Goal: Task Accomplishment & Management: Complete application form

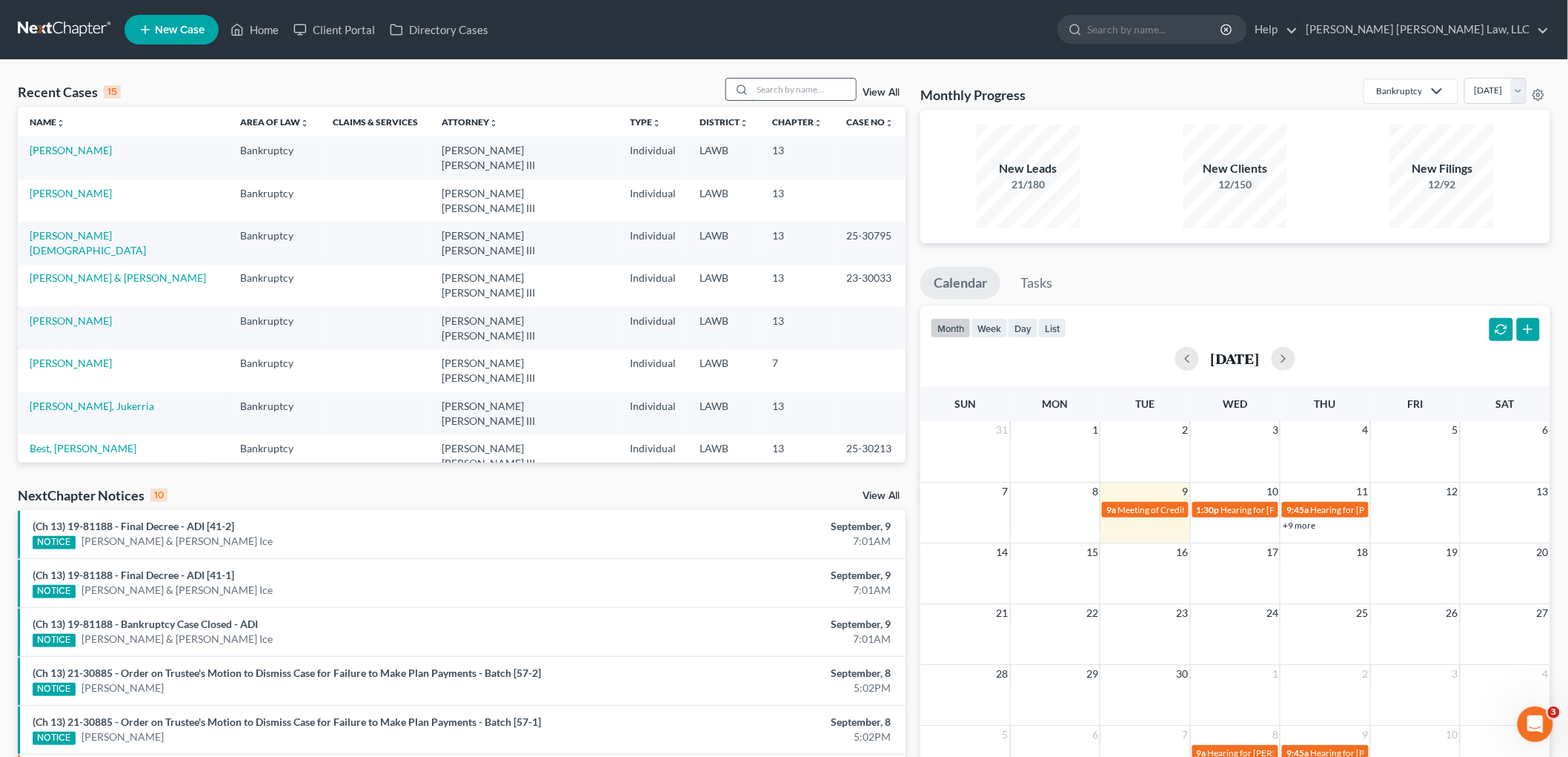
click at [815, 83] on input "search" at bounding box center [803, 88] width 103 height 21
click at [786, 89] on input "search" at bounding box center [803, 88] width 103 height 21
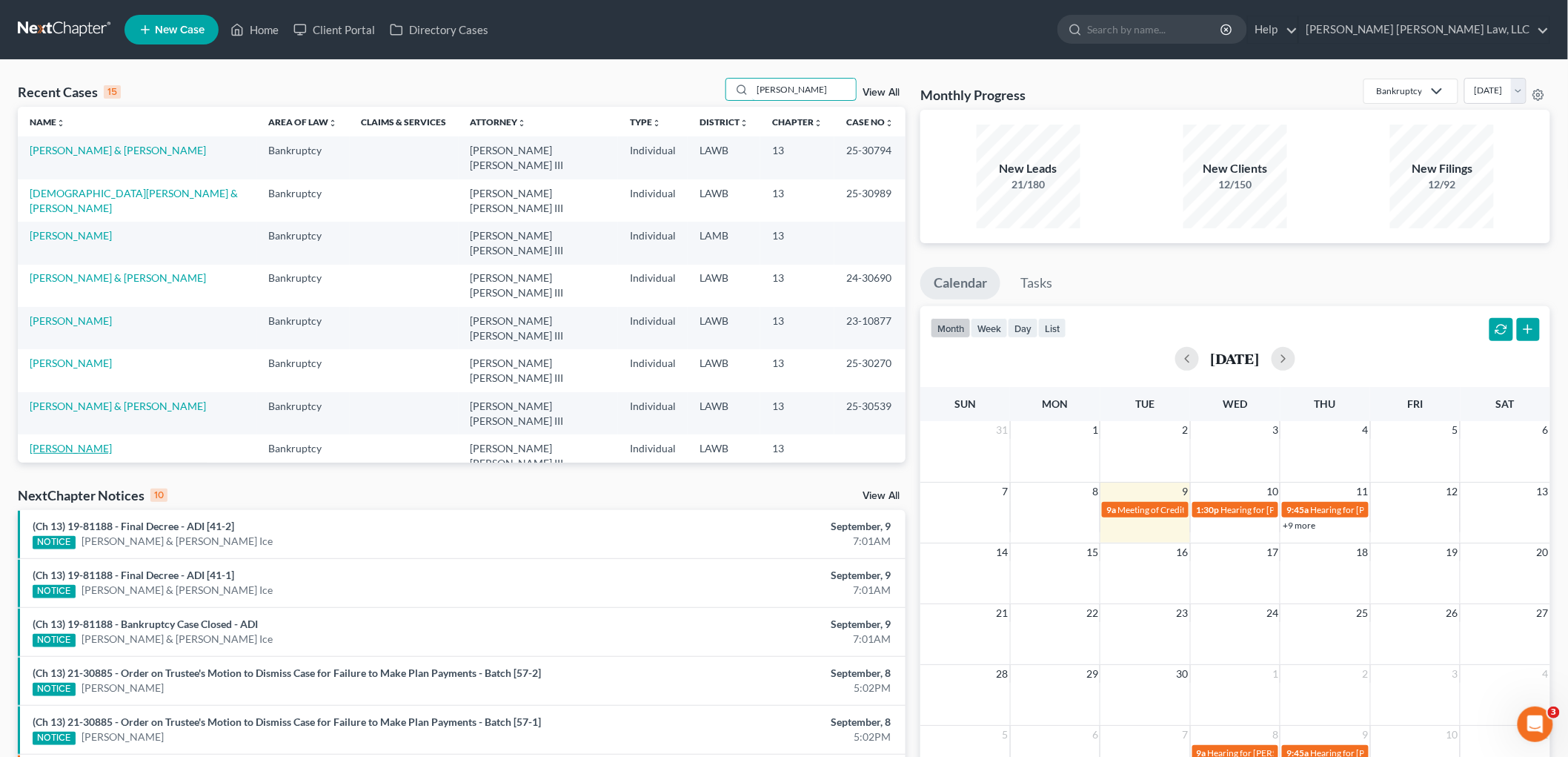
type input "james"
click at [70, 442] on link "James, Kimberly" at bounding box center [71, 449] width 82 height 13
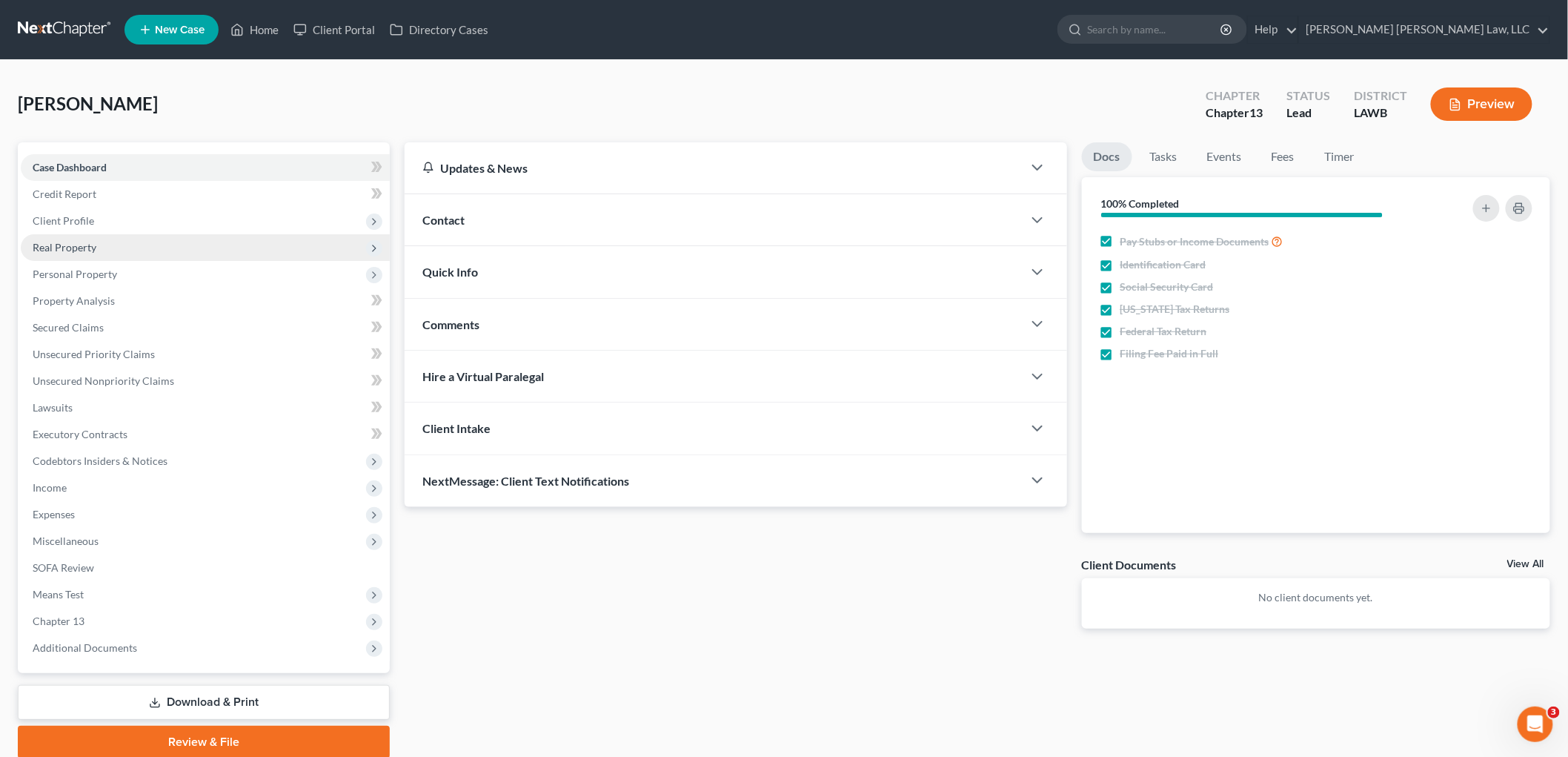
click at [78, 246] on span "Real Property" at bounding box center [64, 248] width 63 height 13
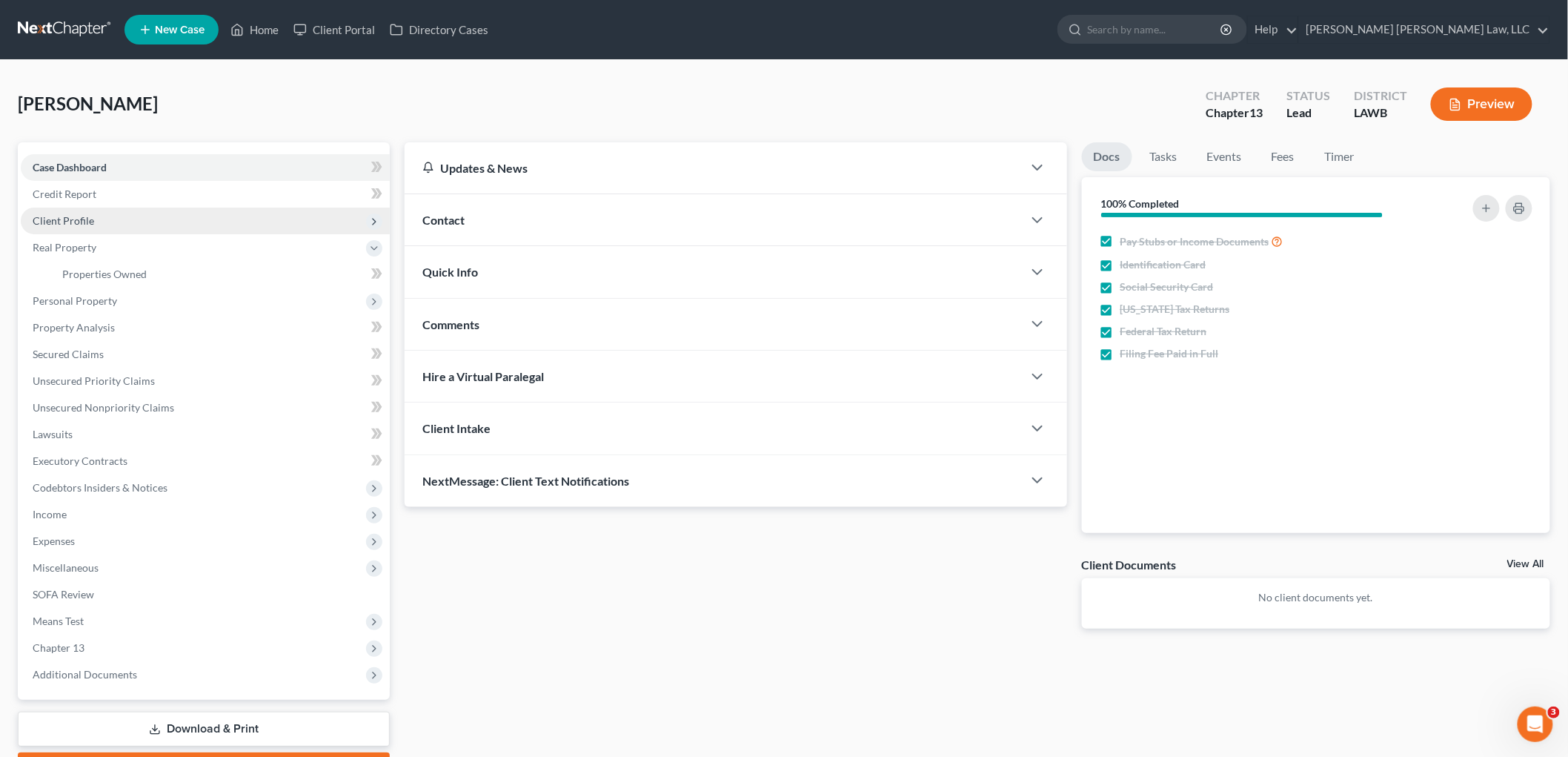
click at [97, 223] on span "Client Profile" at bounding box center [205, 221] width 369 height 27
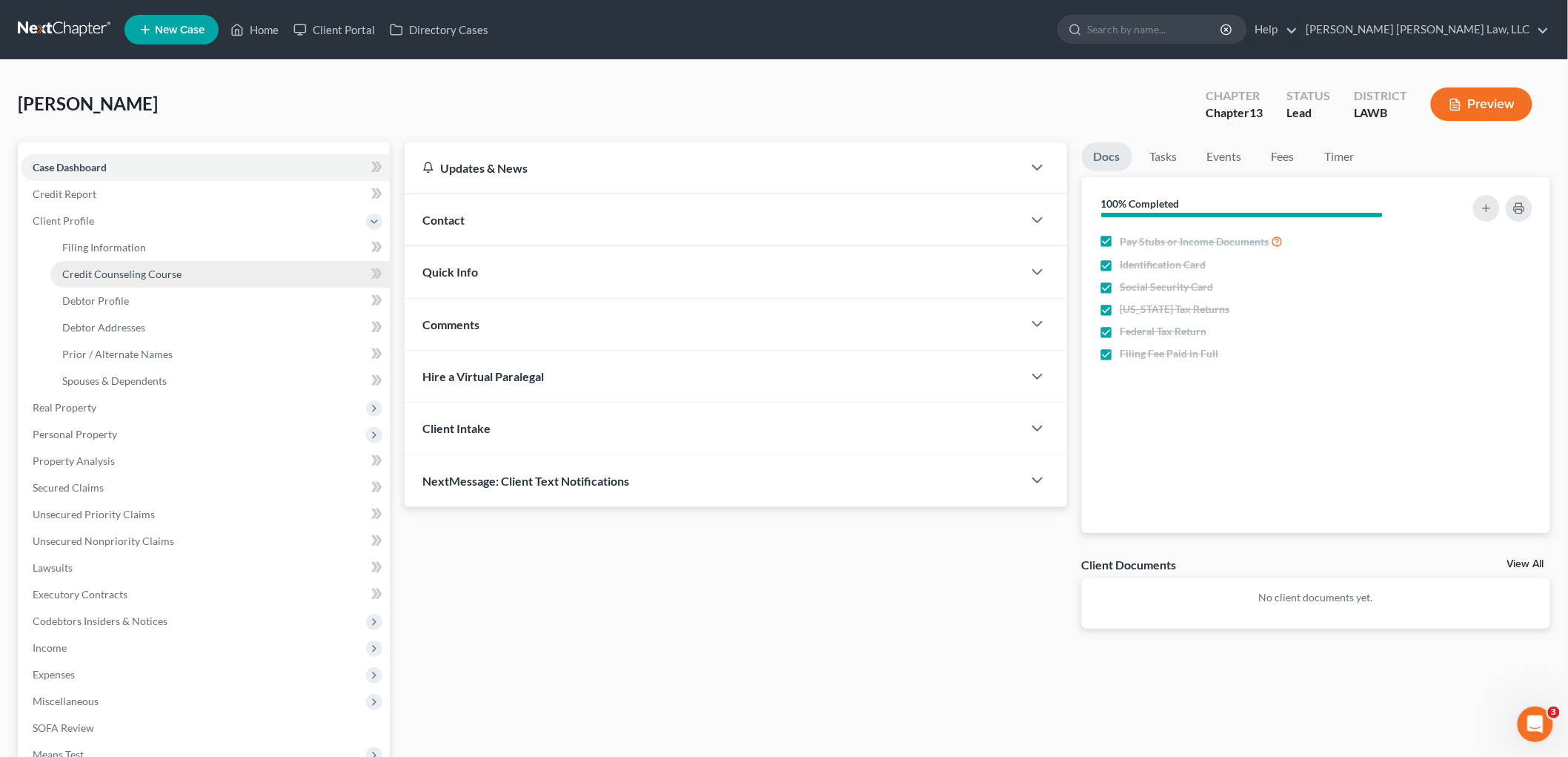
click at [134, 279] on link "Credit Counseling Course" at bounding box center [220, 274] width 340 height 27
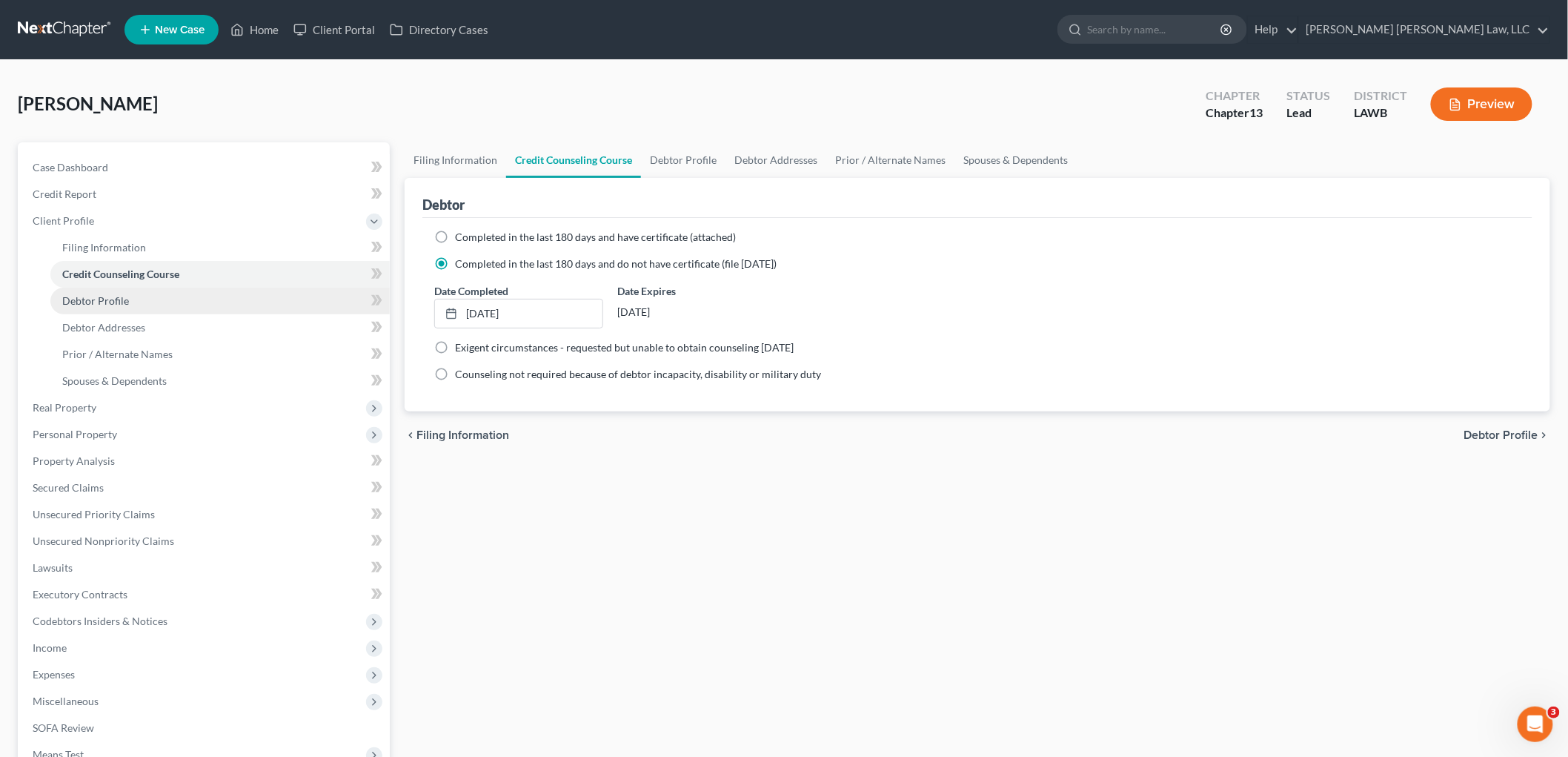
click at [134, 300] on link "Debtor Profile" at bounding box center [220, 301] width 340 height 27
select select "1"
select select "3"
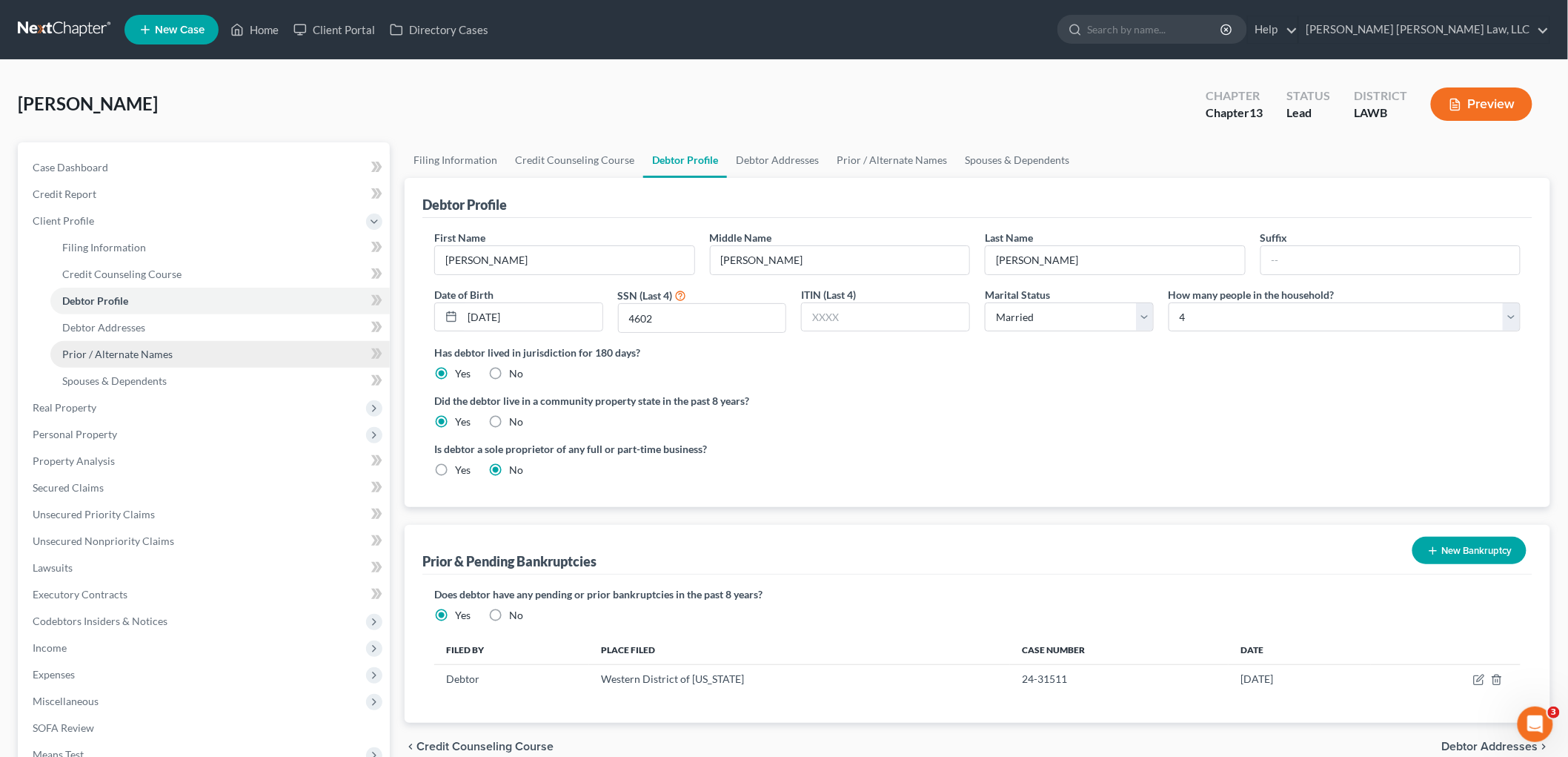
click at [127, 352] on span "Prior / Alternate Names" at bounding box center [117, 354] width 111 height 13
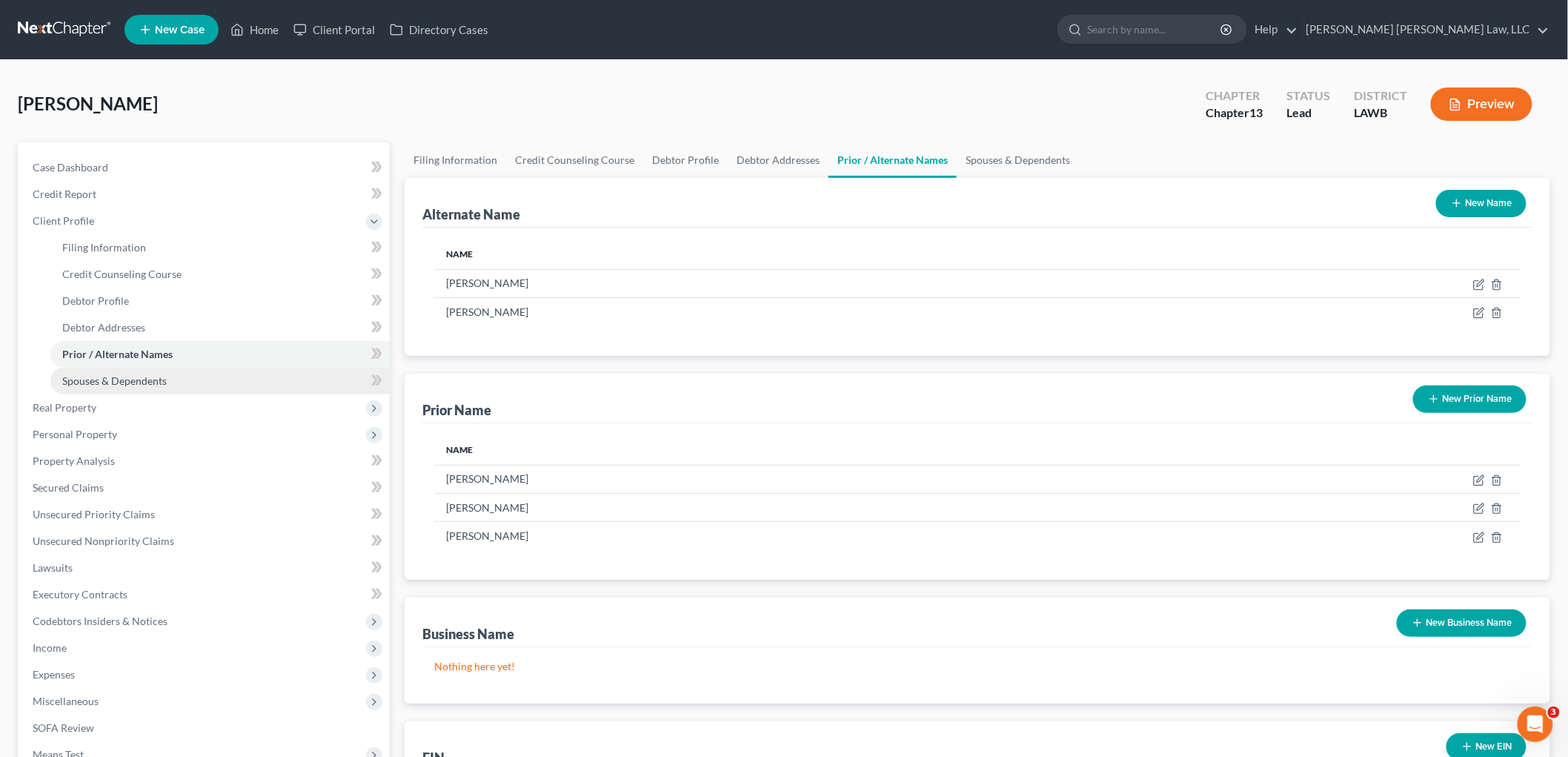
click at [154, 382] on span "Spouses & Dependents" at bounding box center [114, 381] width 104 height 13
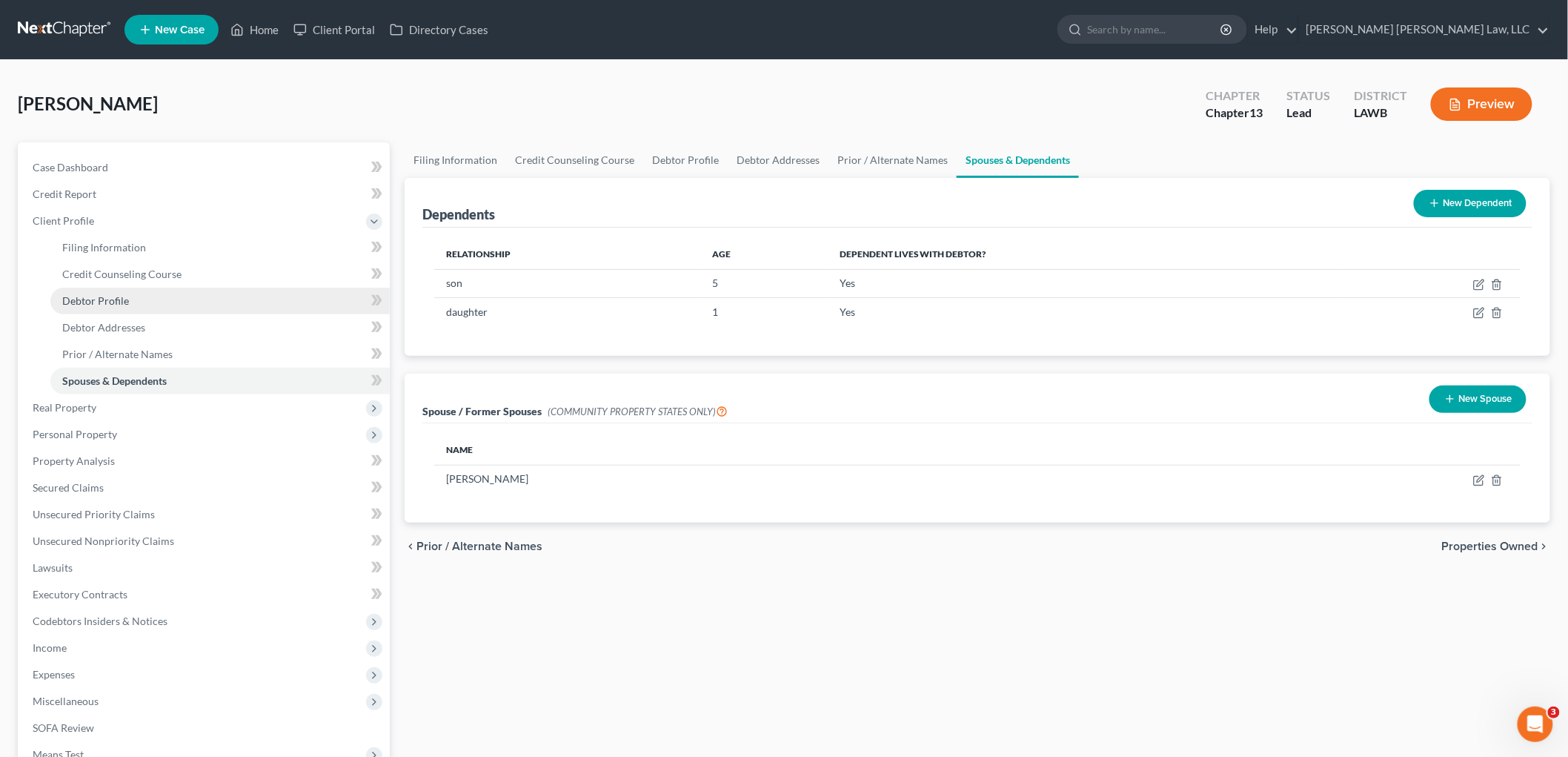
click at [179, 301] on link "Debtor Profile" at bounding box center [220, 301] width 340 height 27
select select "1"
select select "3"
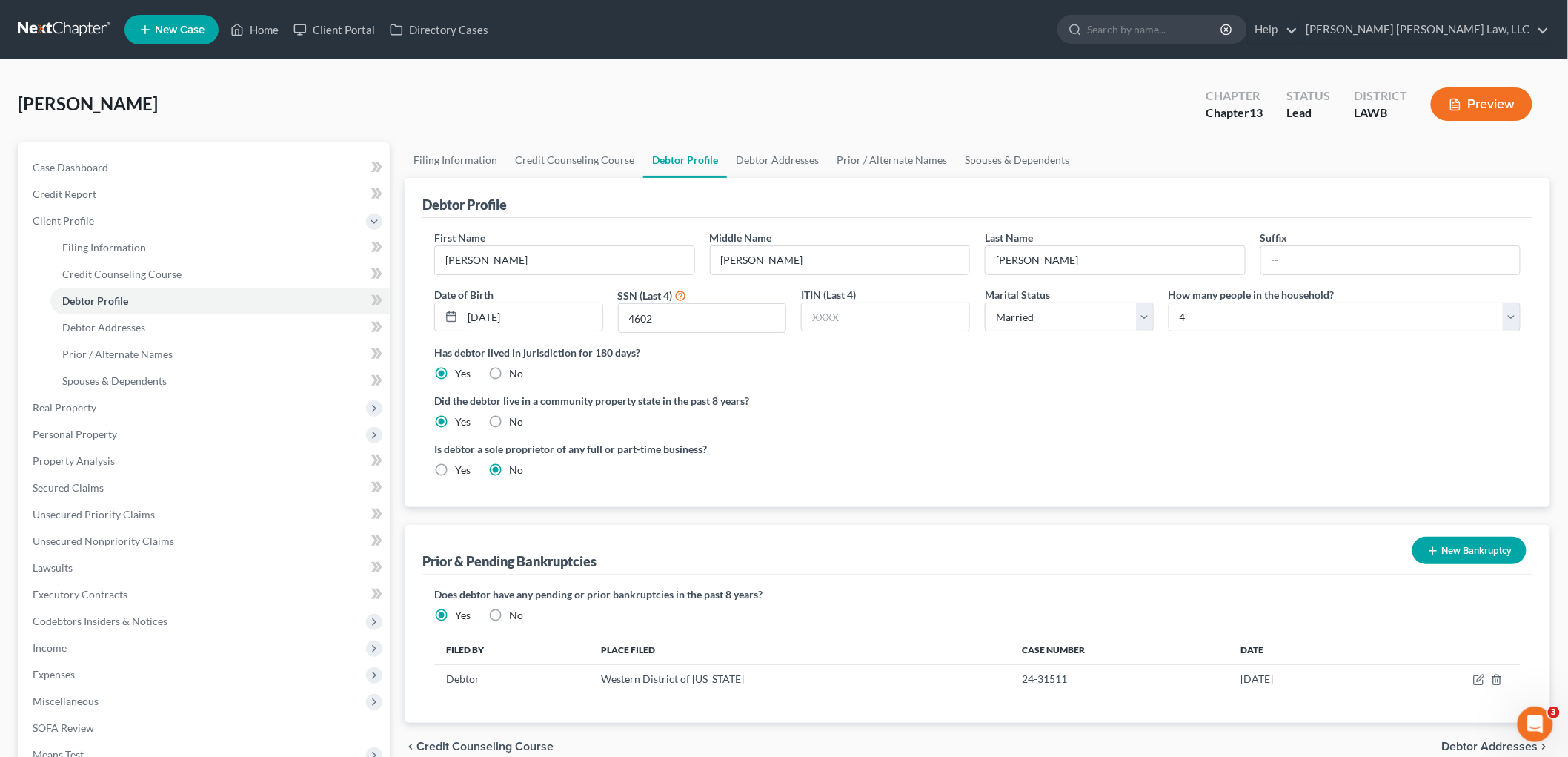
click at [55, 27] on link at bounding box center [65, 30] width 95 height 27
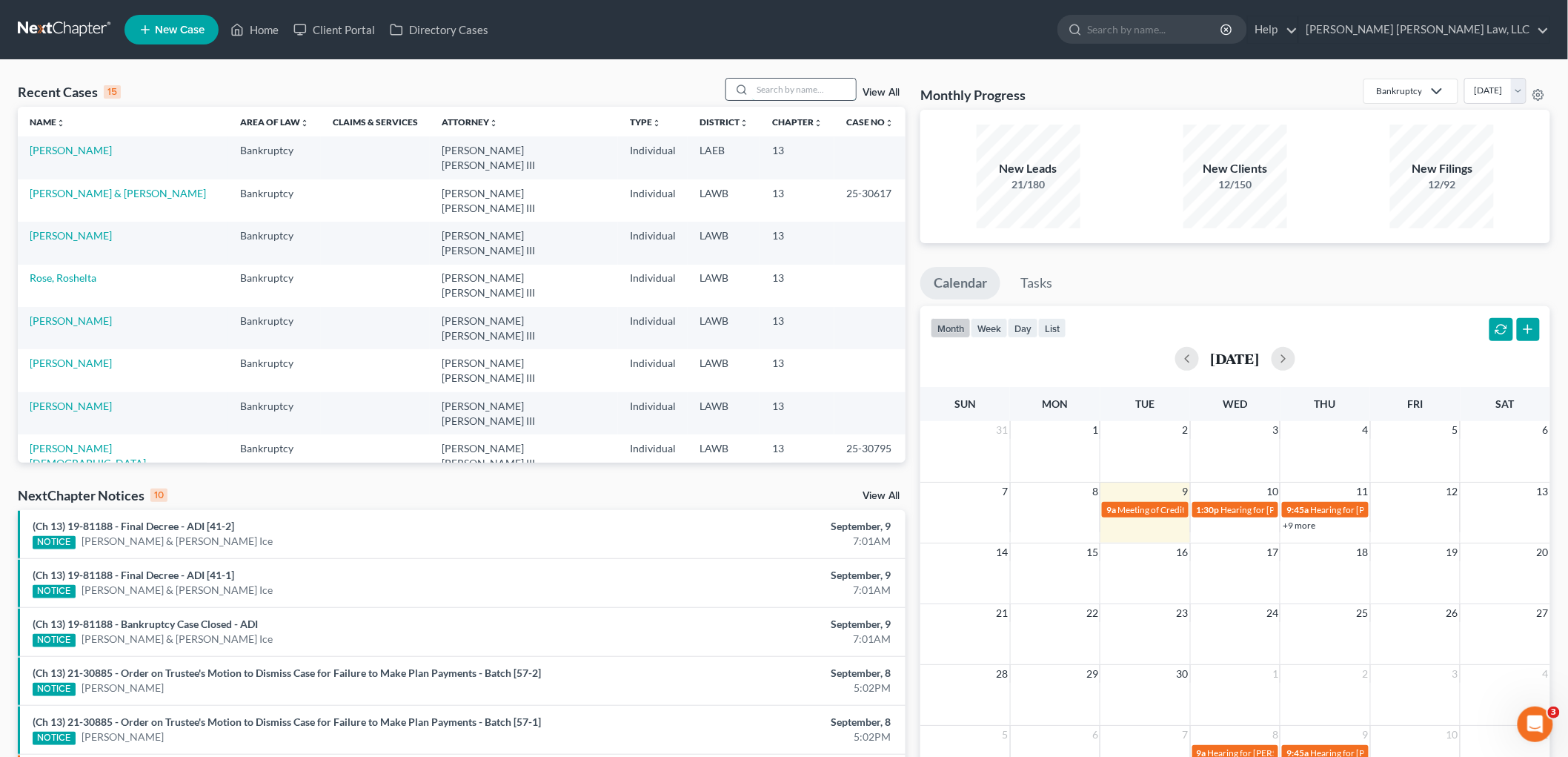
click at [782, 90] on input "search" at bounding box center [803, 88] width 103 height 21
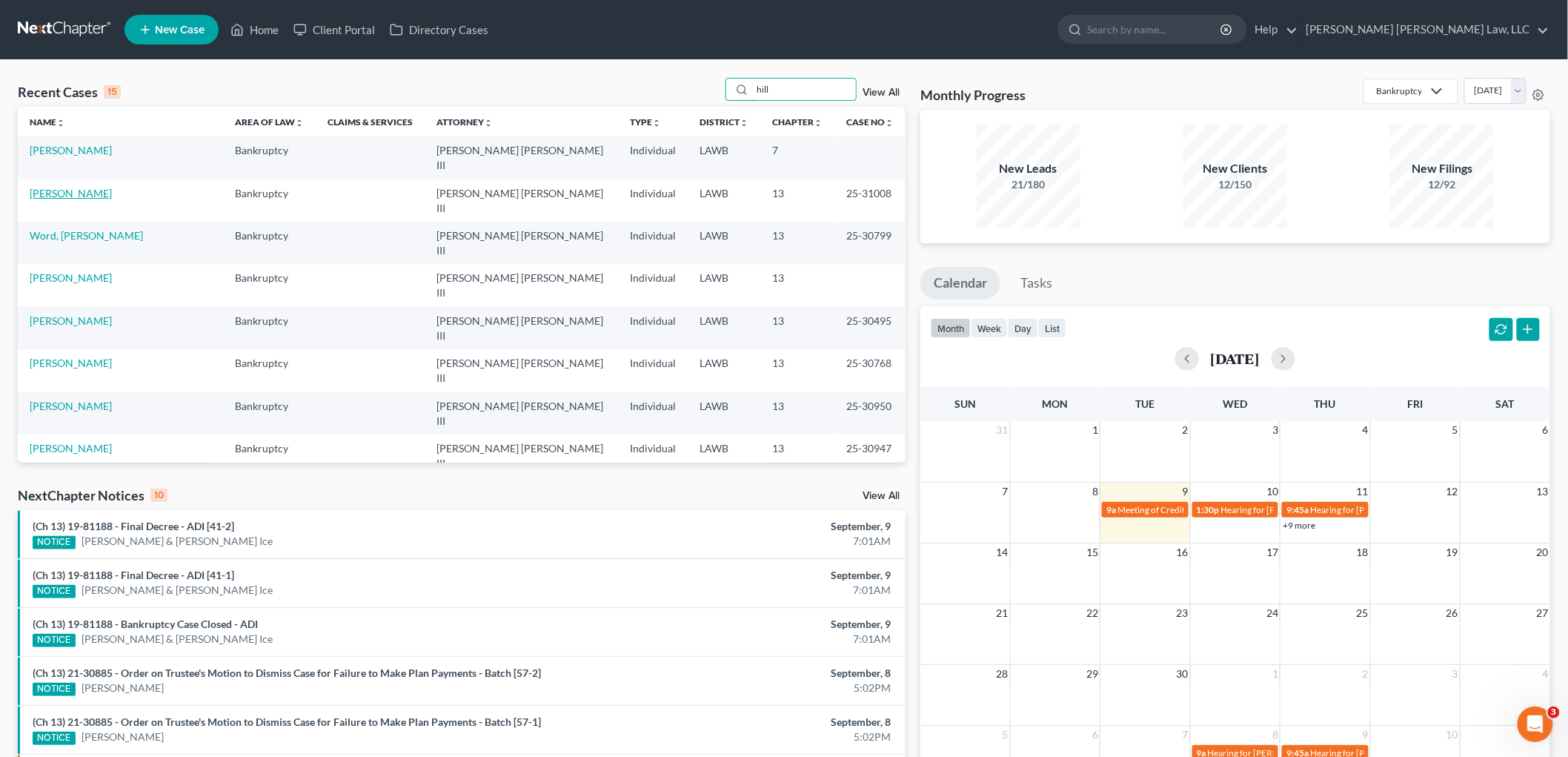
type input "hill"
click at [72, 187] on link "[PERSON_NAME]" at bounding box center [71, 194] width 82 height 13
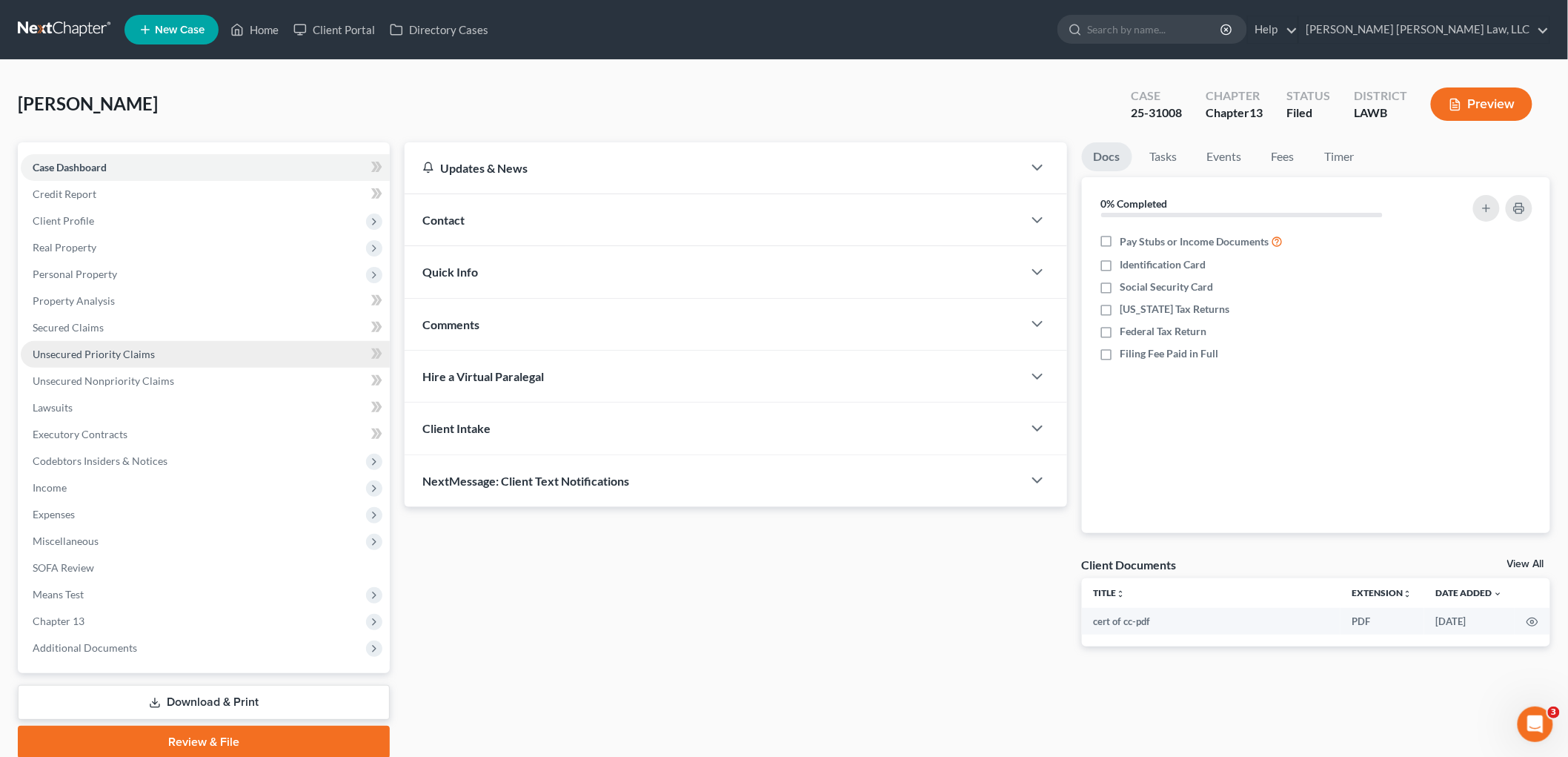
click at [149, 358] on span "Unsecured Priority Claims" at bounding box center [93, 354] width 122 height 13
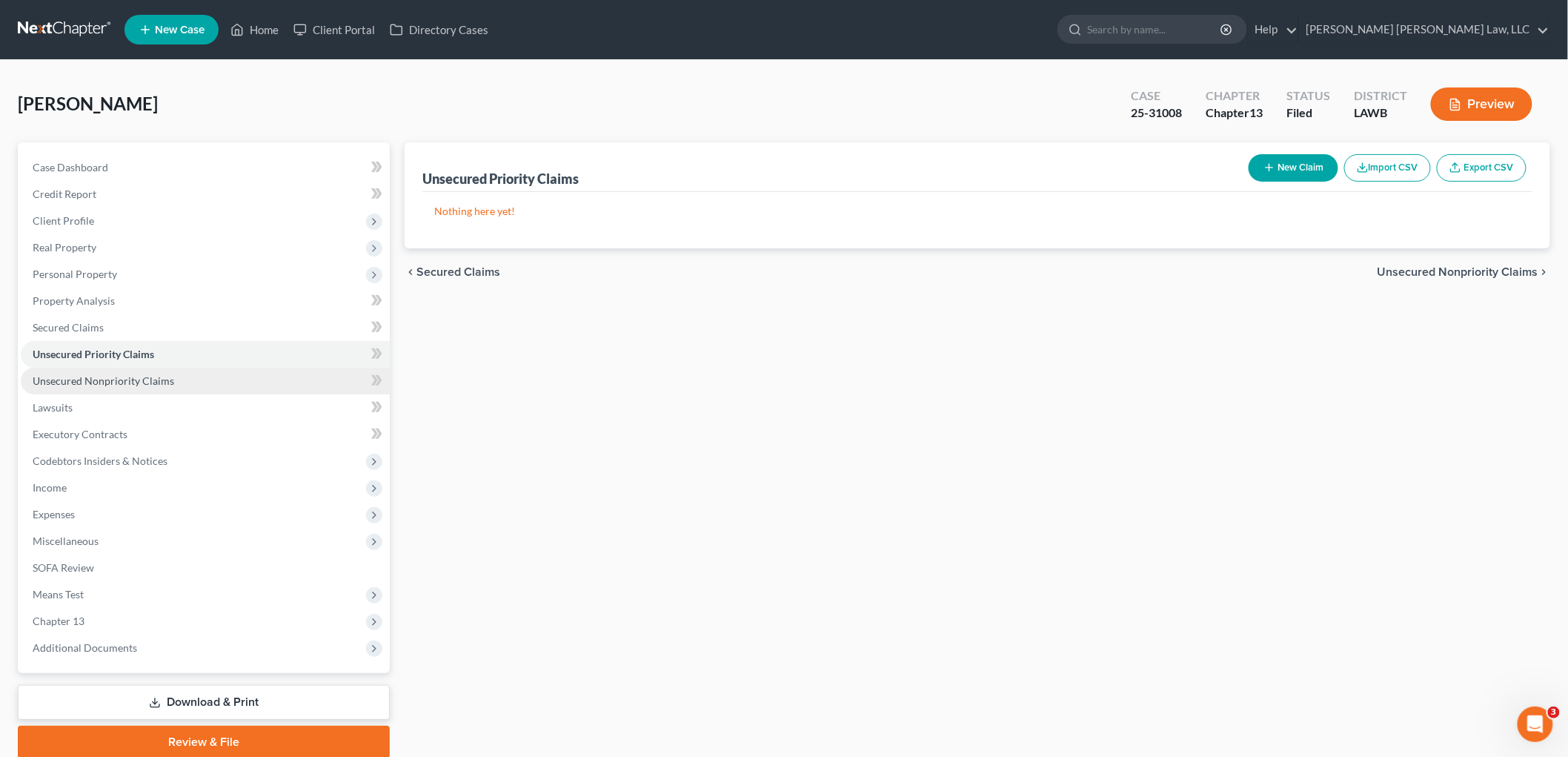
click at [139, 379] on span "Unsecured Nonpriority Claims" at bounding box center [103, 381] width 141 height 13
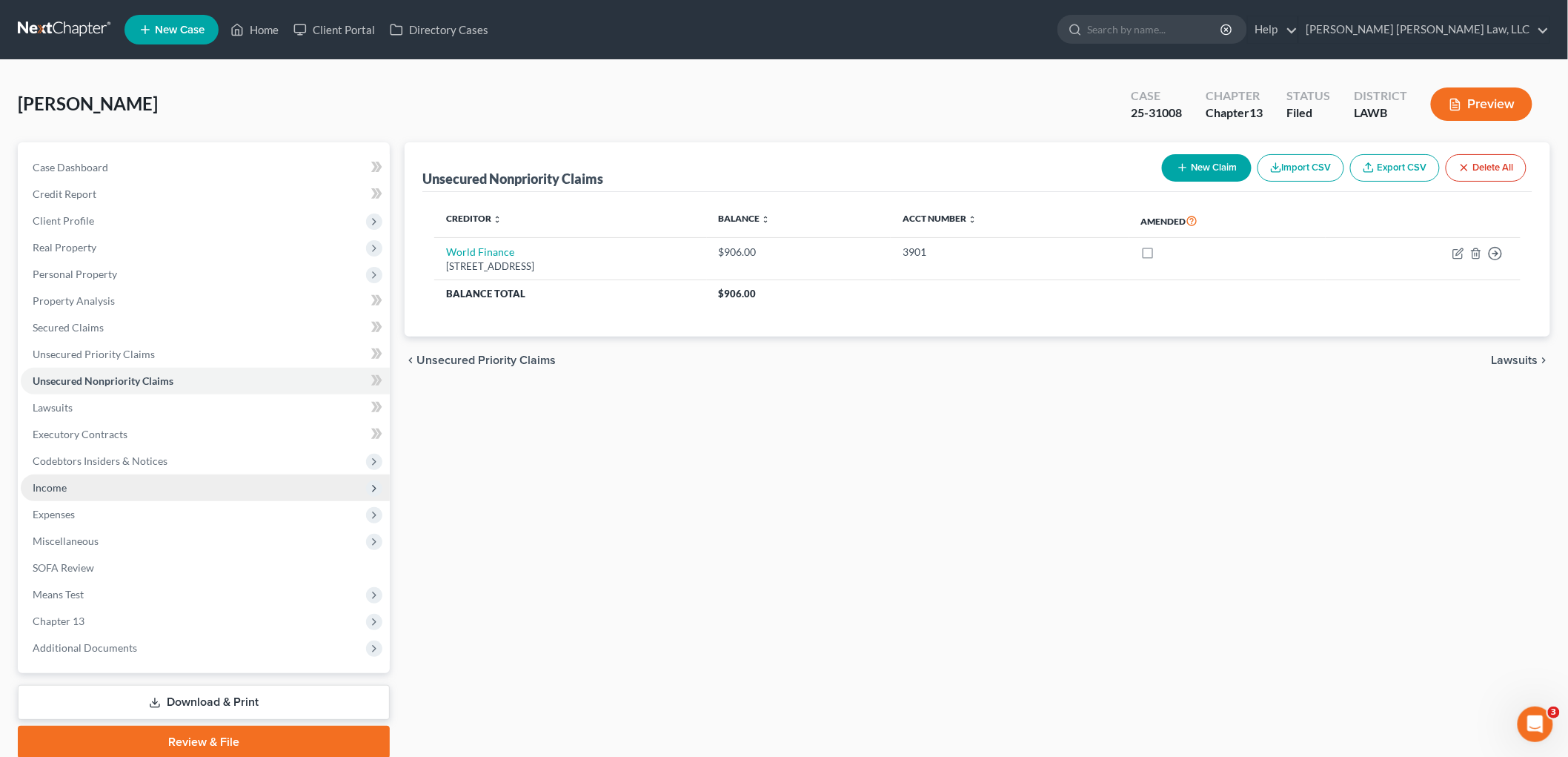
click at [77, 486] on span "Income" at bounding box center [205, 488] width 369 height 27
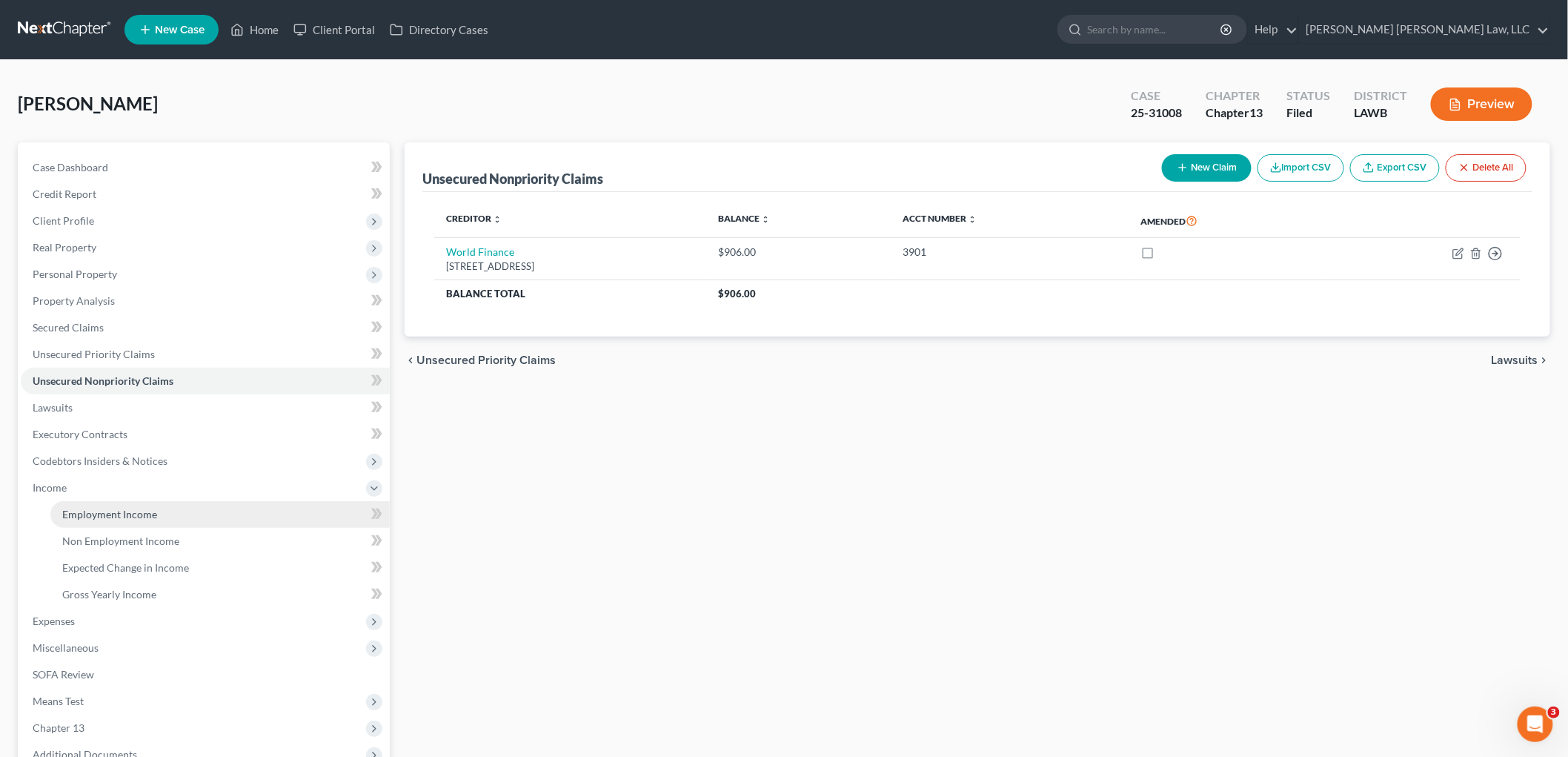
click at [85, 507] on span "Employment Income" at bounding box center [110, 514] width 95 height 13
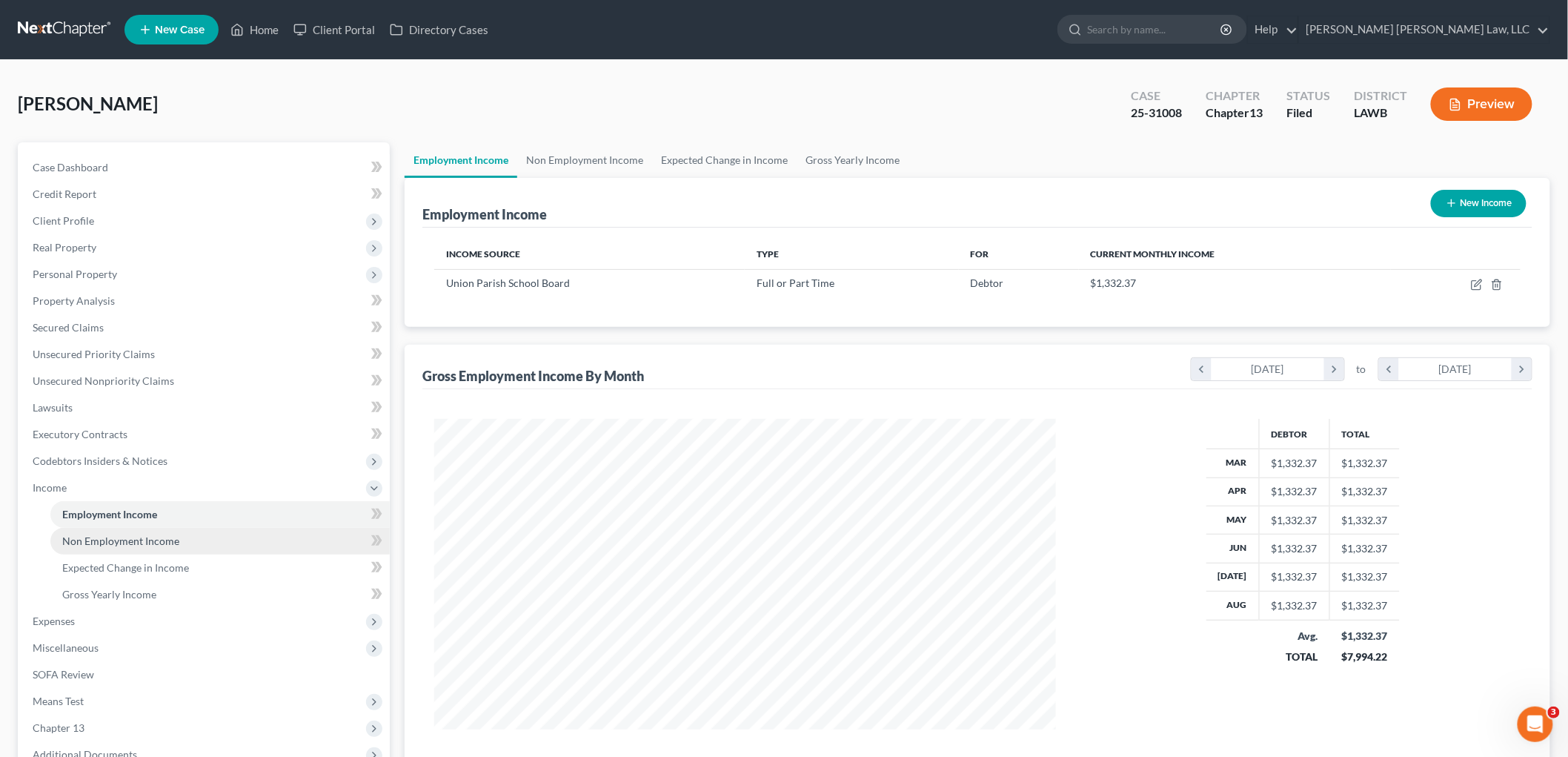
scroll to position [310, 650]
click at [118, 540] on span "Non Employment Income" at bounding box center [121, 541] width 117 height 13
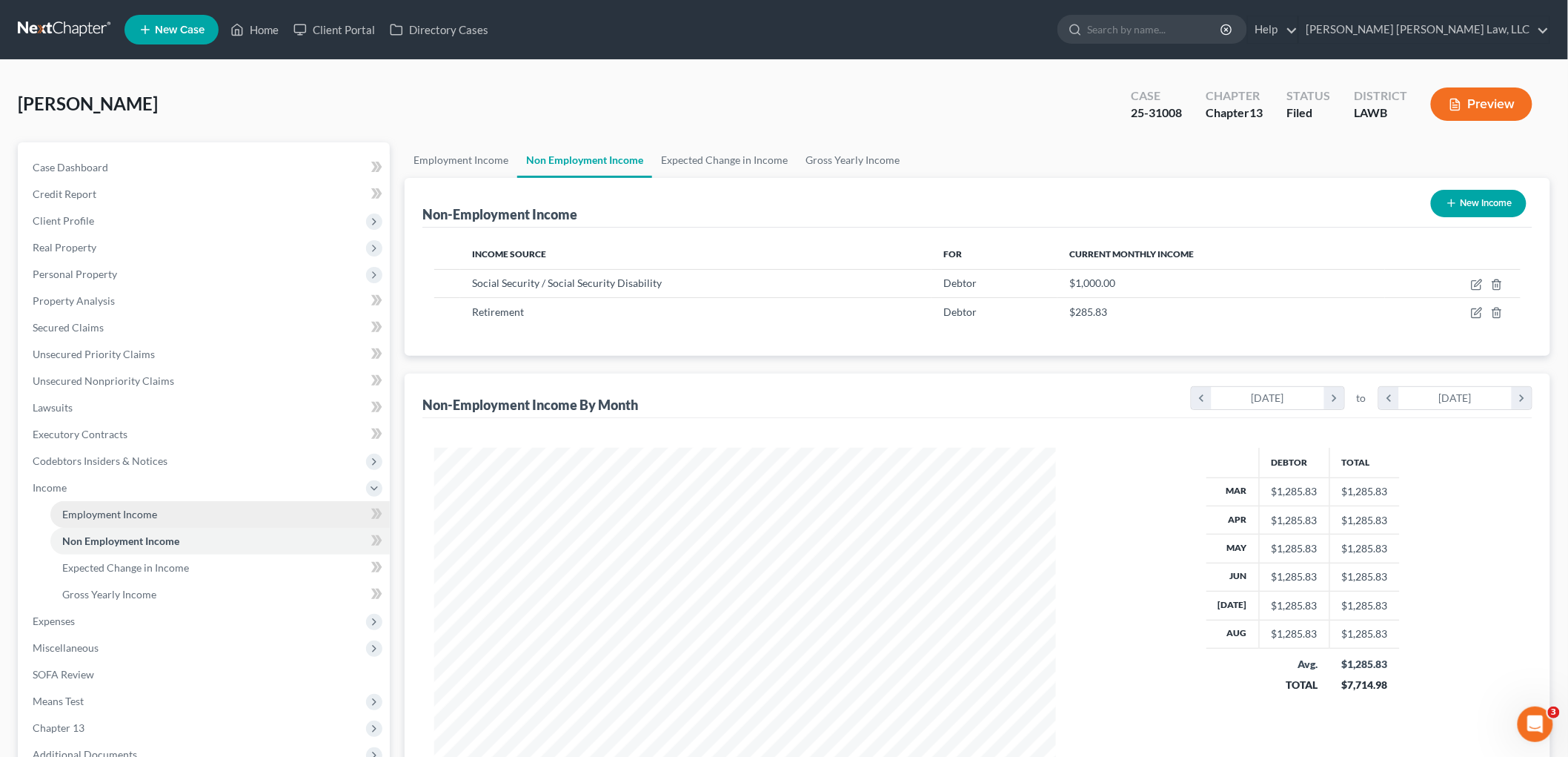
scroll to position [310, 650]
click at [181, 516] on link "Employment Income" at bounding box center [220, 514] width 340 height 27
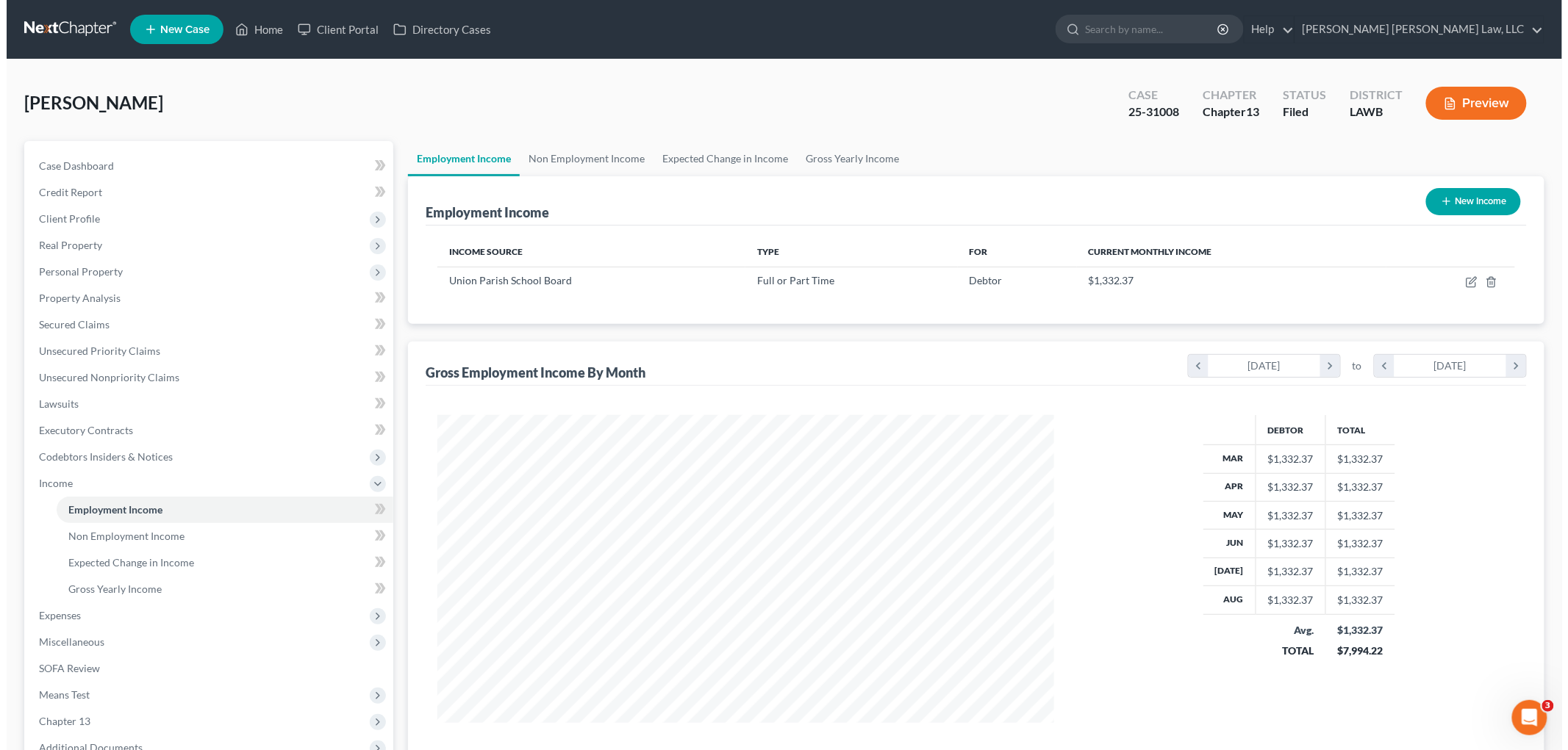
scroll to position [307, 645]
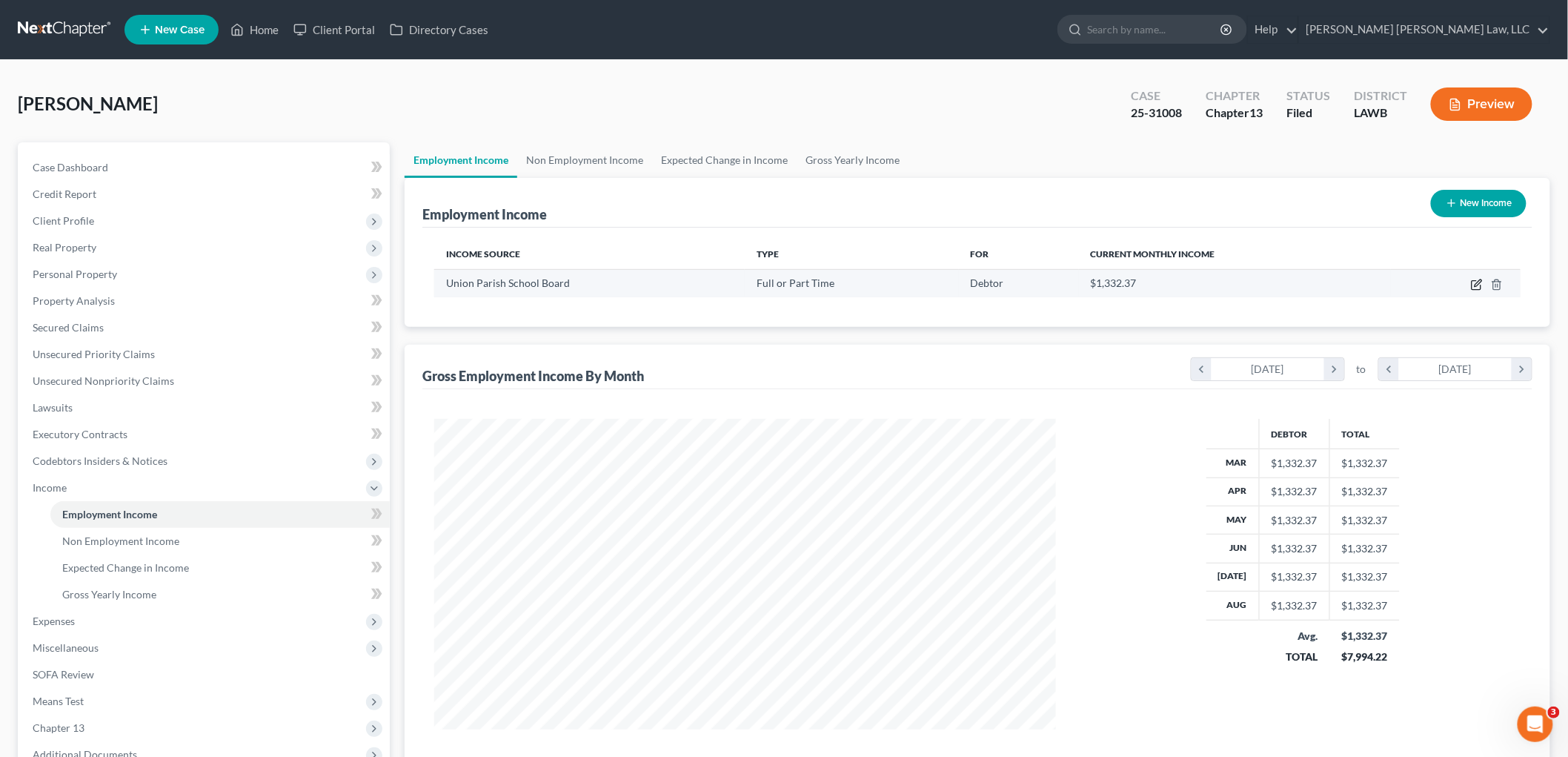
click at [1422, 284] on icon "button" at bounding box center [1478, 282] width 7 height 7
select select "0"
select select "19"
select select "0"
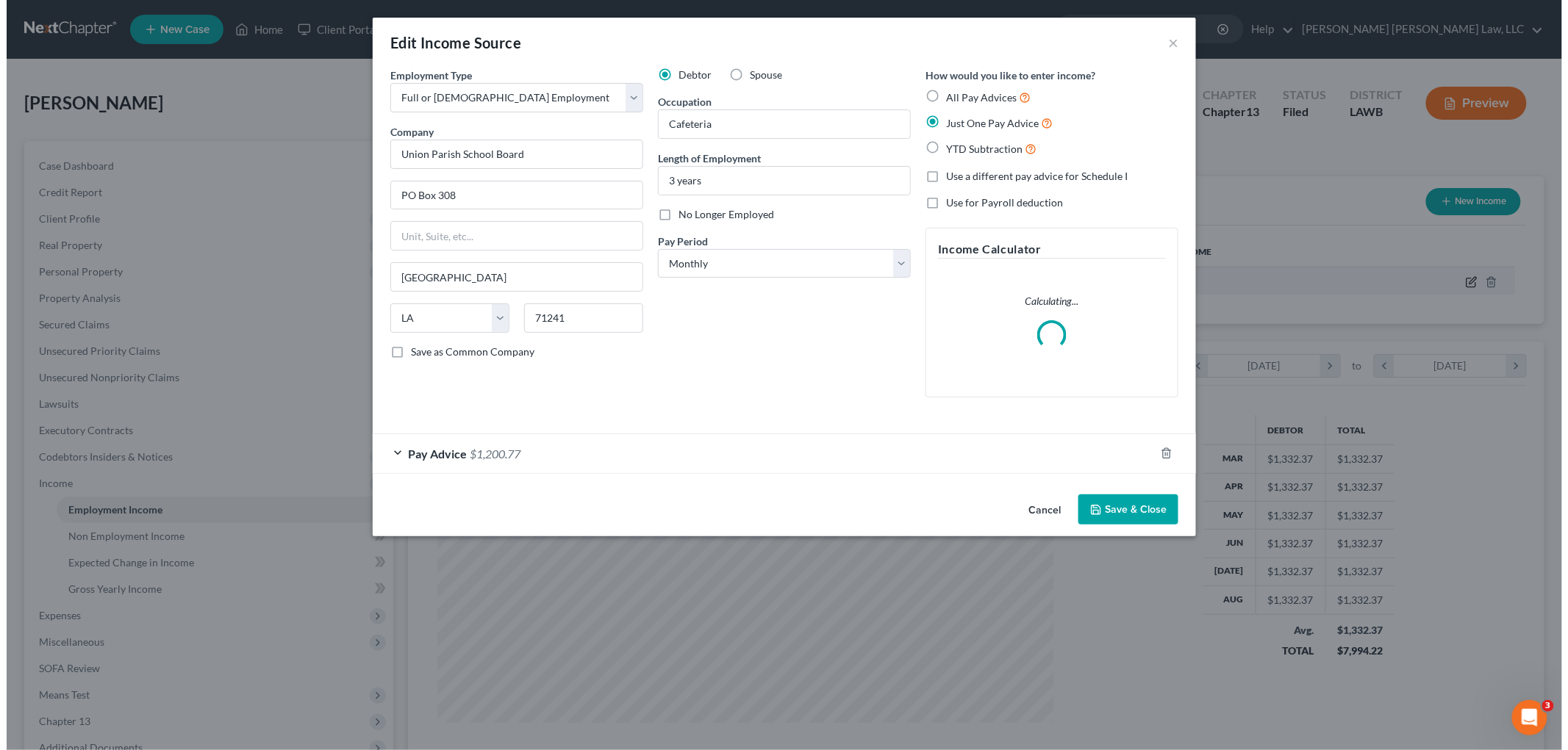
scroll to position [310, 652]
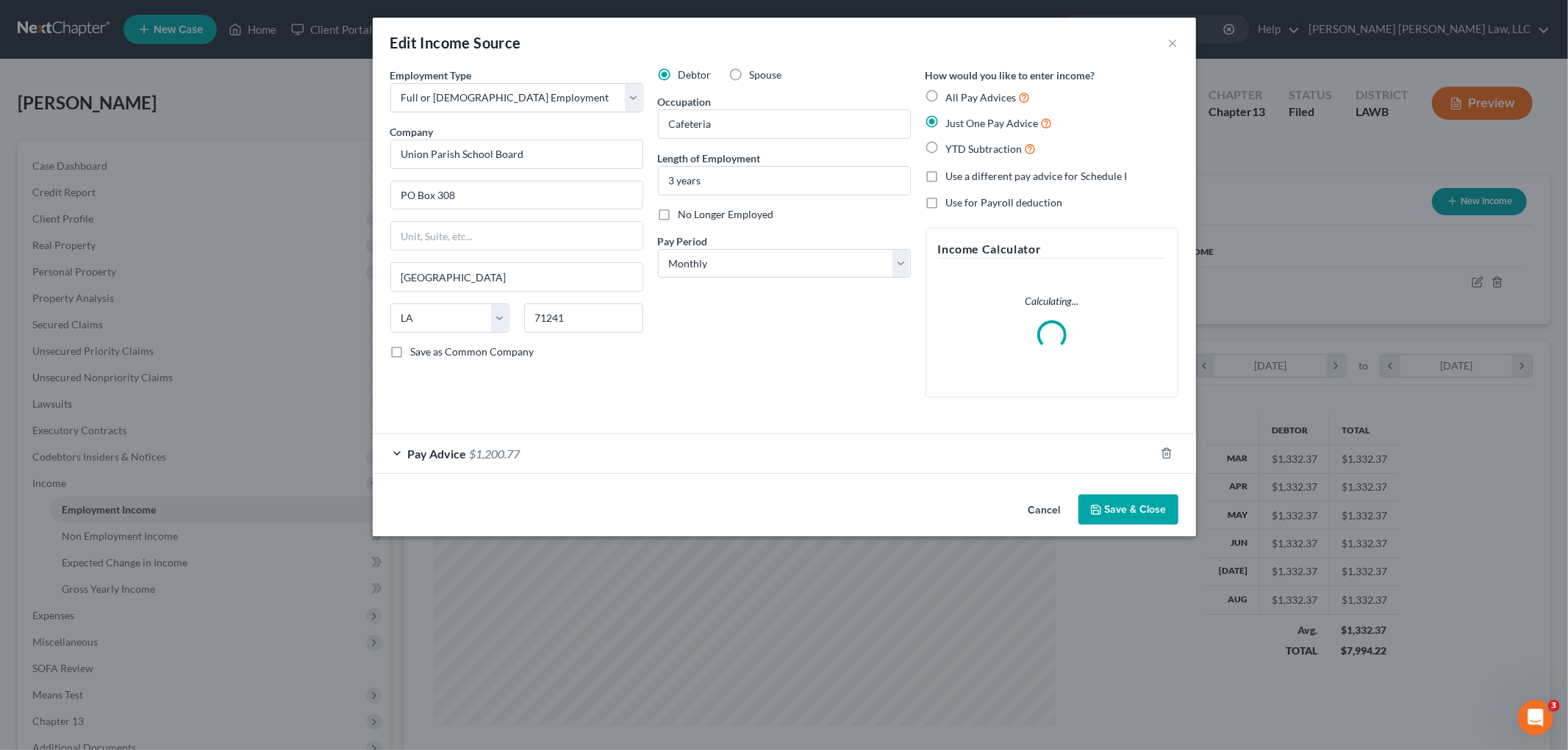
click at [691, 450] on div "Pay Advice $1,200.77" at bounding box center [763, 454] width 782 height 39
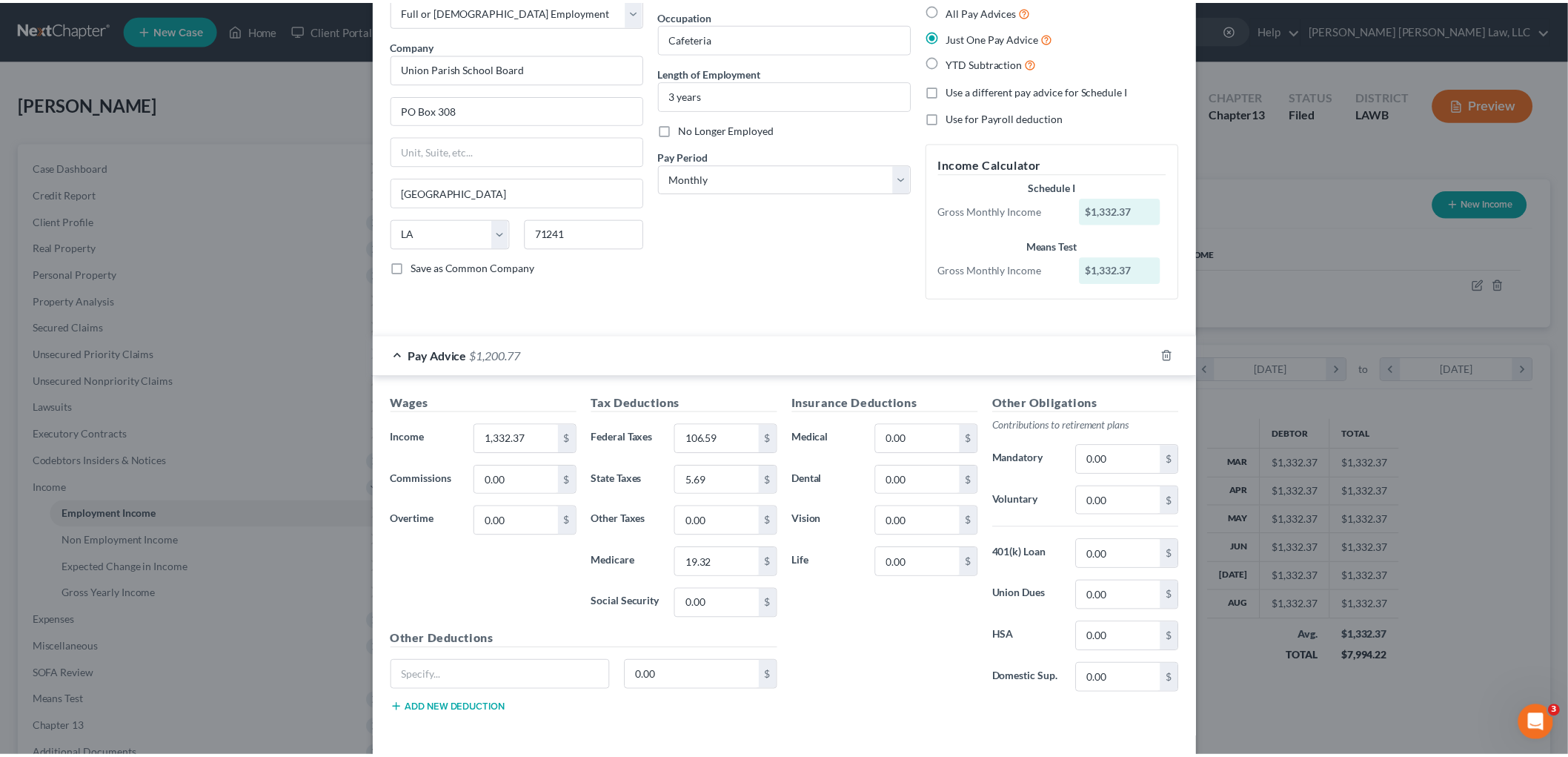
scroll to position [151, 0]
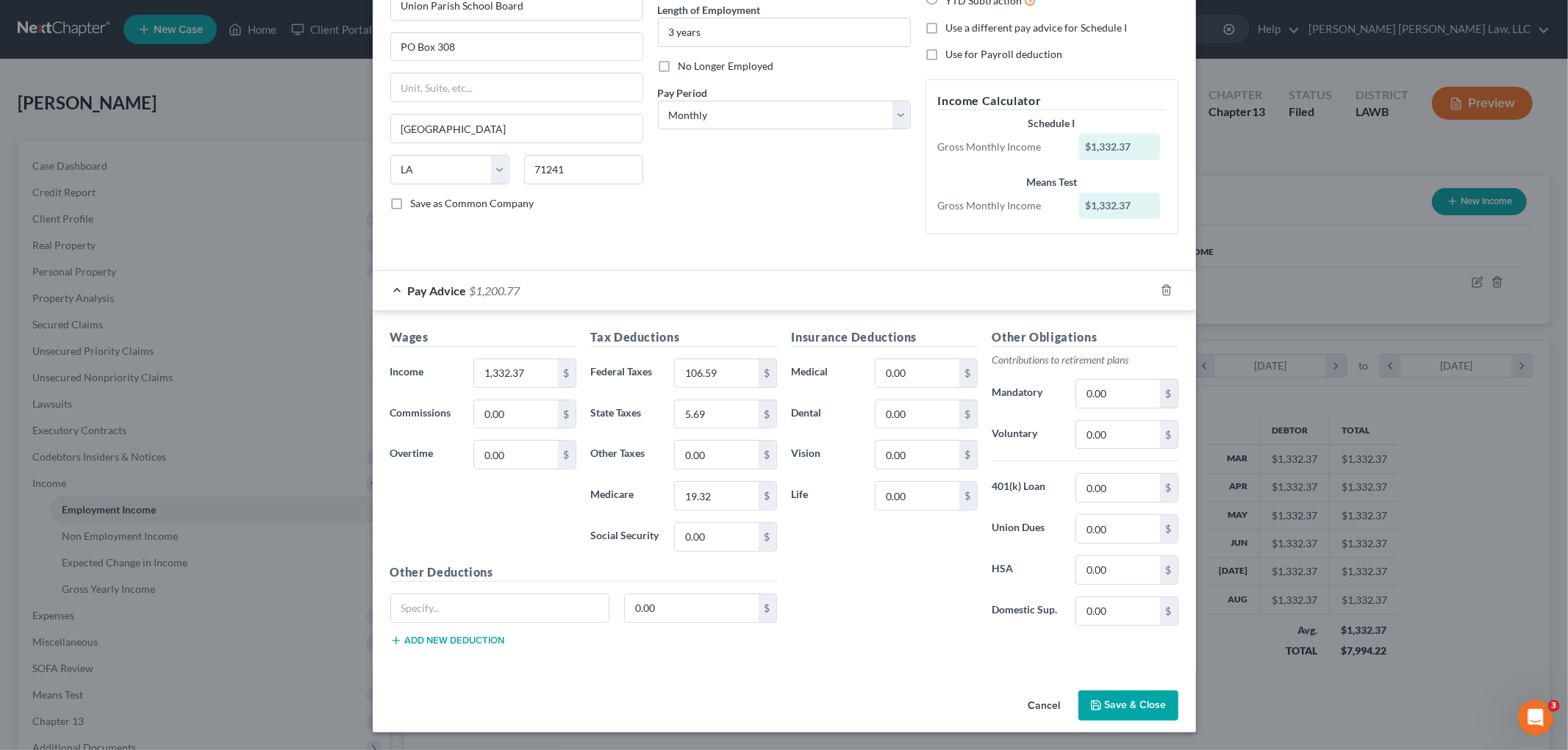
click at [1131, 674] on button "Save & Close" at bounding box center [1128, 706] width 100 height 30
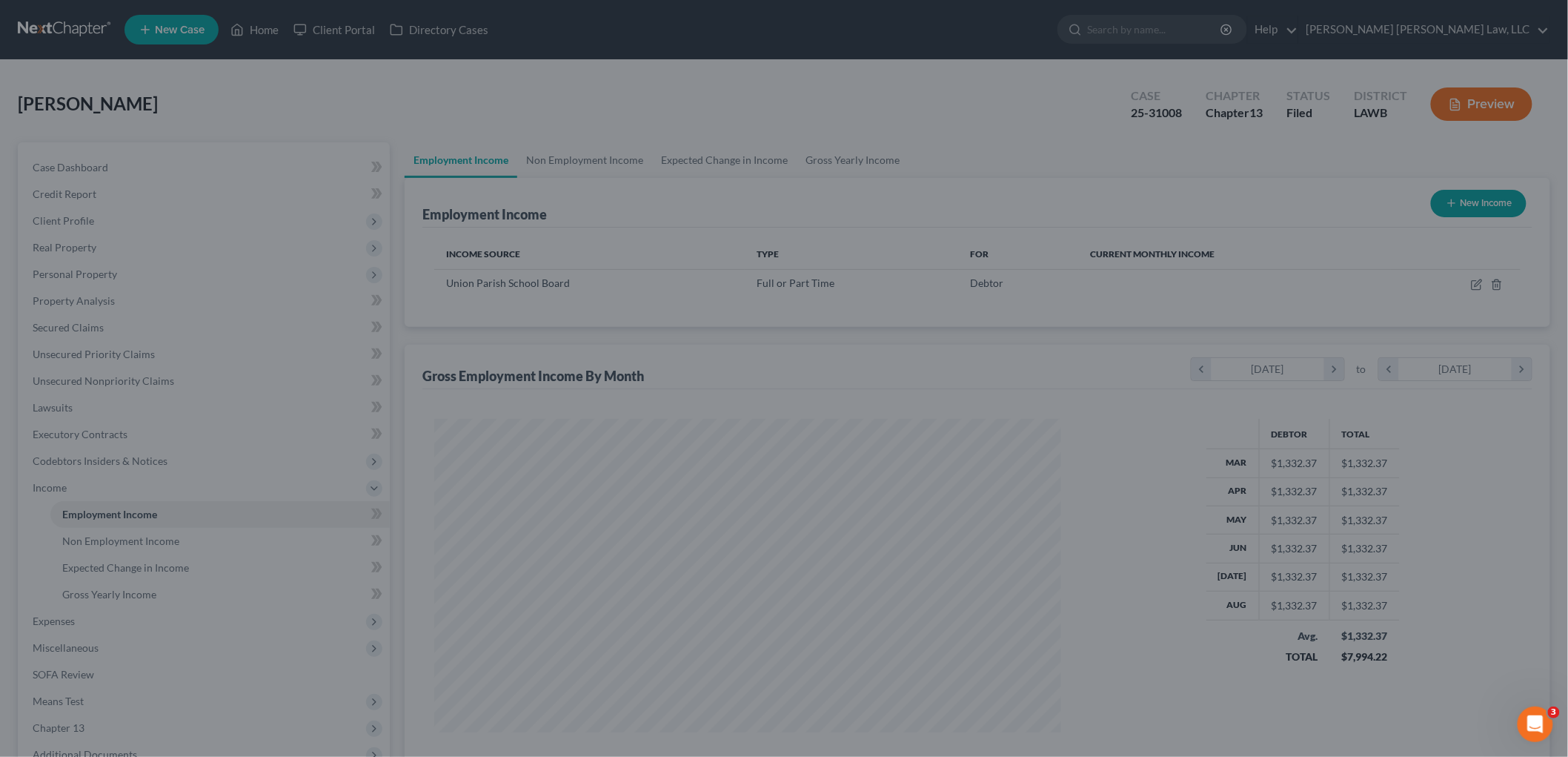
scroll to position [741147, 740364]
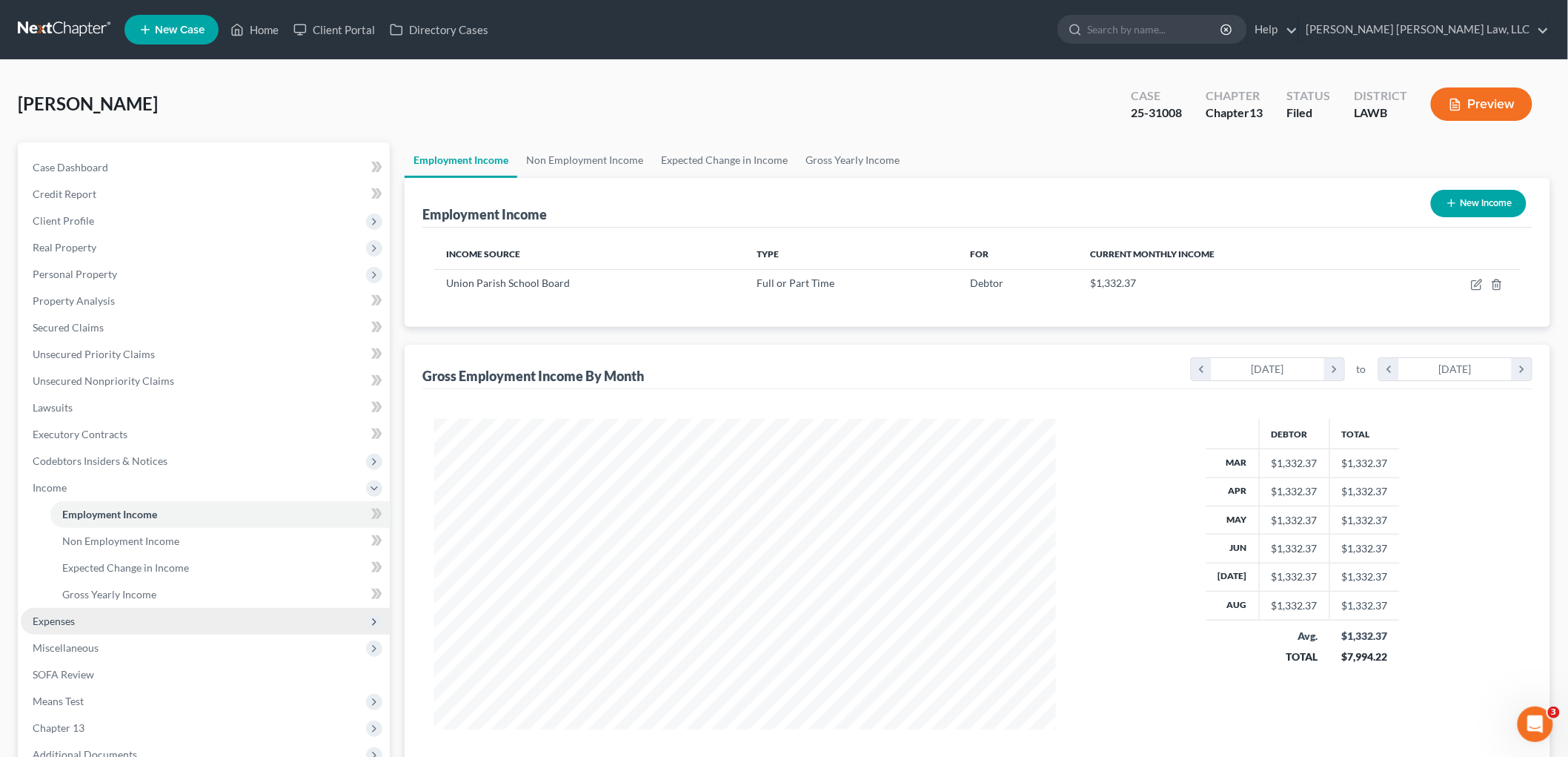
click at [93, 628] on span "Expenses" at bounding box center [205, 621] width 369 height 27
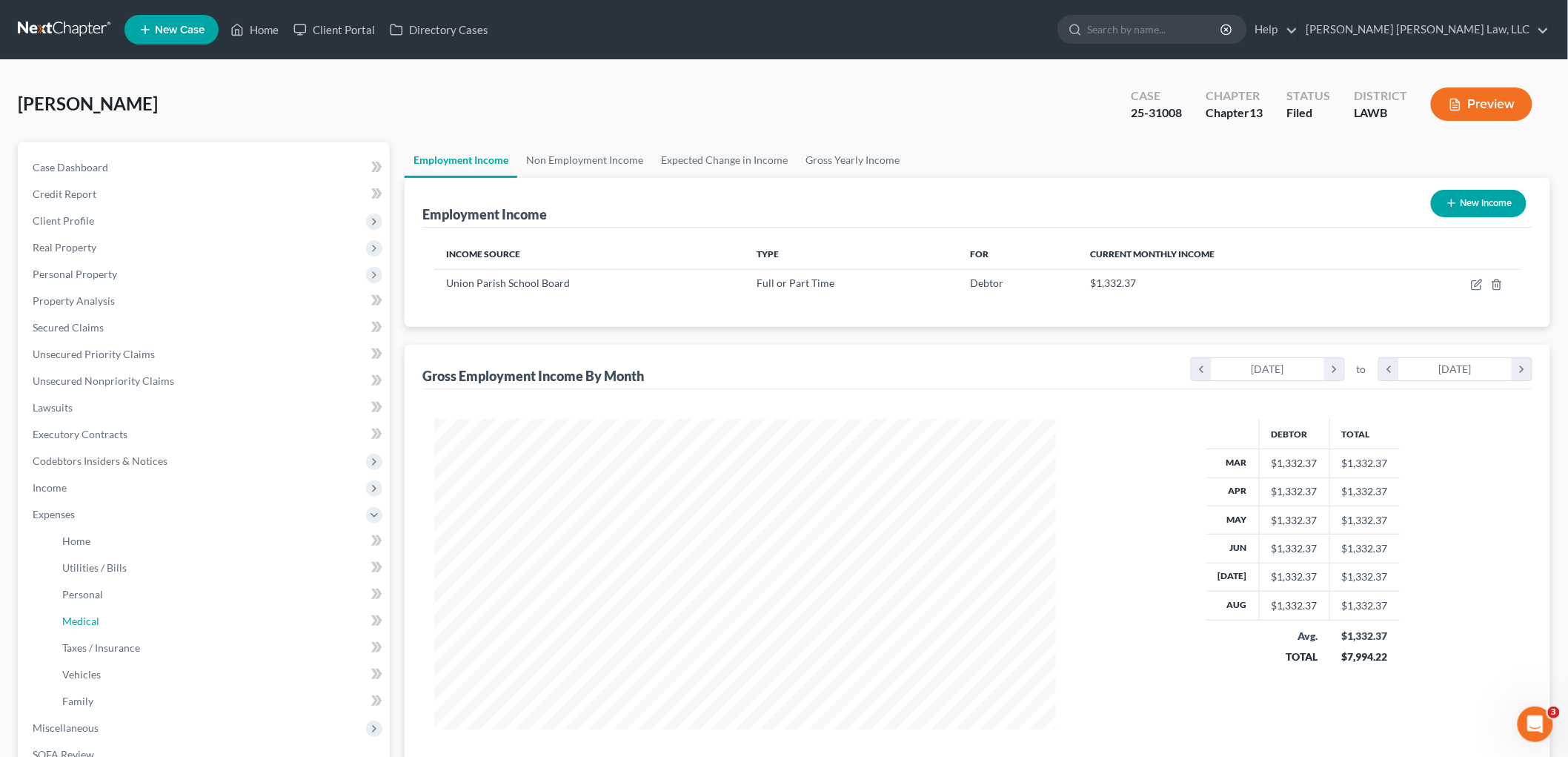
click at [101, 617] on link "Medical" at bounding box center [220, 621] width 340 height 27
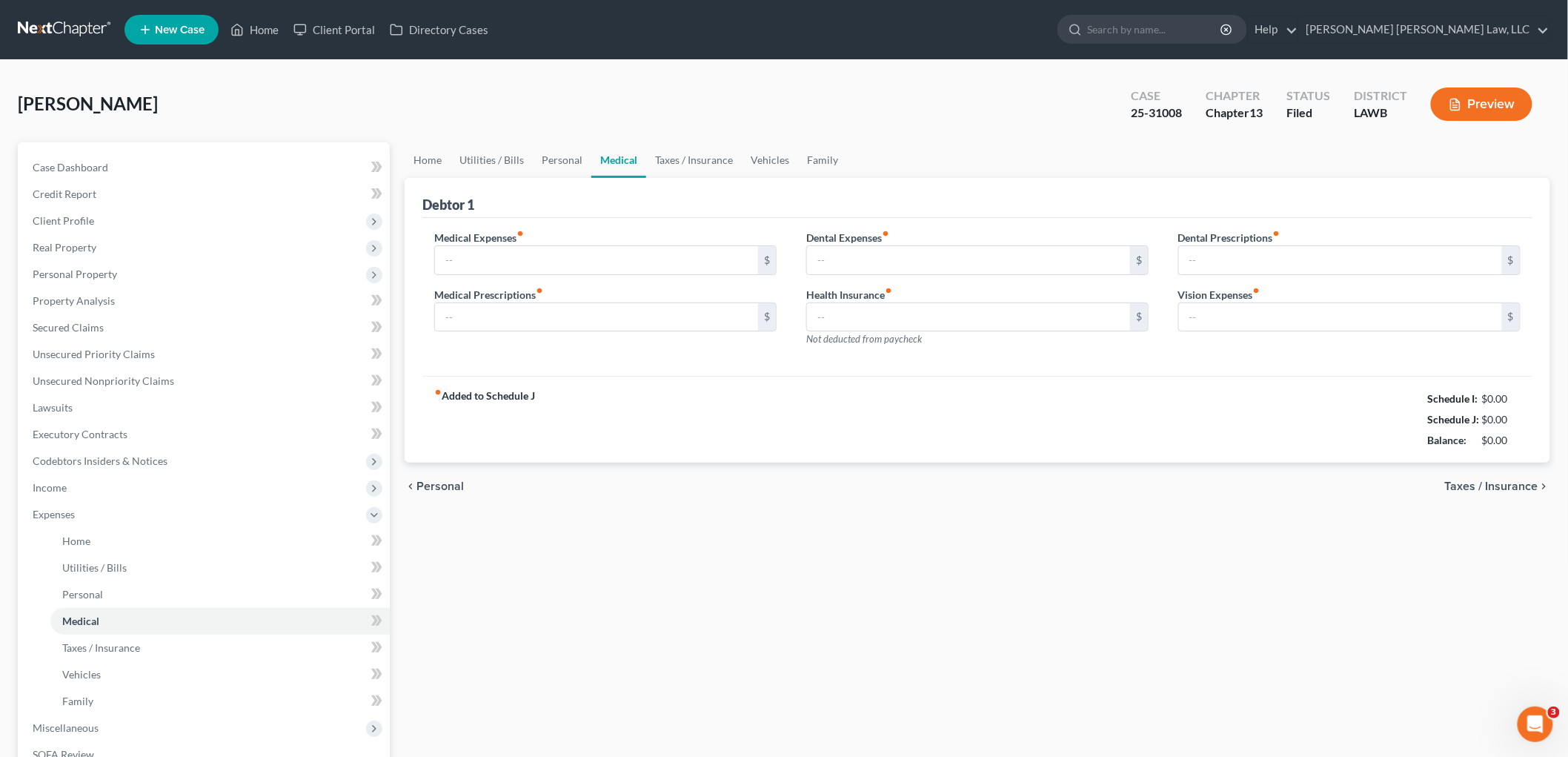
type input "0.00"
type input "10.00"
type input "0.00"
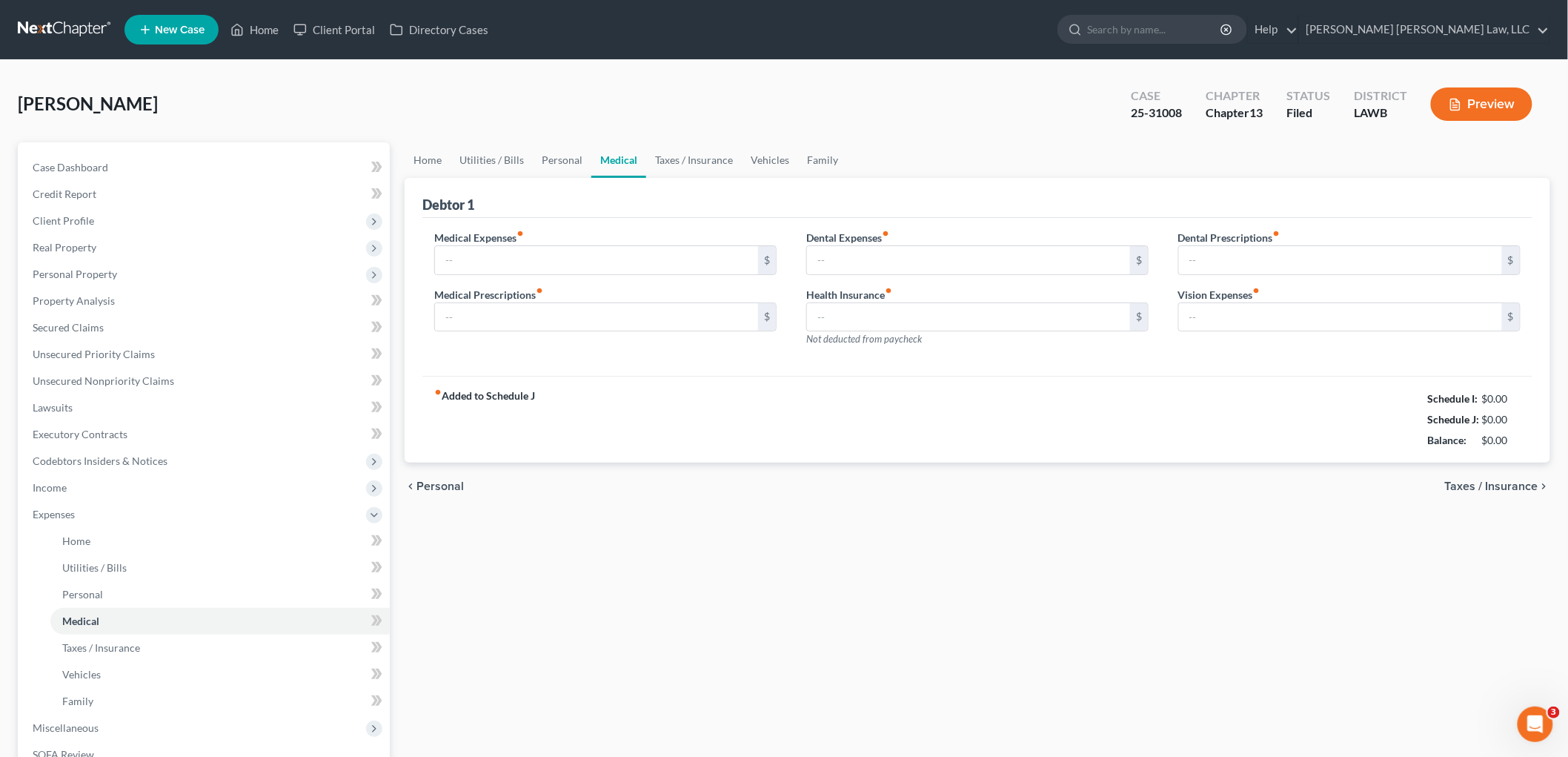
type input "0.00"
click at [73, 25] on link at bounding box center [65, 30] width 95 height 27
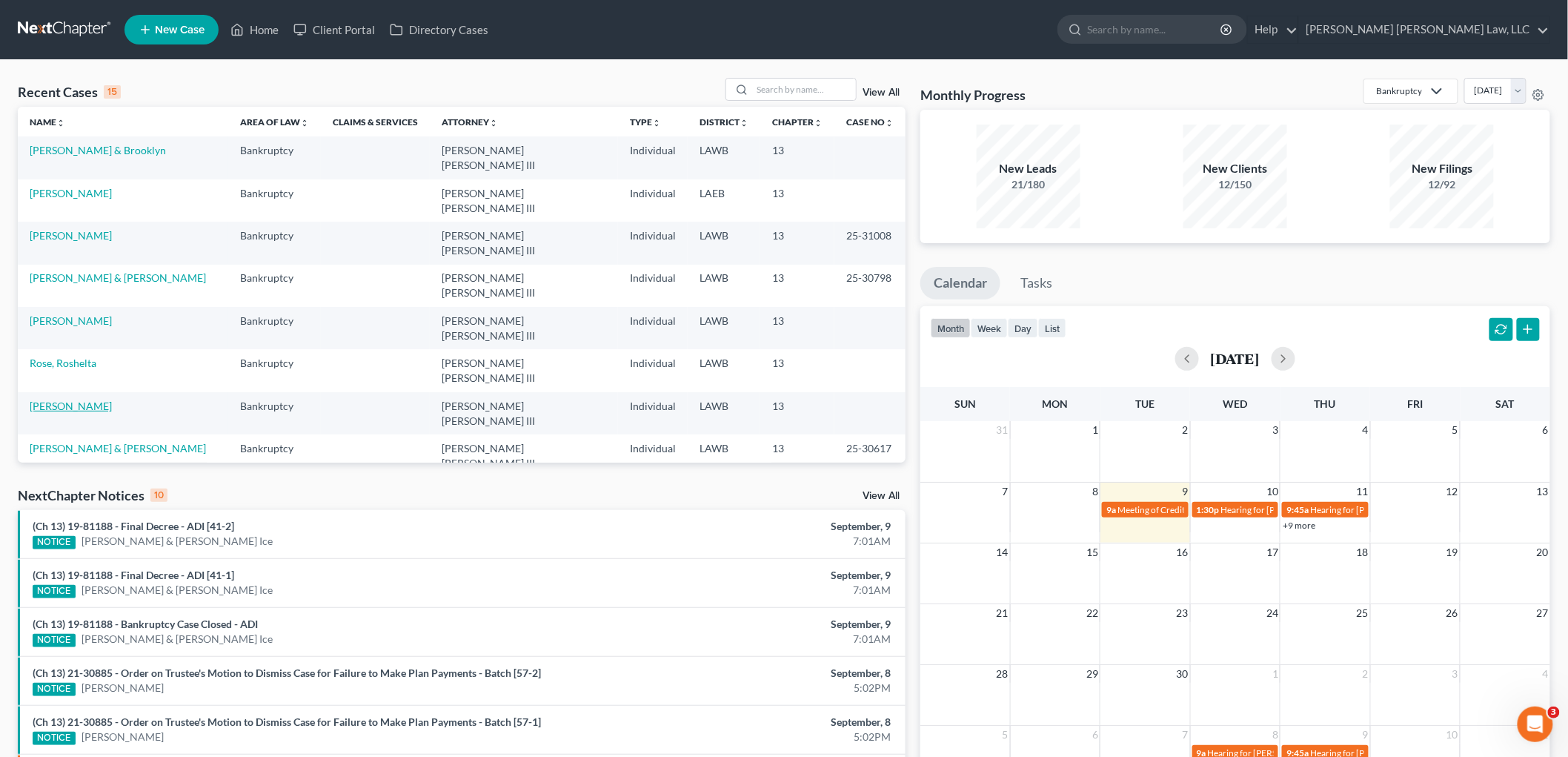
click at [79, 399] on link "James, Kimberly" at bounding box center [71, 406] width 82 height 13
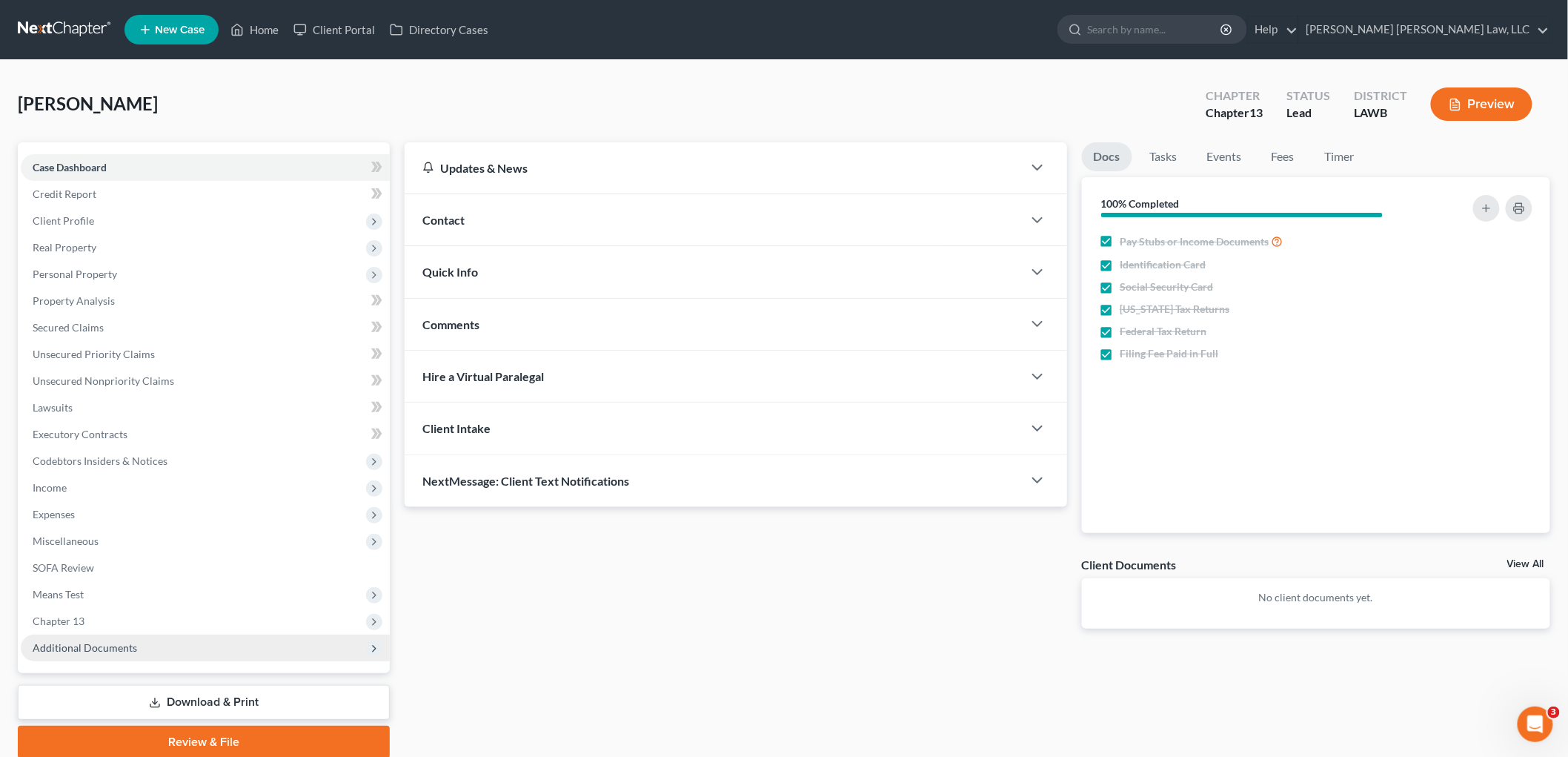
click at [73, 648] on span "Additional Documents" at bounding box center [85, 648] width 104 height 13
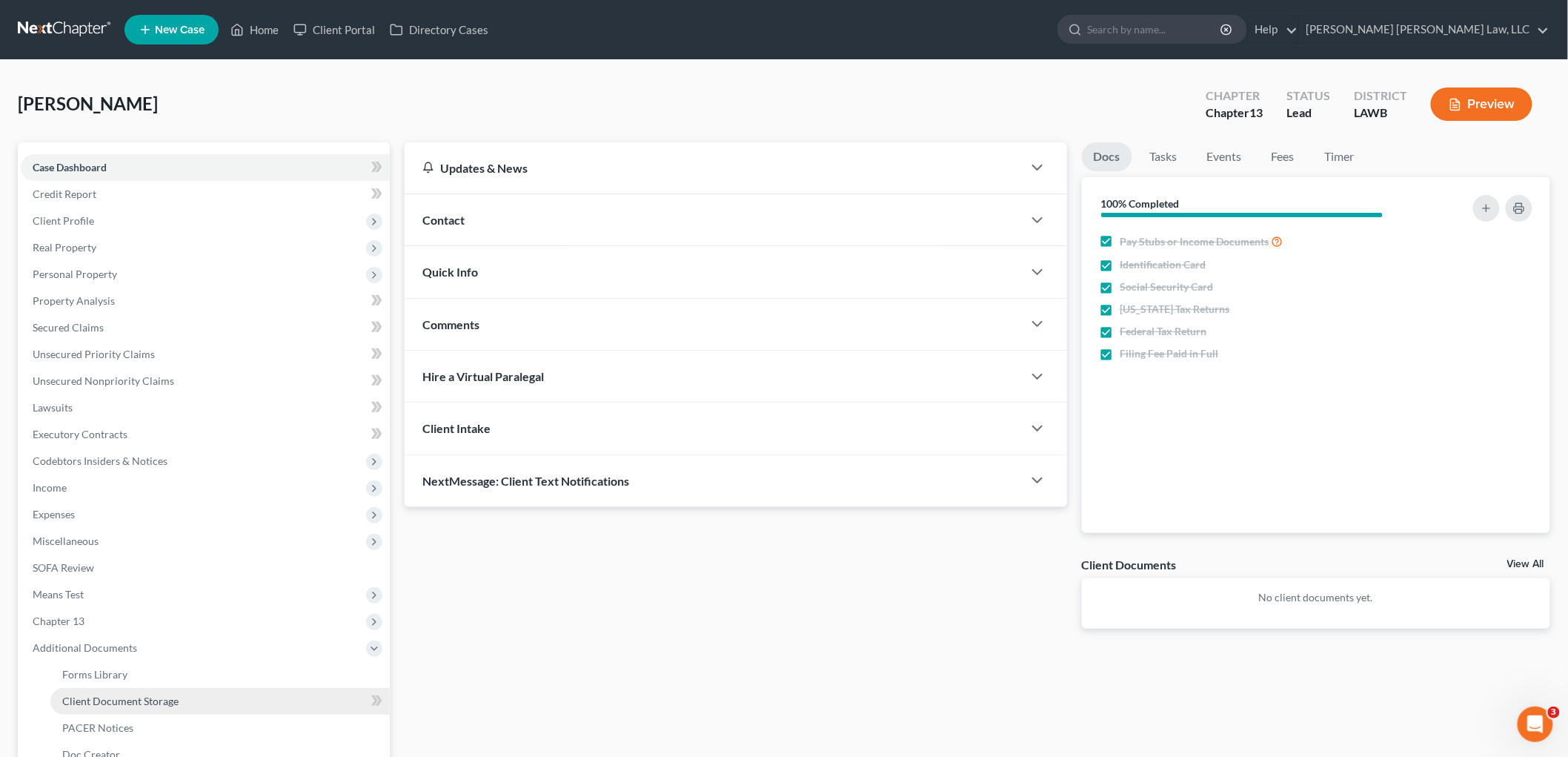
click at [145, 698] on span "Client Document Storage" at bounding box center [120, 701] width 116 height 13
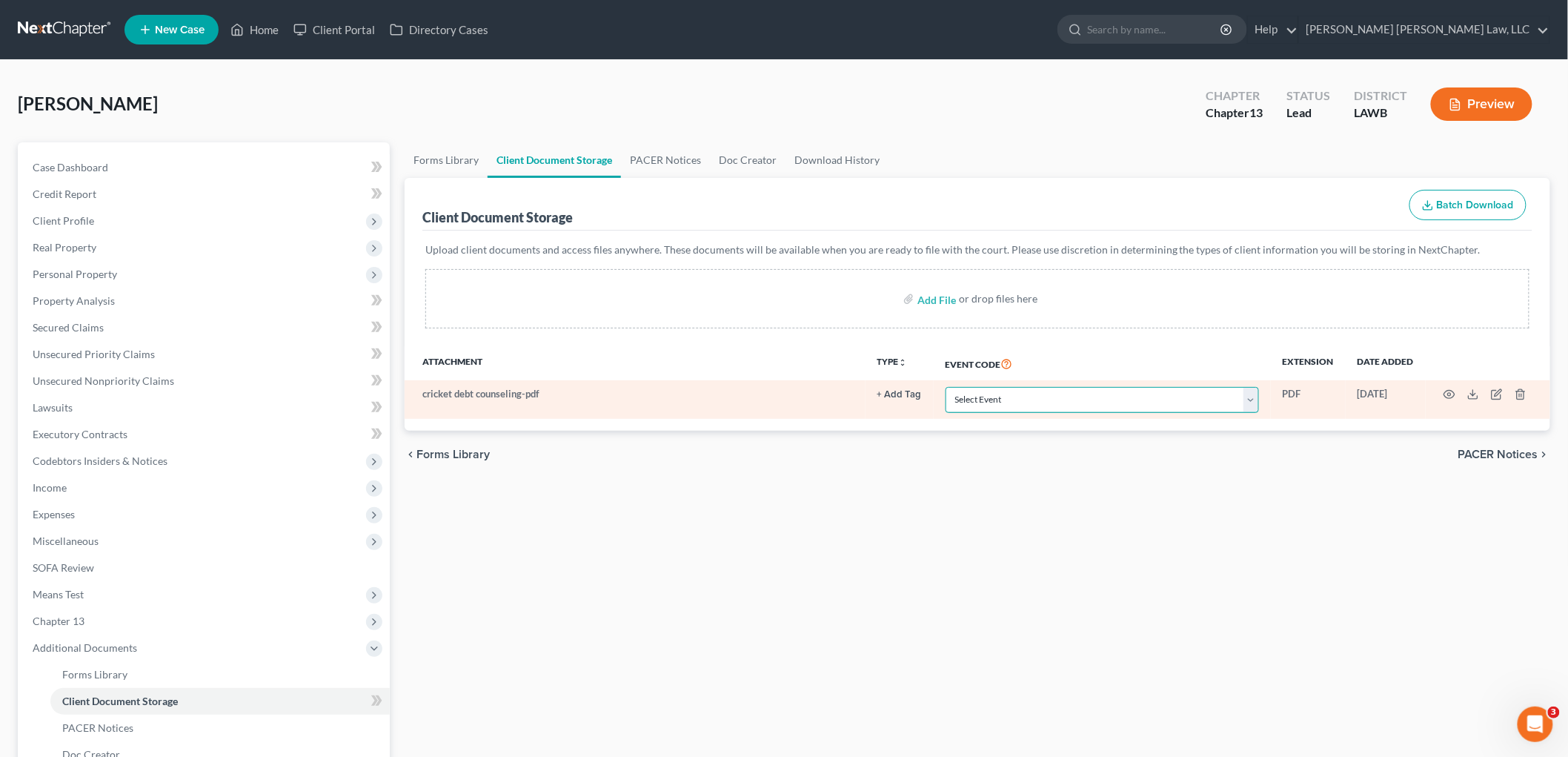
click at [1054, 401] on select "Select Event 20 Largest Unsecured Creditors Amended Creditor Matrix (Fee) Amend…" at bounding box center [1102, 400] width 314 height 26
select select "9"
click at [945, 387] on select "Select Event 20 Largest Unsecured Creditors Amended Creditor Matrix (Fee) Amend…" at bounding box center [1102, 400] width 314 height 26
click at [1451, 391] on icon "button" at bounding box center [1449, 394] width 12 height 12
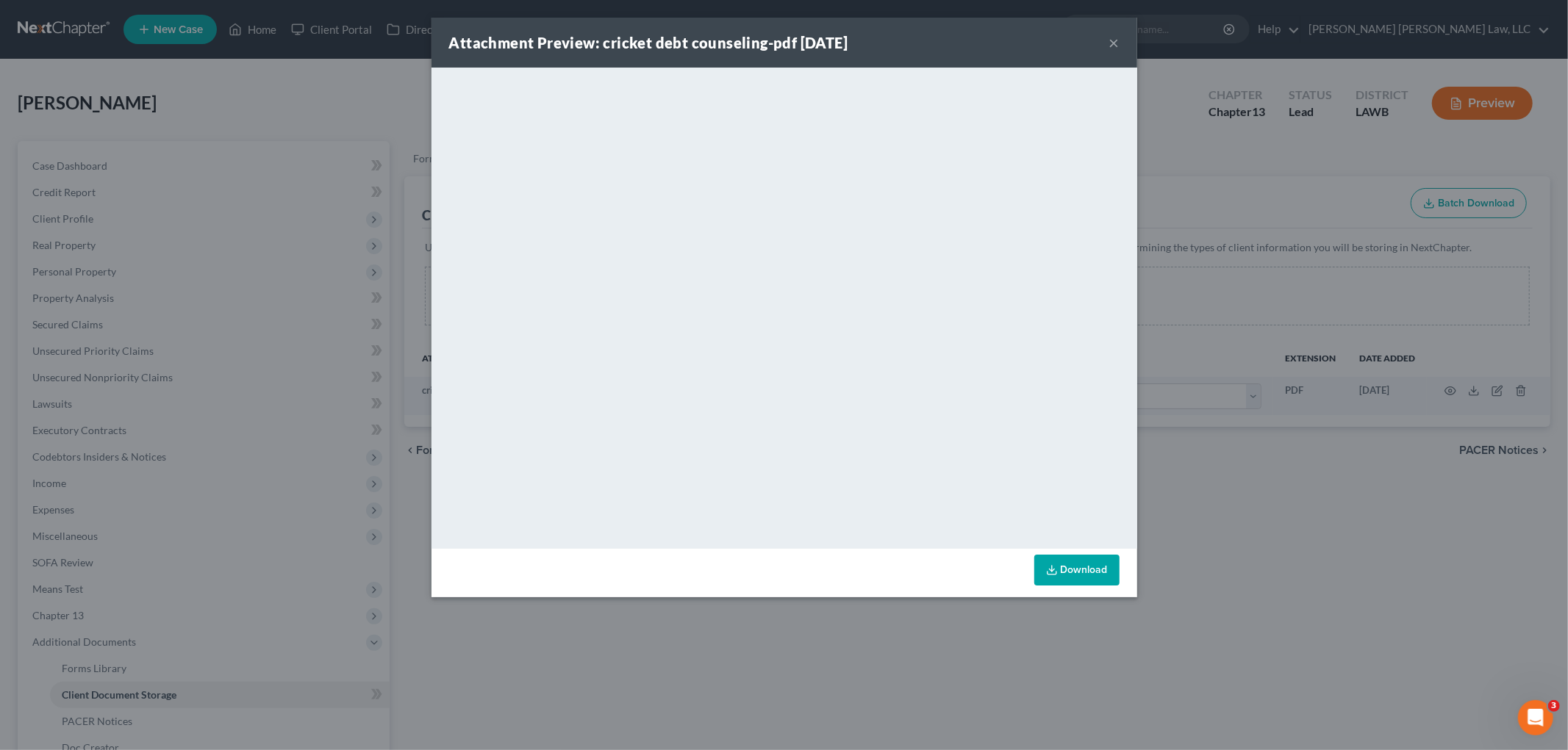
click at [1111, 45] on button "×" at bounding box center [1114, 42] width 10 height 18
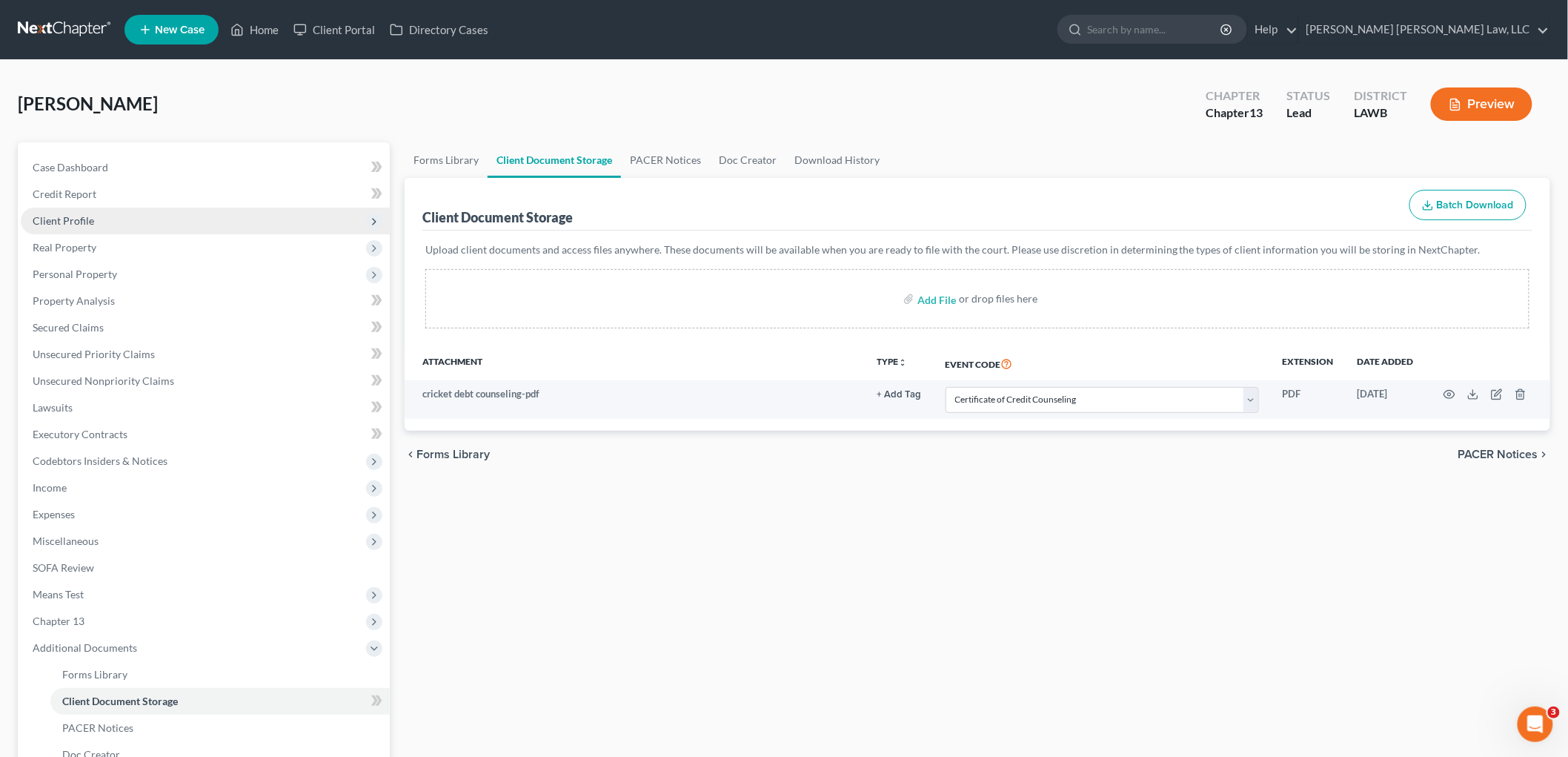
click at [111, 221] on span "Client Profile" at bounding box center [205, 221] width 369 height 27
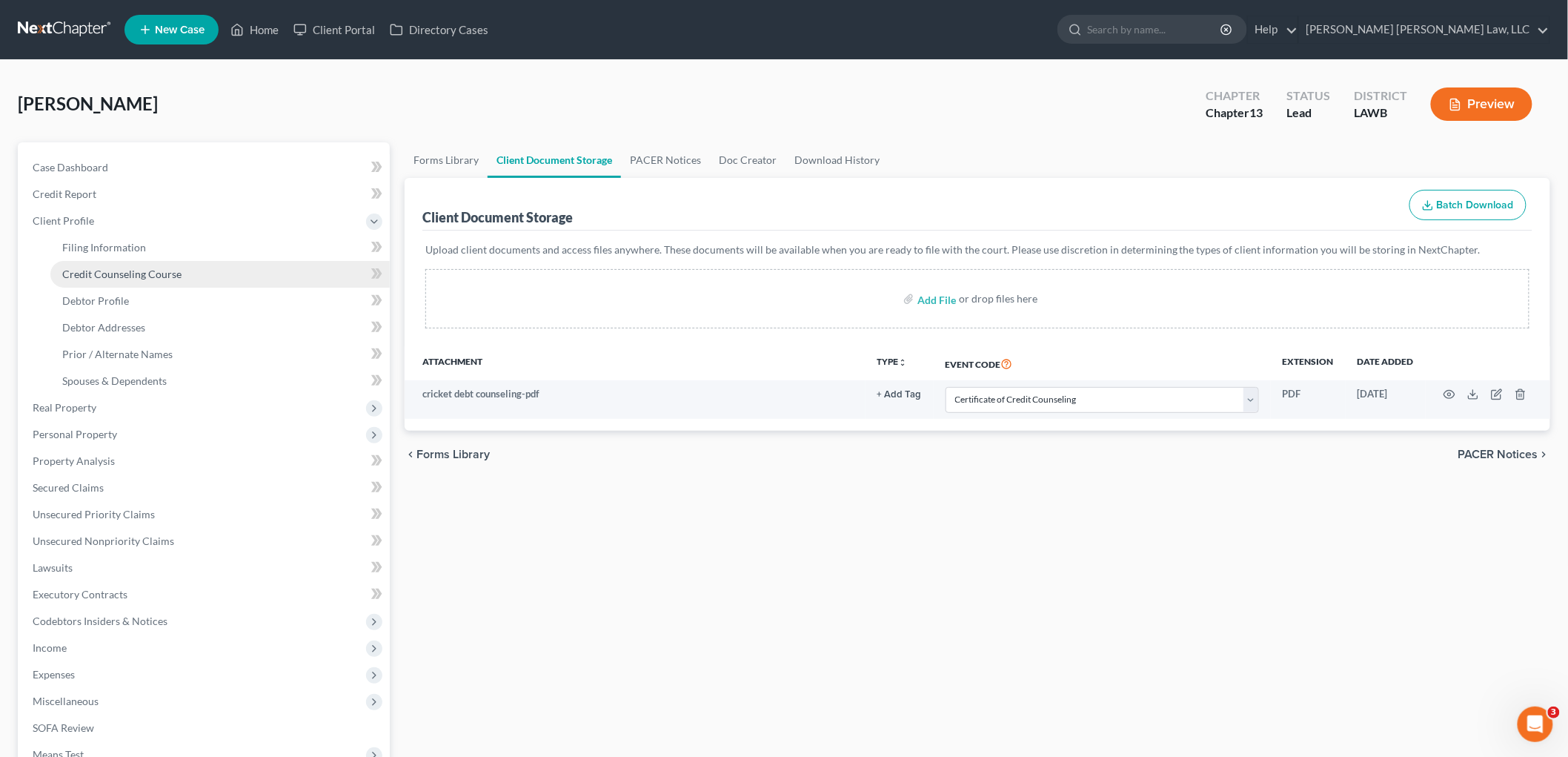
click at [124, 275] on span "Credit Counseling Course" at bounding box center [122, 274] width 119 height 13
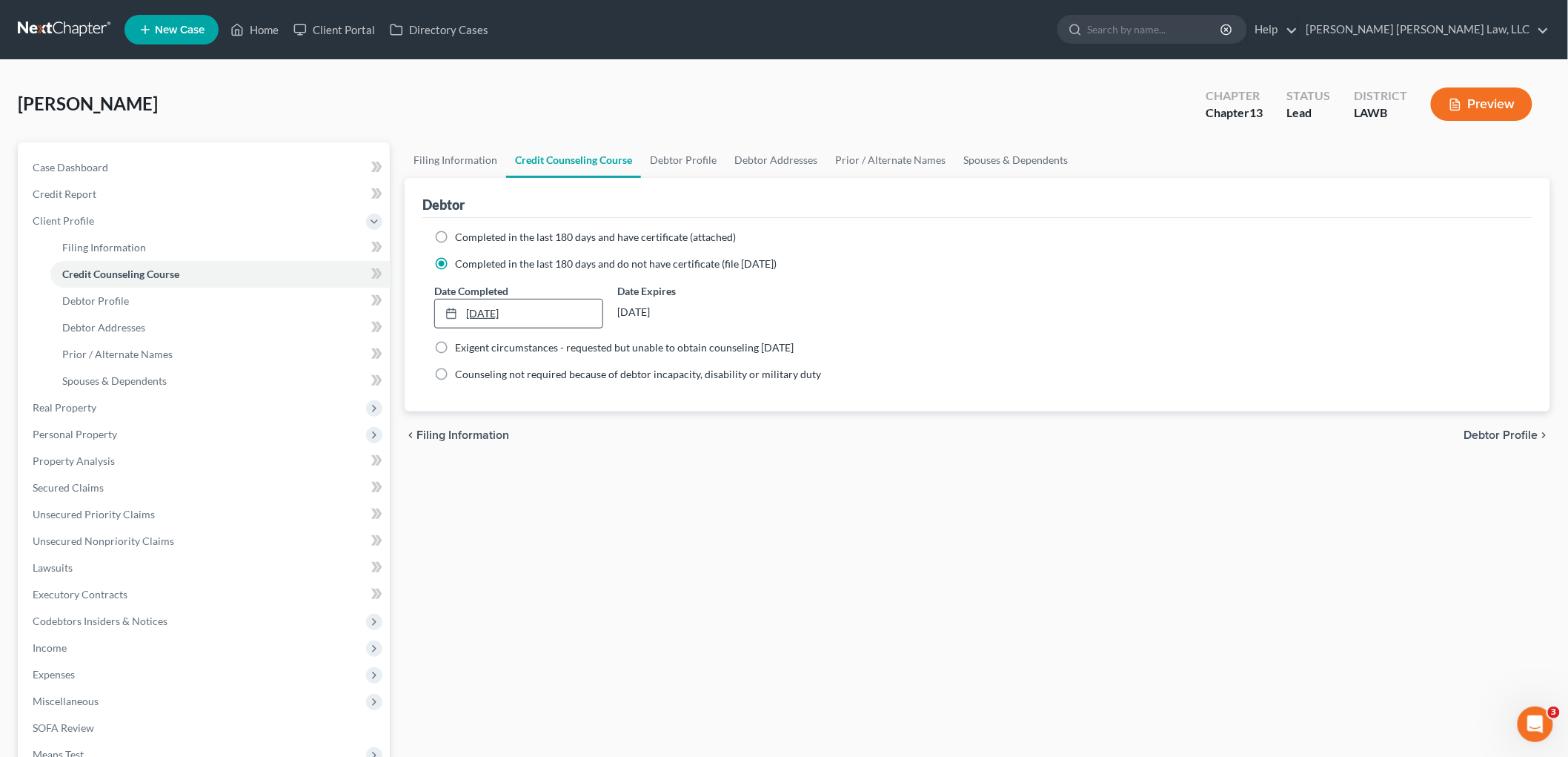
click at [484, 309] on link "8/29/2025" at bounding box center [518, 314] width 168 height 28
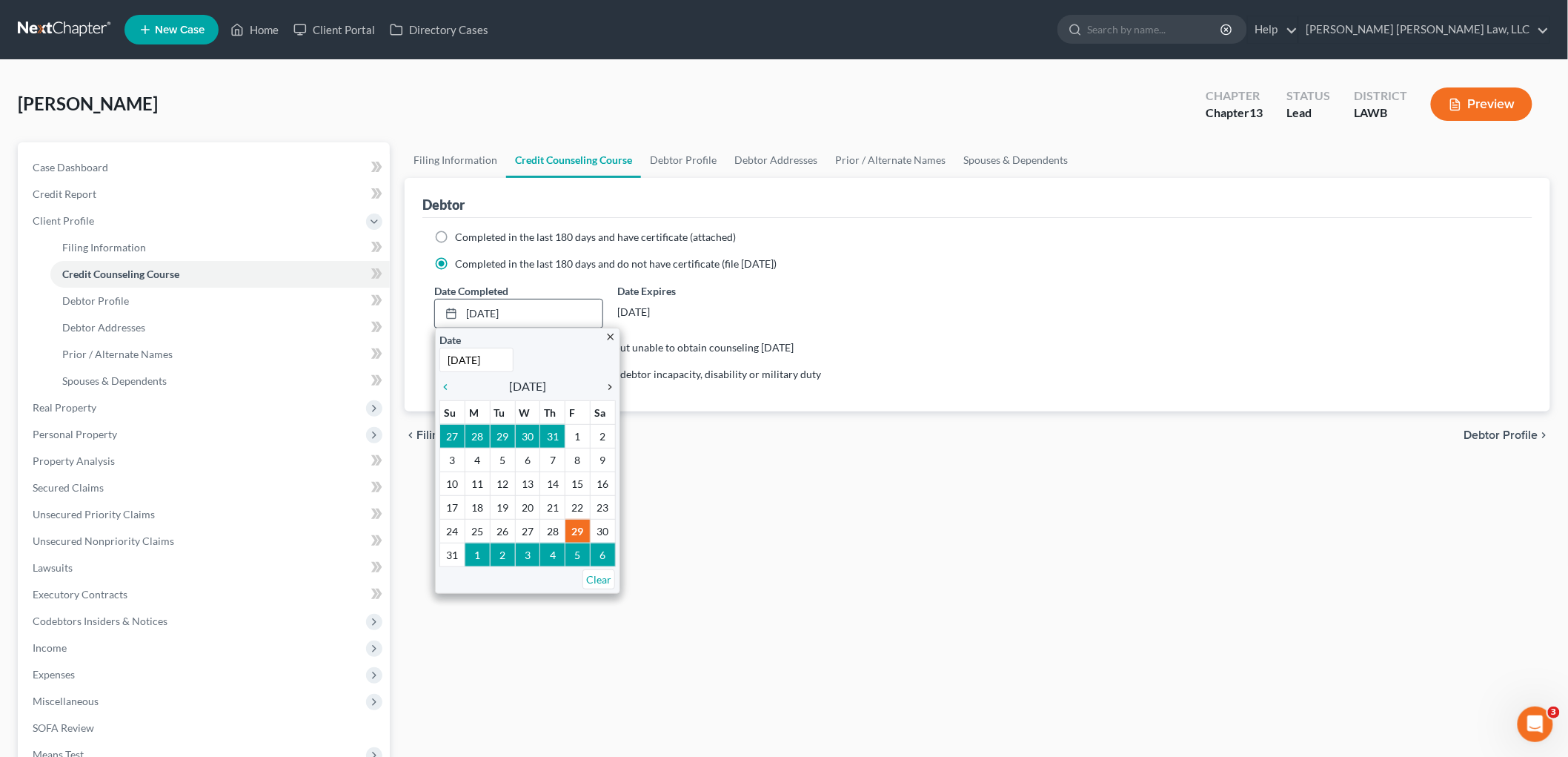
click at [611, 384] on icon "chevron_right" at bounding box center [606, 386] width 20 height 12
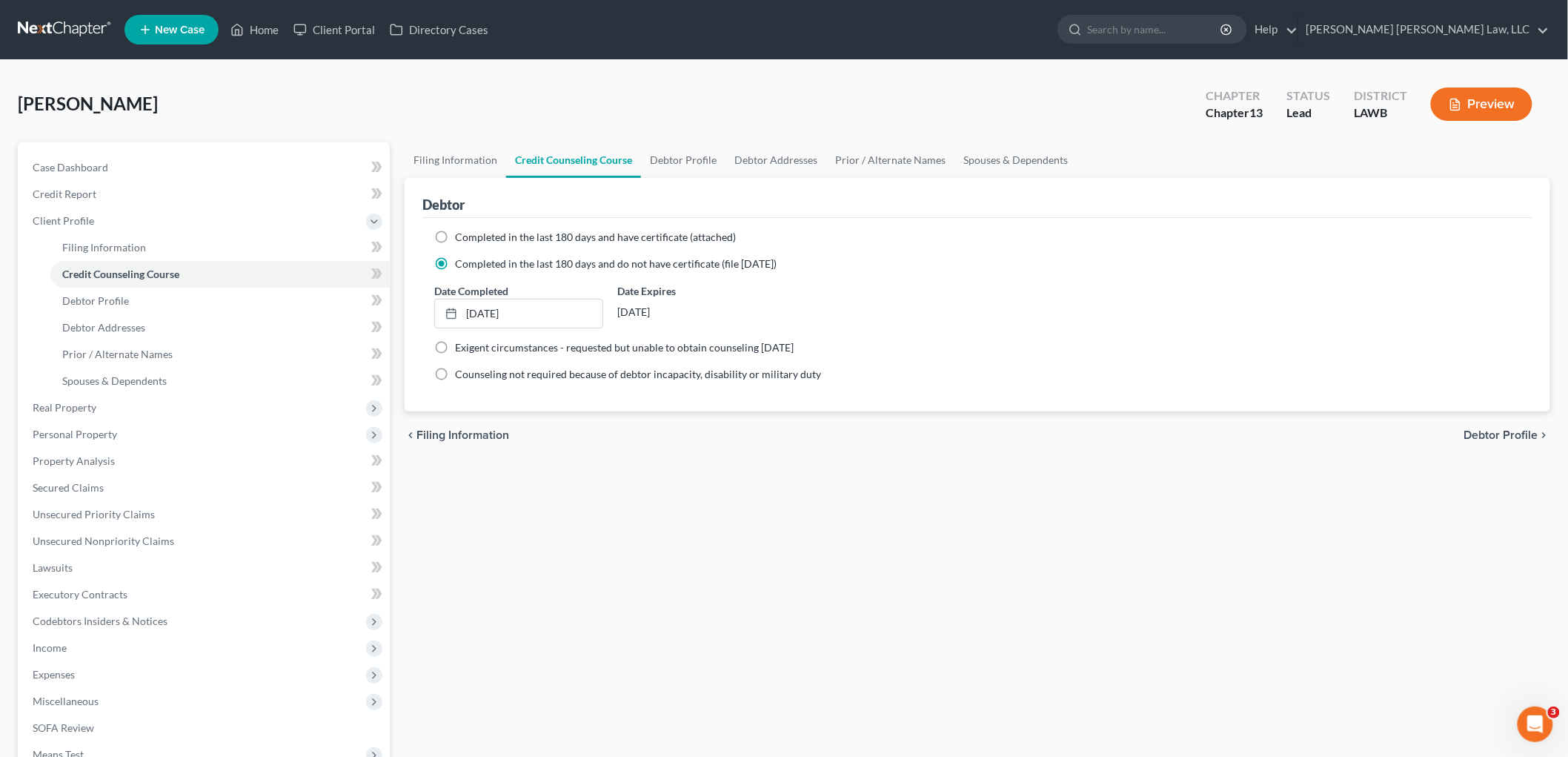
click at [549, 493] on div "Filing Information Credit Counseling Course Debtor Profile Debtor Addresses Pri…" at bounding box center [977, 531] width 1160 height 777
click at [521, 528] on div "Filing Information Credit Counseling Course Debtor Profile Debtor Addresses Pri…" at bounding box center [977, 531] width 1160 height 777
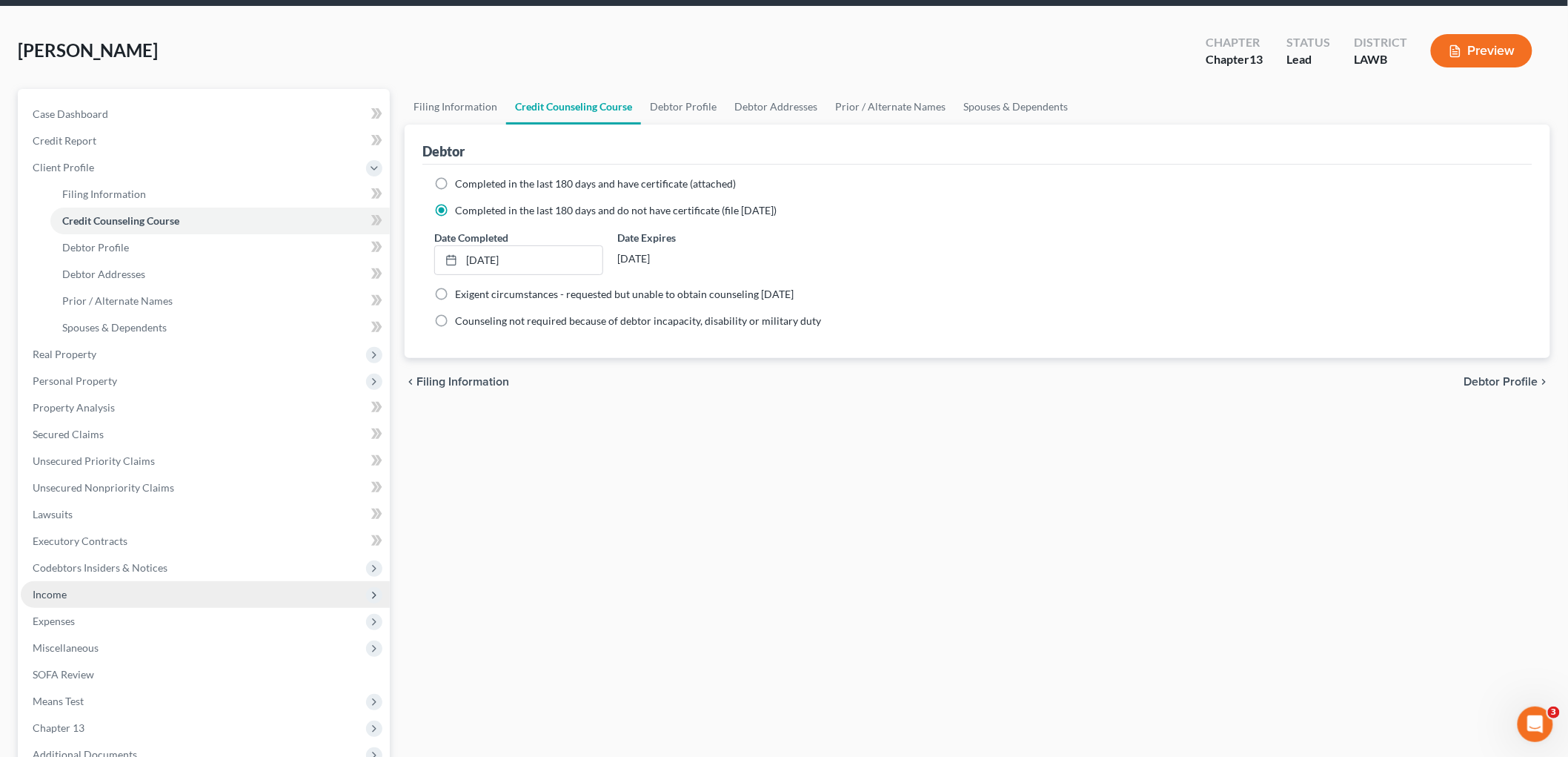
scroll to position [82, 0]
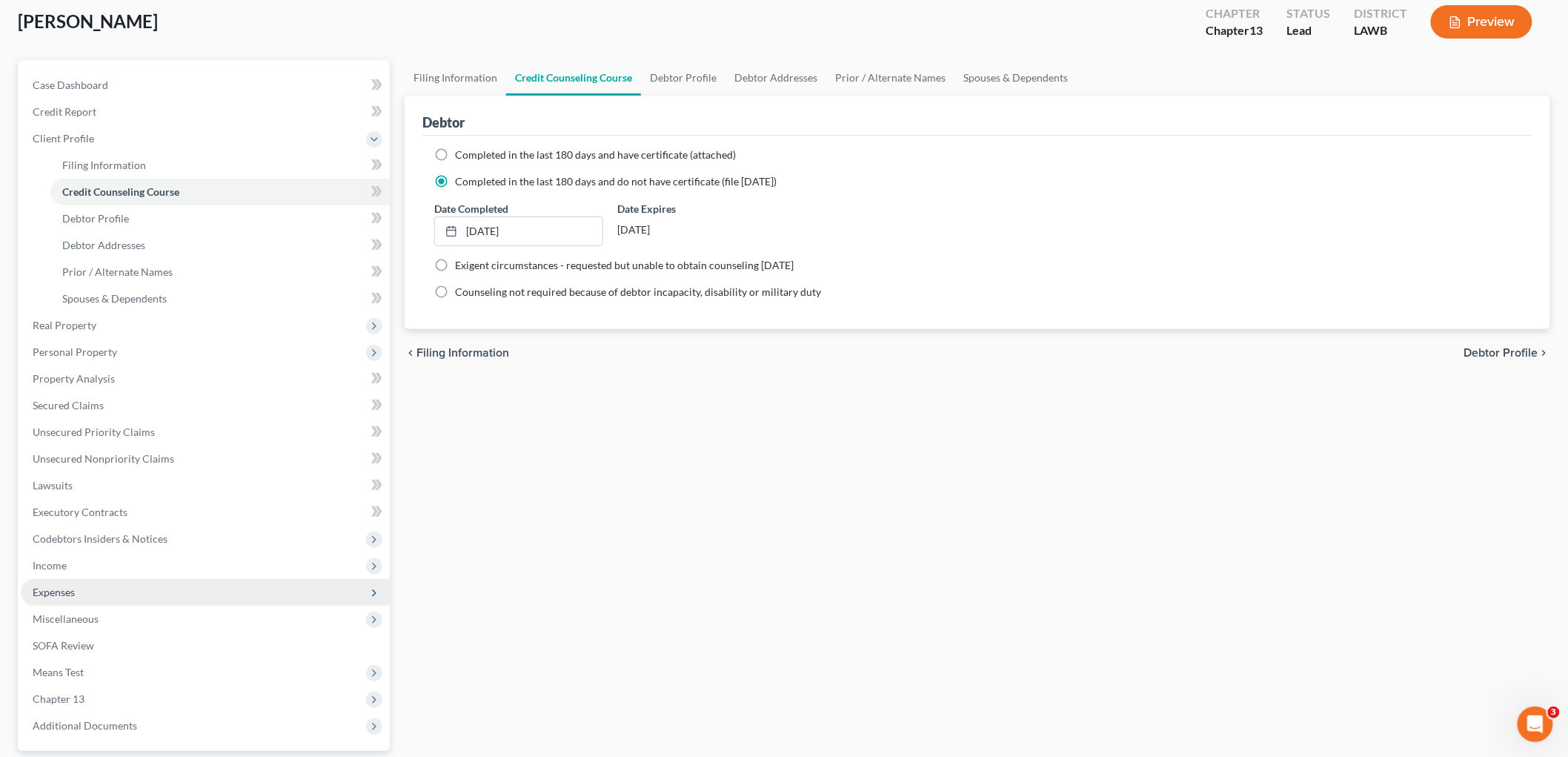
click at [134, 593] on span "Expenses" at bounding box center [205, 592] width 369 height 27
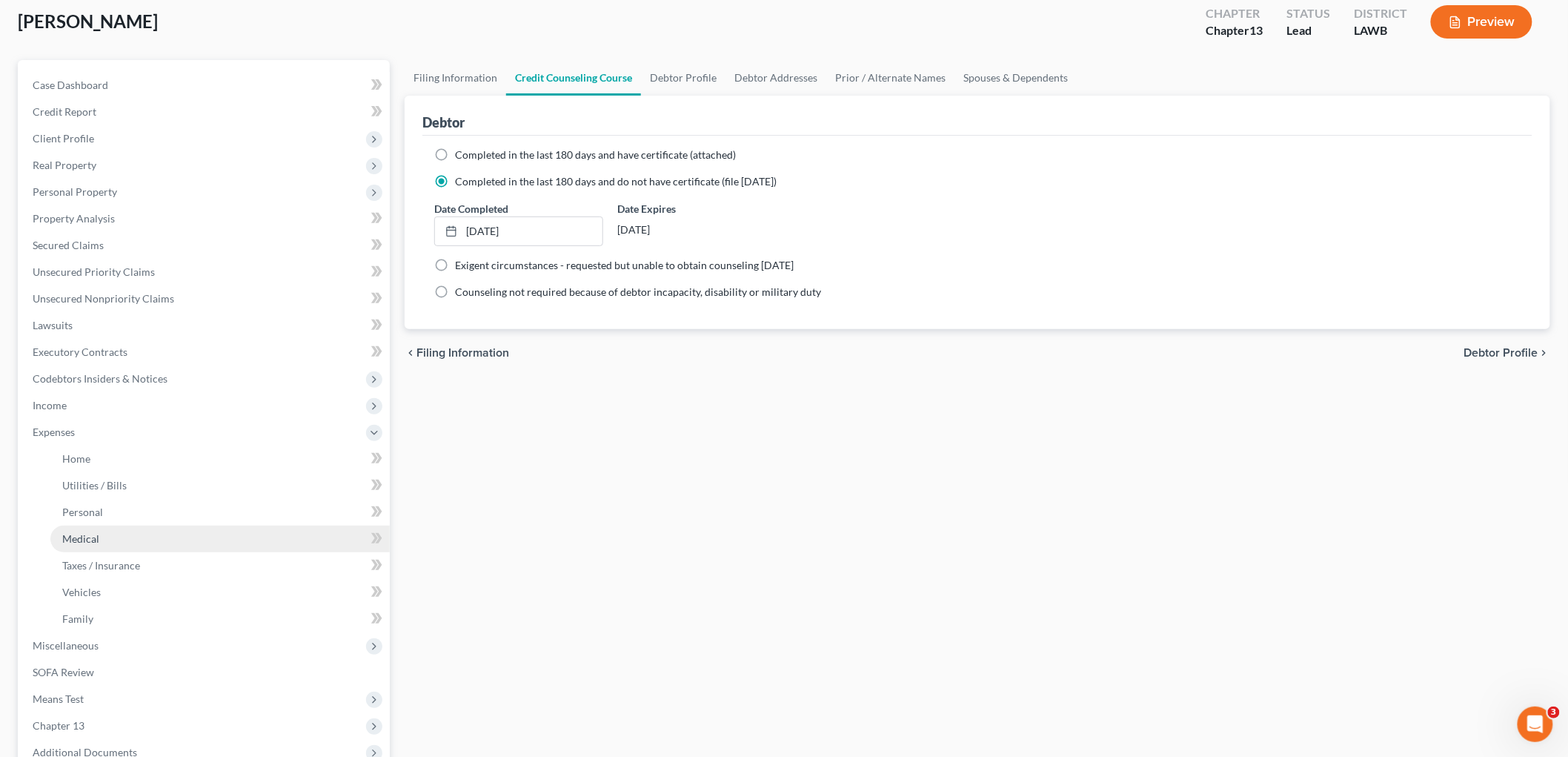
click at [144, 537] on link "Medical" at bounding box center [220, 539] width 340 height 27
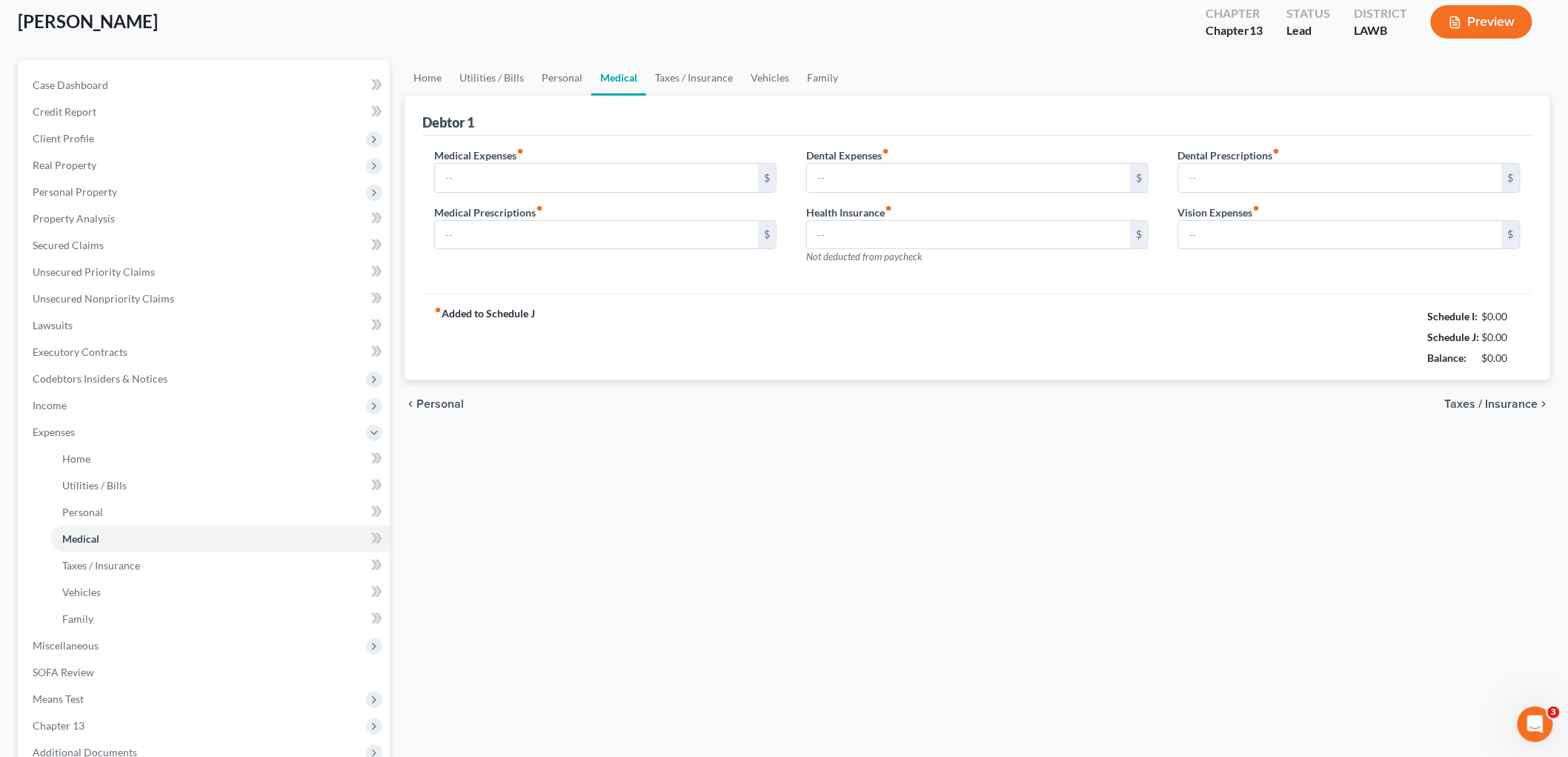
scroll to position [2, 0]
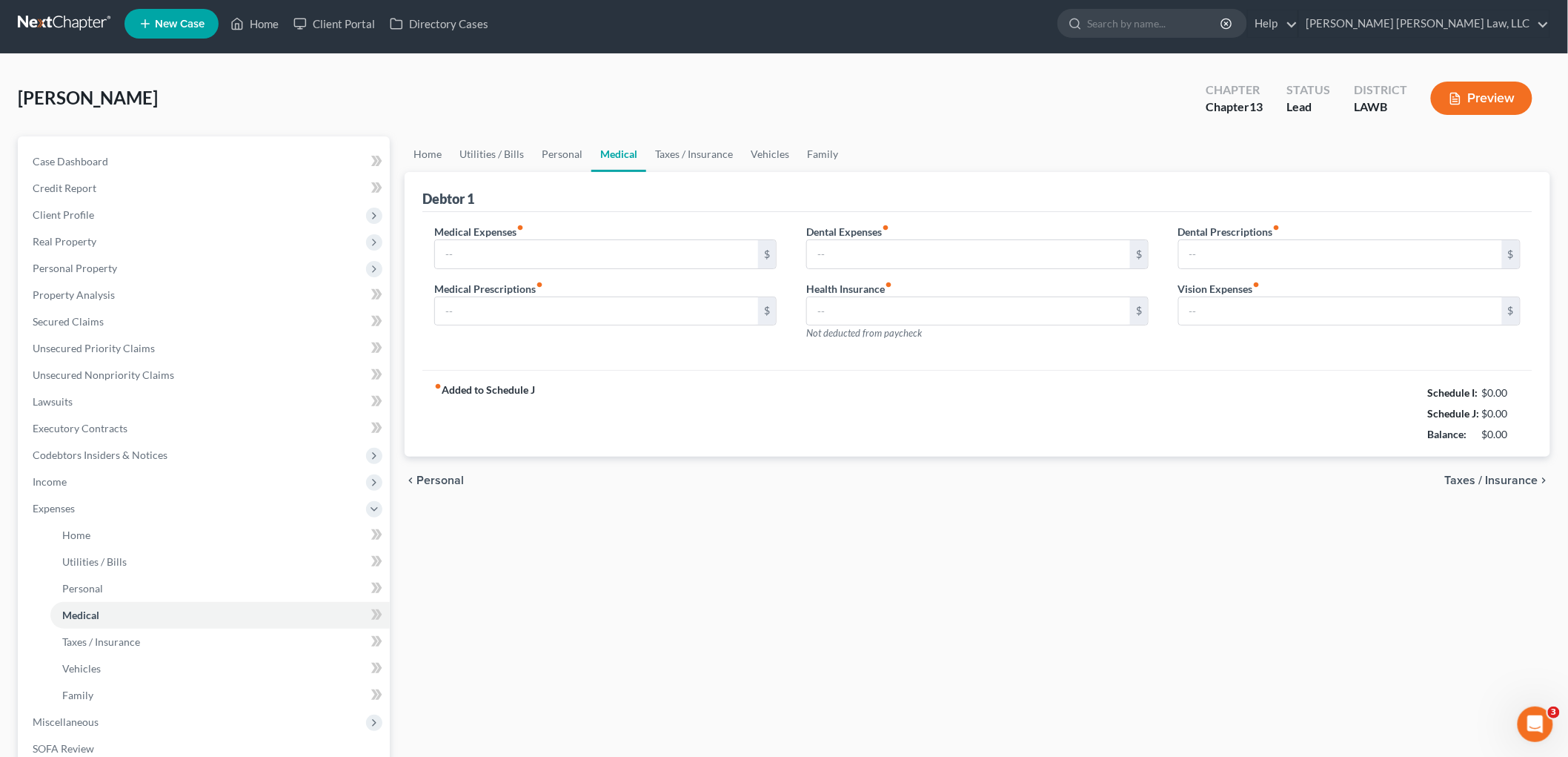
type input "0.00"
type input "50.00"
type input "0.00"
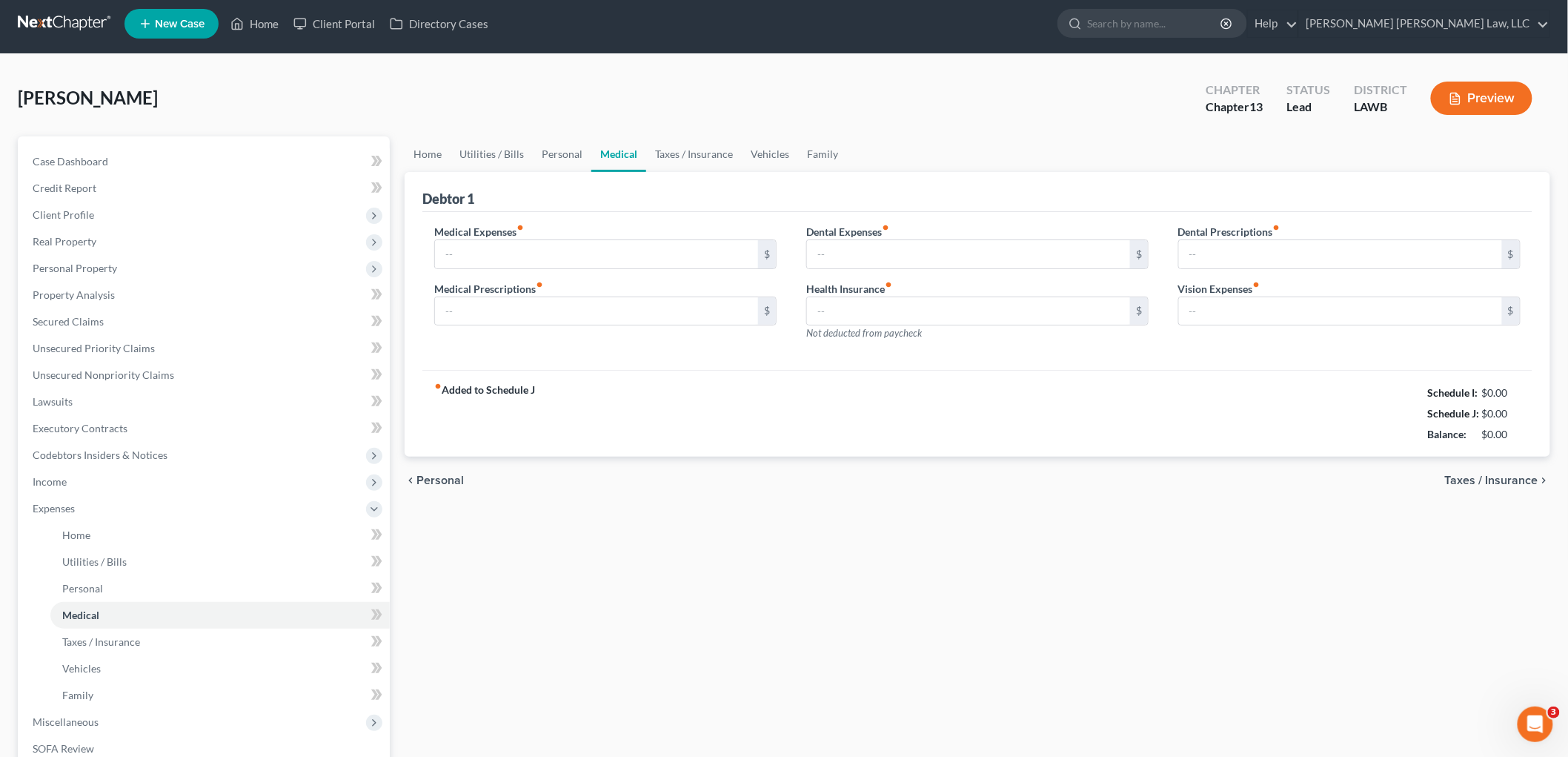
type input "0.00"
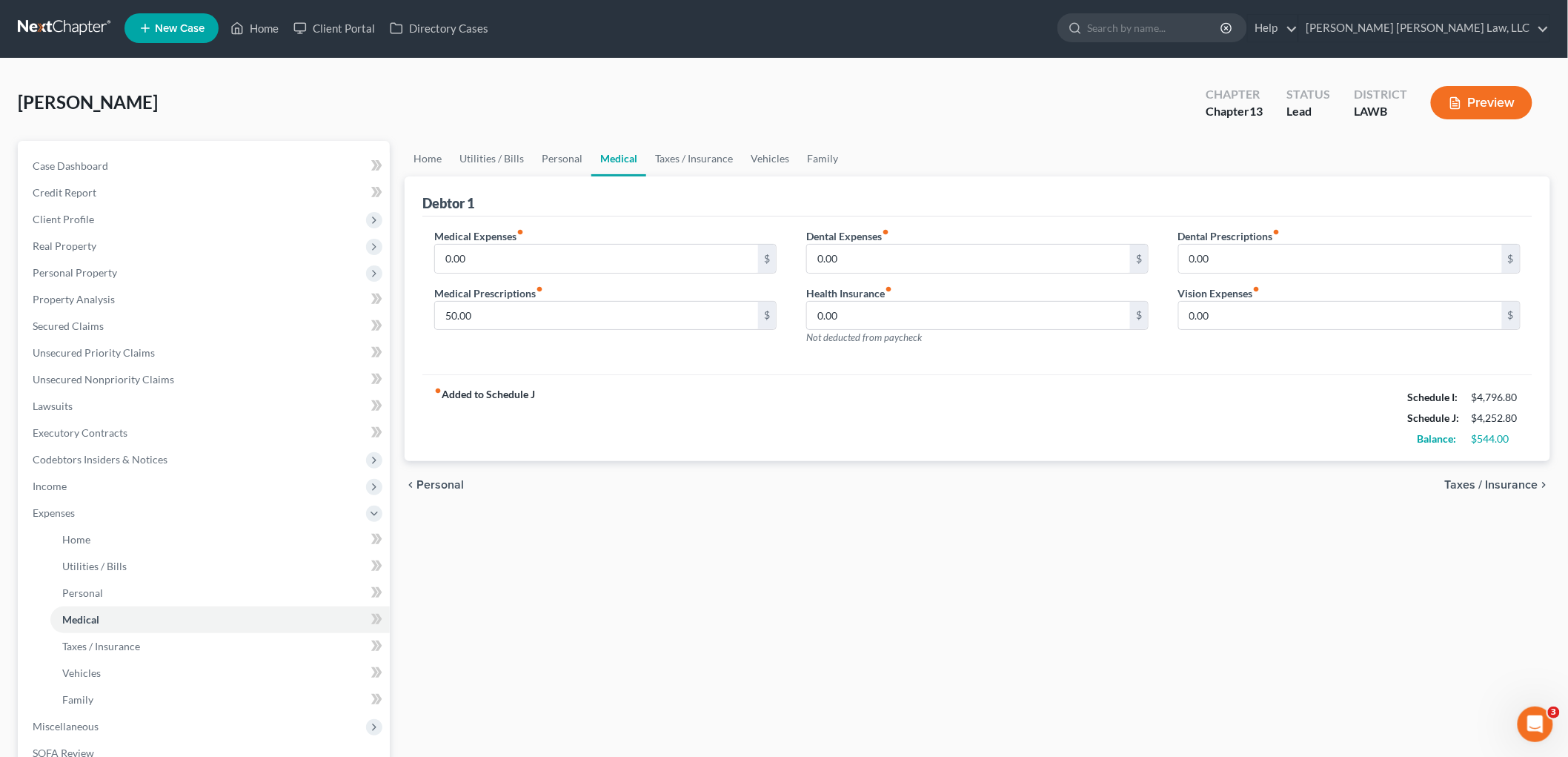
scroll to position [0, 0]
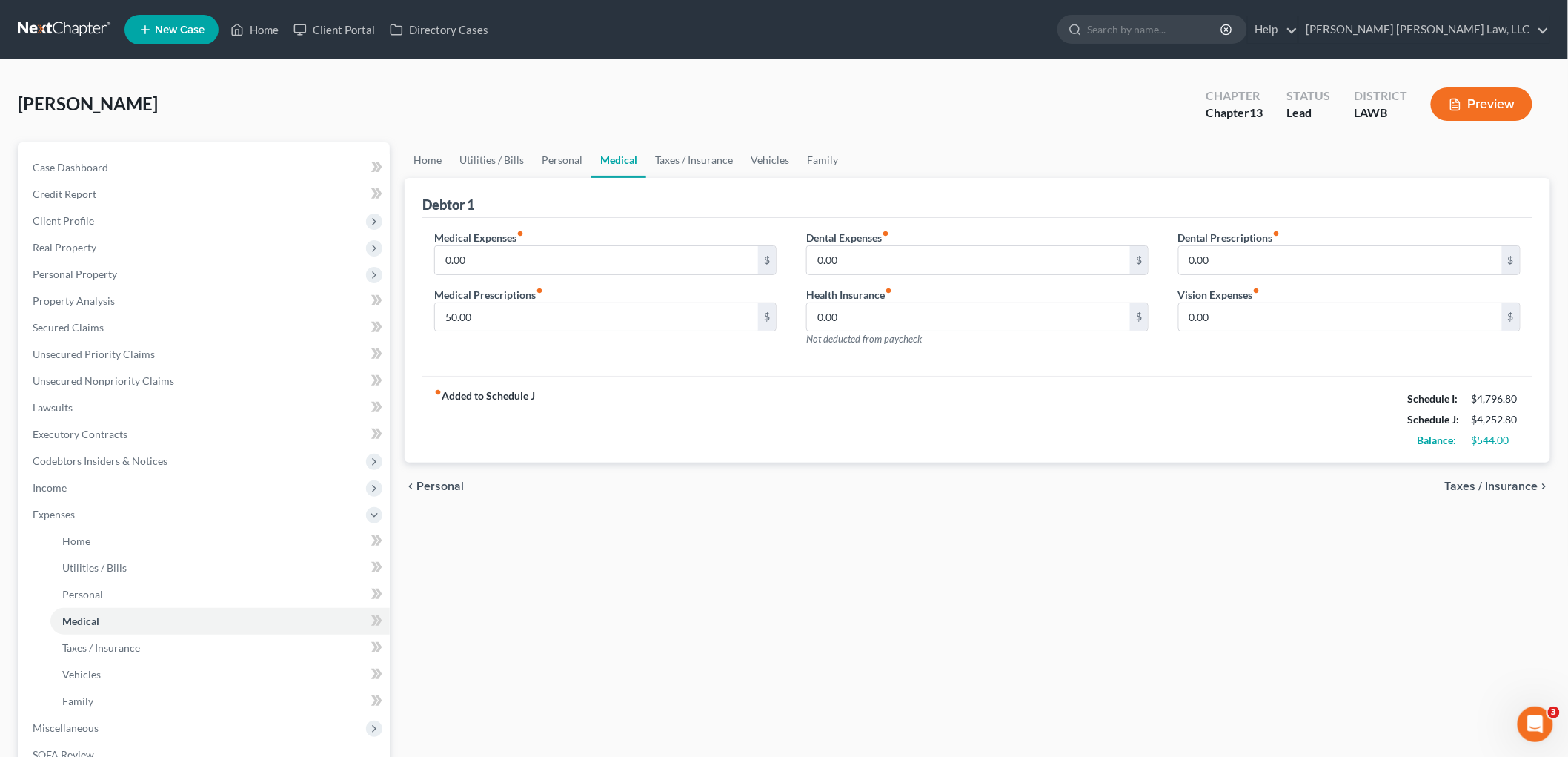
click at [54, 27] on link at bounding box center [65, 30] width 95 height 27
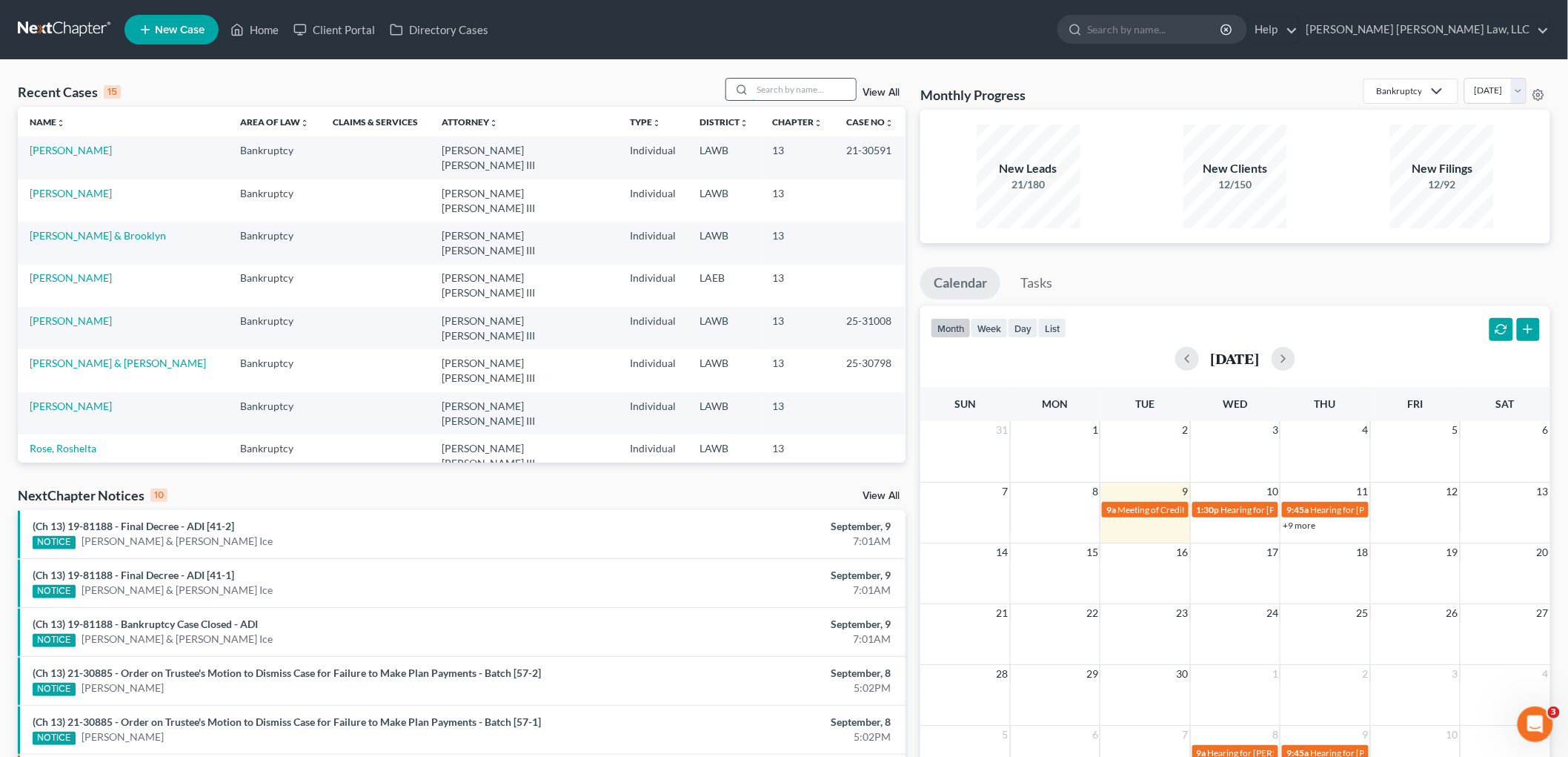
click at [806, 86] on input "search" at bounding box center [803, 88] width 103 height 21
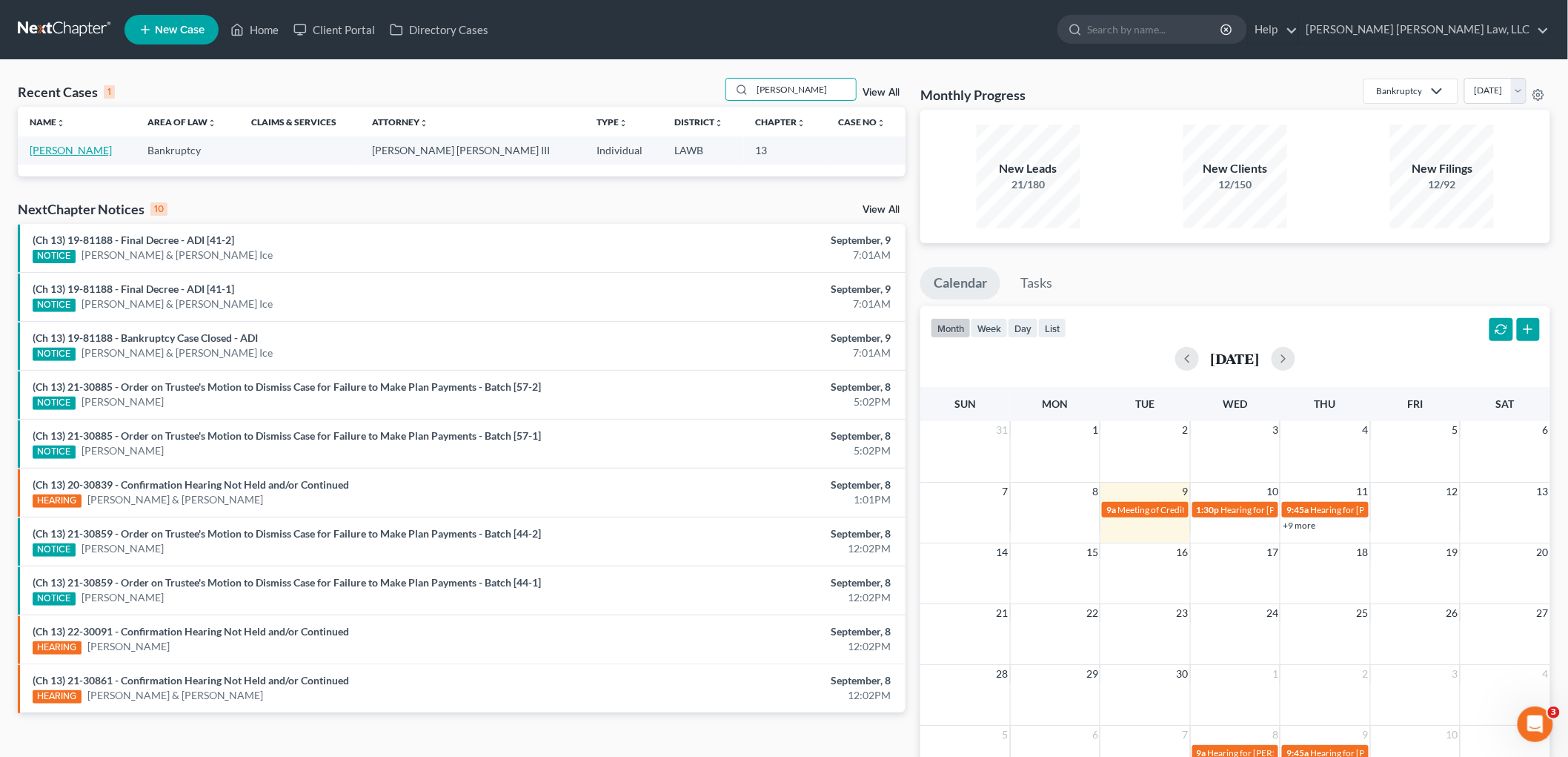
type input "spencer elliott"
click at [87, 147] on link "[PERSON_NAME]" at bounding box center [71, 150] width 82 height 13
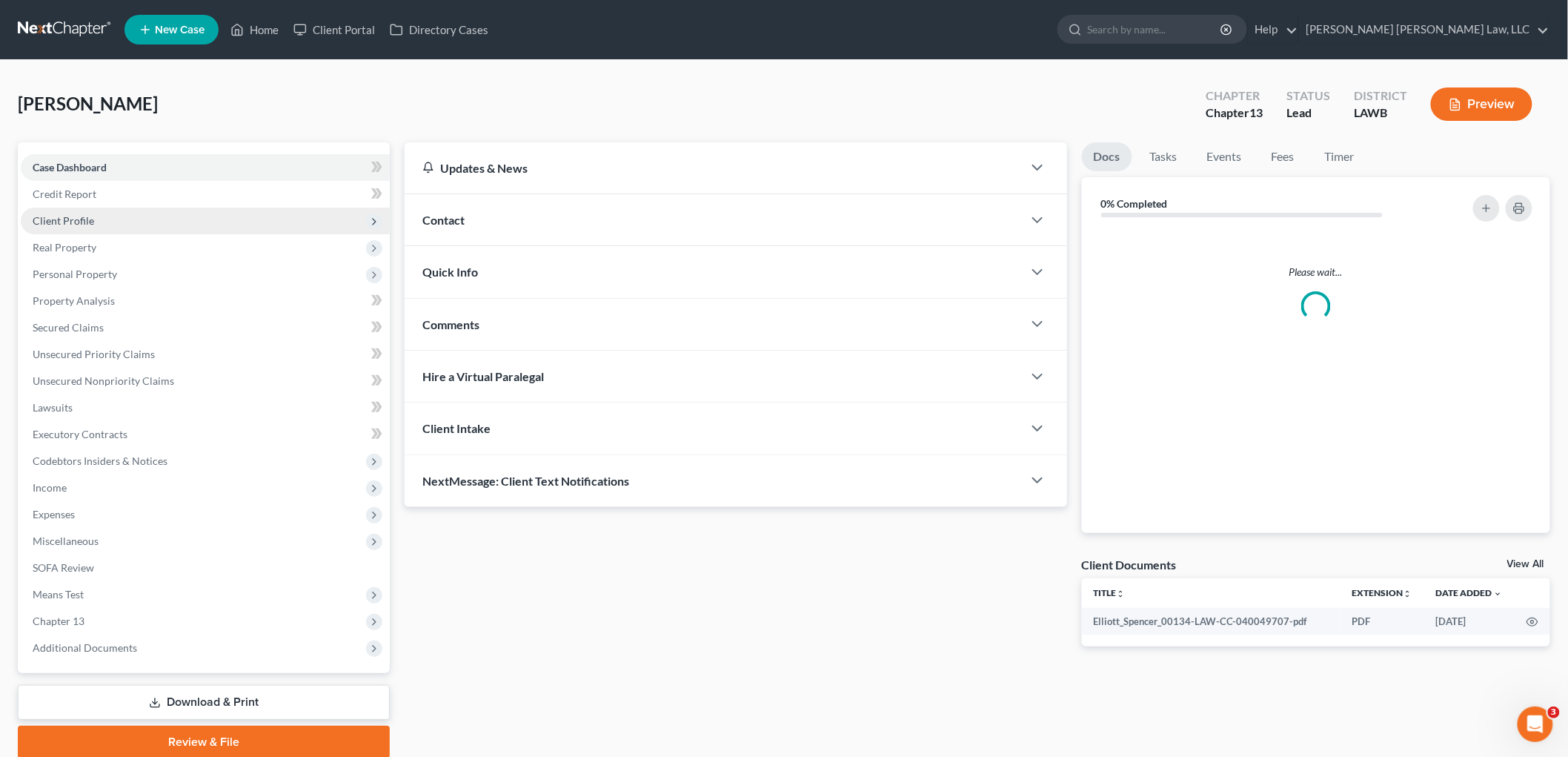
click at [122, 225] on span "Client Profile" at bounding box center [205, 221] width 369 height 27
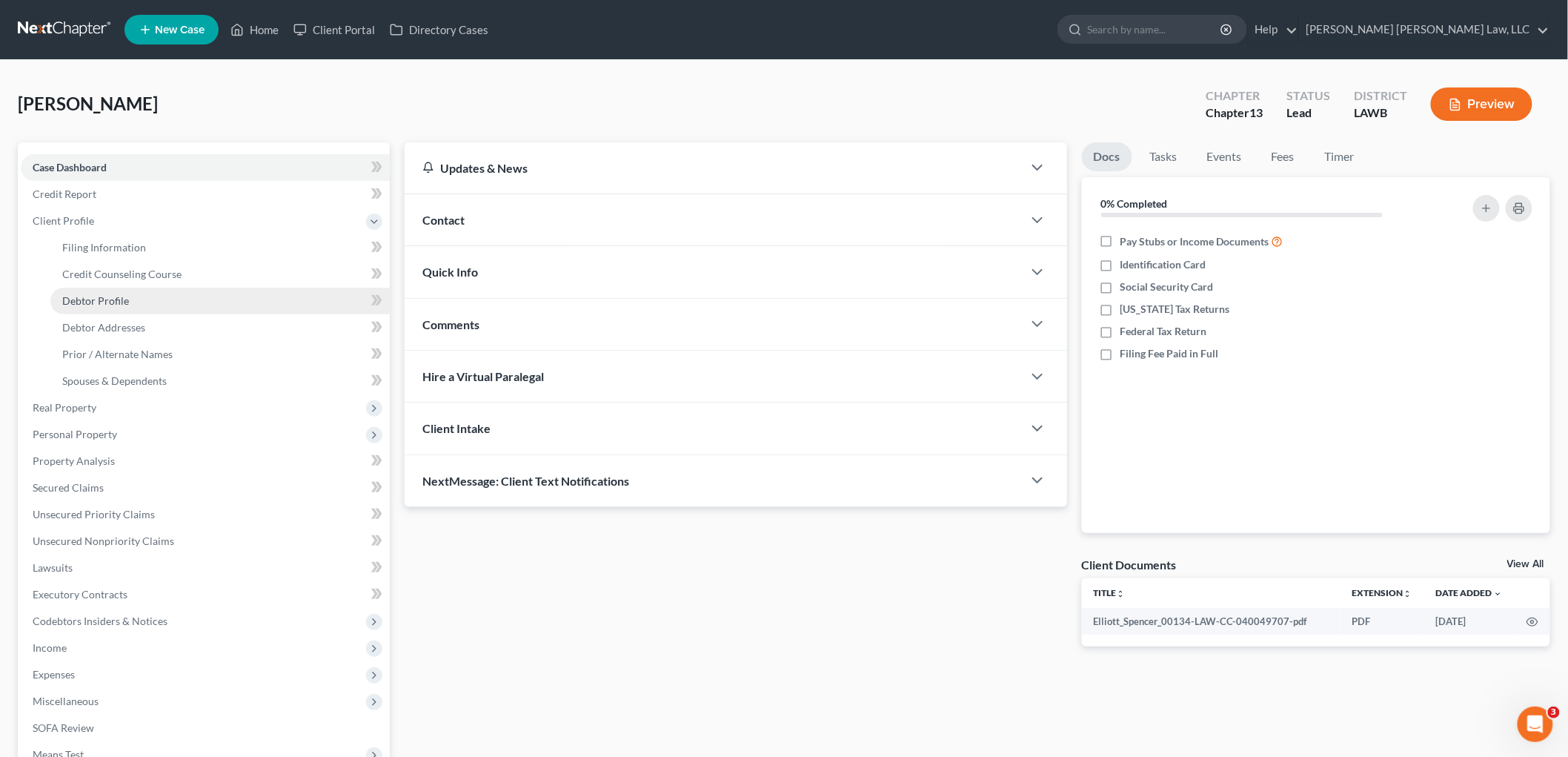
click at [127, 297] on link "Debtor Profile" at bounding box center [220, 301] width 340 height 27
select select "0"
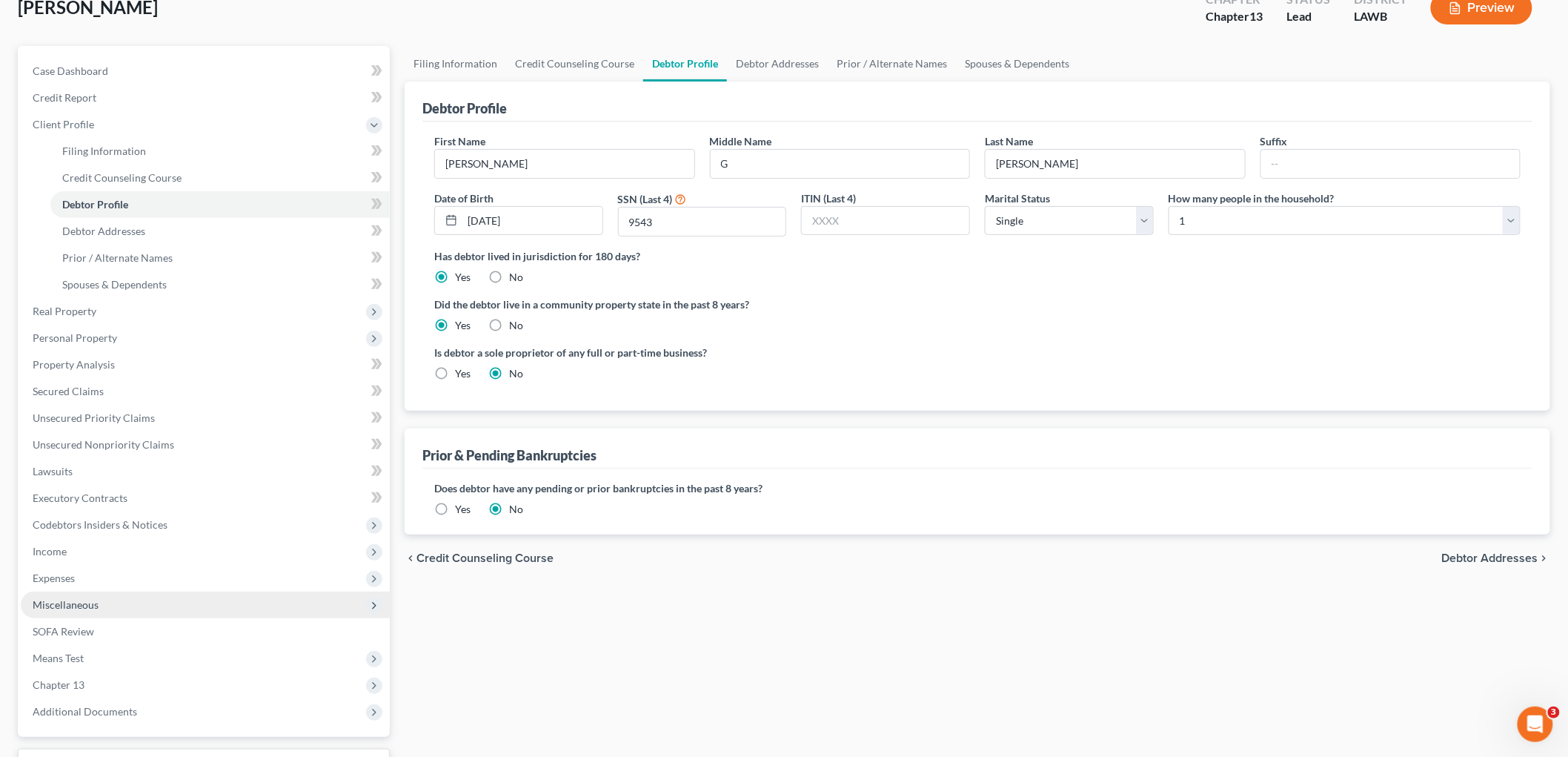
scroll to position [217, 0]
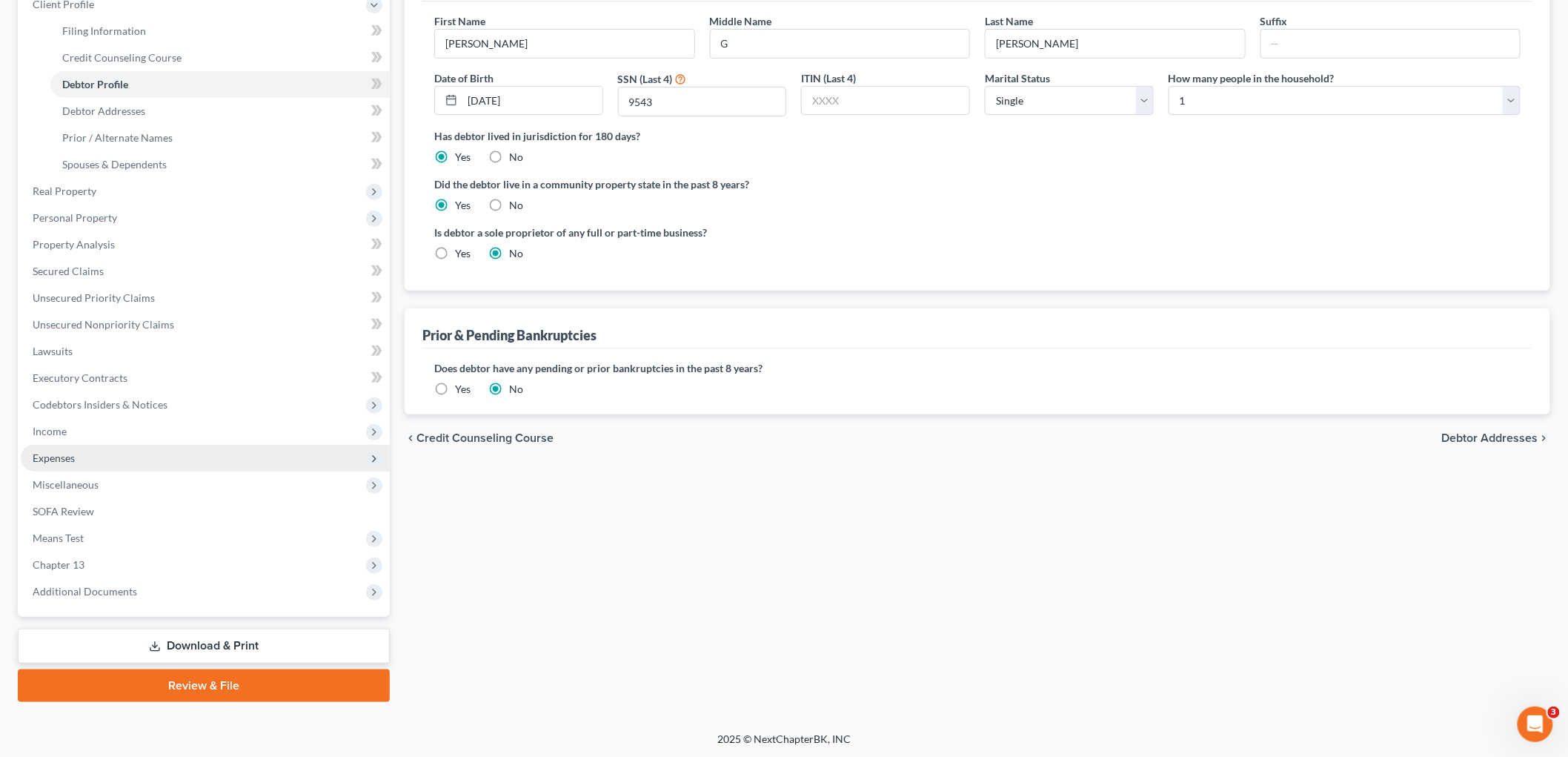
click at [127, 456] on span "Expenses" at bounding box center [205, 458] width 369 height 27
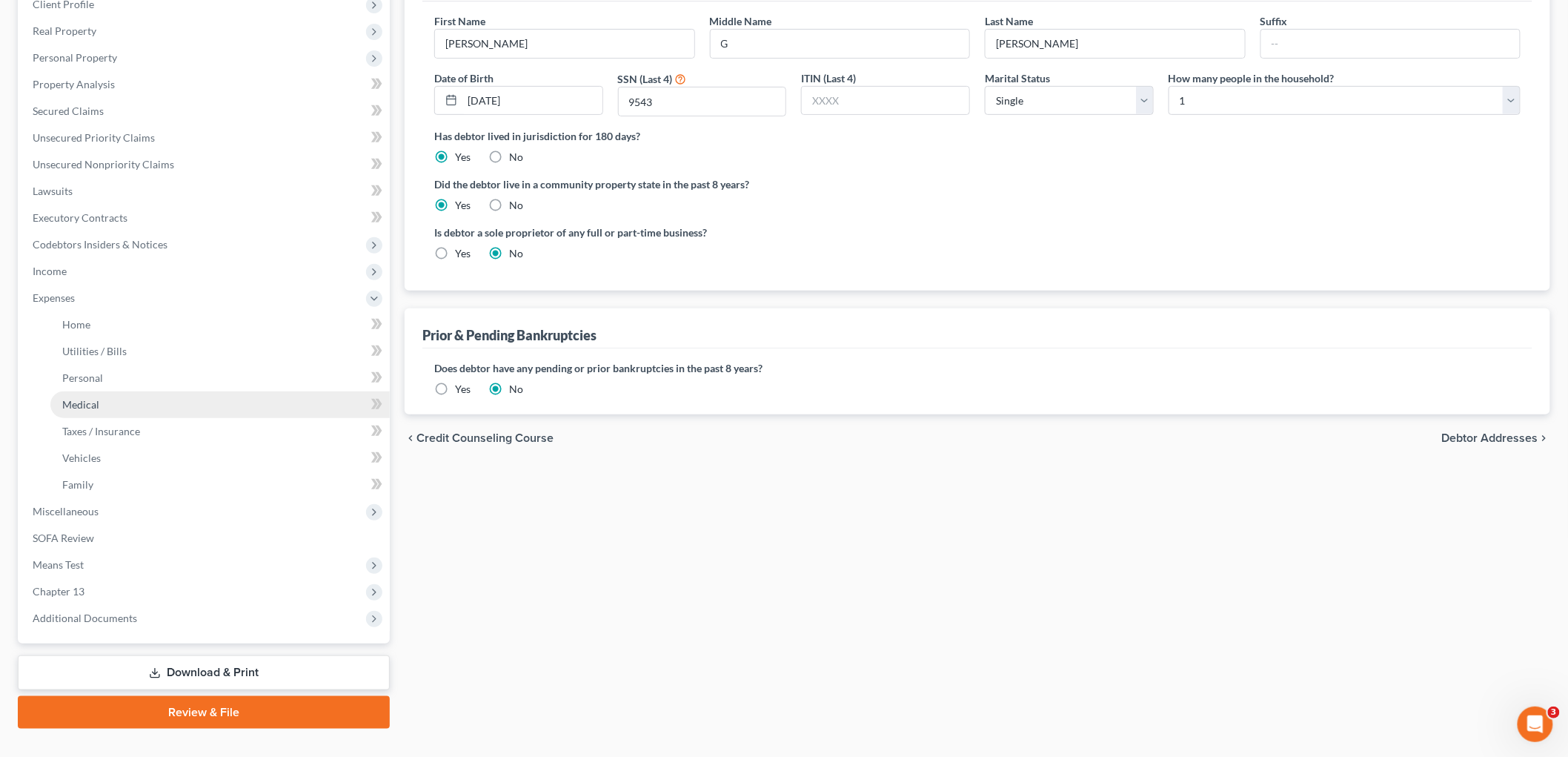
click at [141, 402] on link "Medical" at bounding box center [220, 404] width 340 height 27
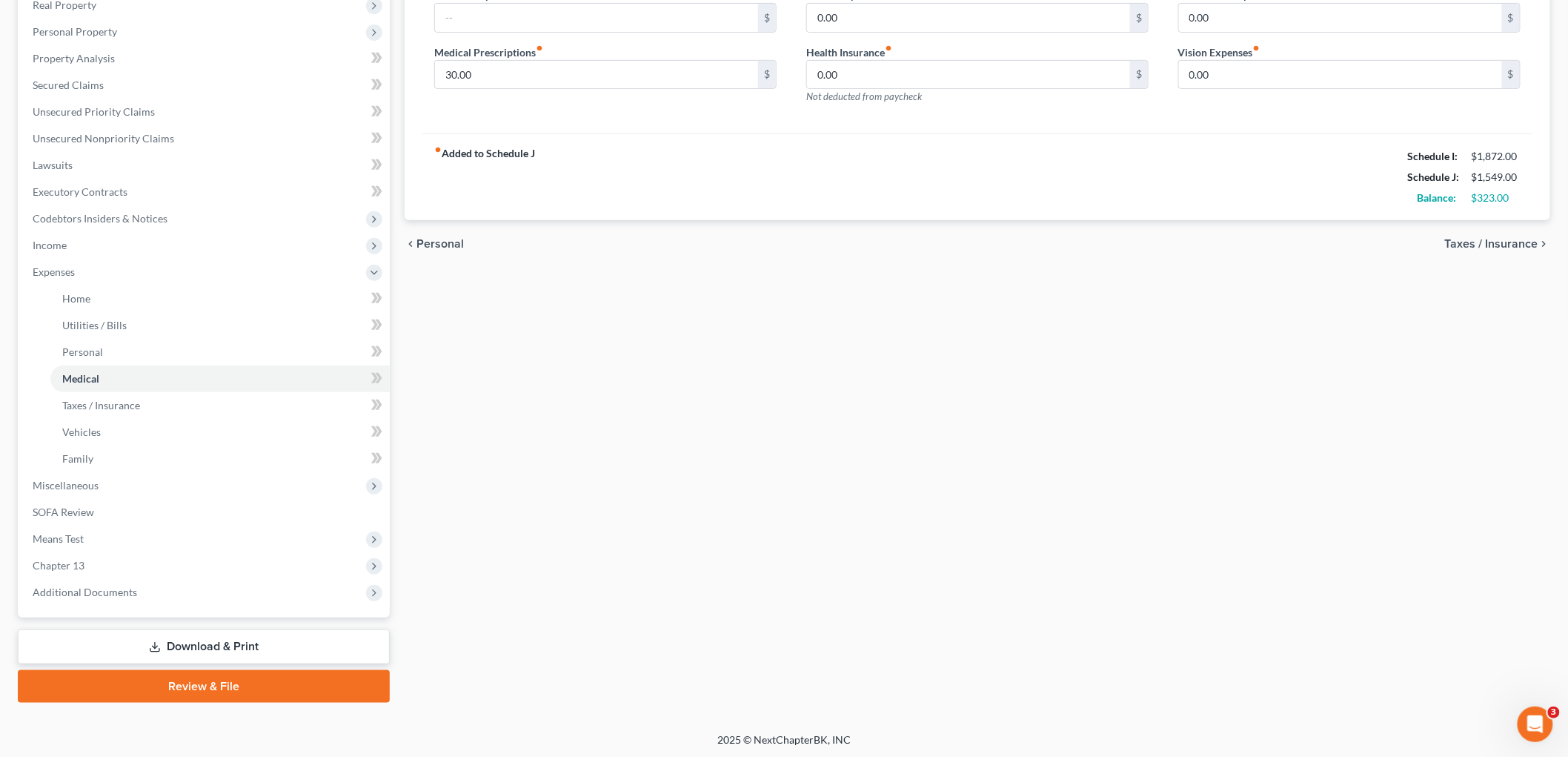
click at [137, 650] on link "Download & Print" at bounding box center [204, 646] width 372 height 34
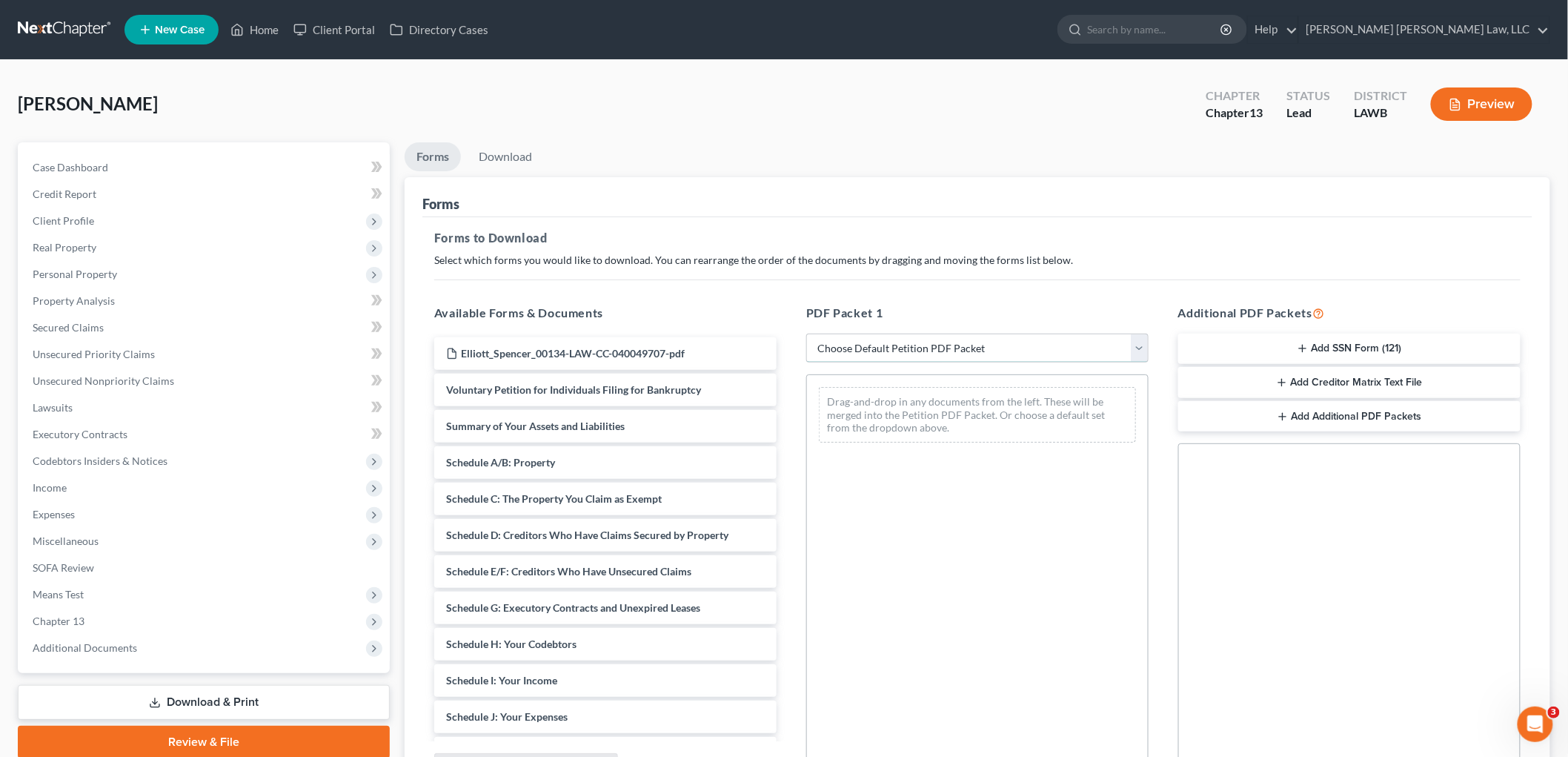
click at [869, 349] on select "Choose Default Petition PDF Packet Complete Bankruptcy Petition (all forms and …" at bounding box center [977, 348] width 342 height 30
select select "0"
click at [806, 333] on select "Choose Default Petition PDF Packet Complete Bankruptcy Petition (all forms and …" at bounding box center [977, 348] width 342 height 30
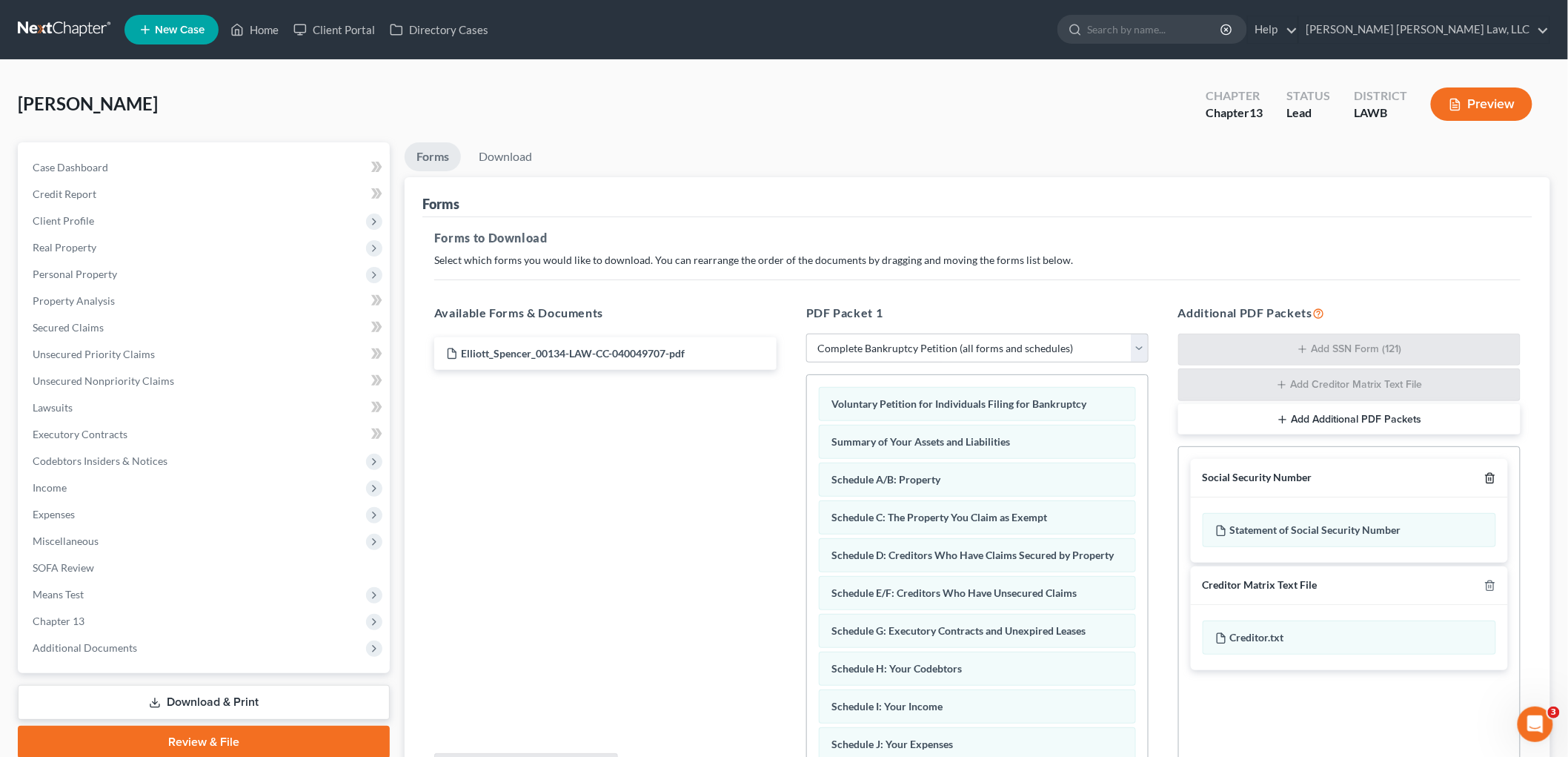
click at [1486, 478] on icon "button" at bounding box center [1490, 478] width 12 height 12
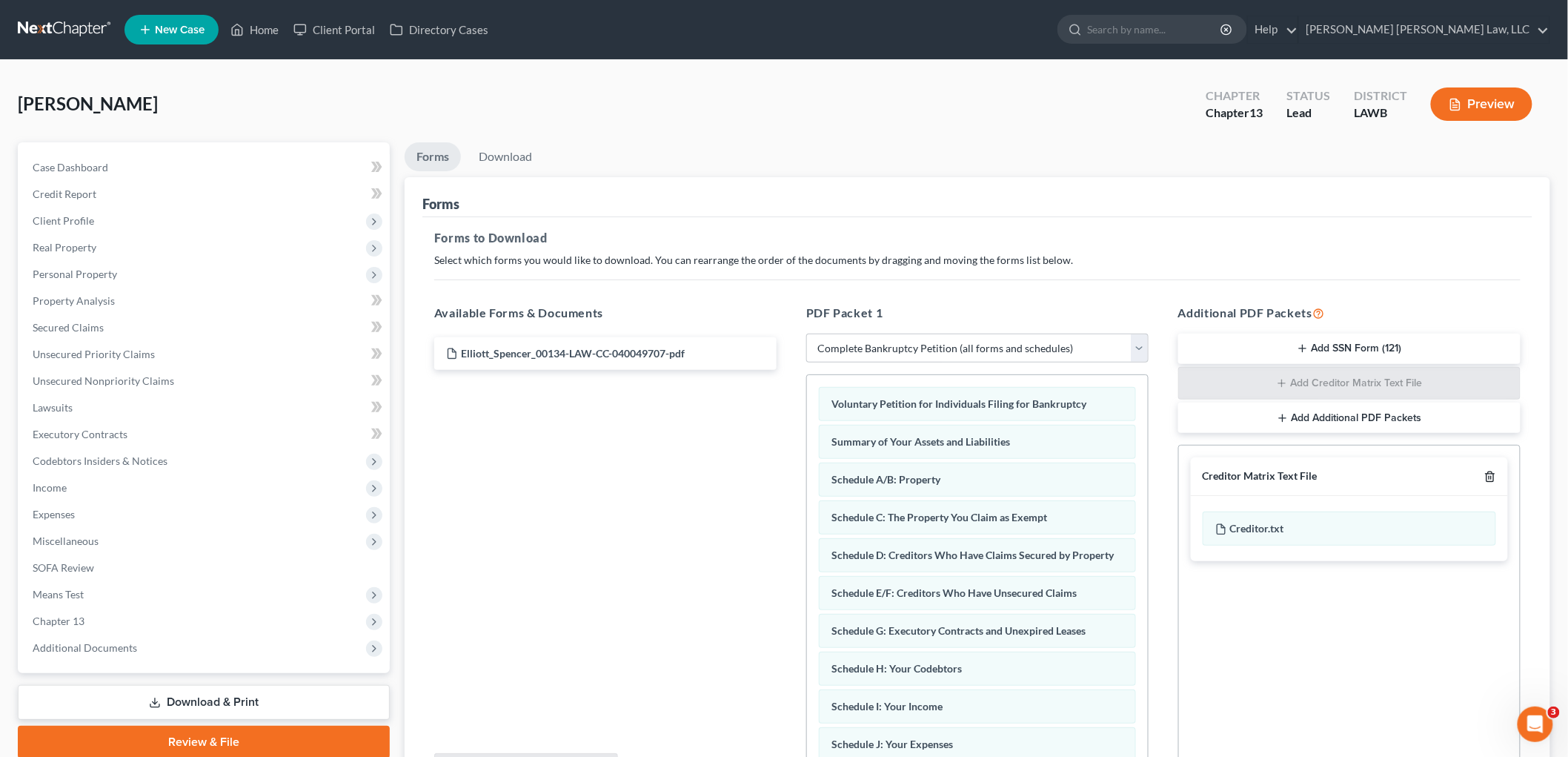
click at [1486, 478] on icon "button" at bounding box center [1490, 477] width 12 height 12
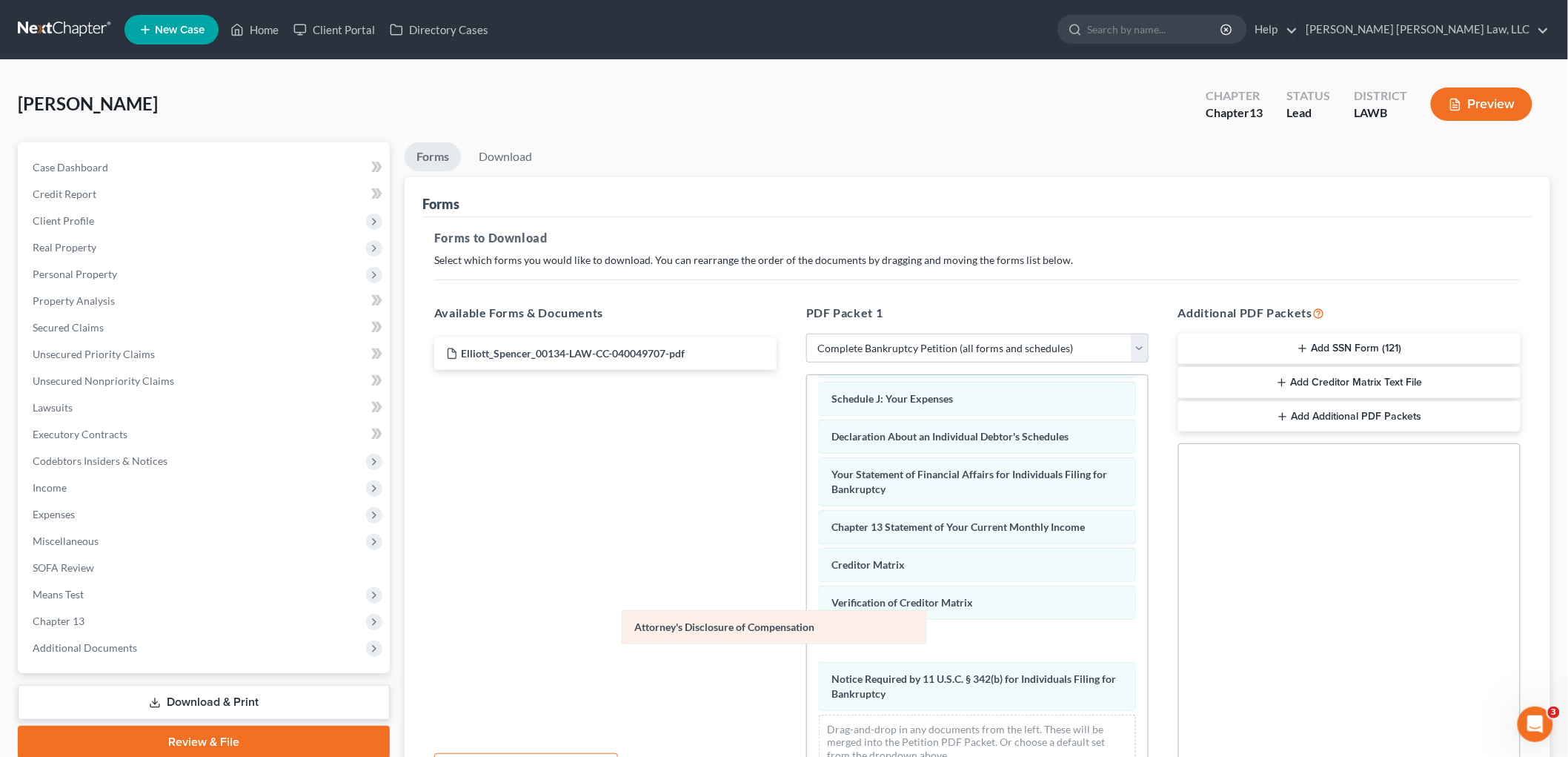
scroll to position [324, 0]
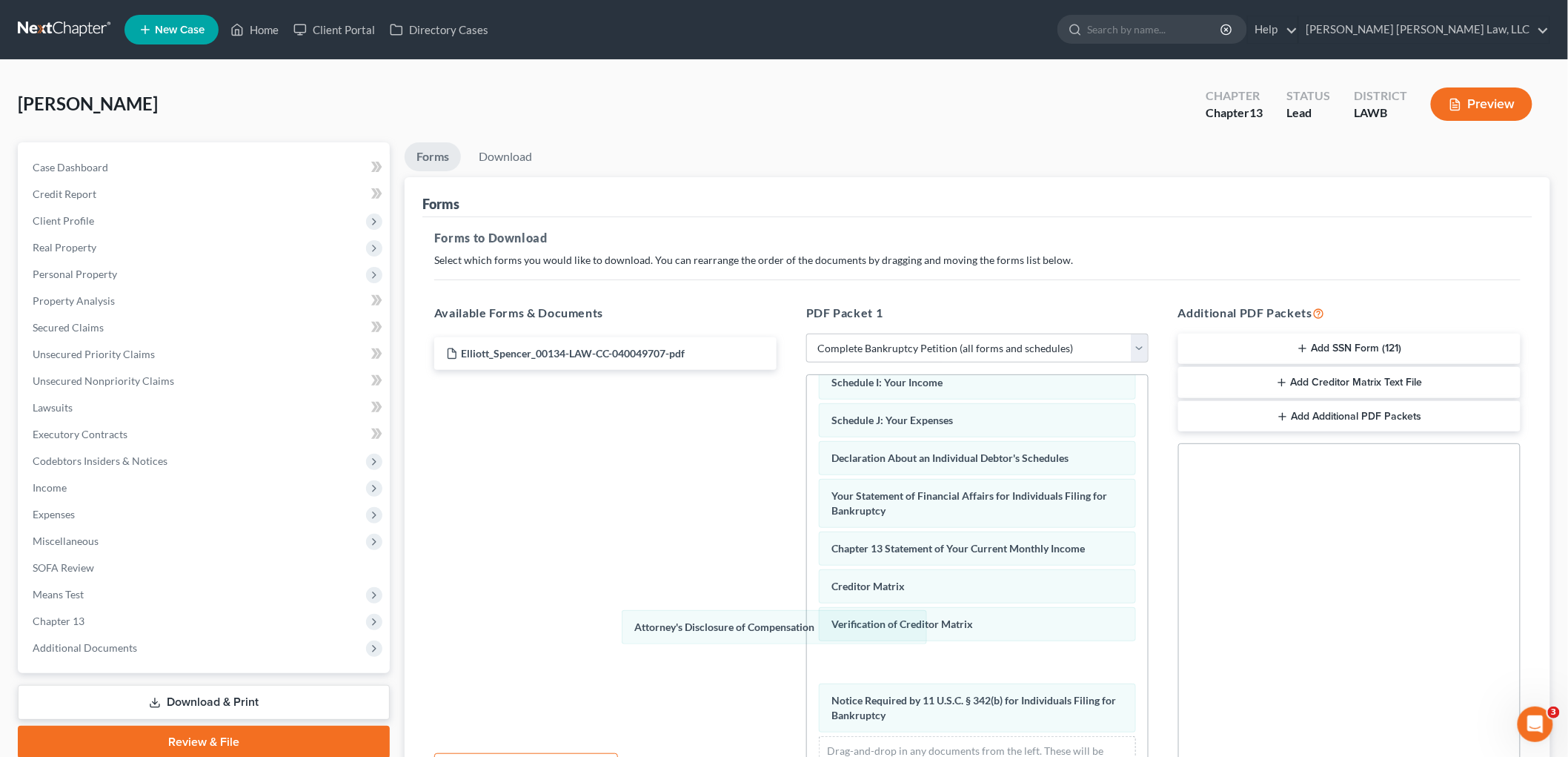
drag, startPoint x: 909, startPoint y: 697, endPoint x: 546, endPoint y: 591, distance: 378.2
click at [807, 595] on div "Attorney's Disclosure of Compensation Voluntary Petition for Individuals Filing…" at bounding box center [977, 426] width 341 height 751
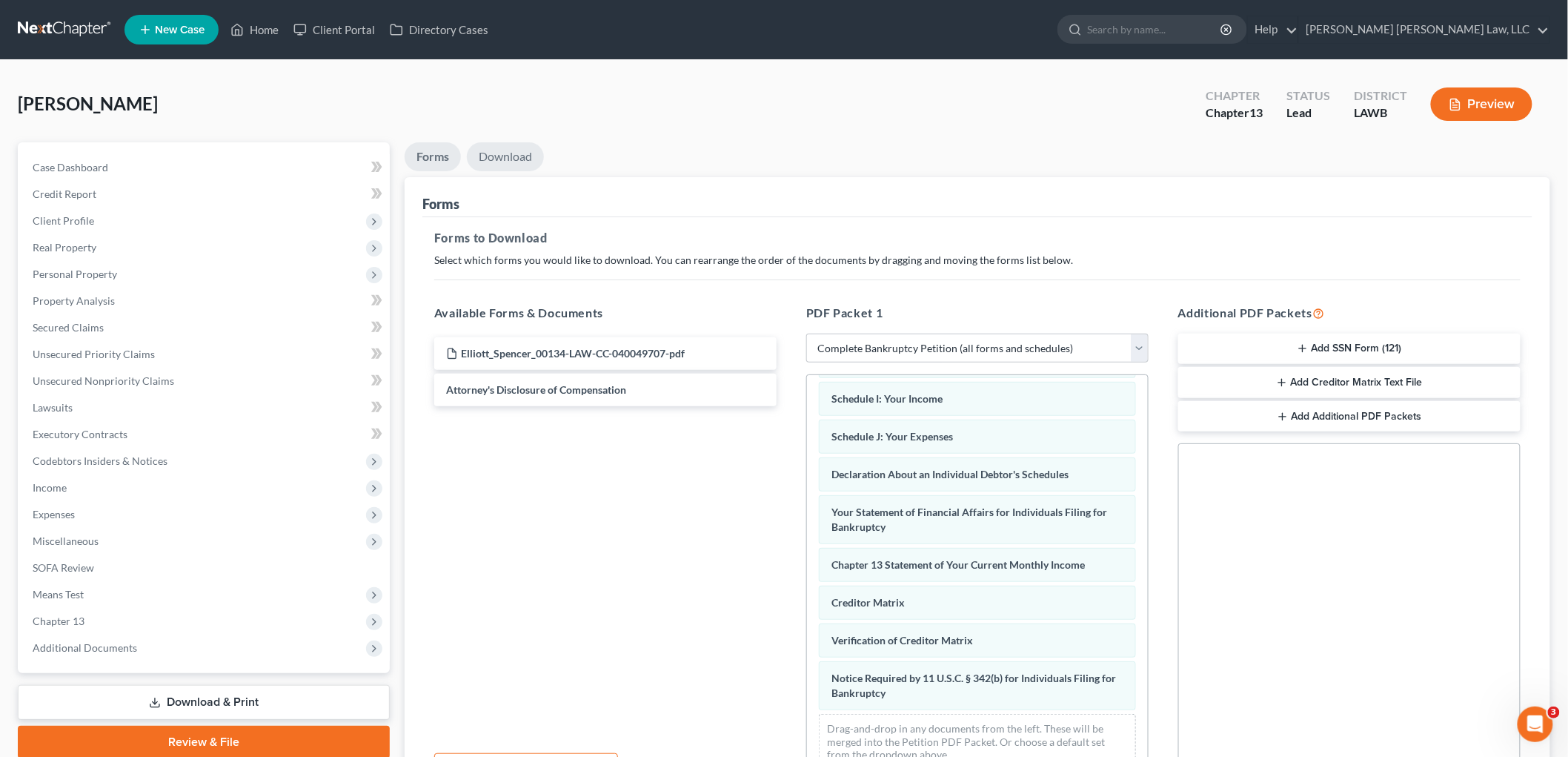
click at [498, 151] on link "Download" at bounding box center [505, 156] width 77 height 29
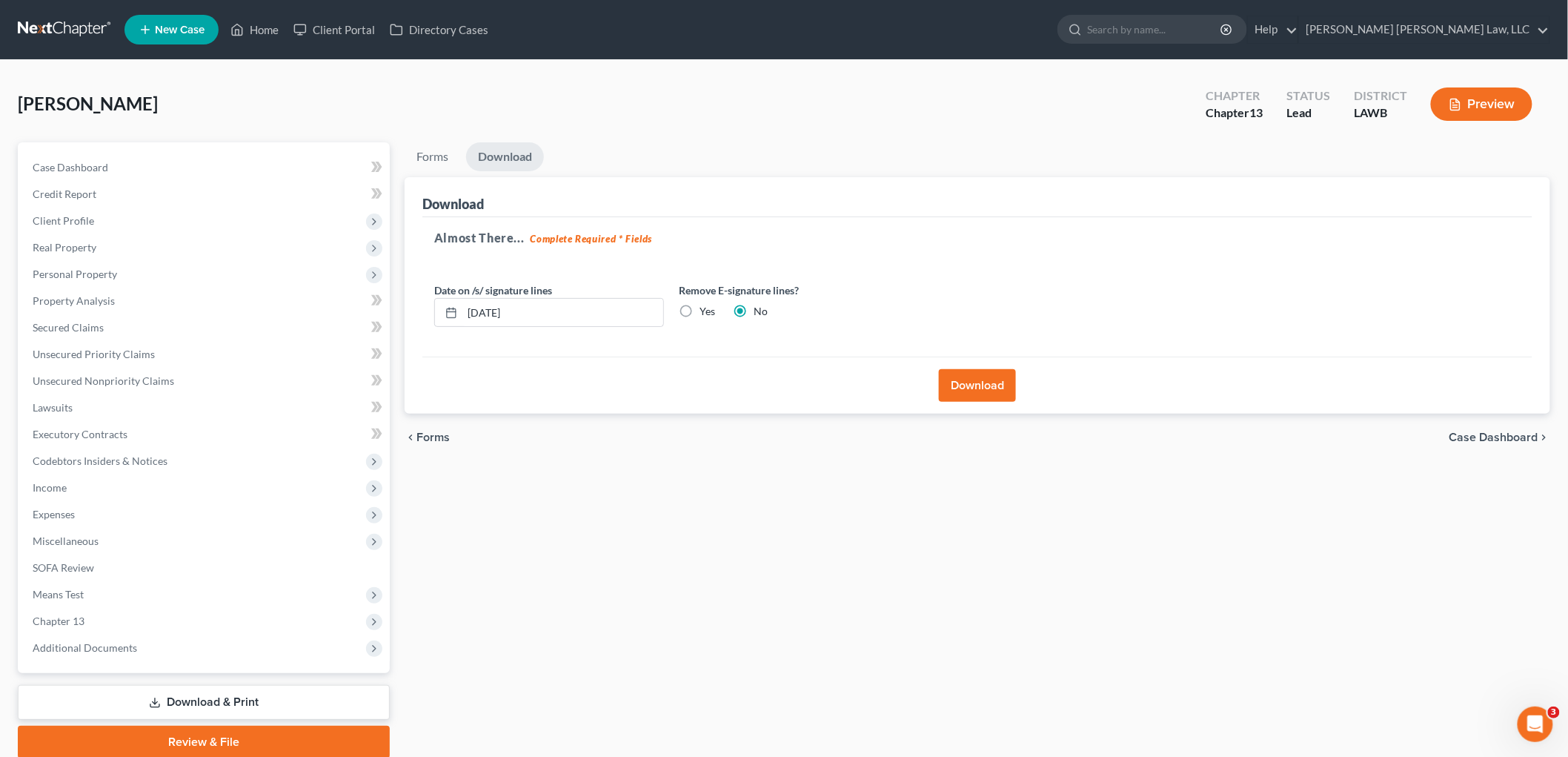
click at [966, 386] on button "Download" at bounding box center [977, 385] width 77 height 33
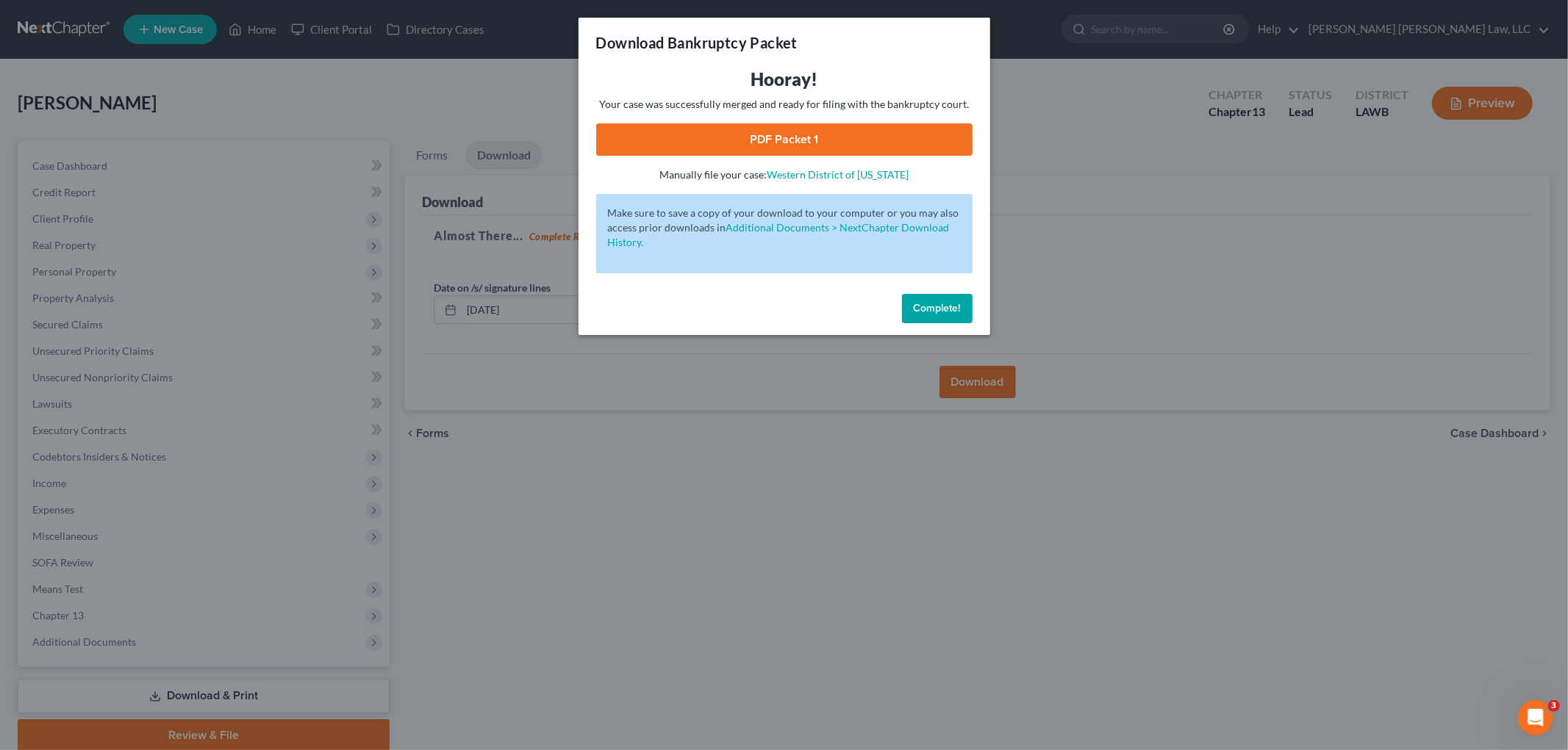
click at [742, 134] on link "PDF Packet 1" at bounding box center [784, 139] width 377 height 32
click at [936, 307] on span "Complete!" at bounding box center [937, 308] width 47 height 13
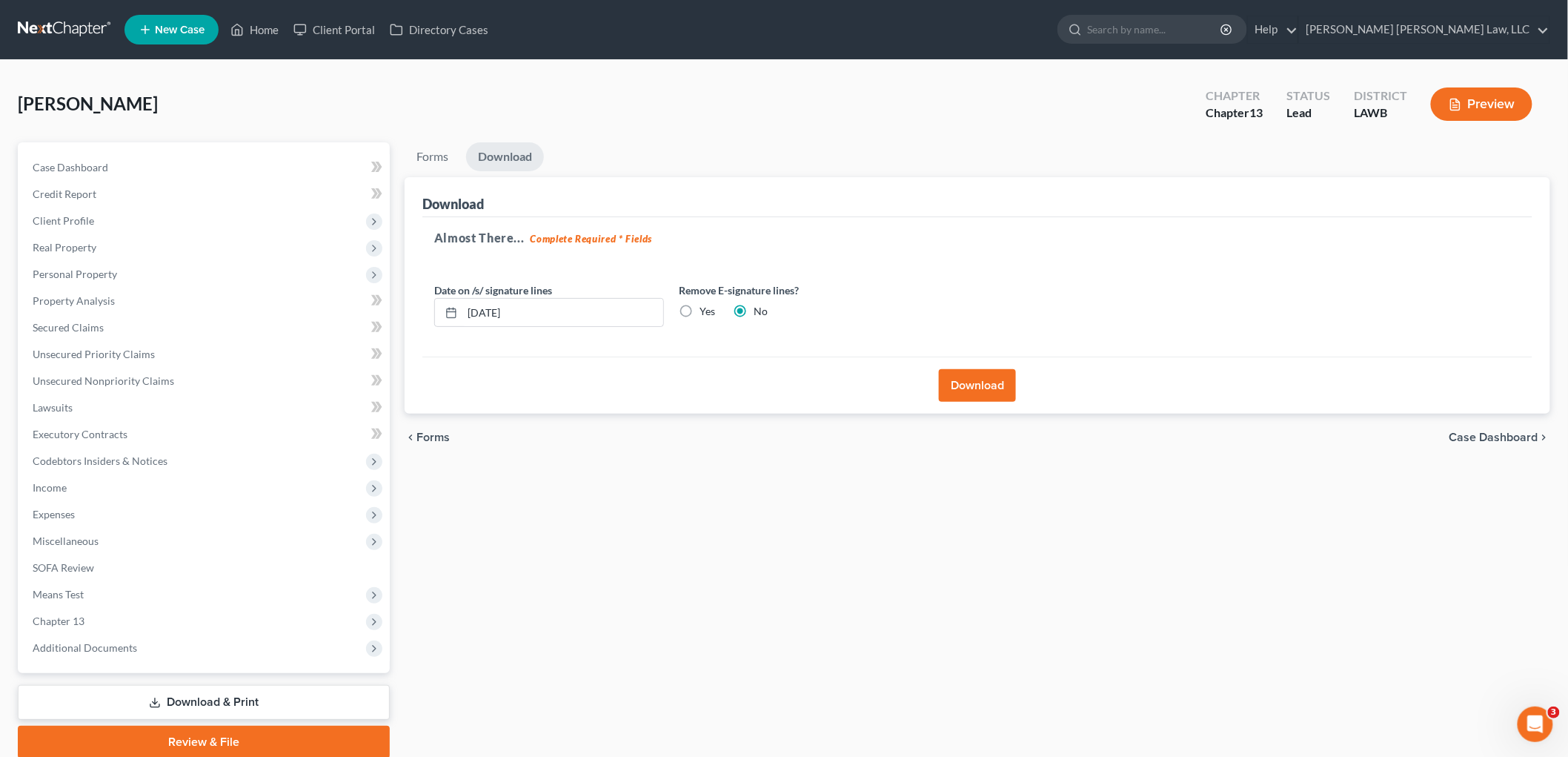
click at [75, 27] on link at bounding box center [65, 30] width 95 height 27
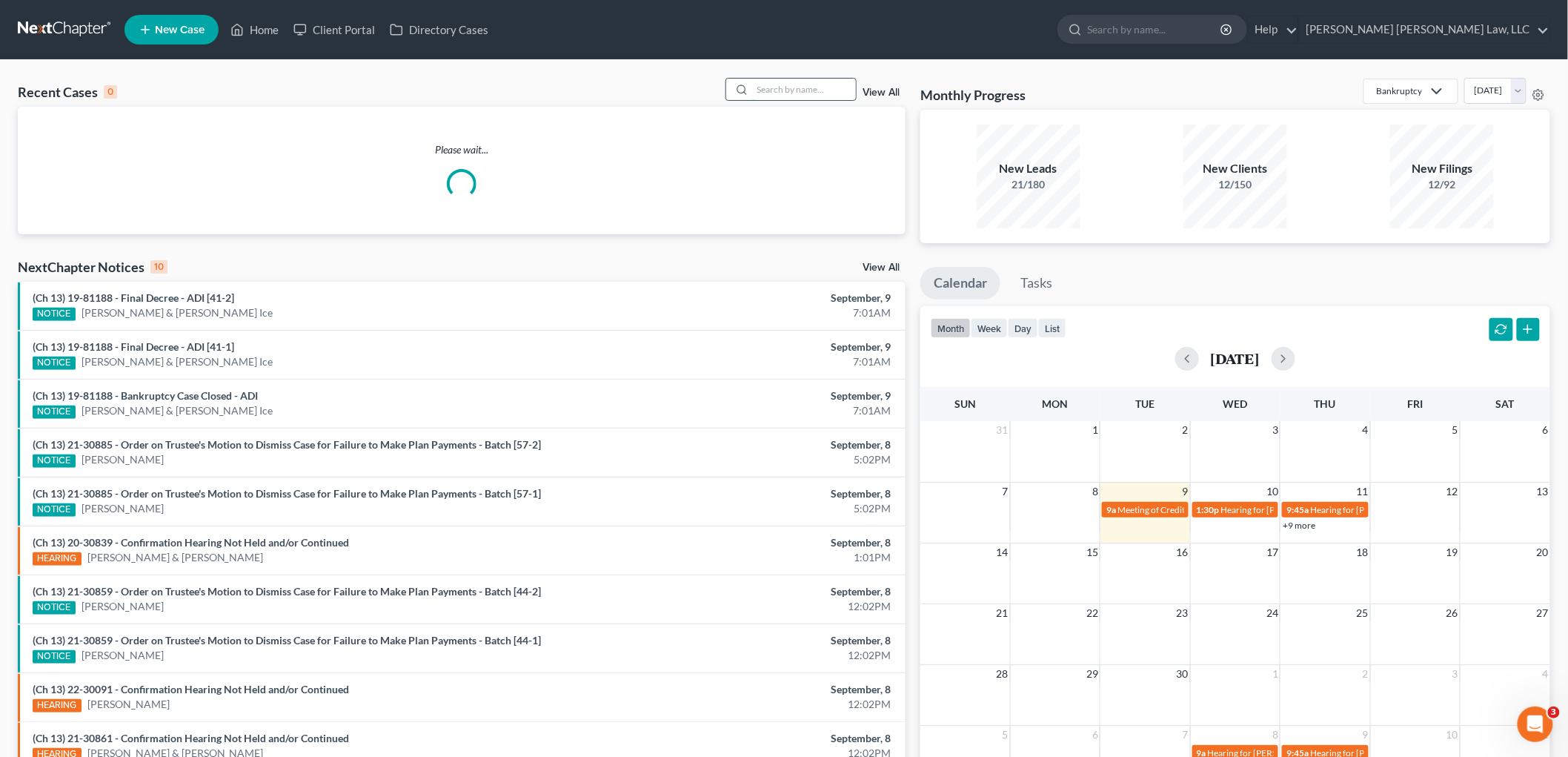
click at [778, 94] on input "search" at bounding box center [803, 88] width 103 height 21
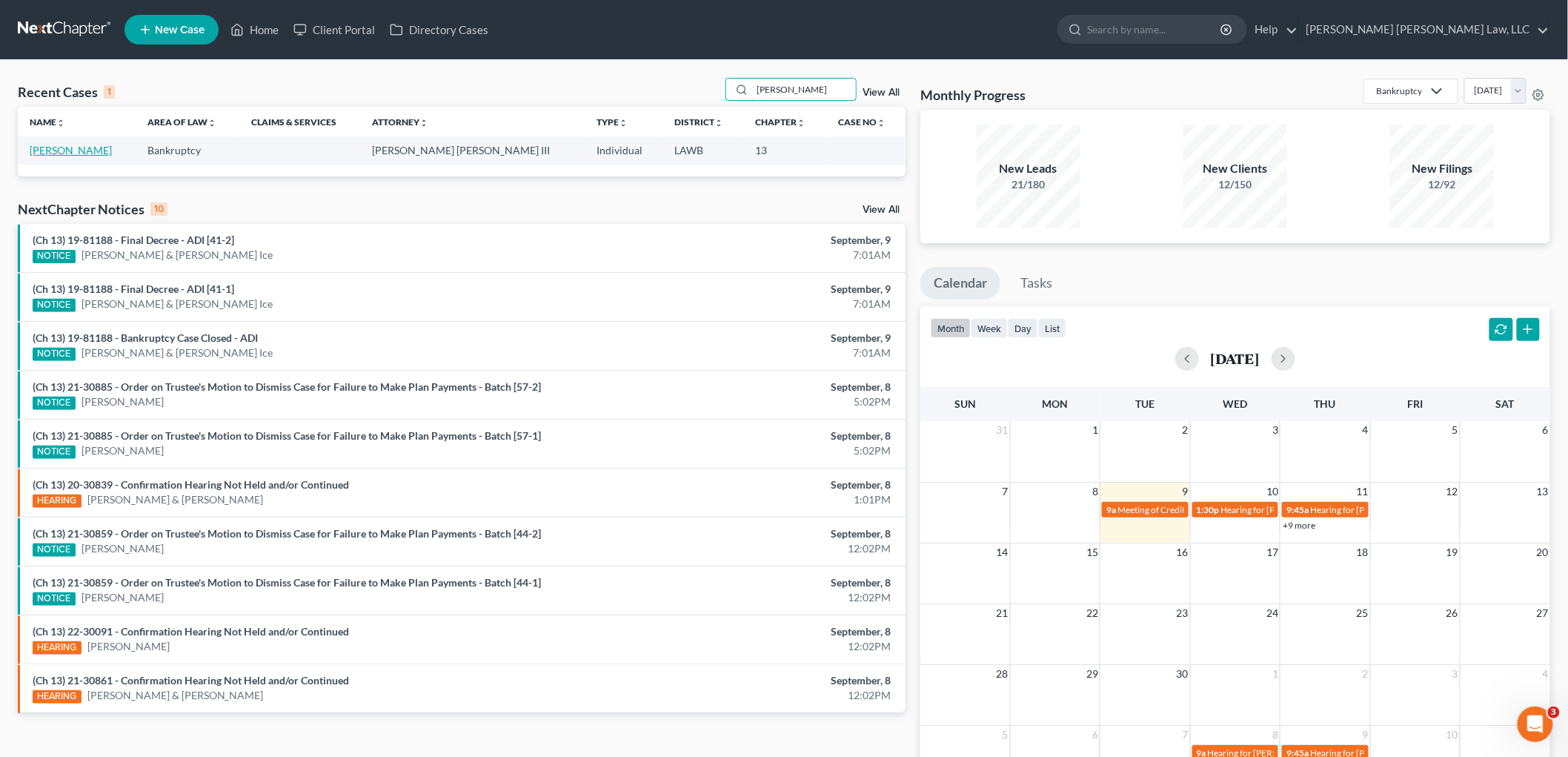
type input "elecia foy"
click at [61, 147] on link "[PERSON_NAME]" at bounding box center [71, 150] width 82 height 13
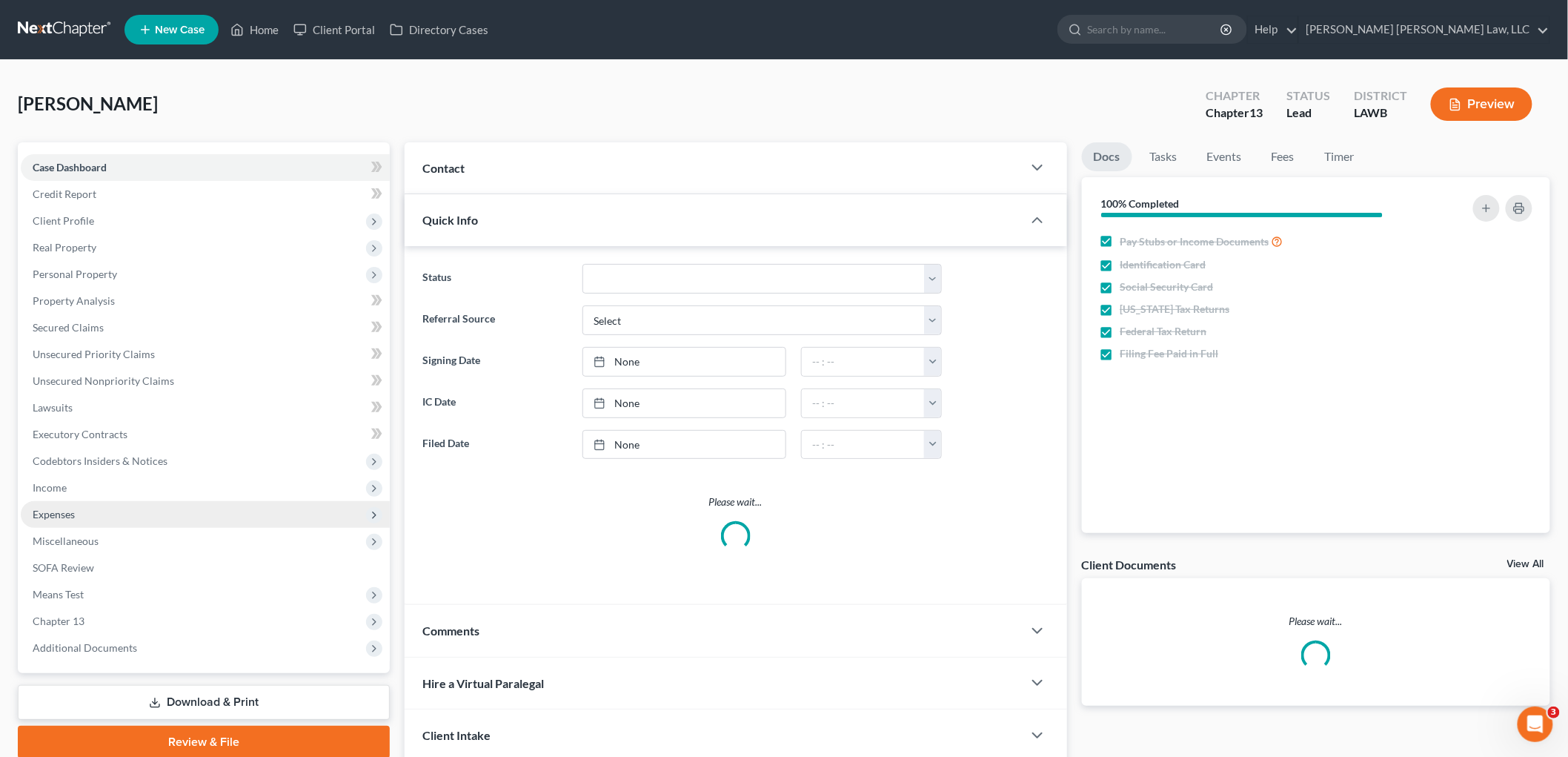
click at [113, 515] on span "Expenses" at bounding box center [205, 514] width 369 height 27
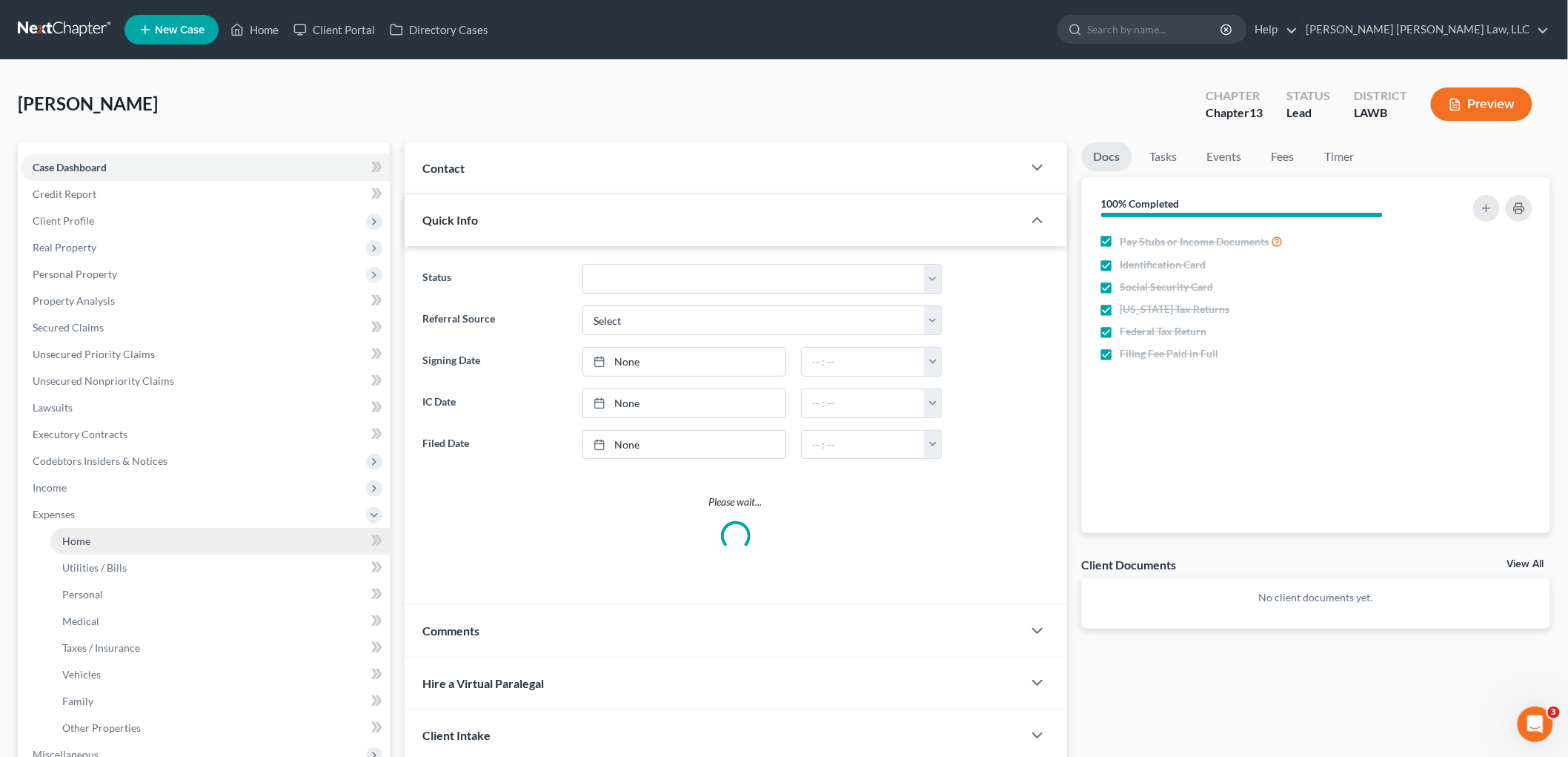
click at [122, 549] on link "Home" at bounding box center [220, 541] width 340 height 27
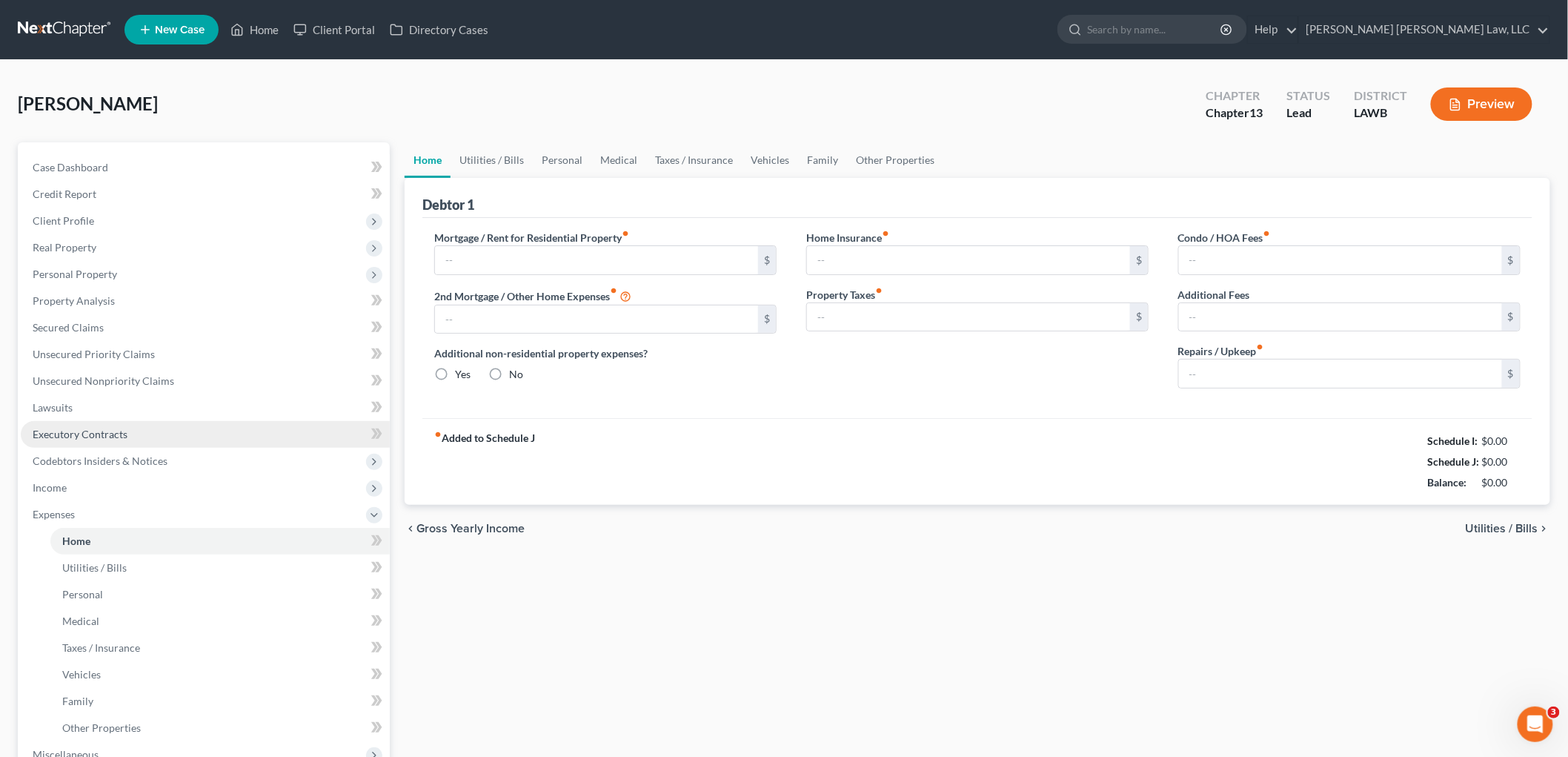
type input "825.00"
type input "0.00"
radio input "true"
type input "0.00"
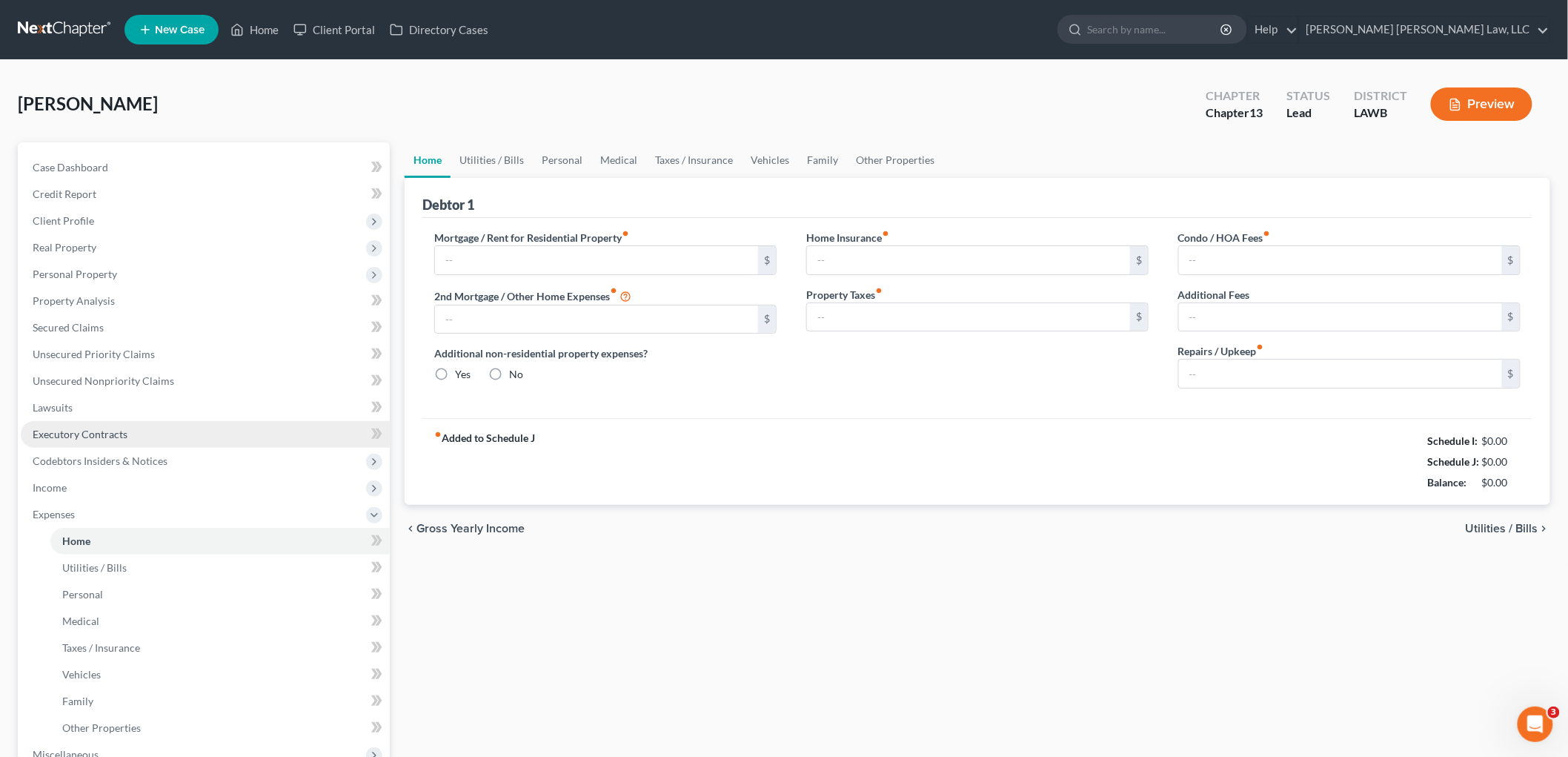
type input "0.00"
type input "20.85"
type input "0.00"
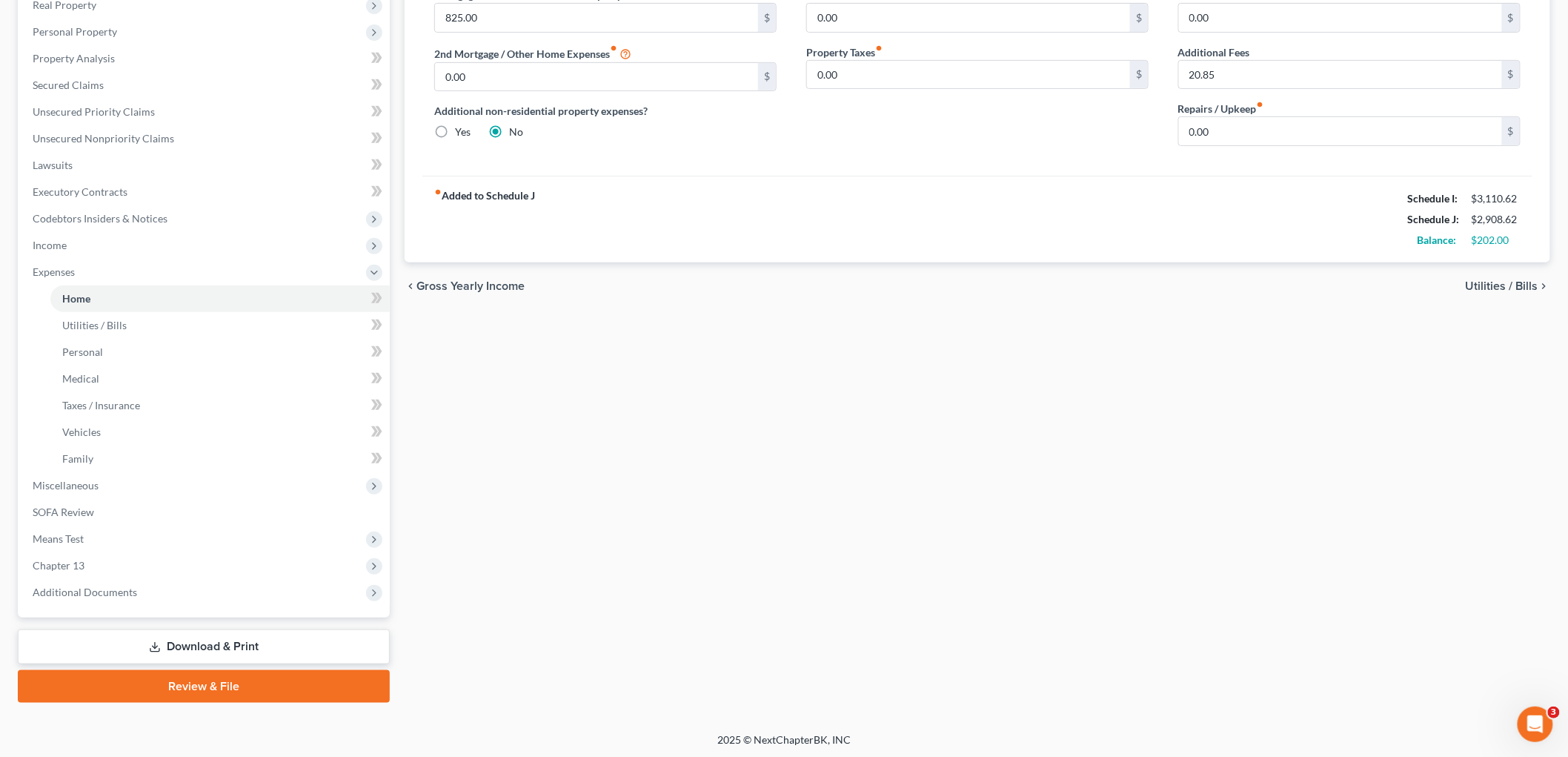
click at [158, 646] on icon at bounding box center [154, 647] width 12 height 12
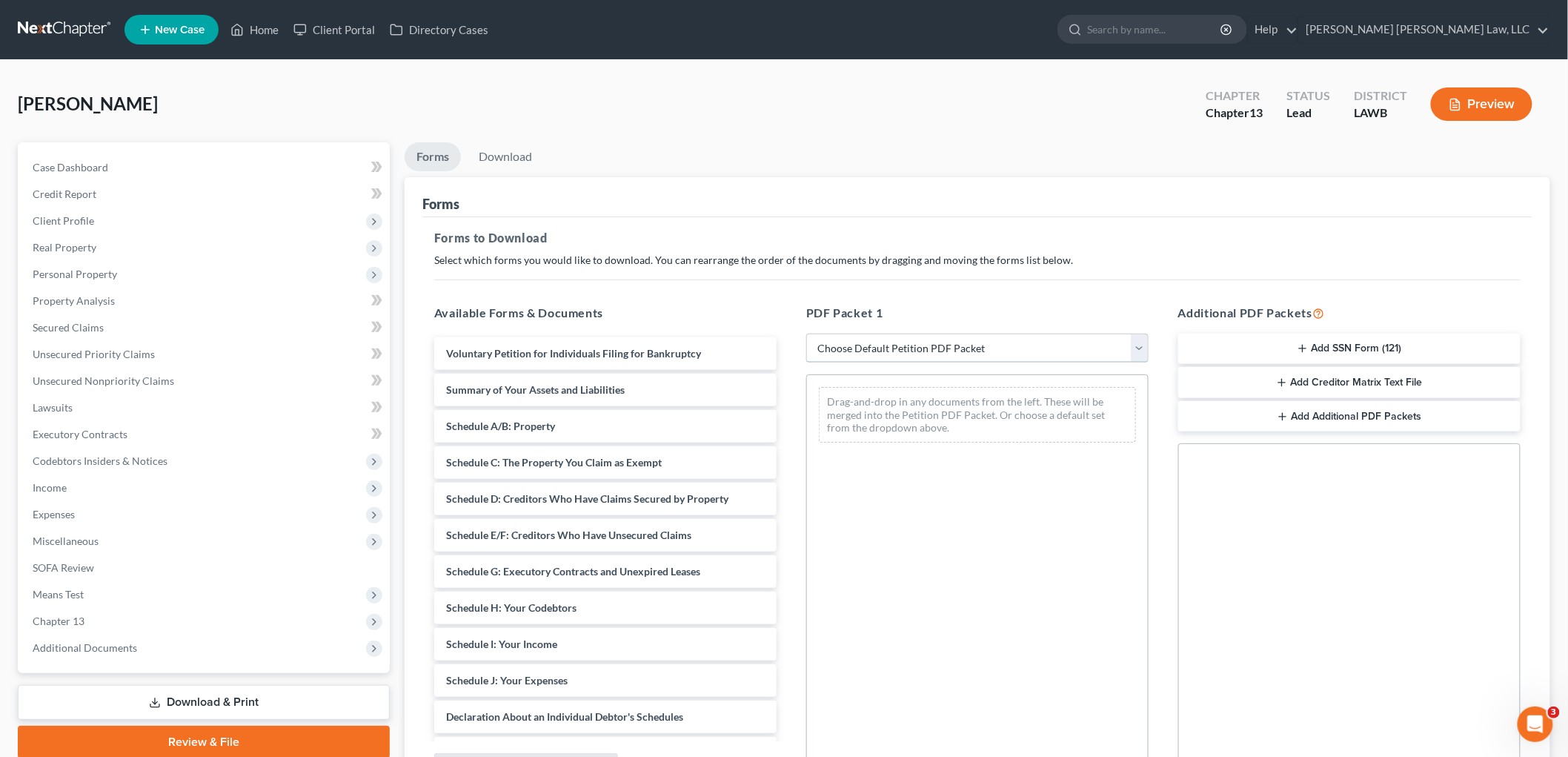
click at [838, 340] on select "Choose Default Petition PDF Packet Complete Bankruptcy Petition (all forms and …" at bounding box center [977, 348] width 342 height 30
select select "0"
click at [806, 333] on select "Choose Default Petition PDF Packet Complete Bankruptcy Petition (all forms and …" at bounding box center [977, 348] width 342 height 30
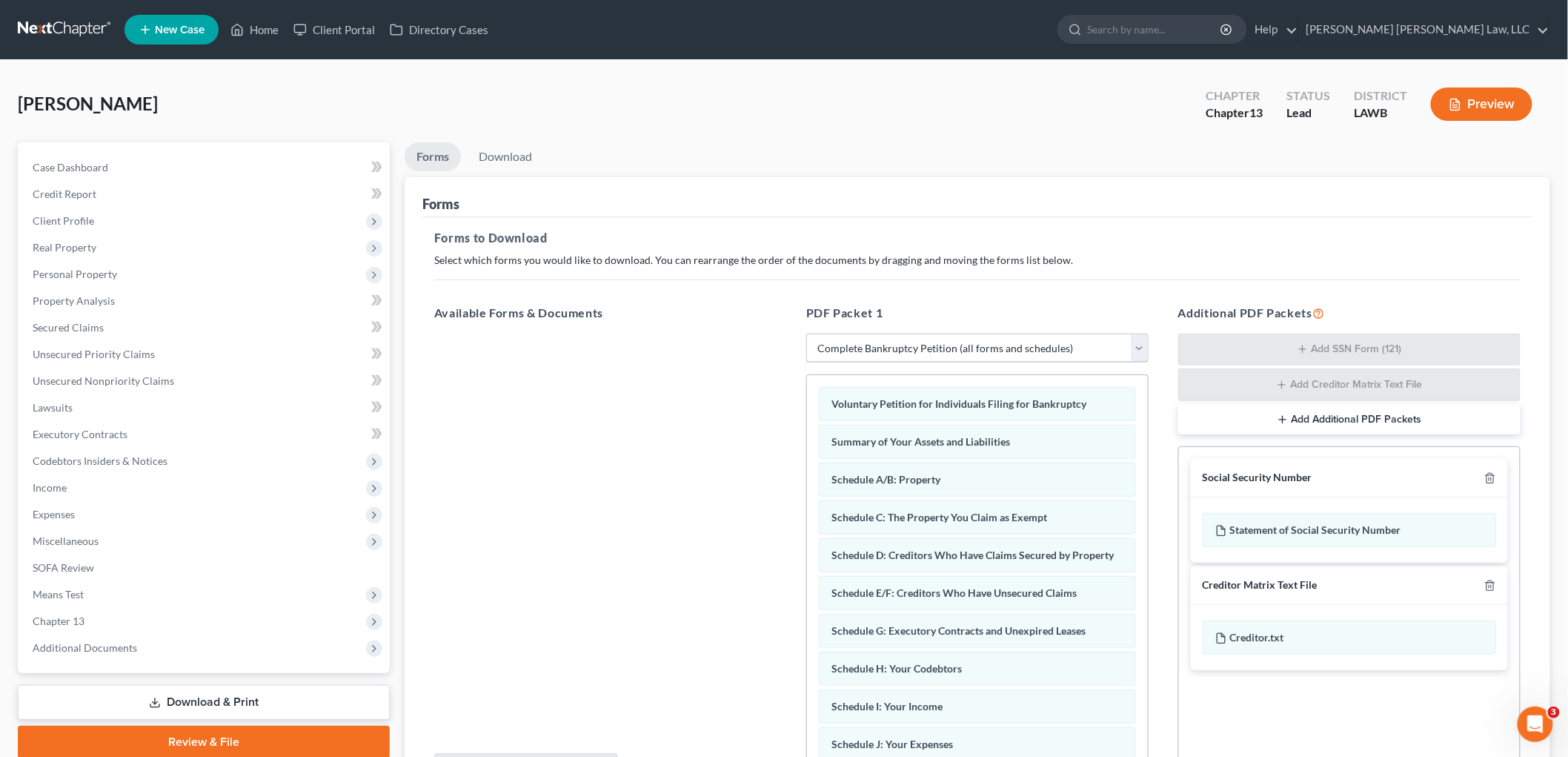
scroll to position [362, 0]
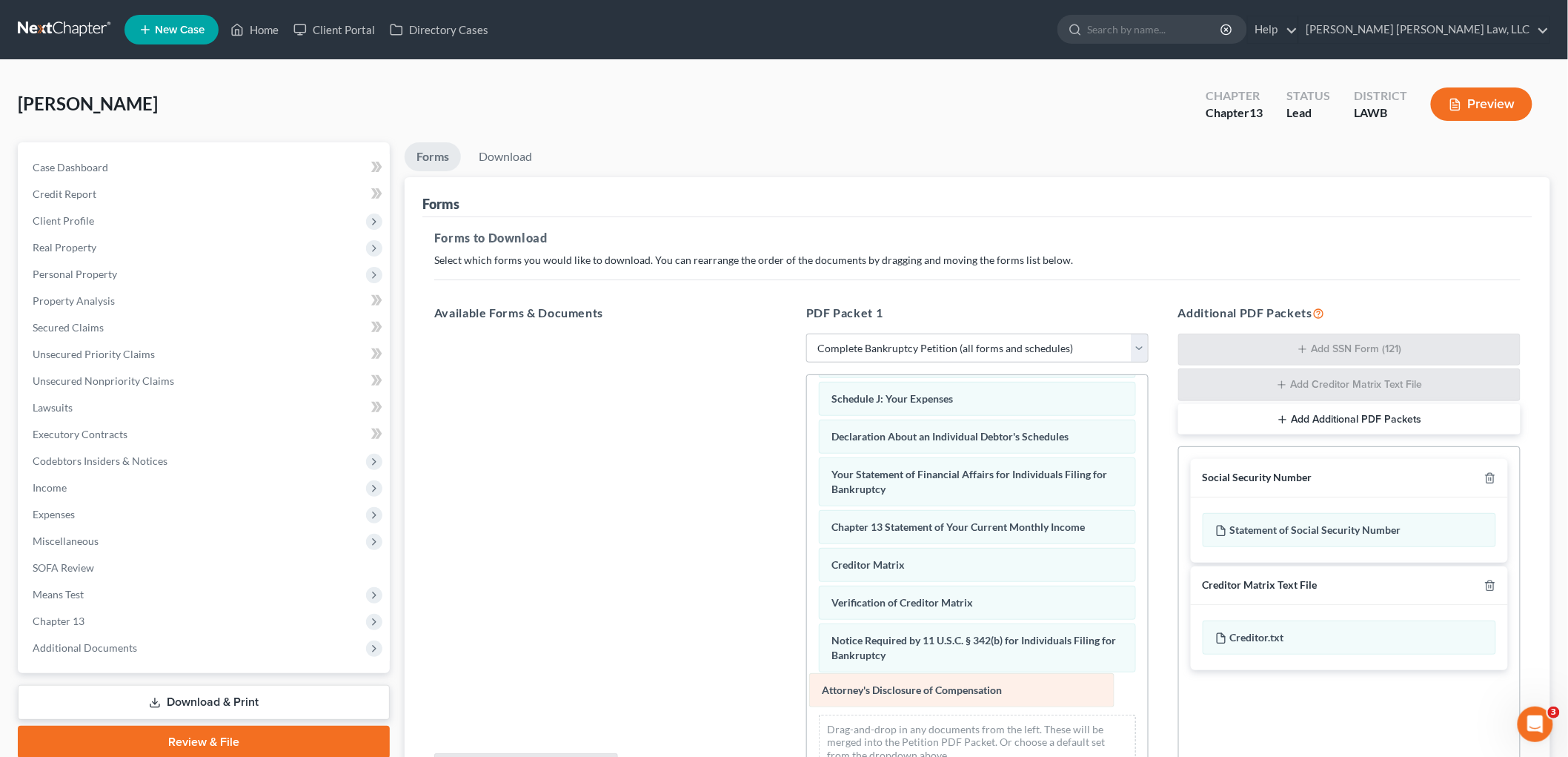
drag, startPoint x: 888, startPoint y: 694, endPoint x: 585, endPoint y: 537, distance: 341.3
click at [807, 537] on div "Attorney's Disclosure of Compensation Voluntary Petition for Individuals Filing…" at bounding box center [977, 405] width 341 height 751
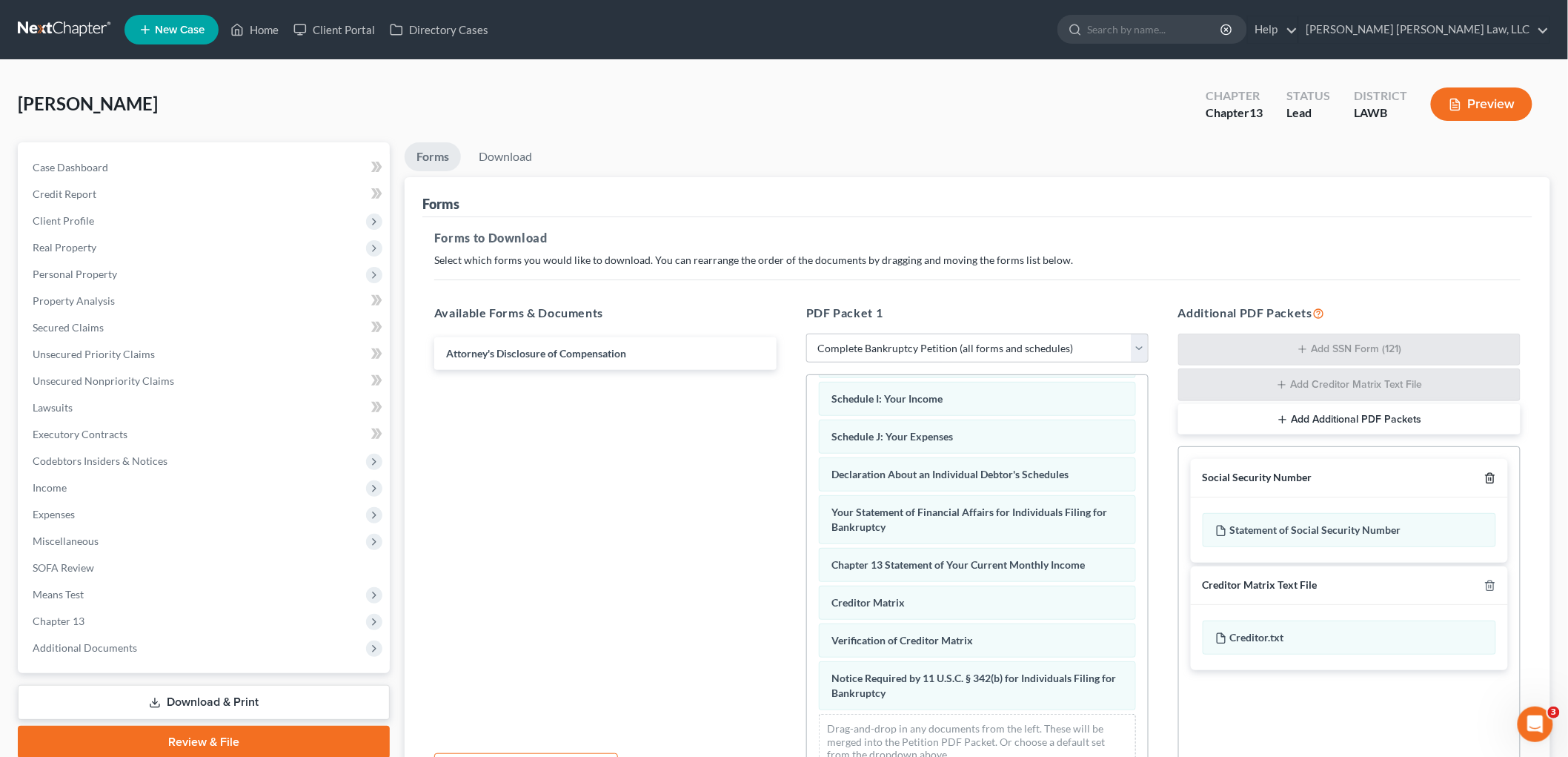
click at [1485, 483] on icon "button" at bounding box center [1490, 478] width 12 height 12
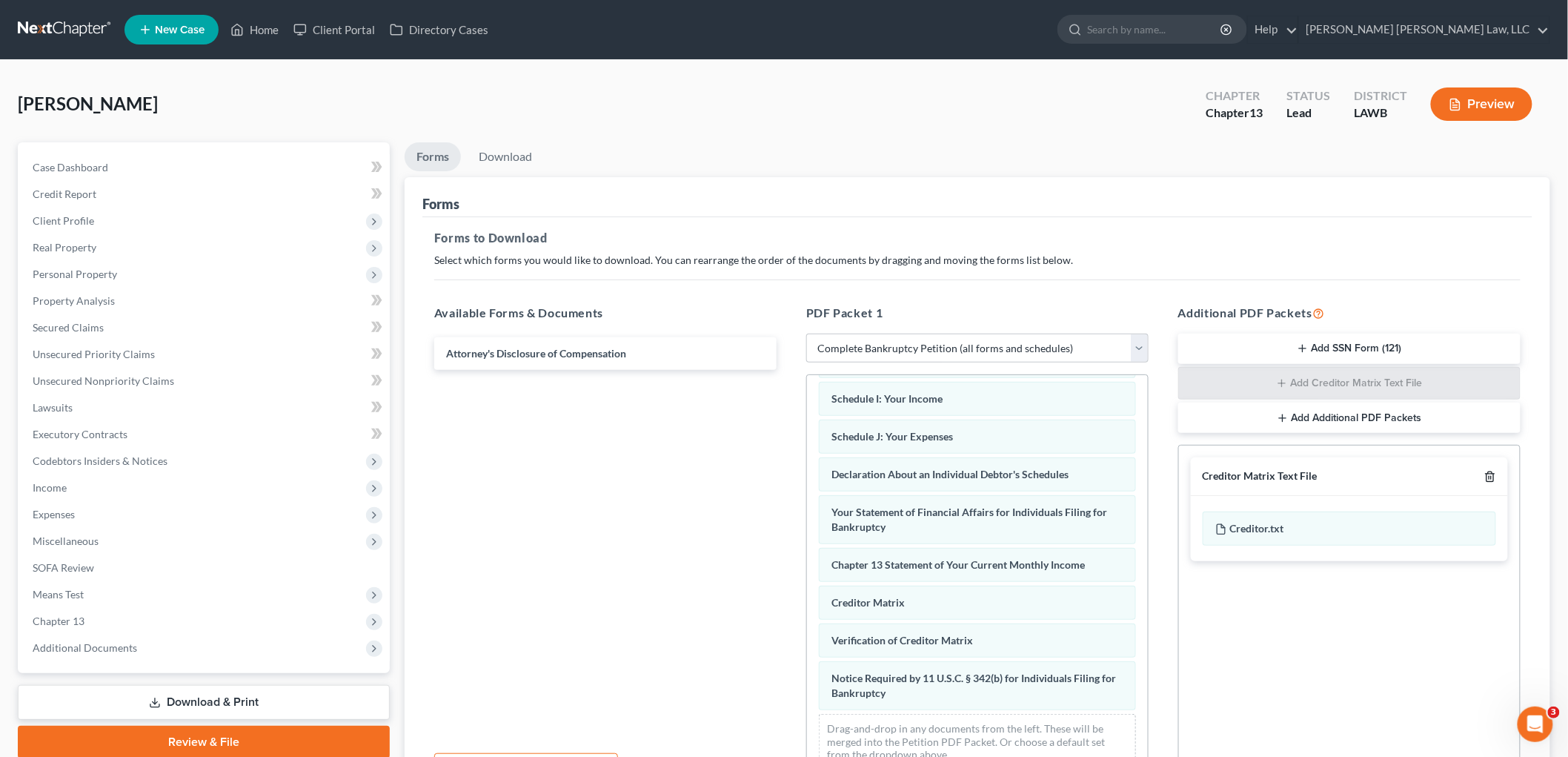
click at [1485, 480] on icon "button" at bounding box center [1490, 477] width 12 height 12
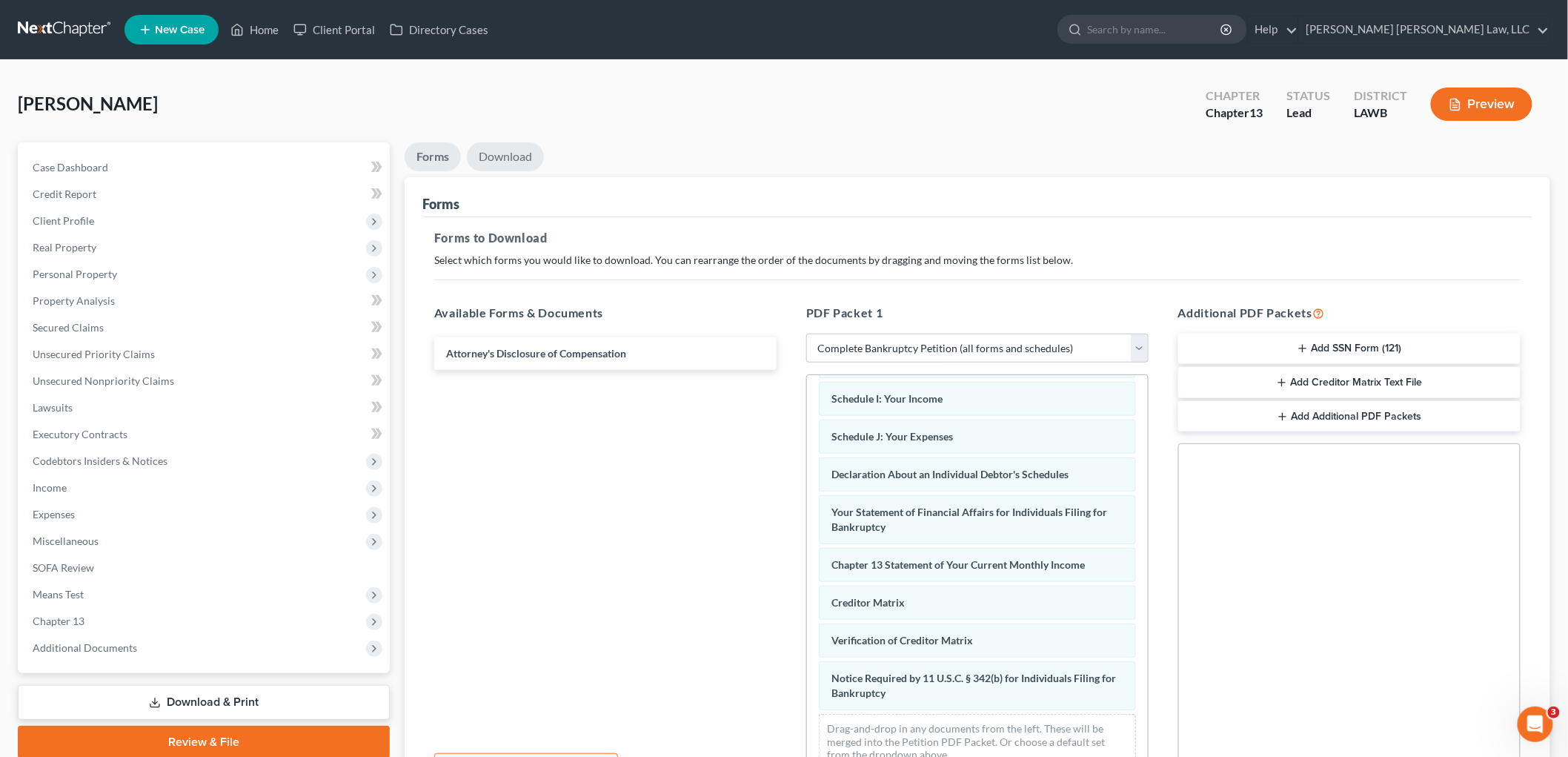
click at [505, 152] on link "Download" at bounding box center [505, 156] width 77 height 29
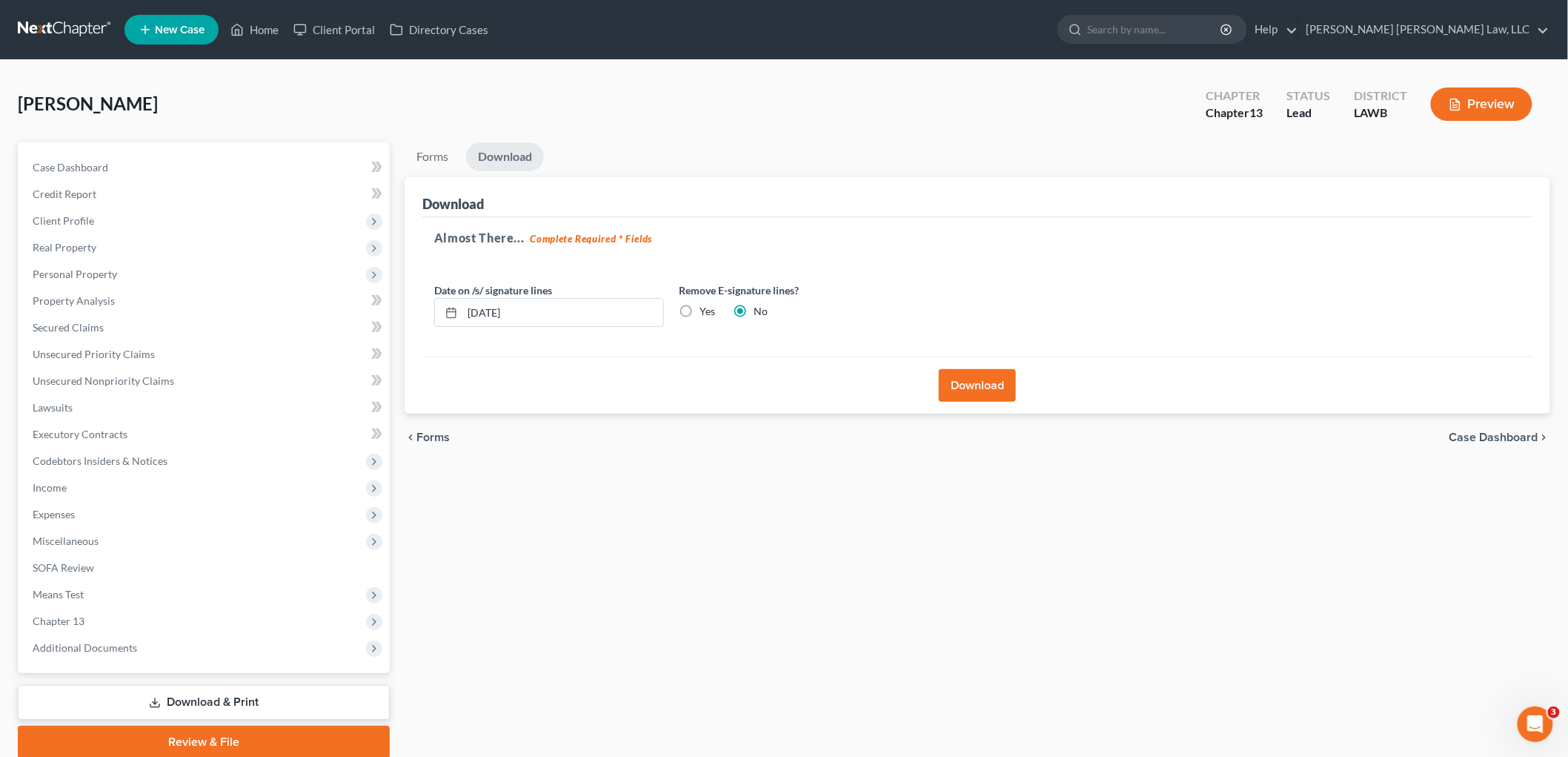
click at [958, 389] on button "Download" at bounding box center [977, 385] width 77 height 33
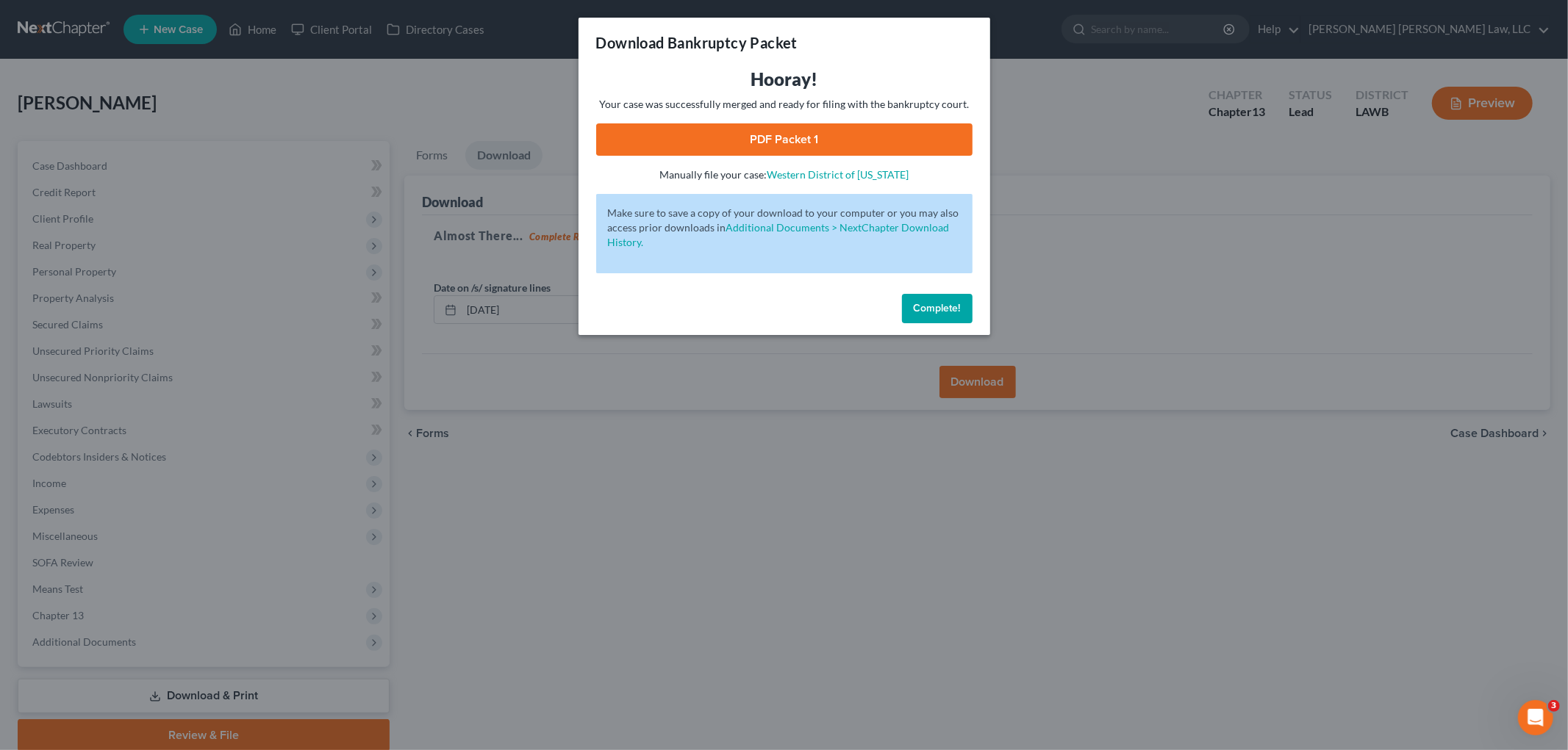
click at [780, 147] on link "PDF Packet 1" at bounding box center [784, 139] width 377 height 32
click at [919, 310] on span "Complete!" at bounding box center [937, 308] width 47 height 13
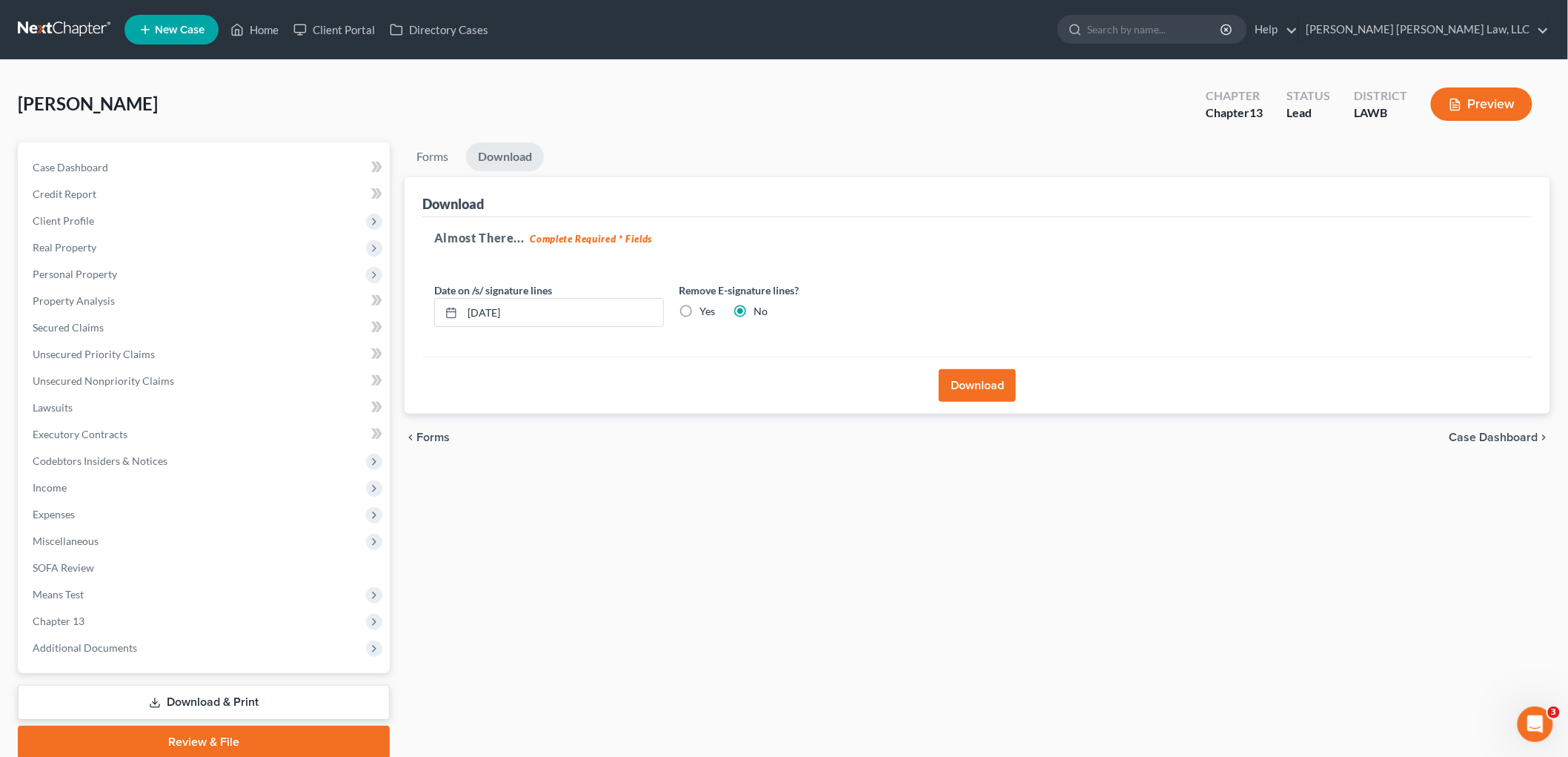
click at [58, 32] on link at bounding box center [65, 30] width 95 height 27
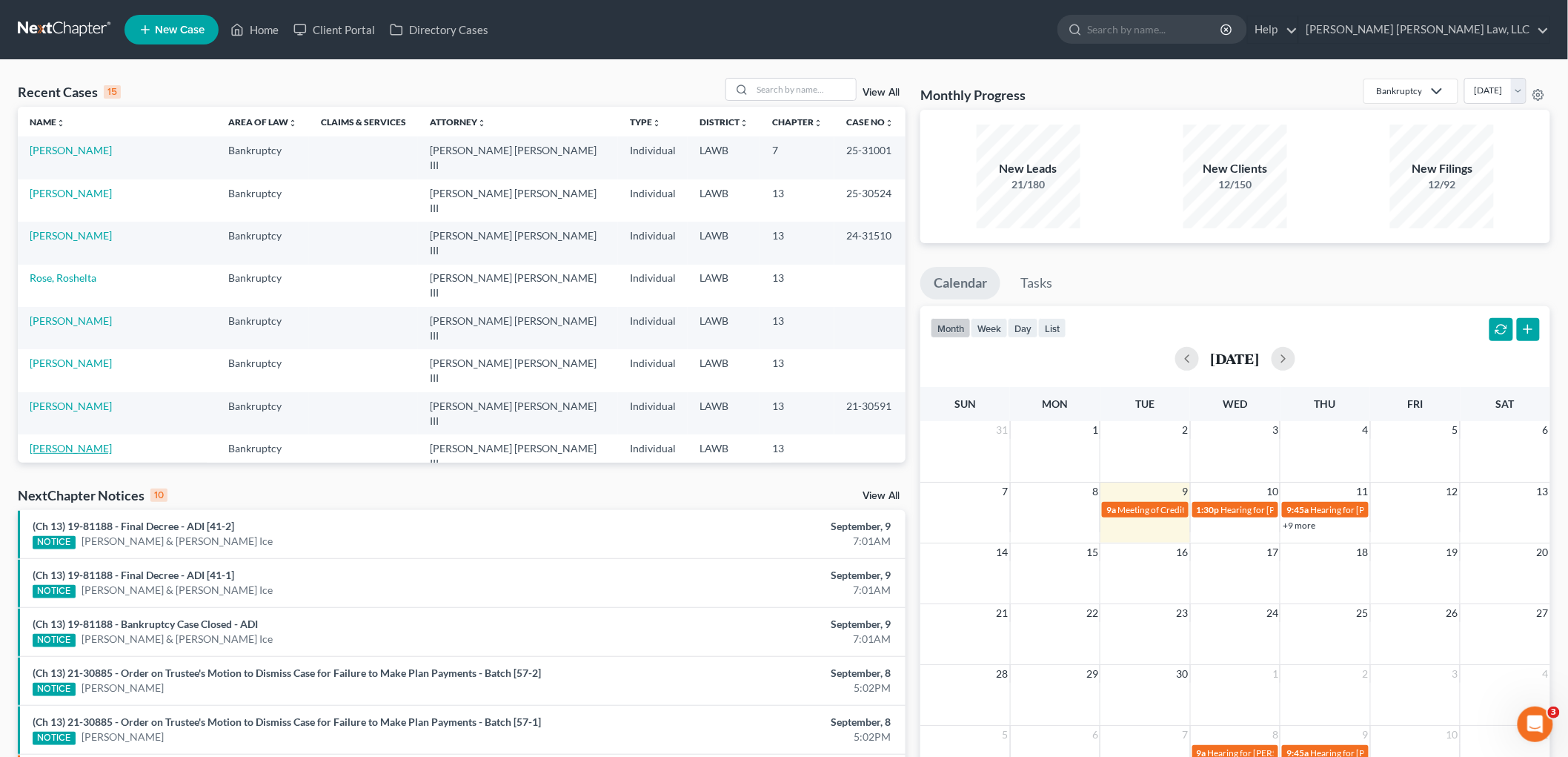
click at [64, 442] on link "[PERSON_NAME]" at bounding box center [71, 449] width 82 height 13
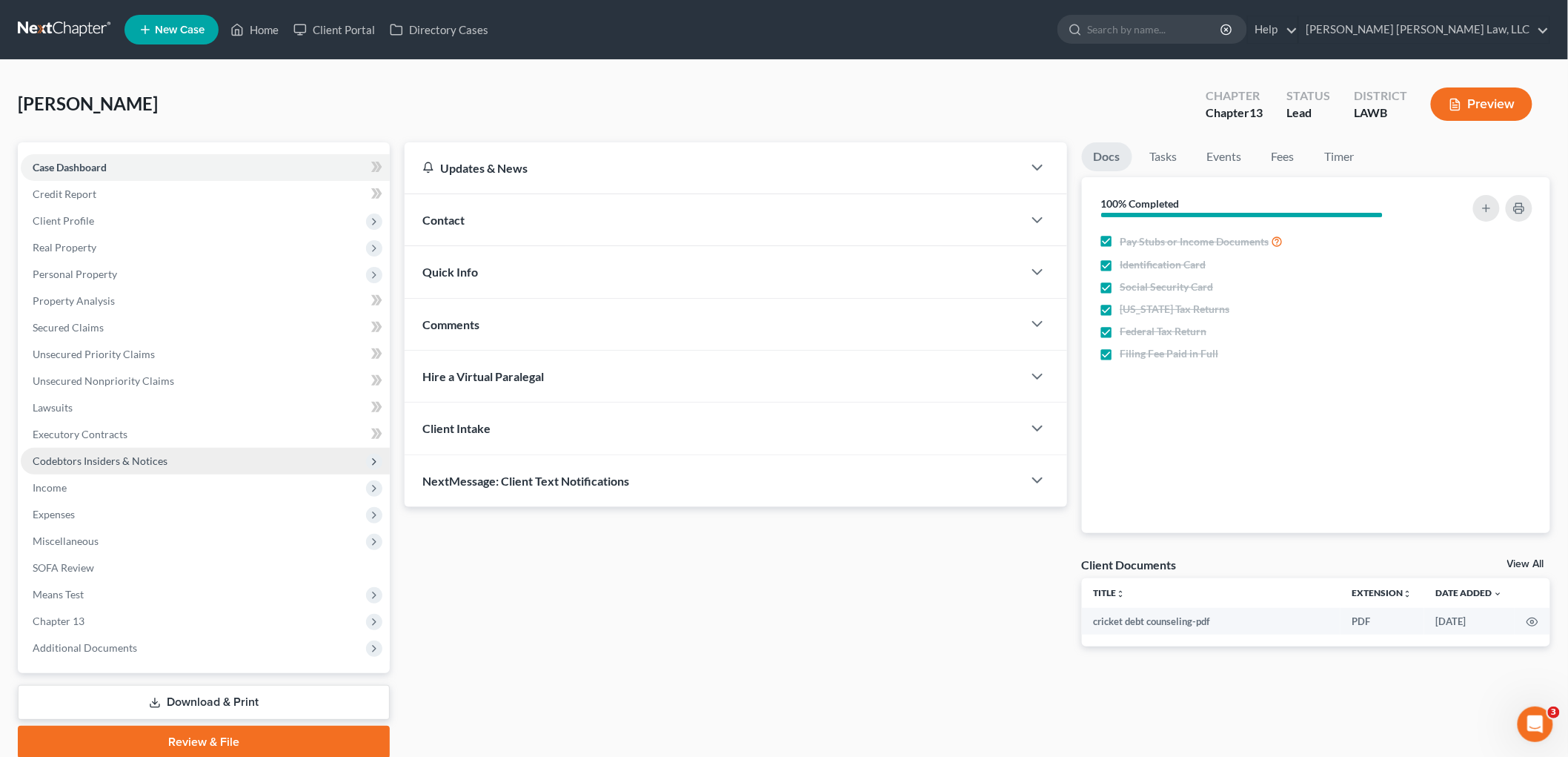
scroll to position [56, 0]
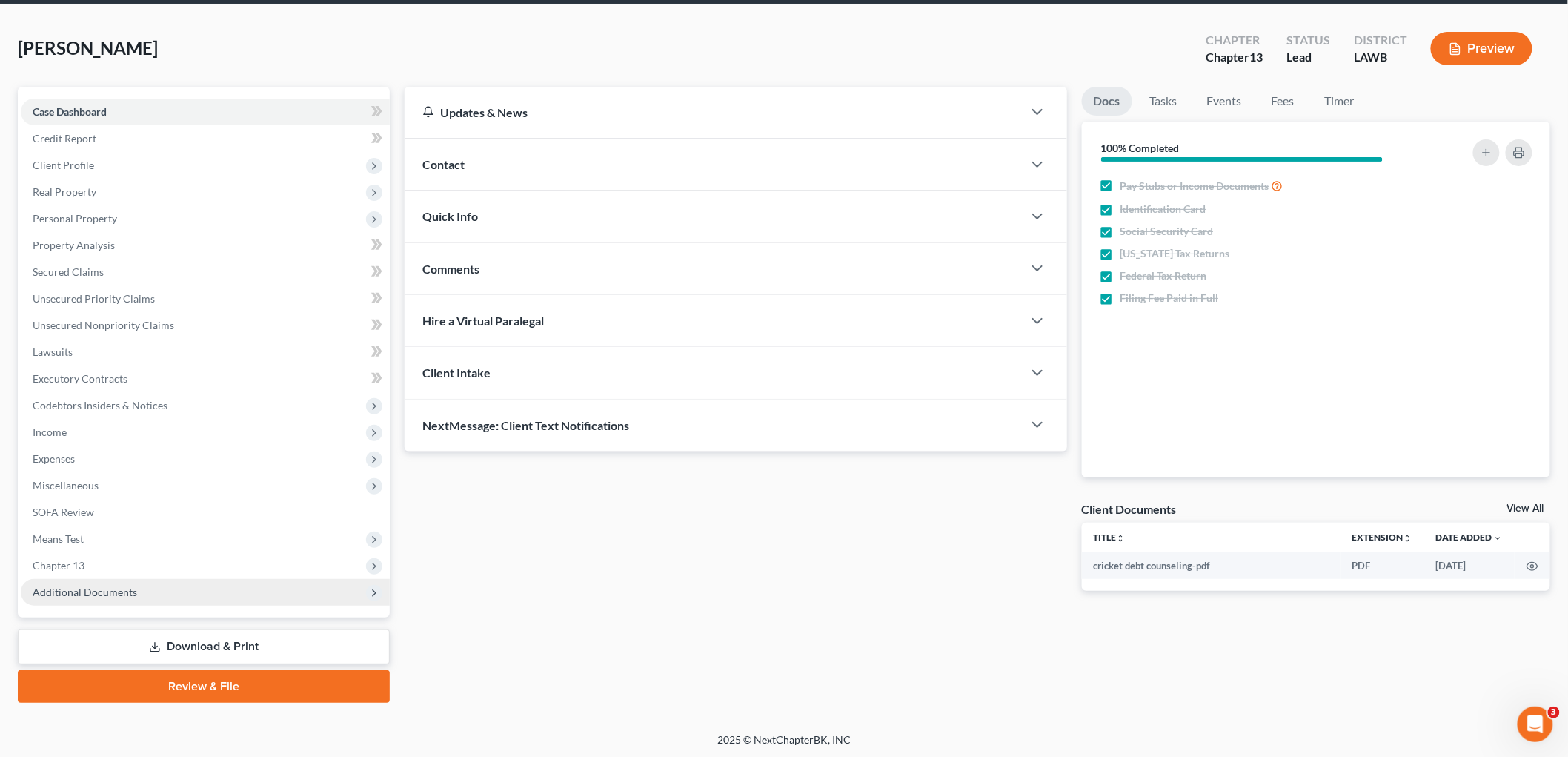
click at [110, 583] on span "Additional Documents" at bounding box center [205, 592] width 369 height 27
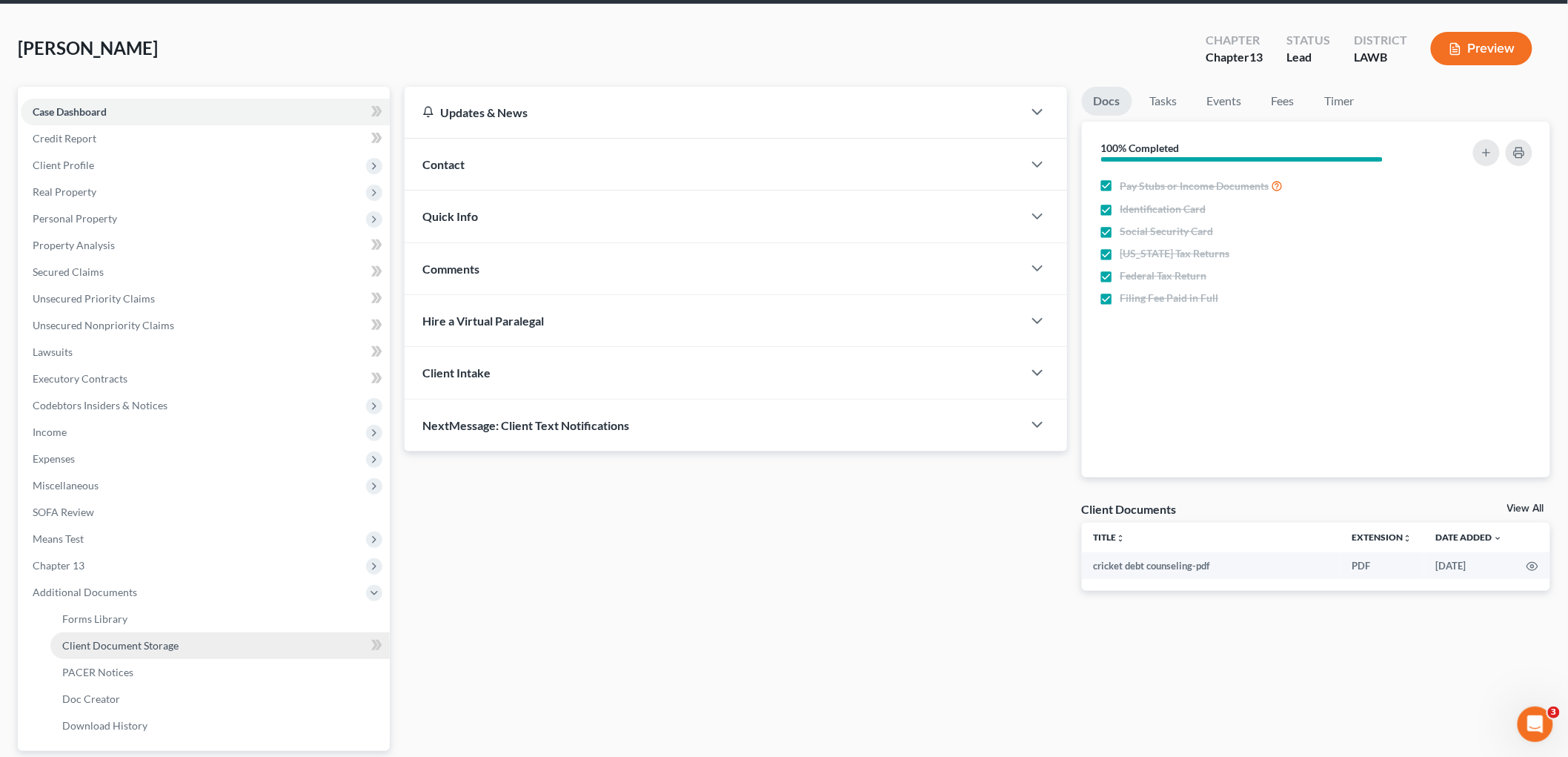
click at [153, 643] on span "Client Document Storage" at bounding box center [120, 645] width 116 height 13
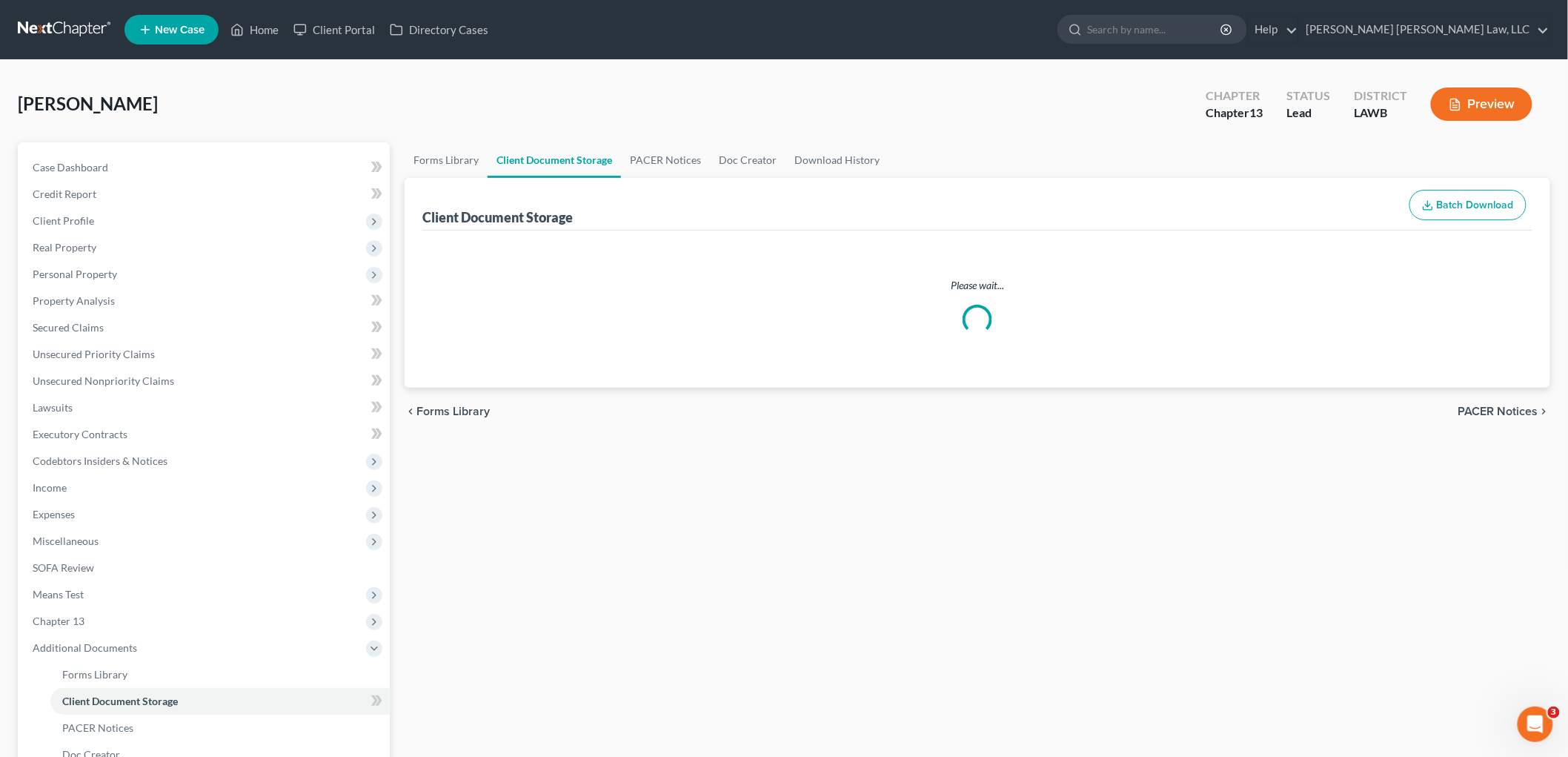
select select "9"
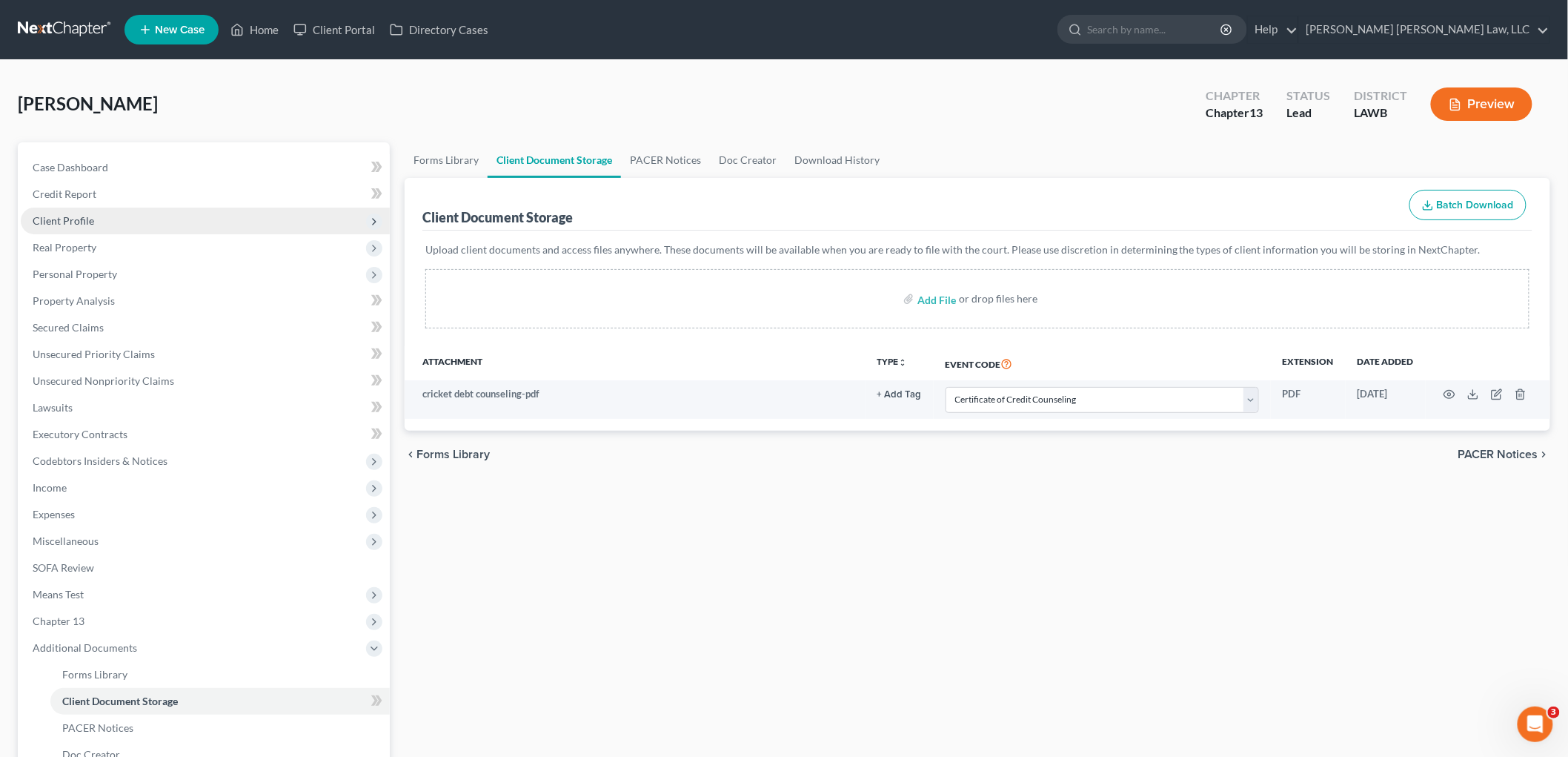
click at [93, 223] on span "Client Profile" at bounding box center [205, 221] width 369 height 27
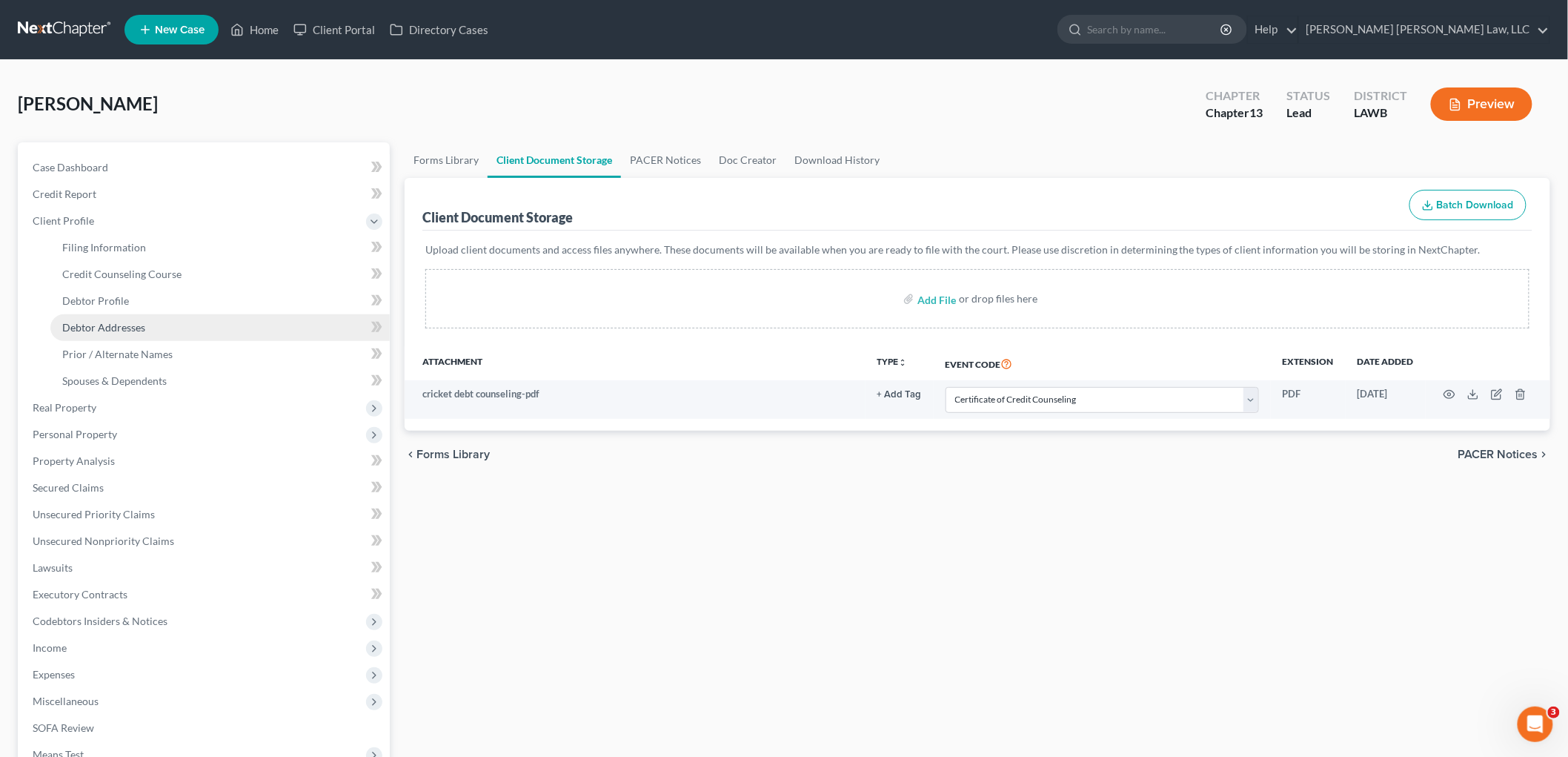
click at [113, 331] on span "Debtor Addresses" at bounding box center [103, 328] width 83 height 13
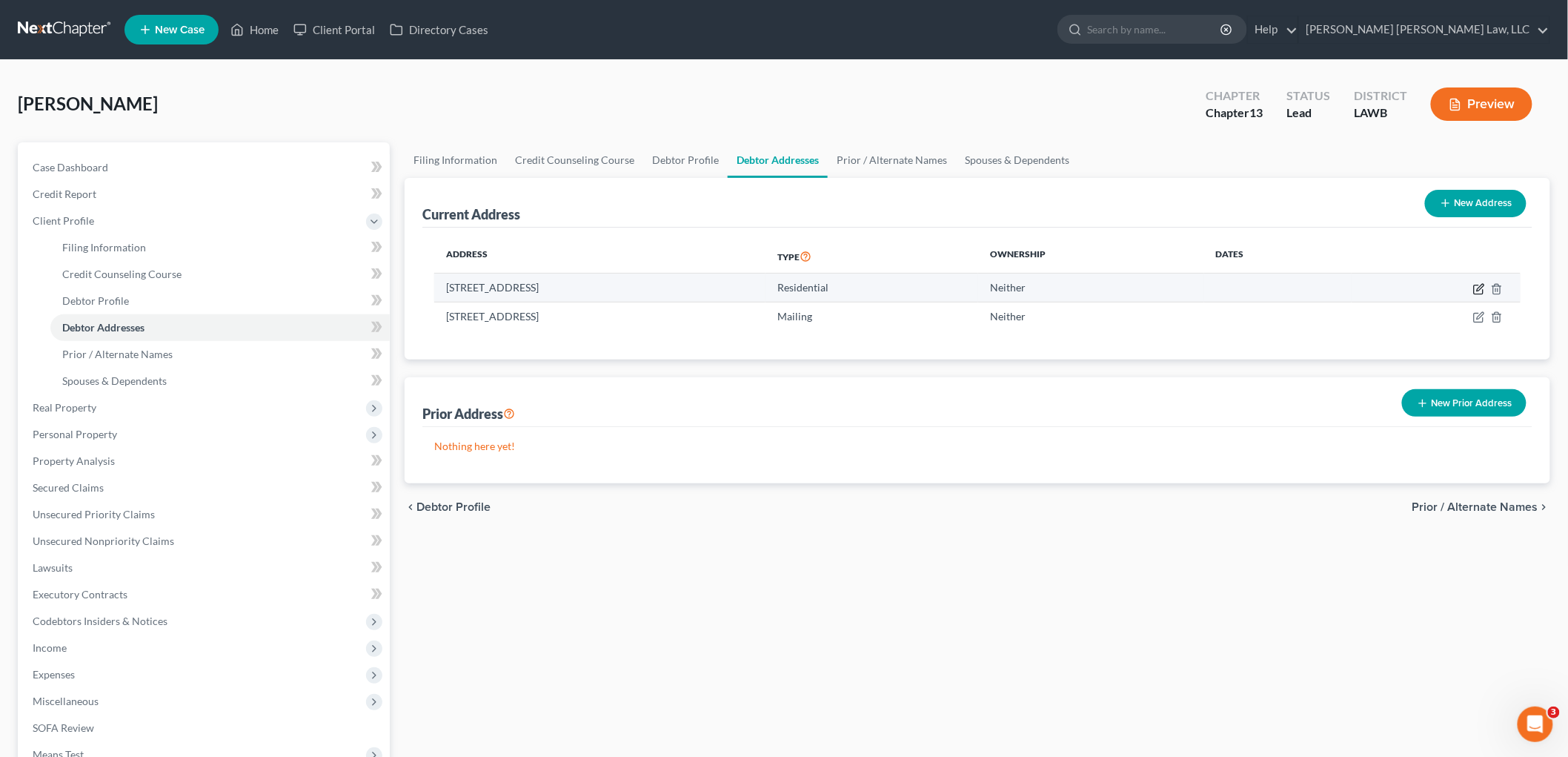
click at [1479, 288] on icon "button" at bounding box center [1479, 289] width 12 height 12
select select "19"
select select "0"
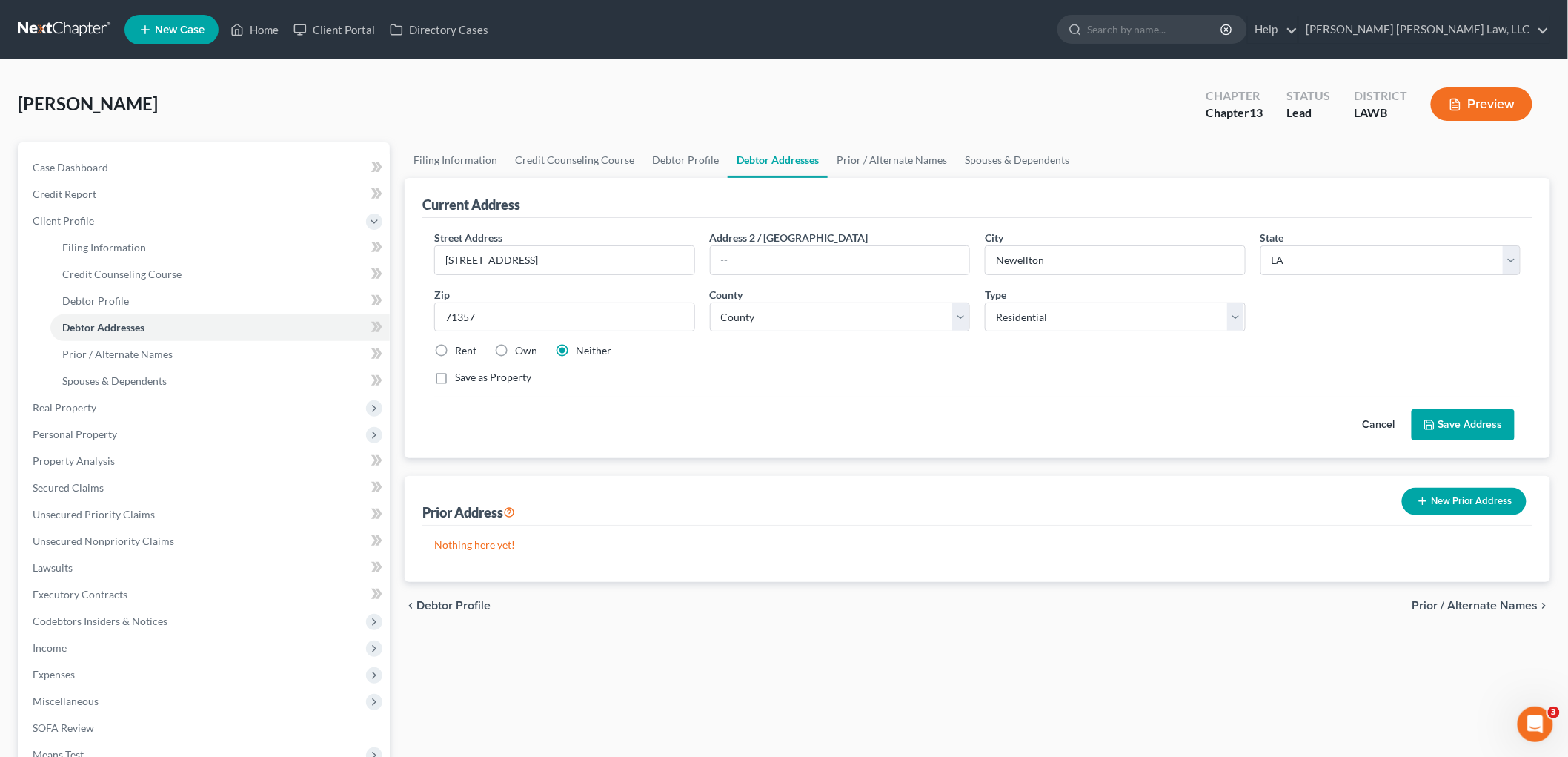
click at [1441, 424] on button "Save Address" at bounding box center [1463, 425] width 103 height 31
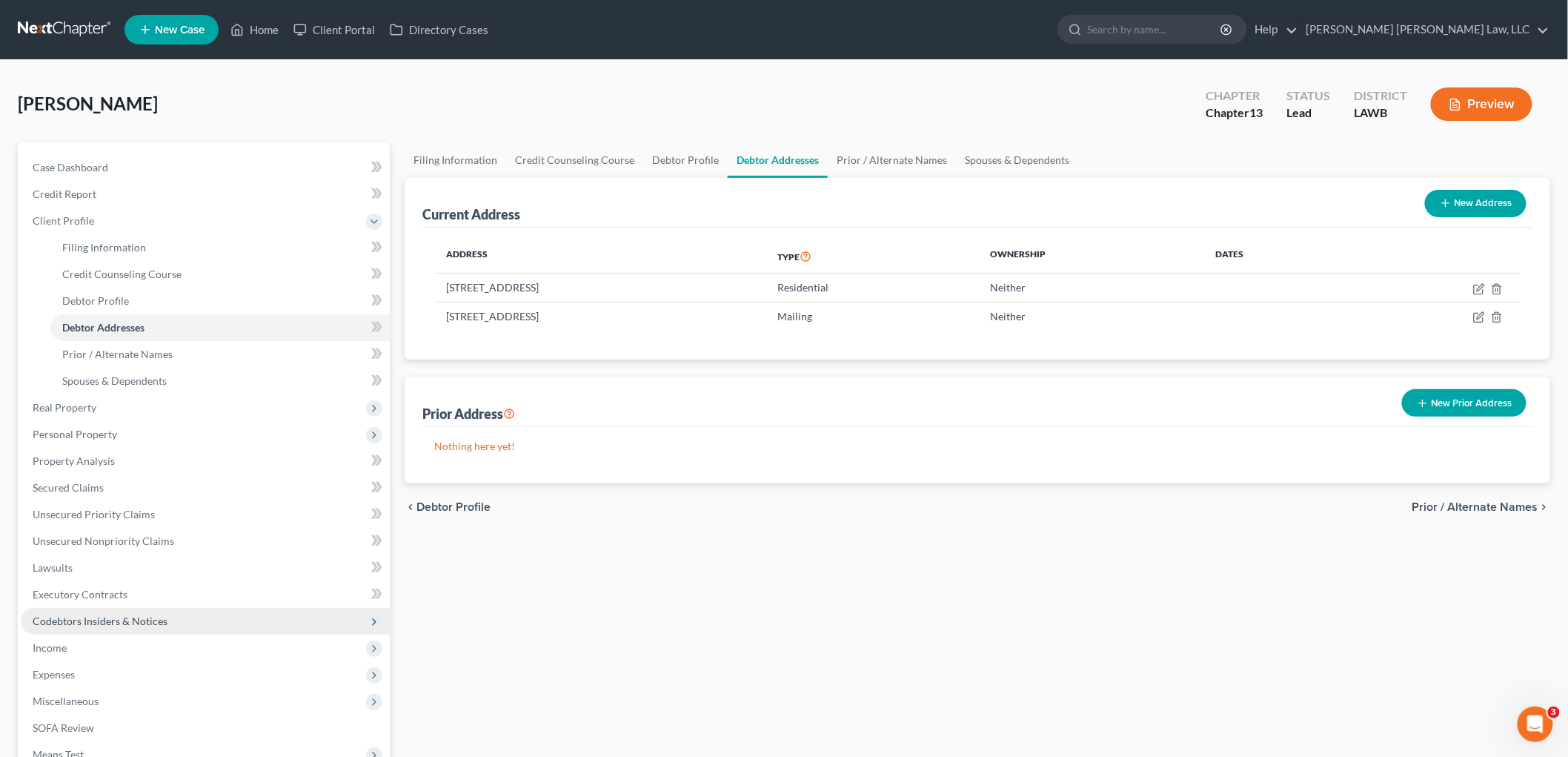
click at [144, 628] on span "Codebtors Insiders & Notices" at bounding box center [205, 621] width 369 height 27
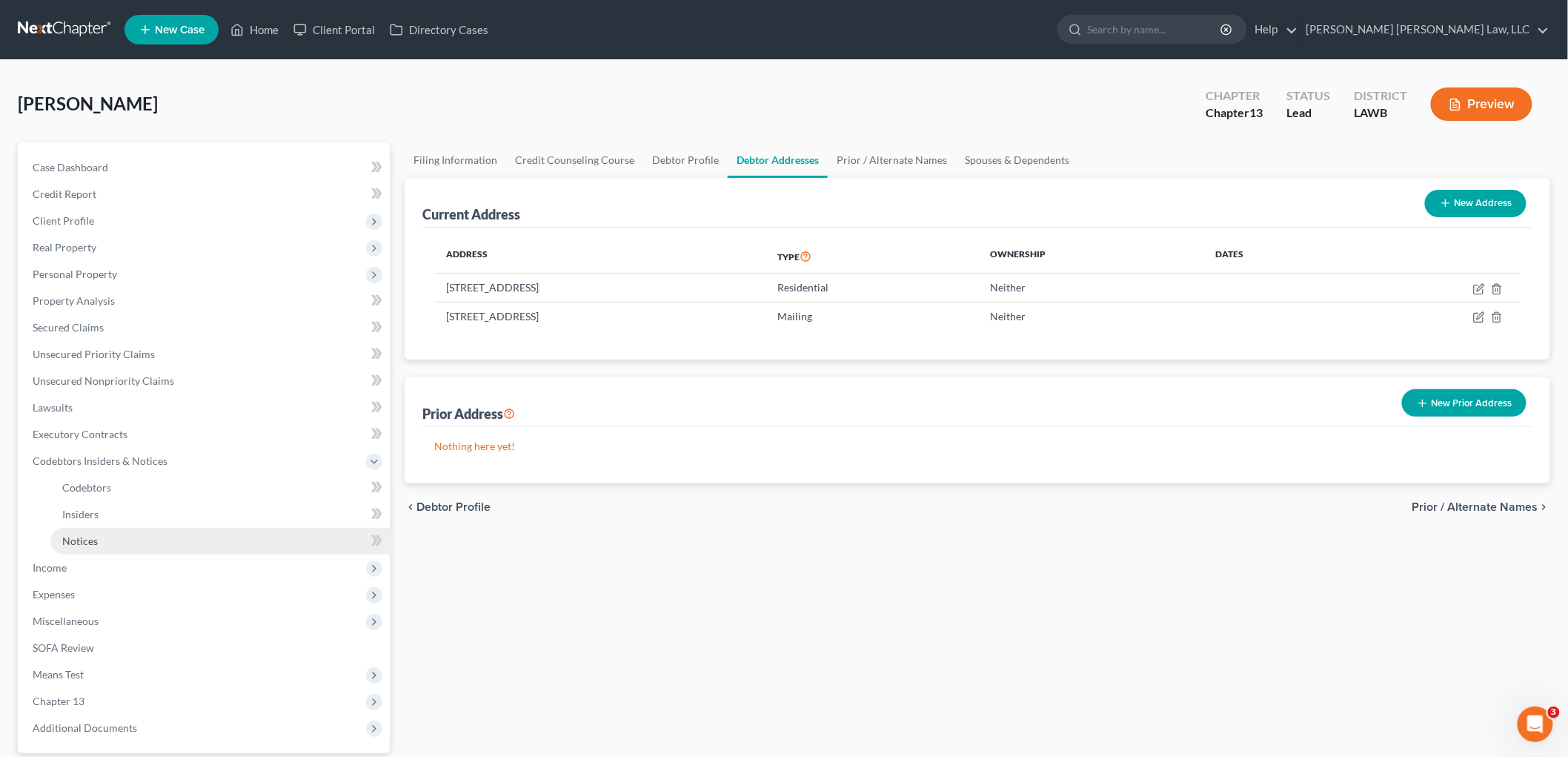
click at [137, 541] on link "Notices" at bounding box center [220, 541] width 340 height 27
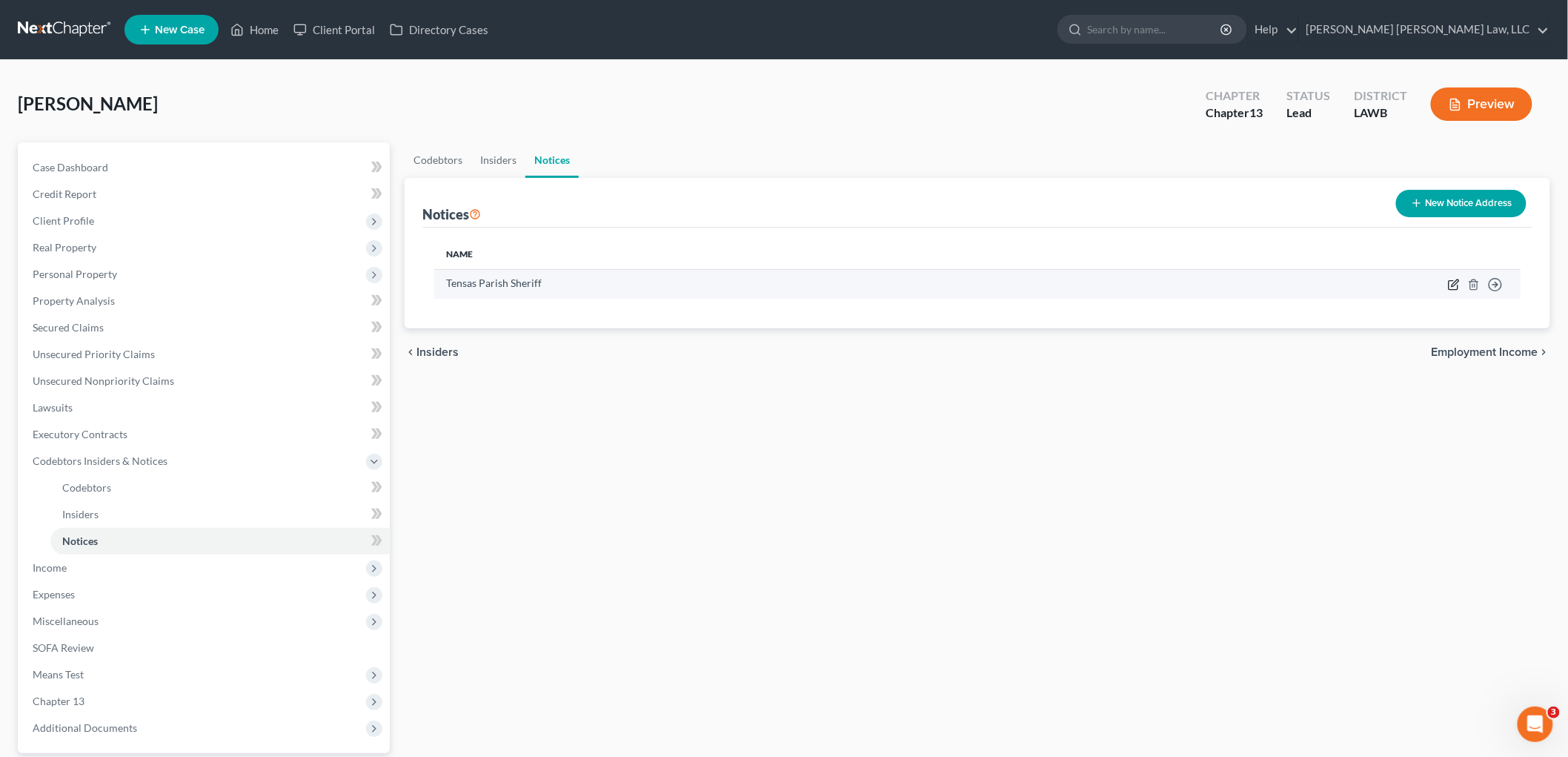
click at [1454, 280] on icon "button" at bounding box center [1454, 284] width 12 height 12
select select "19"
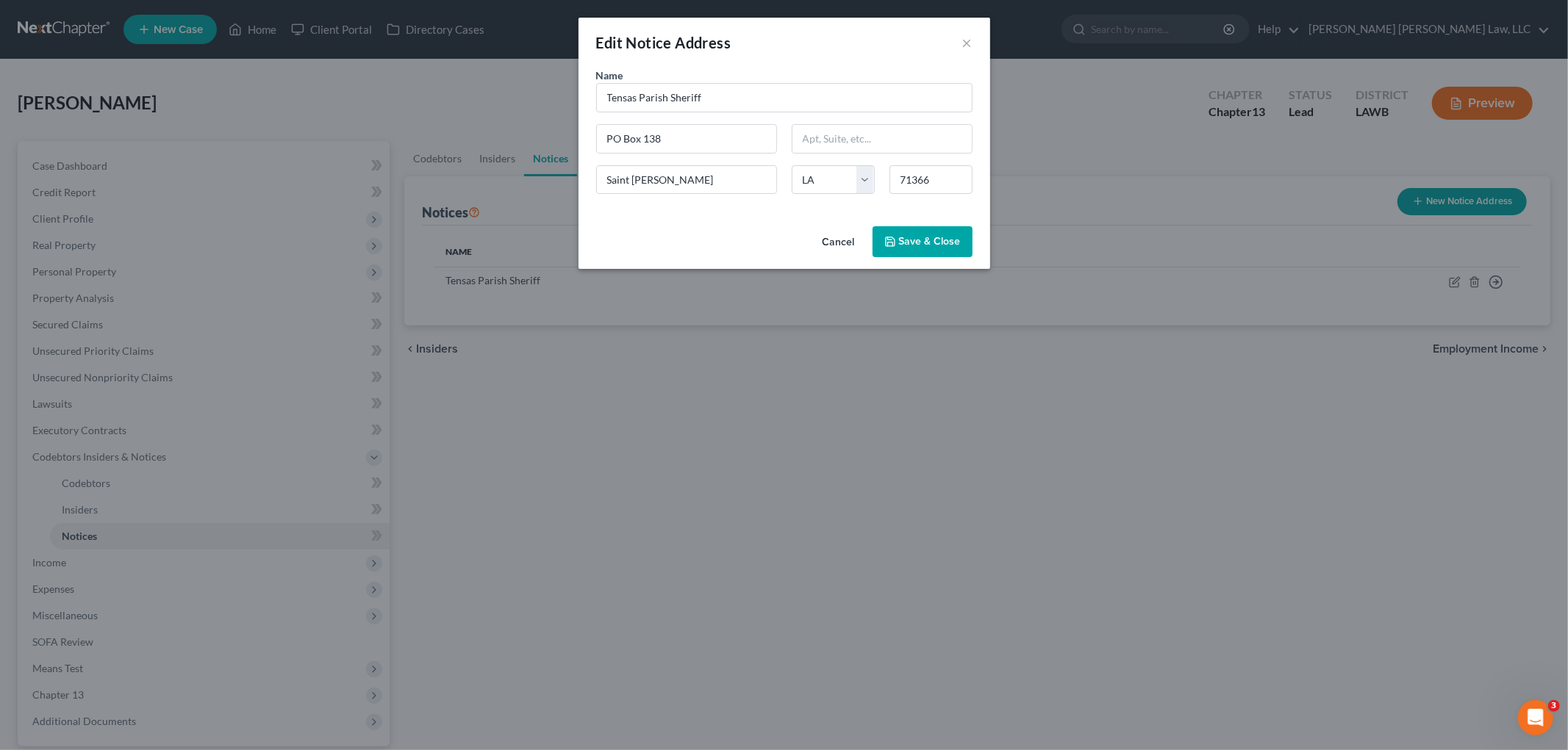
click at [964, 251] on button "Save & Close" at bounding box center [922, 241] width 100 height 30
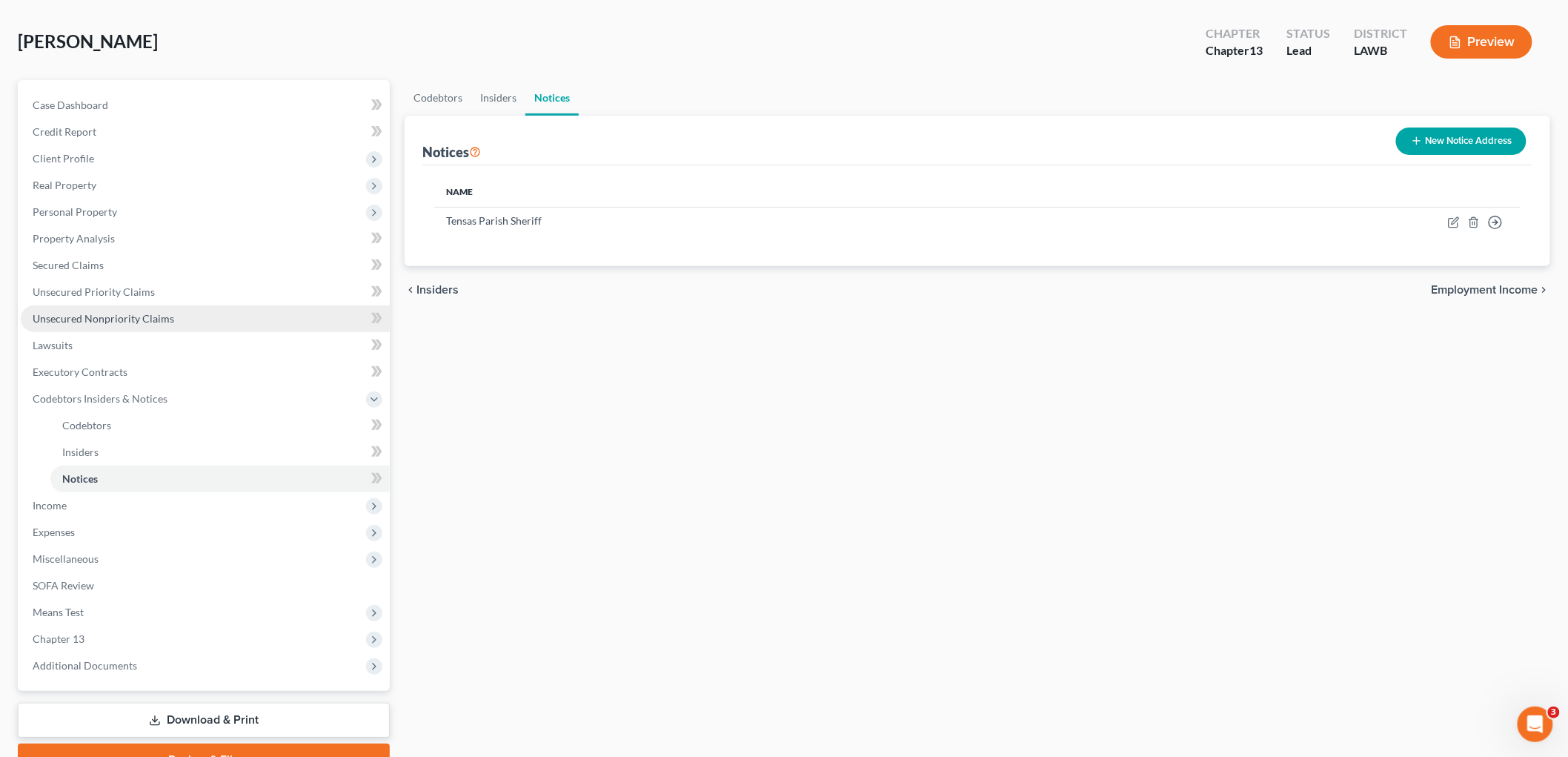
scroll to position [136, 0]
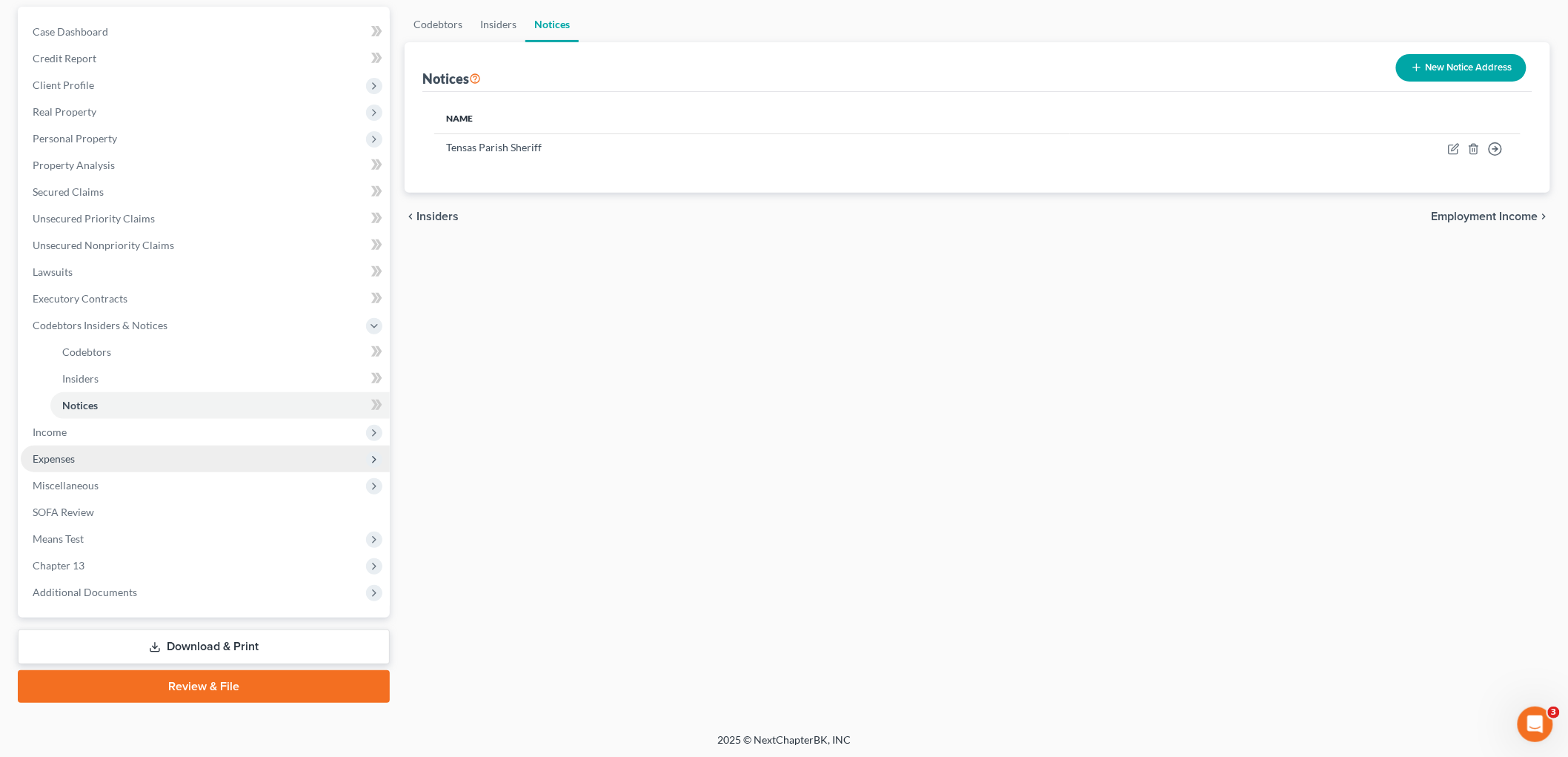
click at [149, 457] on span "Expenses" at bounding box center [205, 459] width 369 height 27
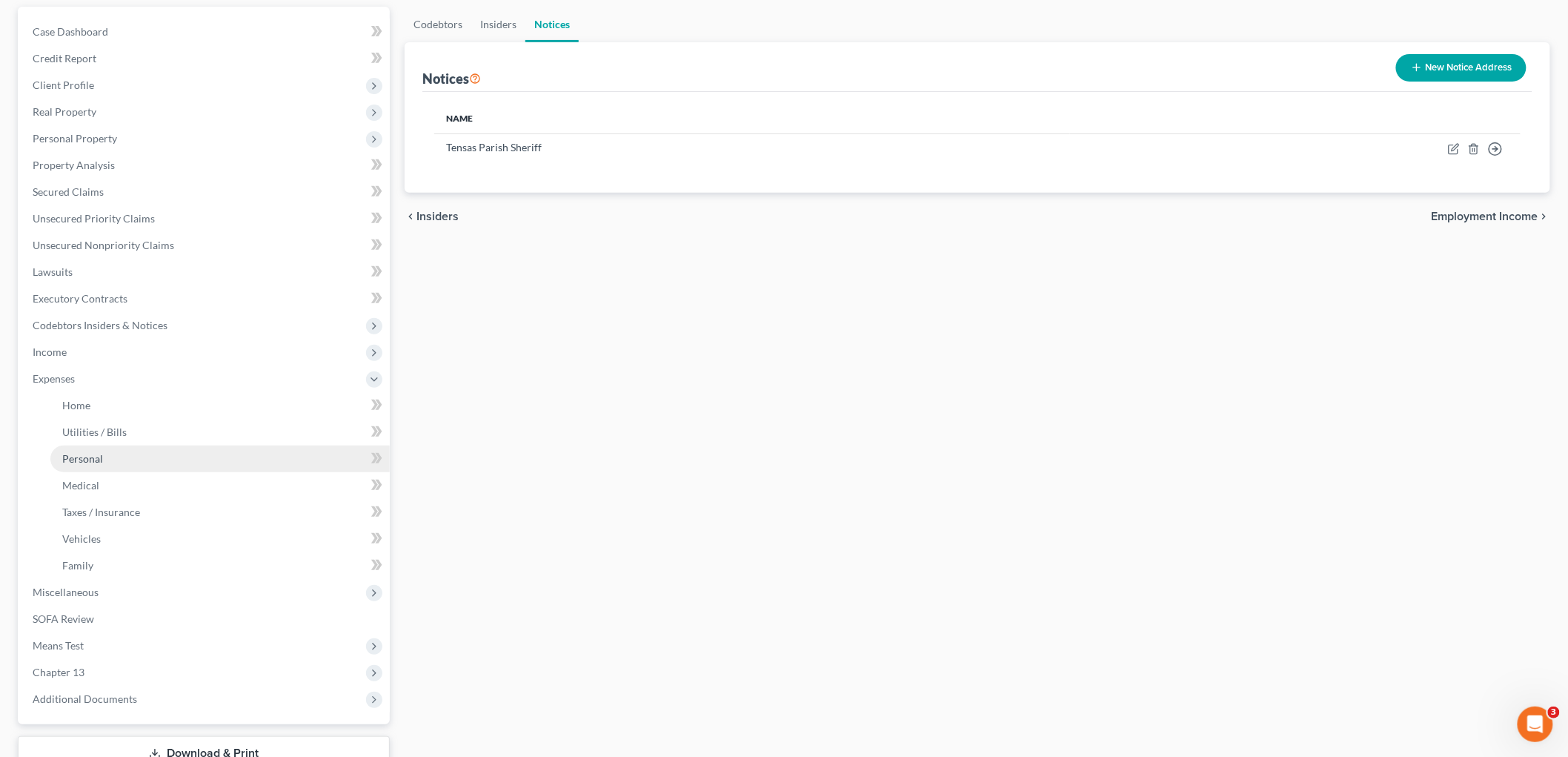
click at [158, 467] on link "Personal" at bounding box center [220, 459] width 340 height 27
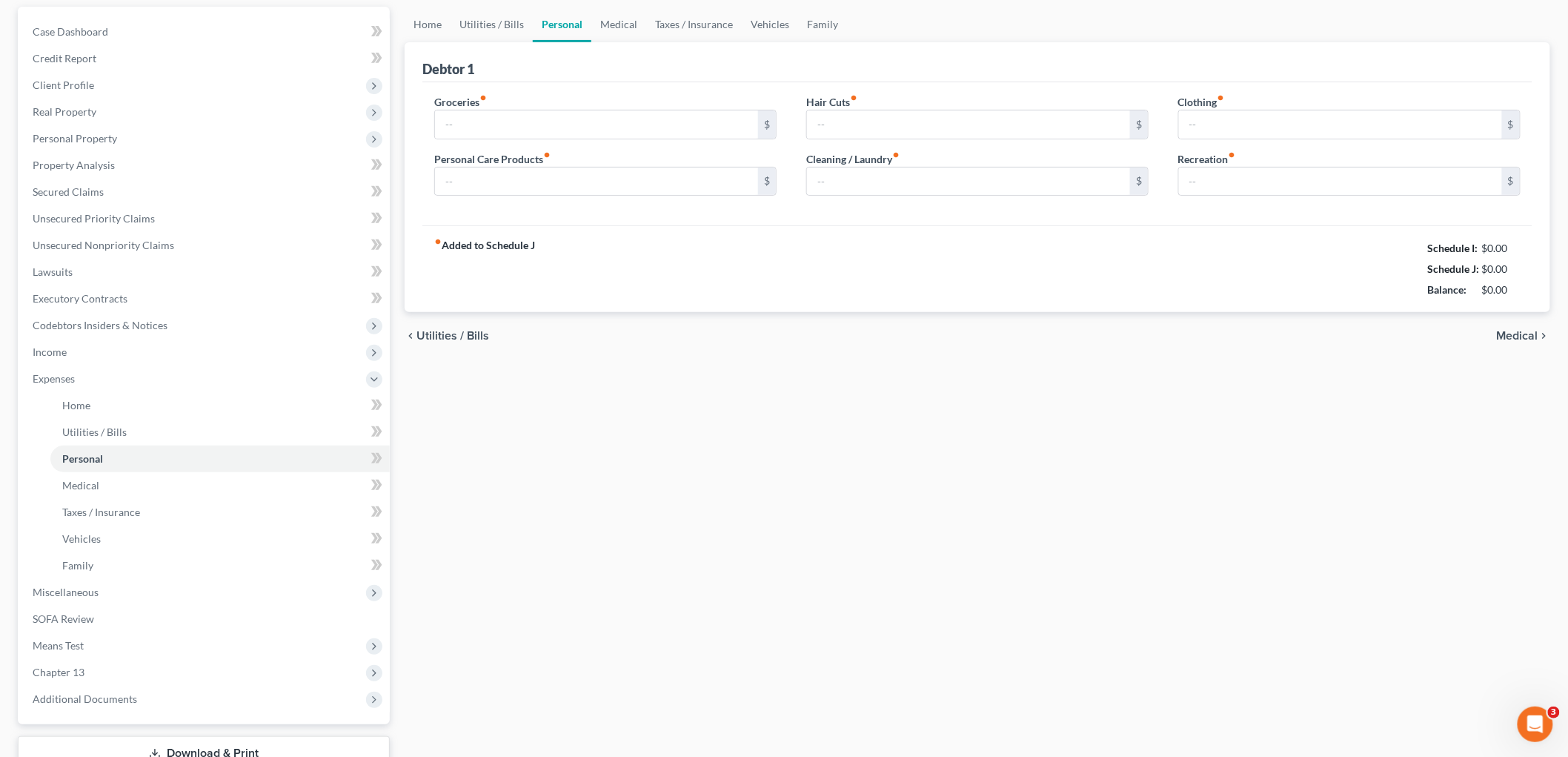
scroll to position [9, 0]
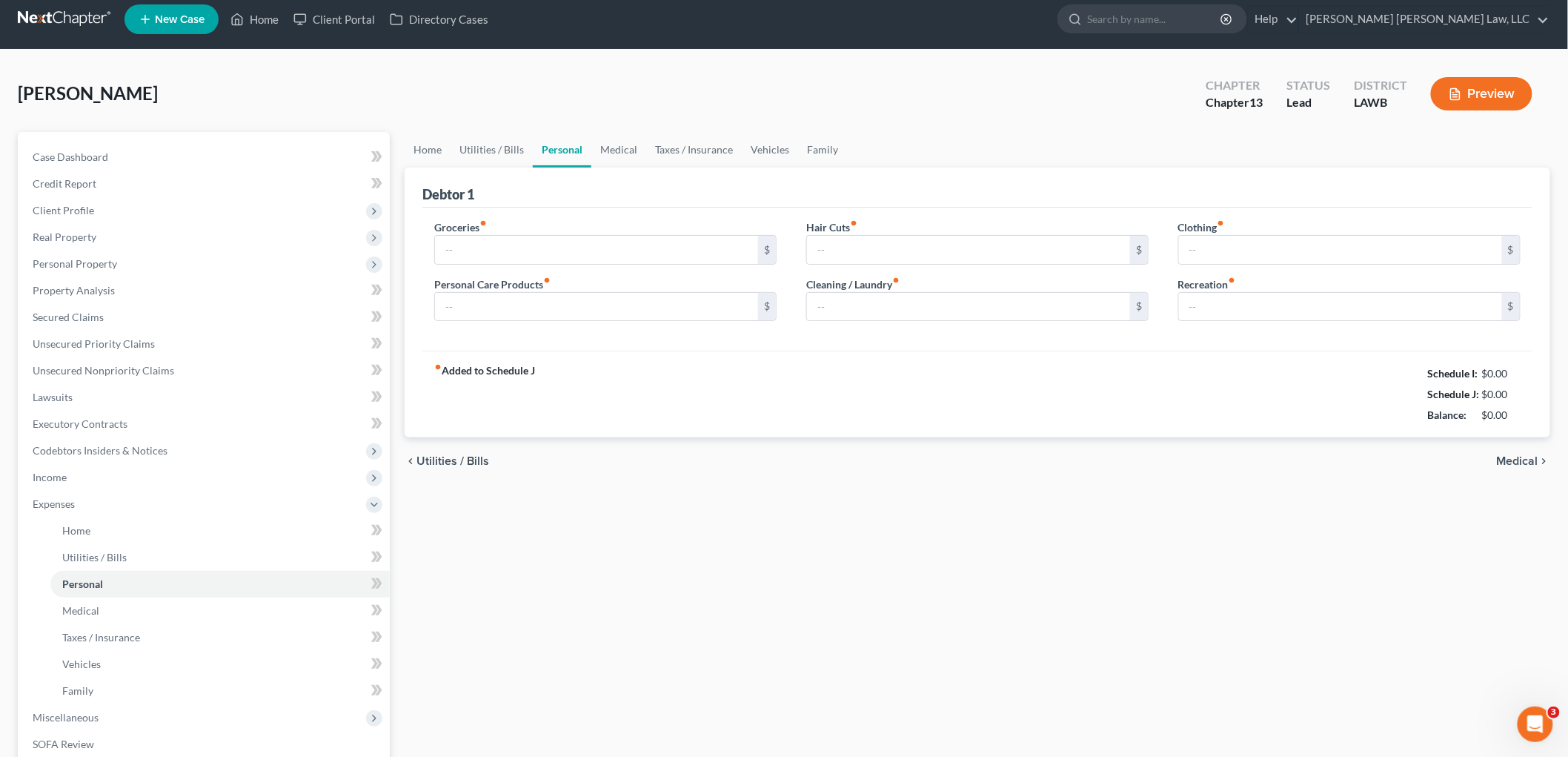
type input "497.00"
type input "117.00"
type input "91.00"
type input "0.00"
type input "276.00"
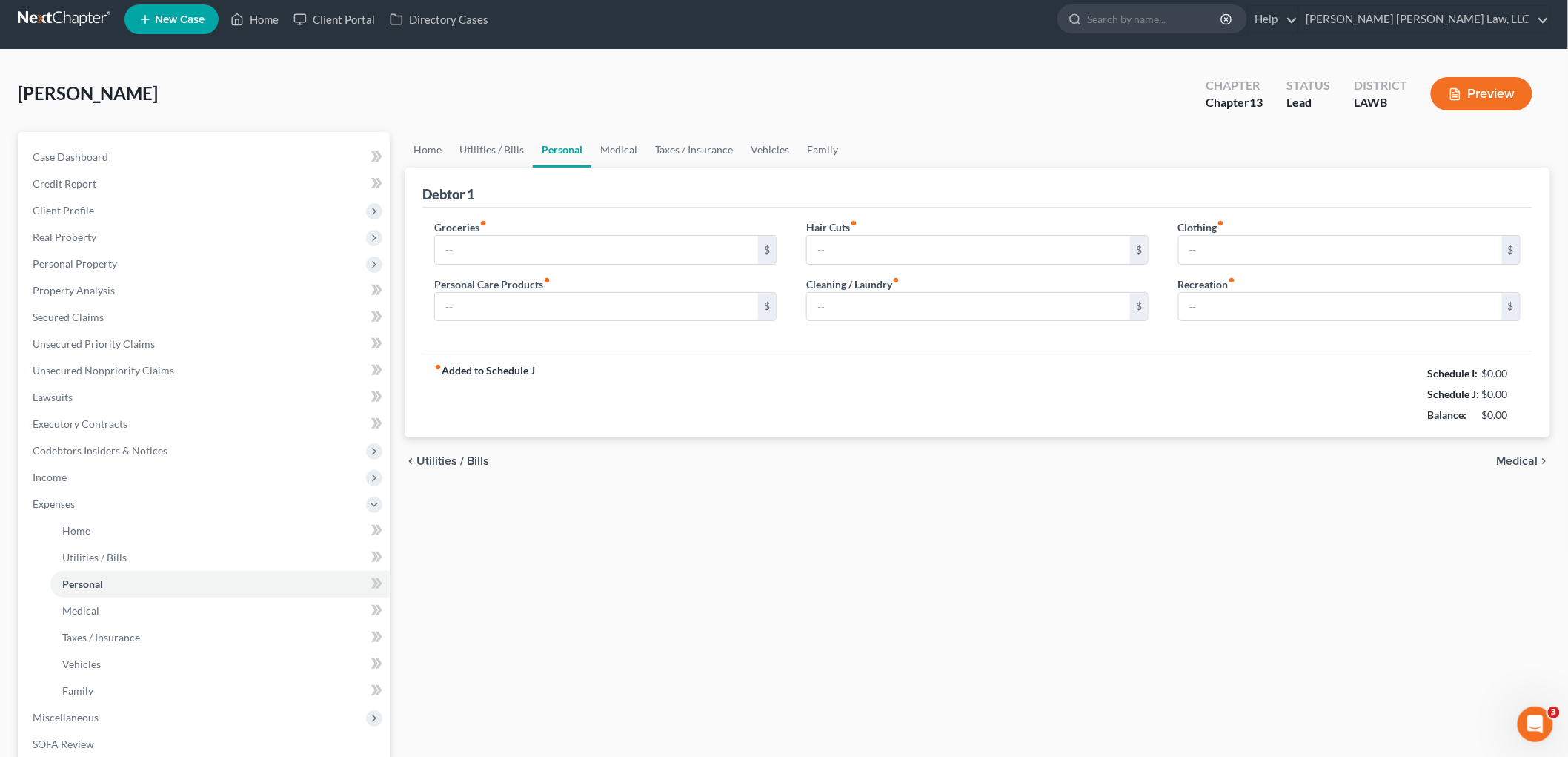
type input "100.00"
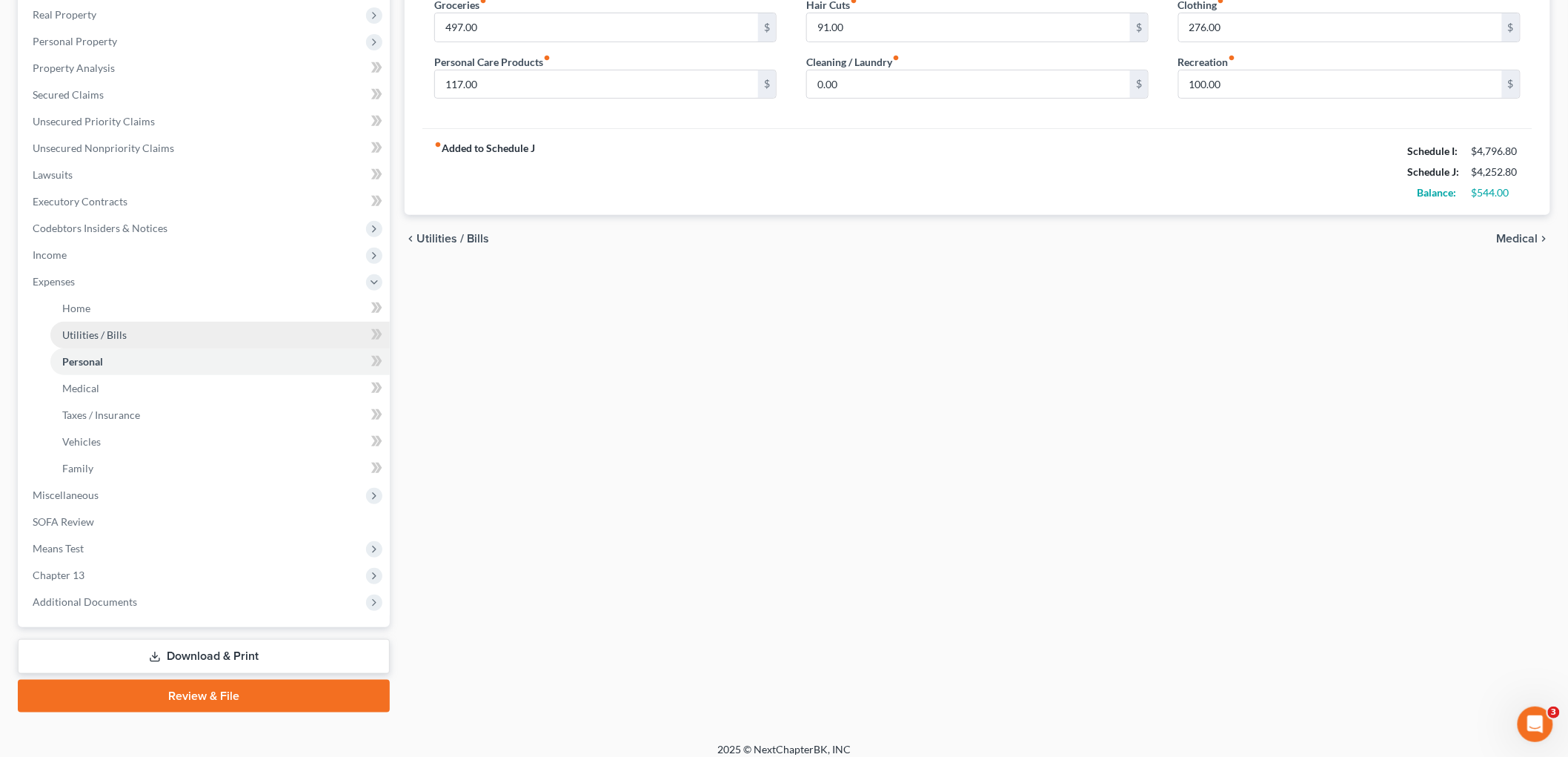
scroll to position [242, 0]
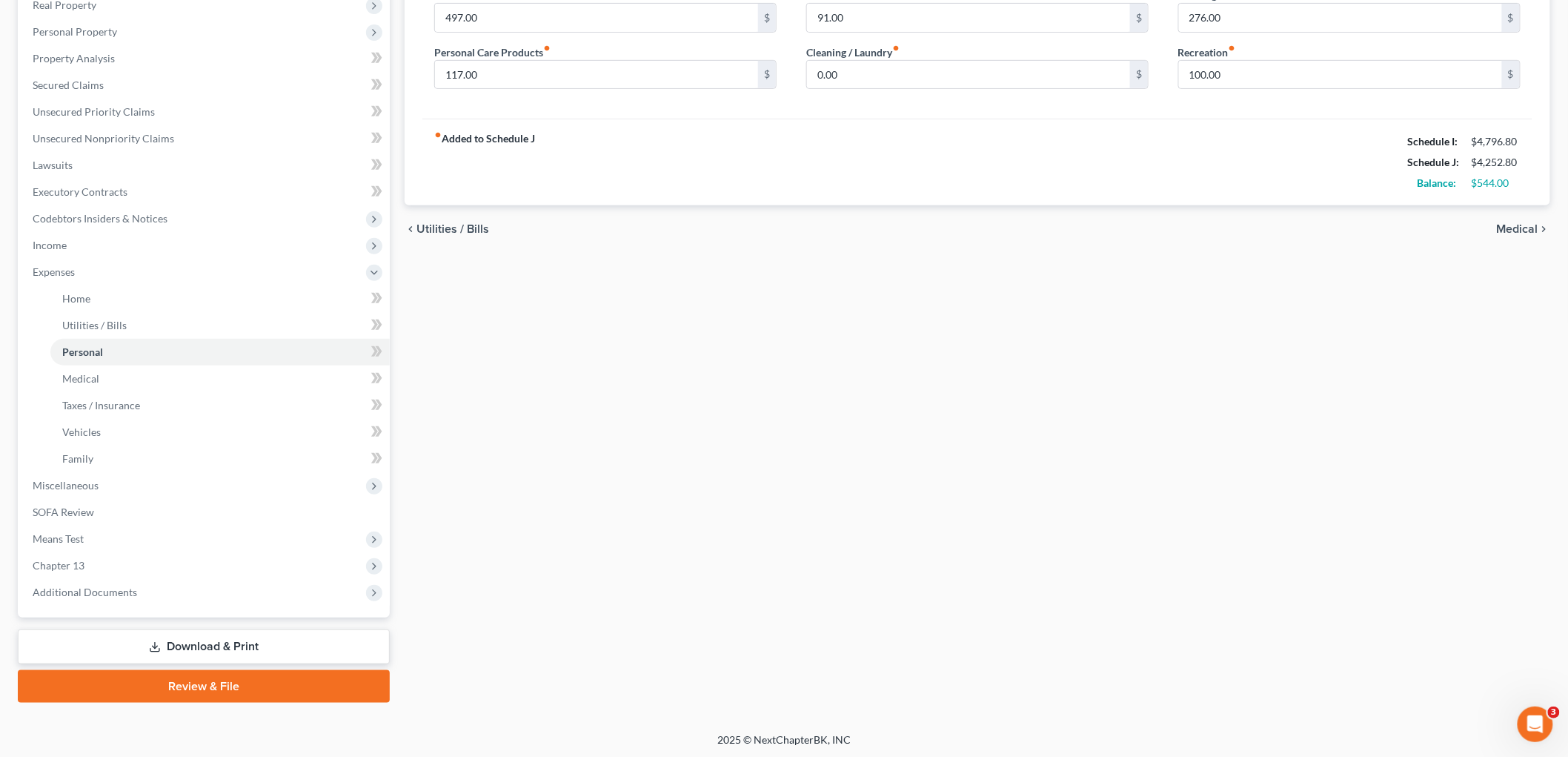
drag, startPoint x: 171, startPoint y: 677, endPoint x: 187, endPoint y: 671, distance: 17.1
click at [171, 677] on link "Review & File" at bounding box center [204, 686] width 372 height 33
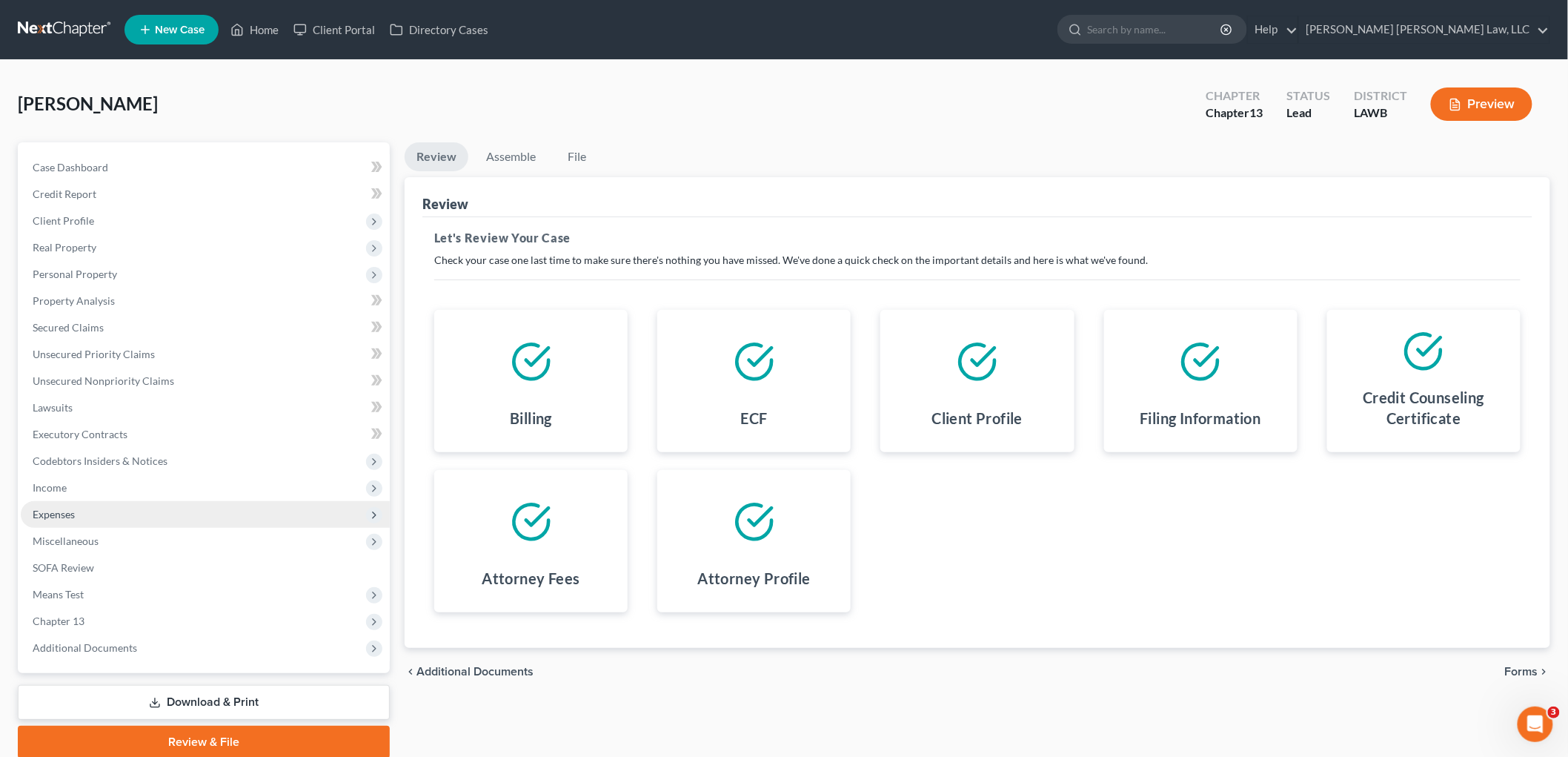
click at [98, 509] on span "Expenses" at bounding box center [205, 514] width 369 height 27
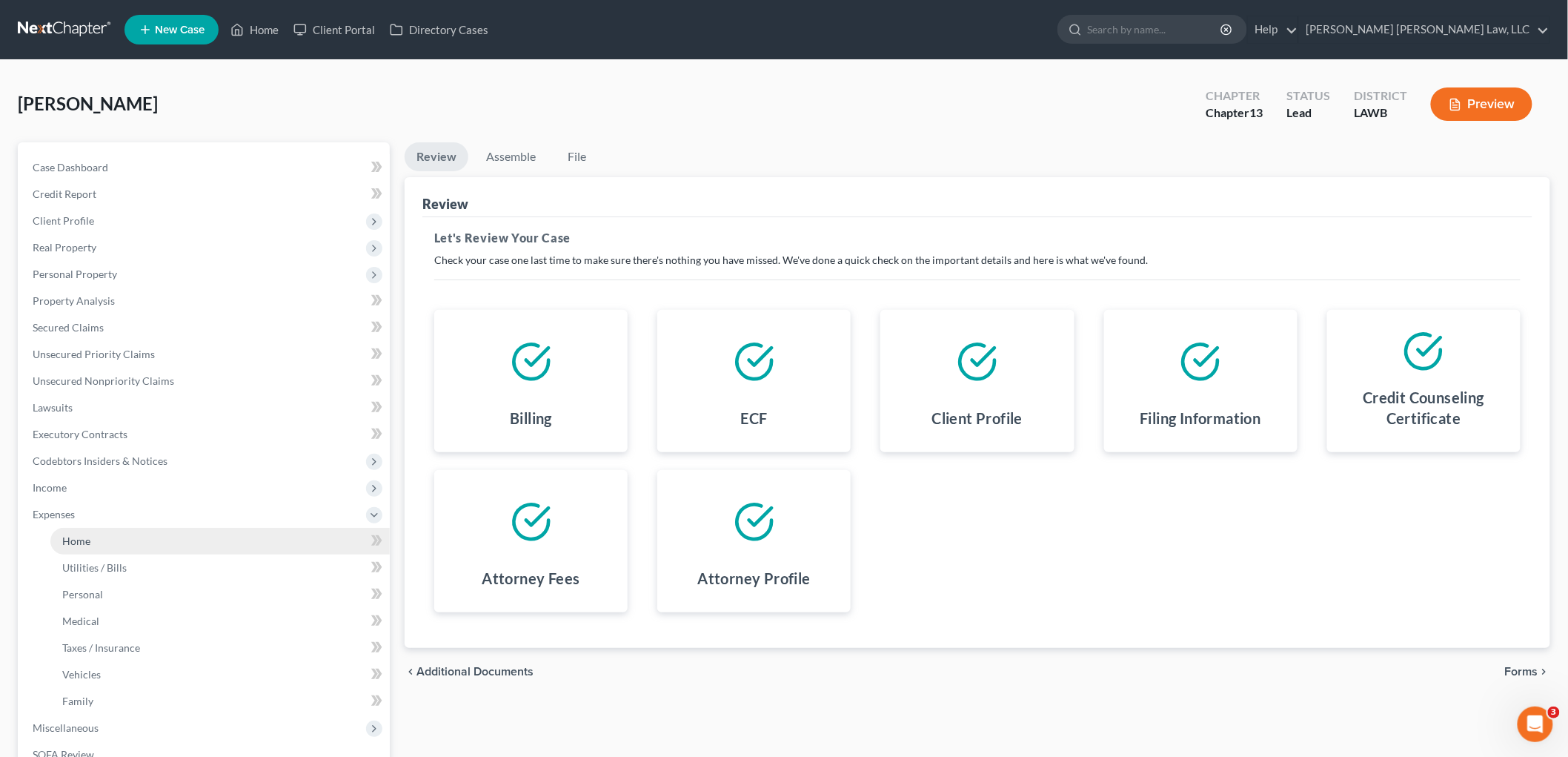
click at [107, 544] on link "Home" at bounding box center [220, 541] width 340 height 27
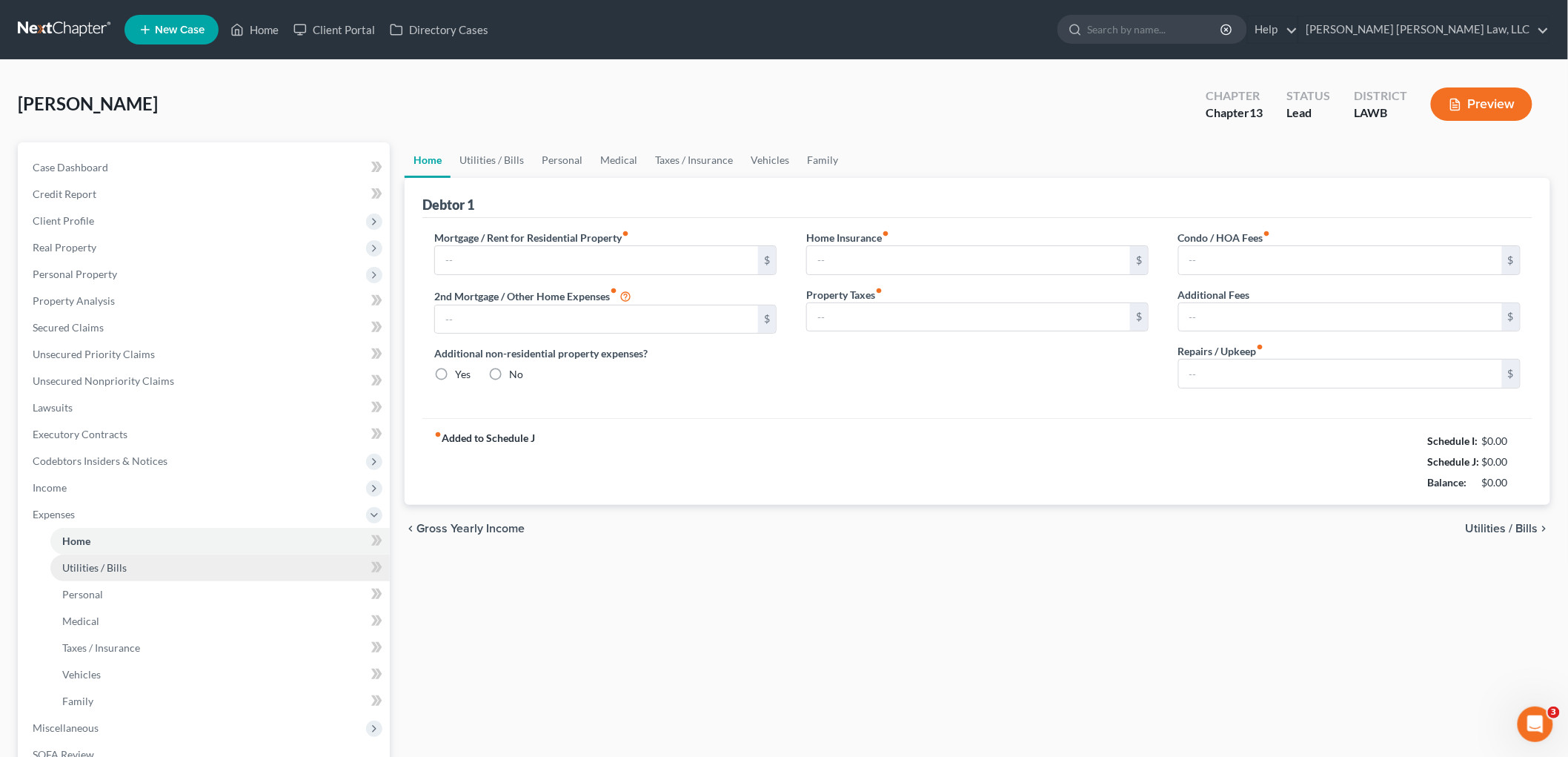
type input "575.00"
type input "0.00"
radio input "true"
type input "0.00"
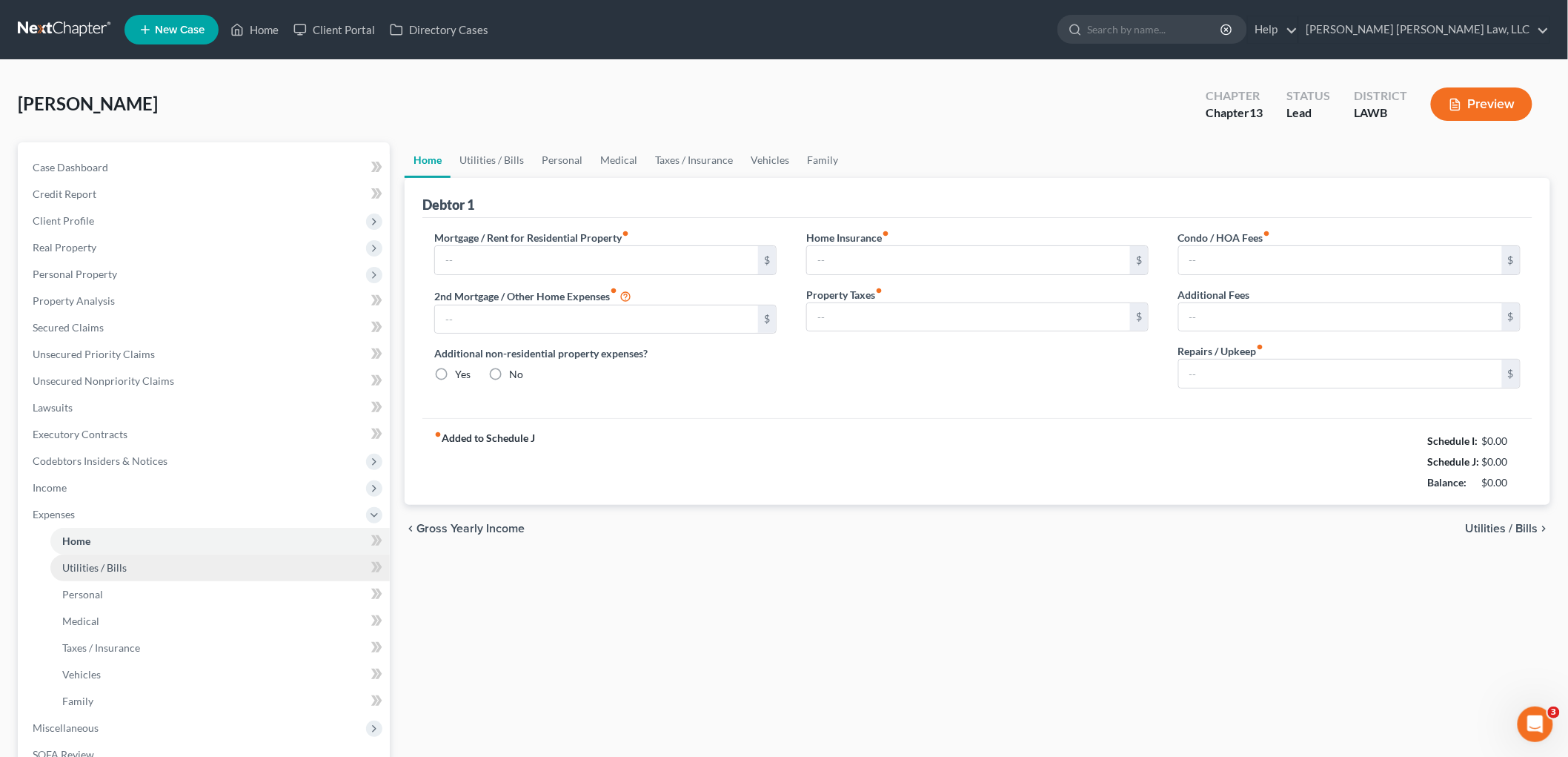
type input "0.00"
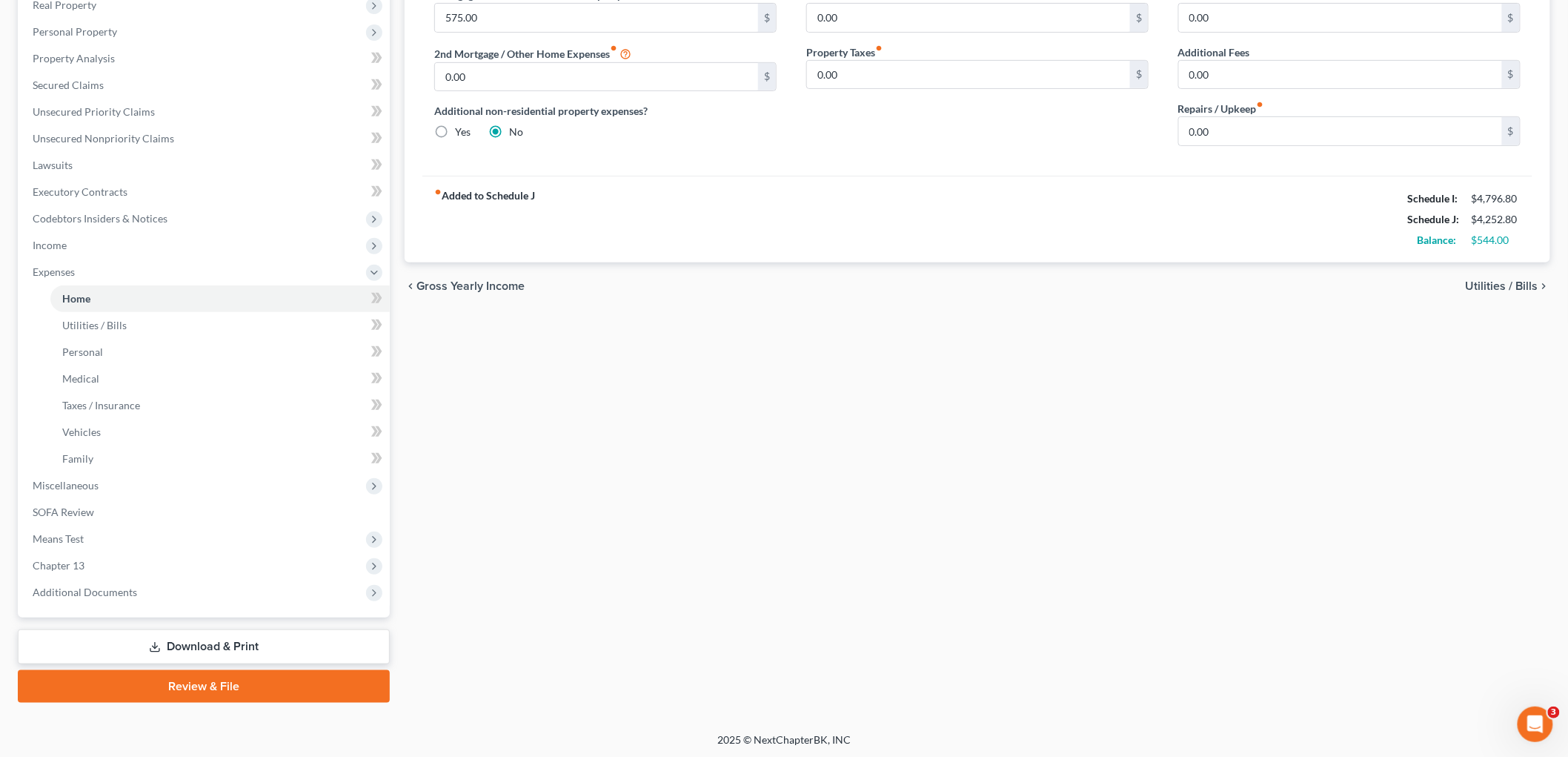
drag, startPoint x: 223, startPoint y: 684, endPoint x: 231, endPoint y: 679, distance: 9.4
click at [223, 683] on link "Review & File" at bounding box center [204, 686] width 372 height 33
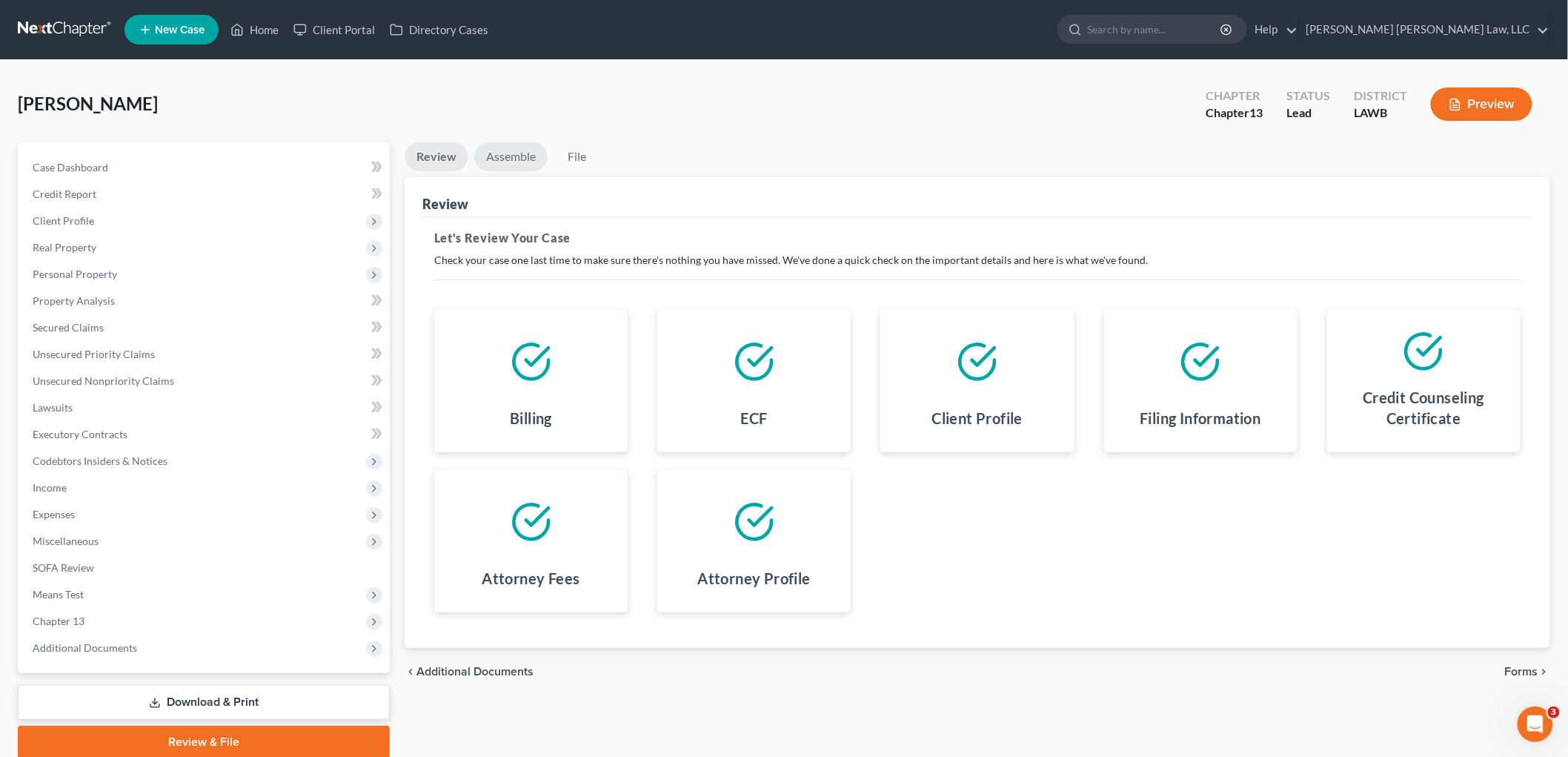
click at [522, 147] on link "Assemble" at bounding box center [511, 156] width 74 height 29
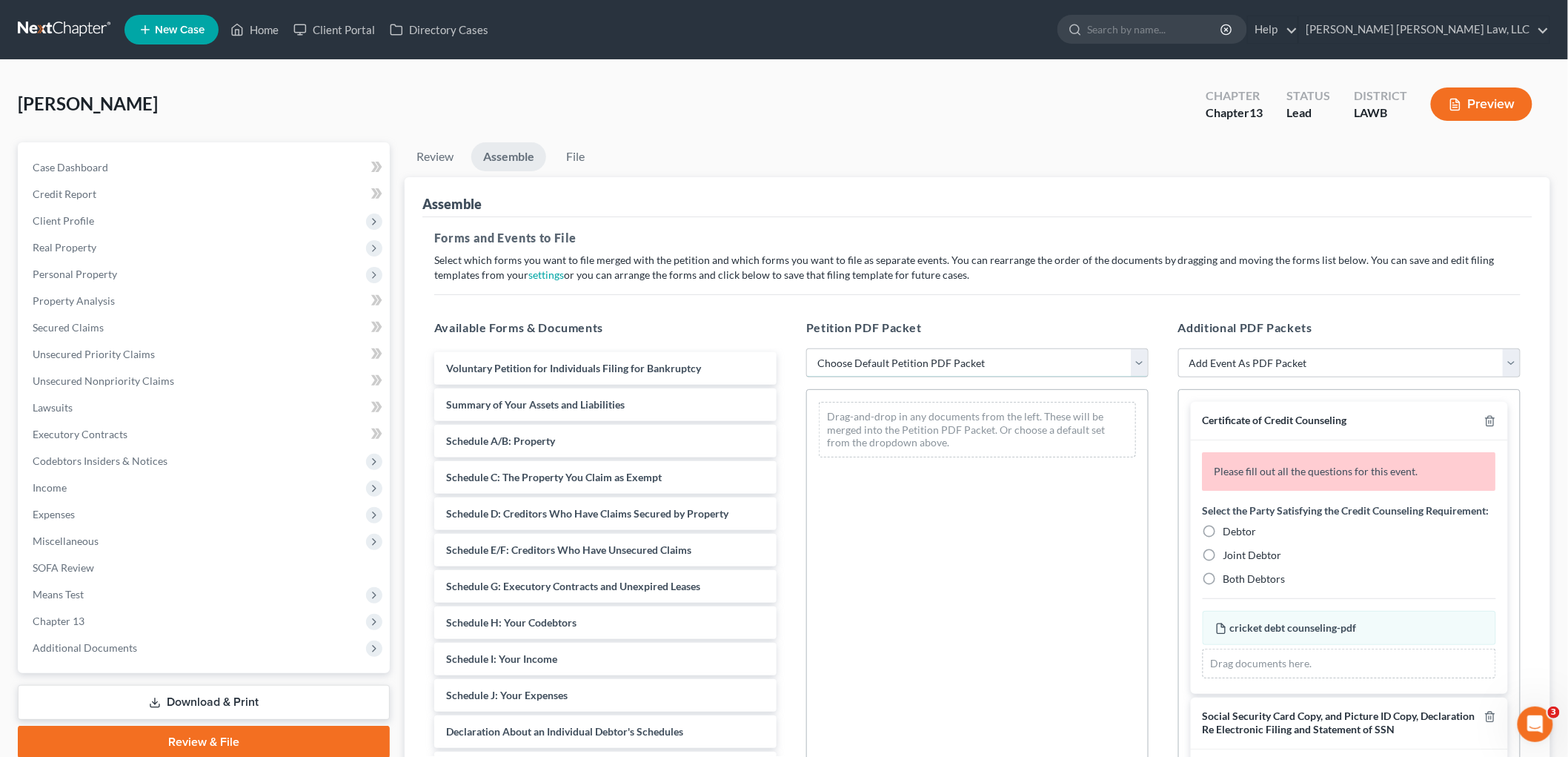
click at [882, 366] on select "Choose Default Petition PDF Packet Complete Bankruptcy Petition (all forms and …" at bounding box center [977, 363] width 342 height 30
select select "0"
click at [806, 348] on select "Choose Default Petition PDF Packet Complete Bankruptcy Petition (all forms and …" at bounding box center [977, 363] width 342 height 30
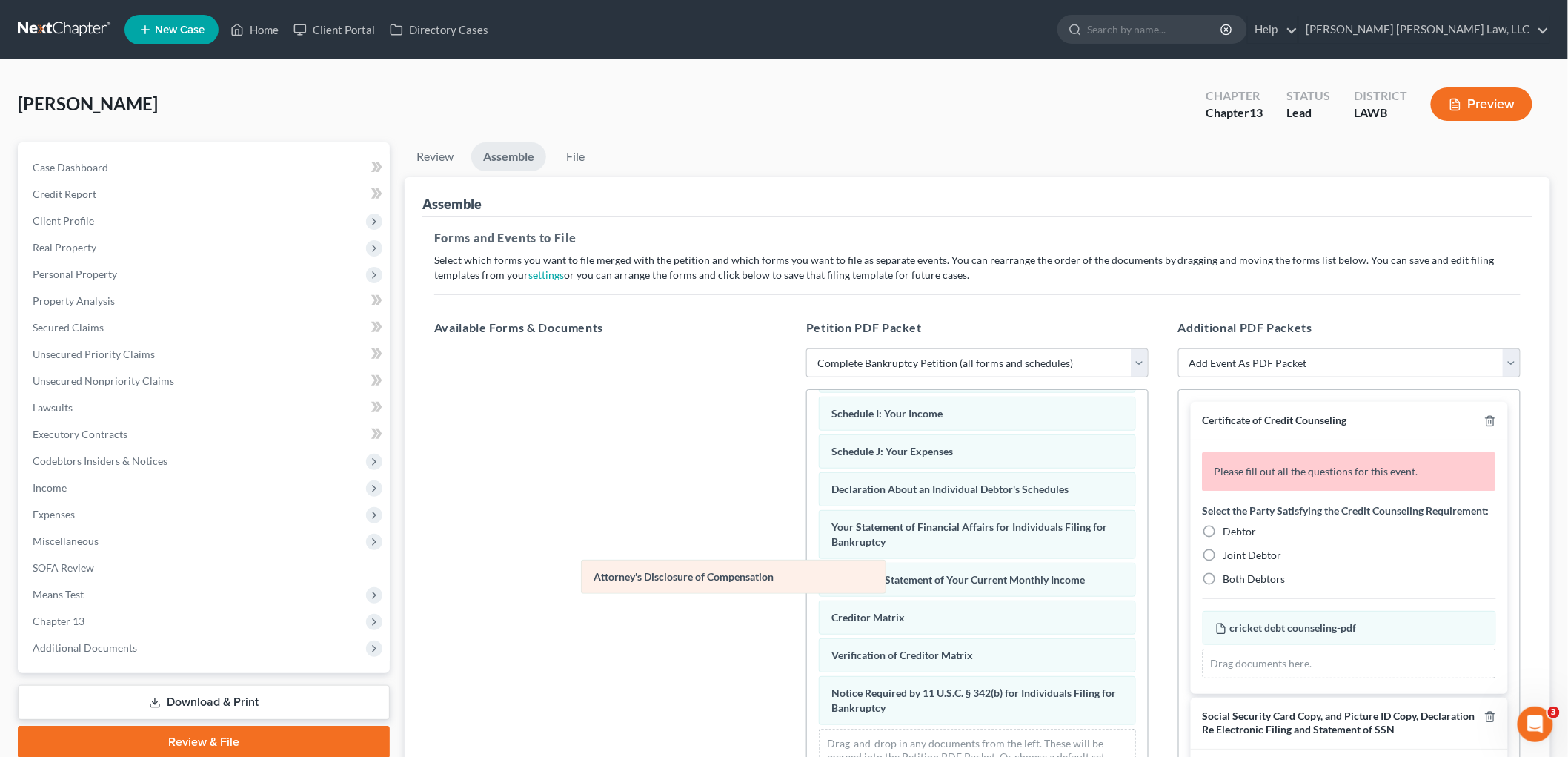
drag, startPoint x: 928, startPoint y: 711, endPoint x: 648, endPoint y: 551, distance: 322.5
click at [807, 555] on div "Attorney's Disclosure of Compensation Voluntary Petition for Individuals Filing…" at bounding box center [977, 439] width 341 height 714
click at [1224, 539] on label "Debtor" at bounding box center [1240, 532] width 34 height 15
click at [1229, 534] on input "Debtor" at bounding box center [1234, 529] width 9 height 9
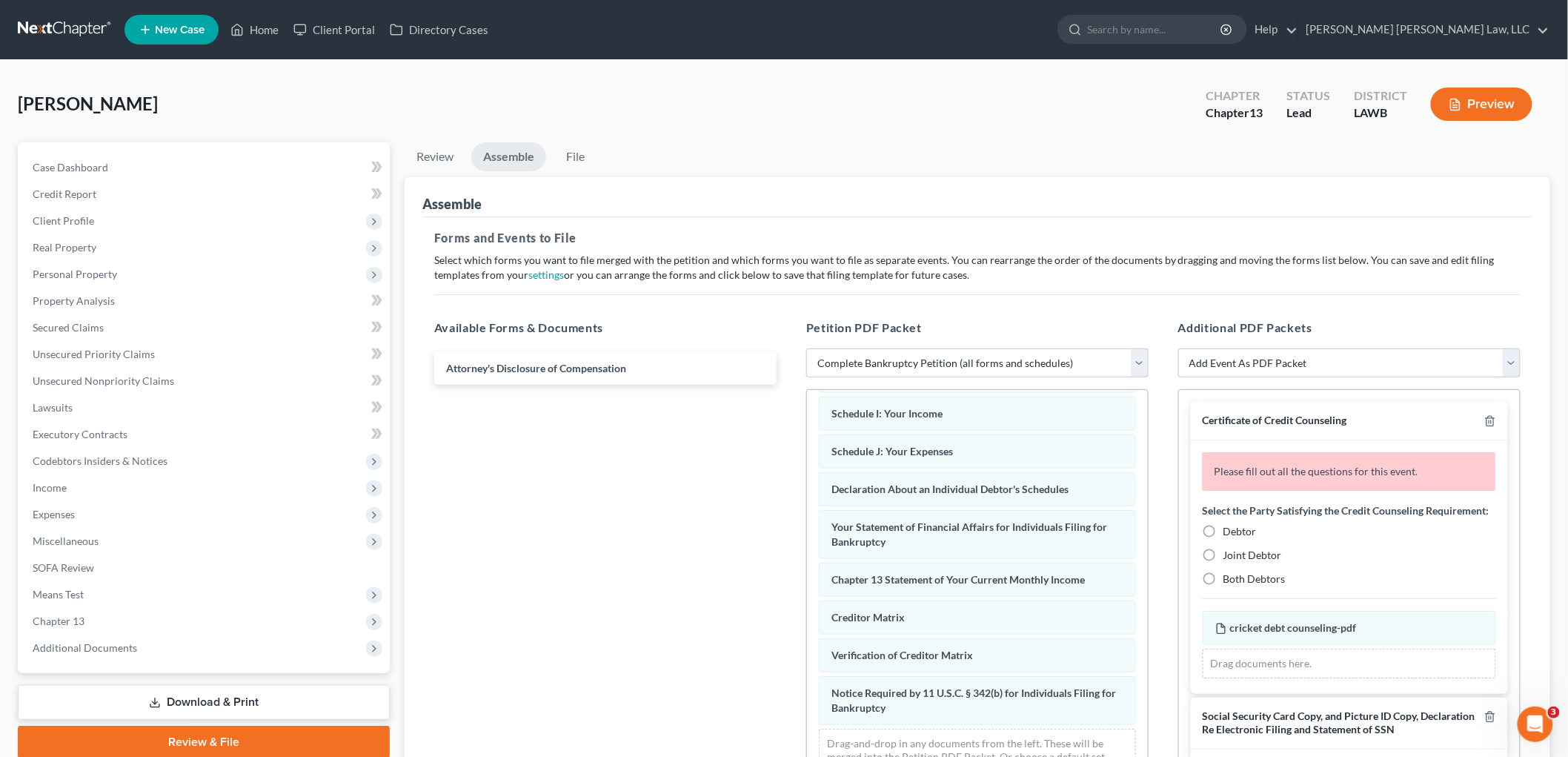
radio input "true"
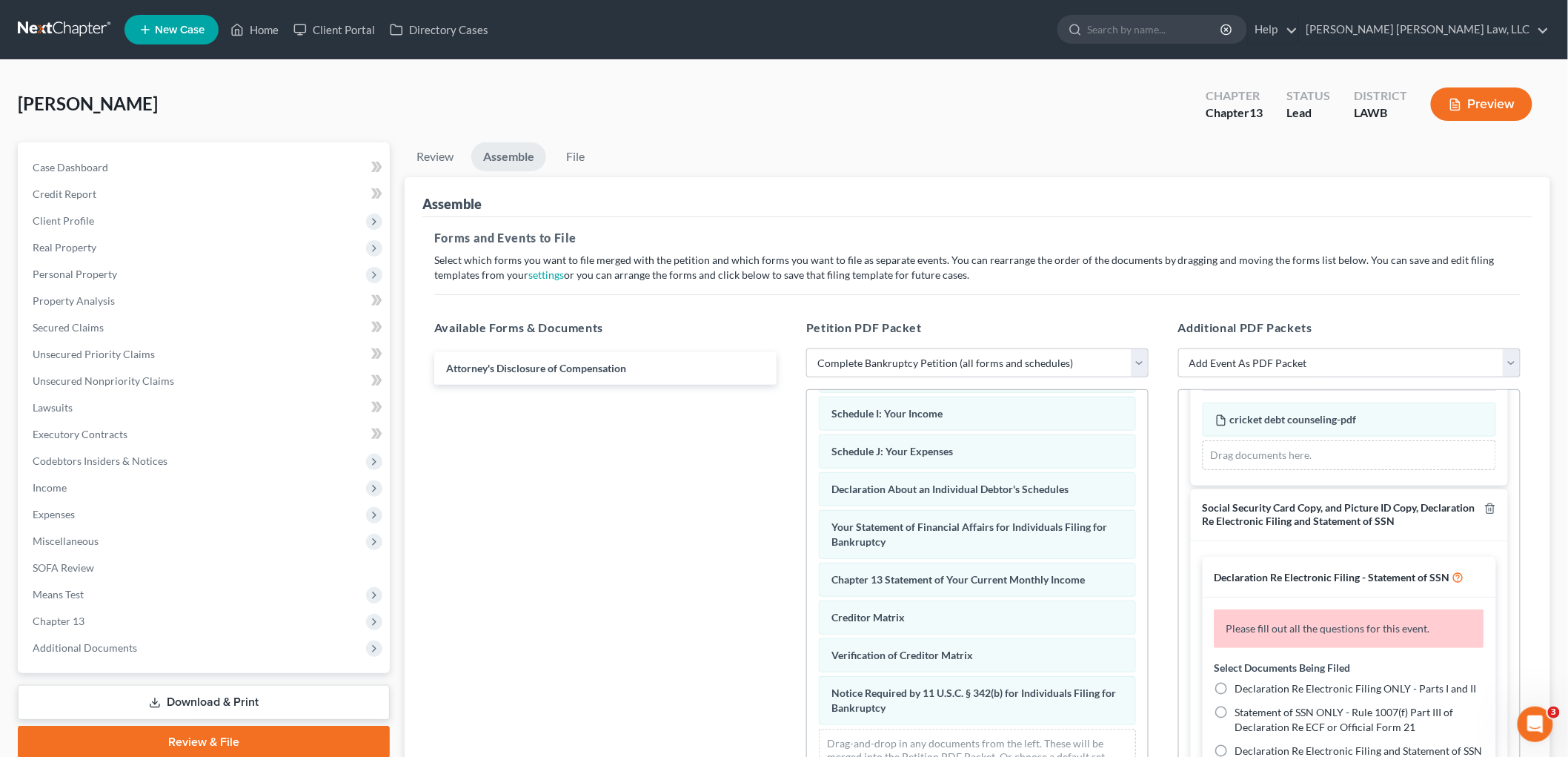
scroll to position [165, 0]
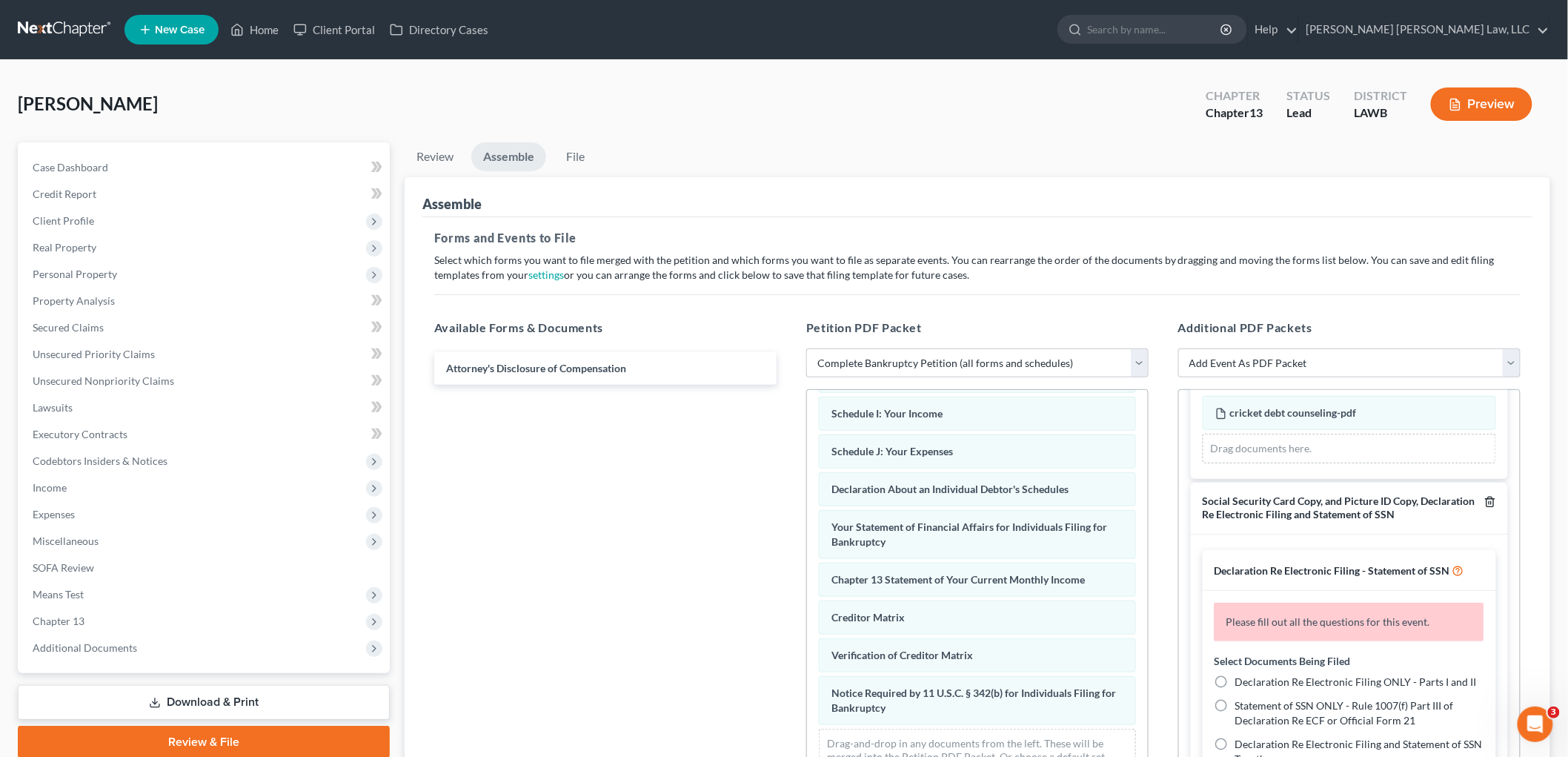
click at [1491, 504] on line "button" at bounding box center [1491, 502] width 0 height 3
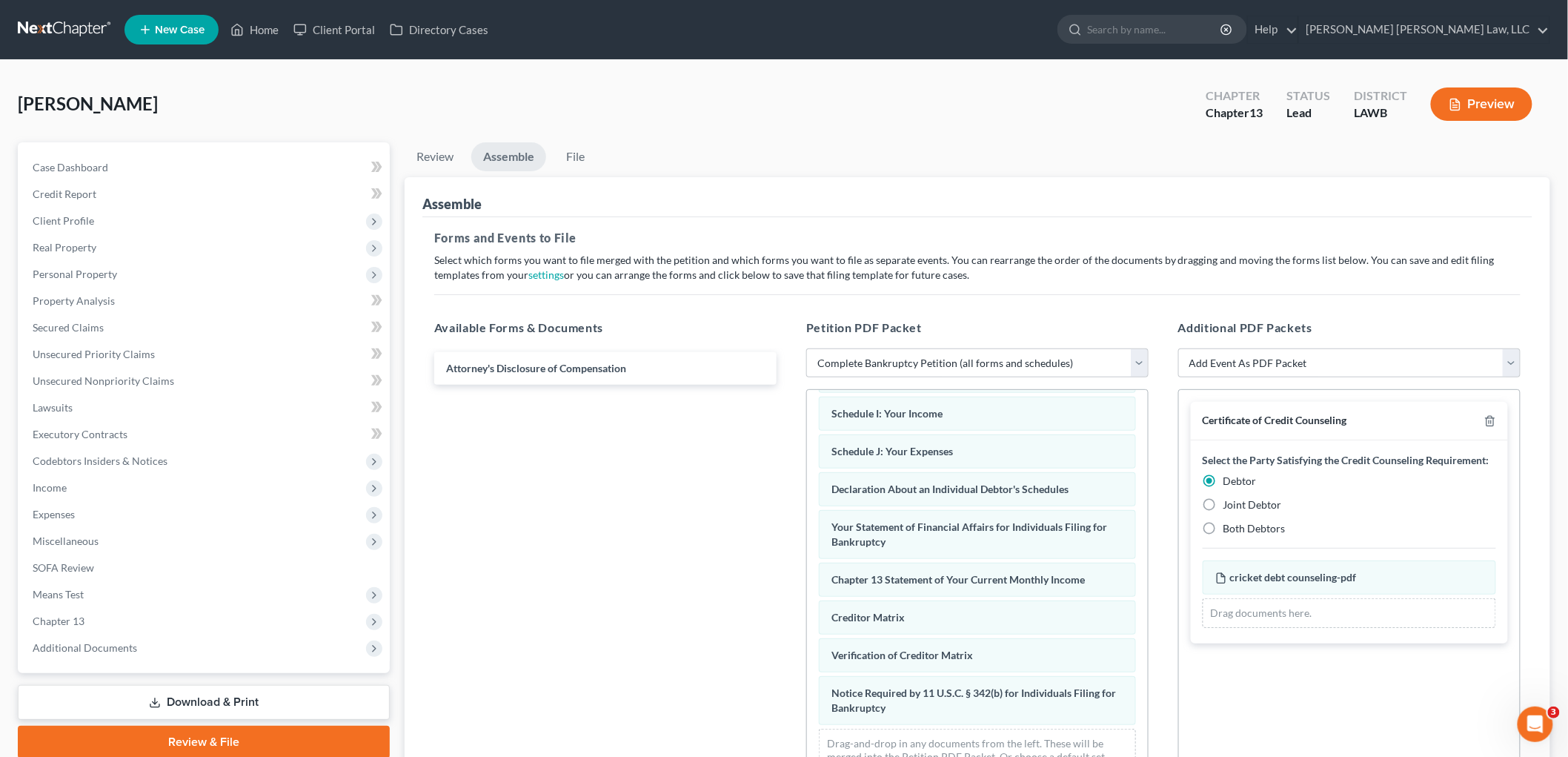
scroll to position [0, 0]
click at [577, 155] on link "File" at bounding box center [575, 156] width 47 height 29
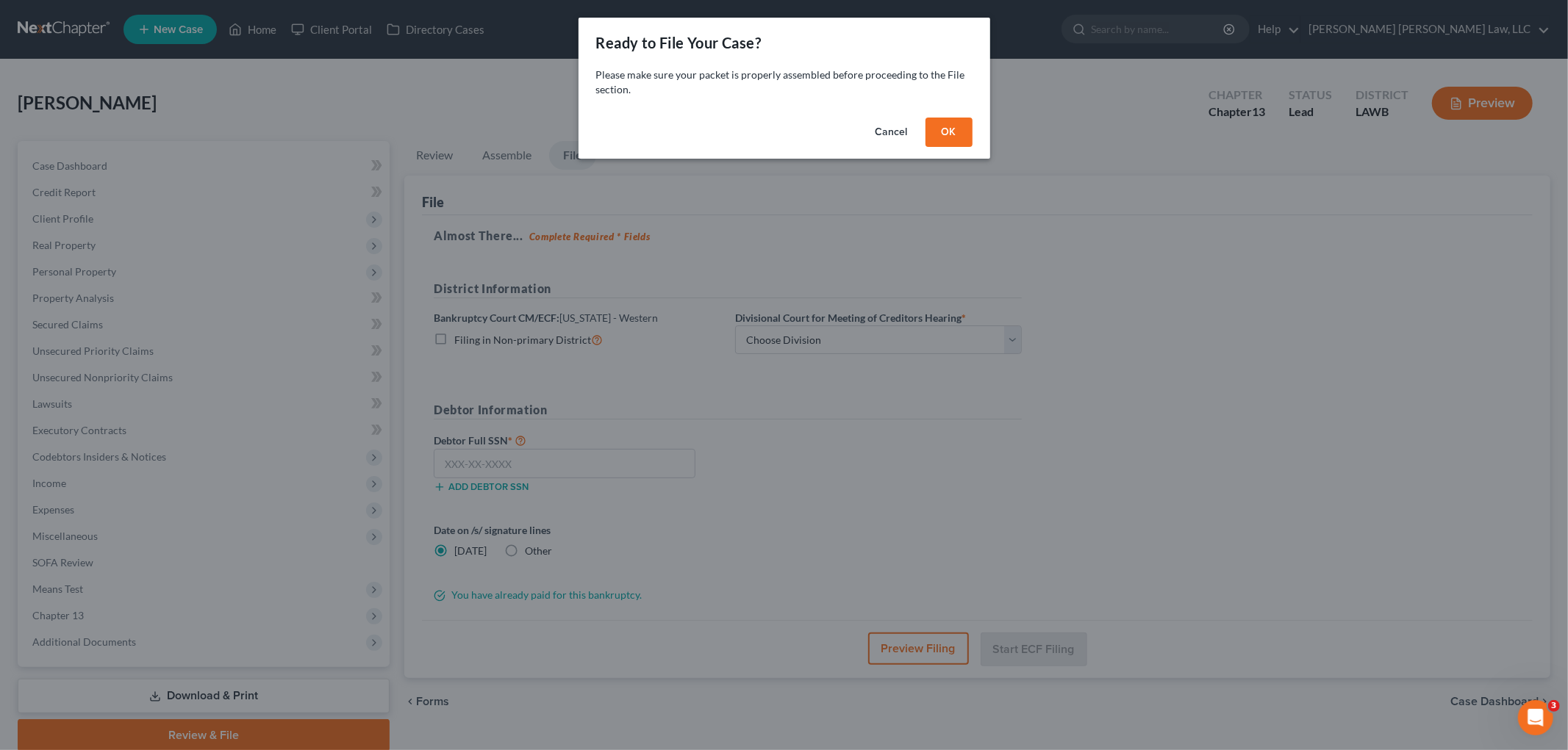
click at [943, 141] on button "OK" at bounding box center [949, 132] width 47 height 30
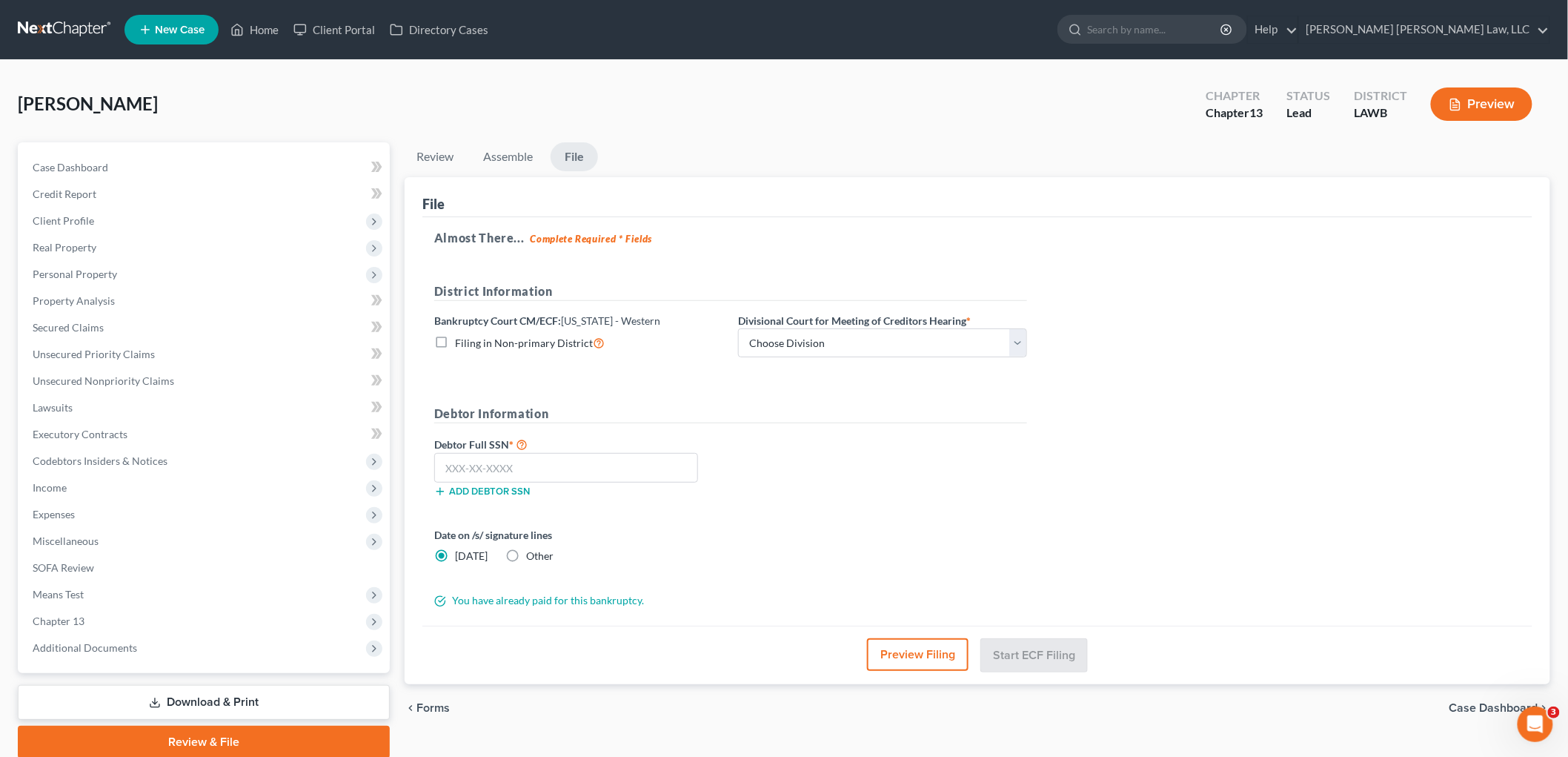
click at [455, 344] on label "Filing in Non-primary District" at bounding box center [529, 343] width 150 height 17
click at [461, 344] on input "Filing in Non-primary District" at bounding box center [465, 339] width 9 height 9
checkbox input "true"
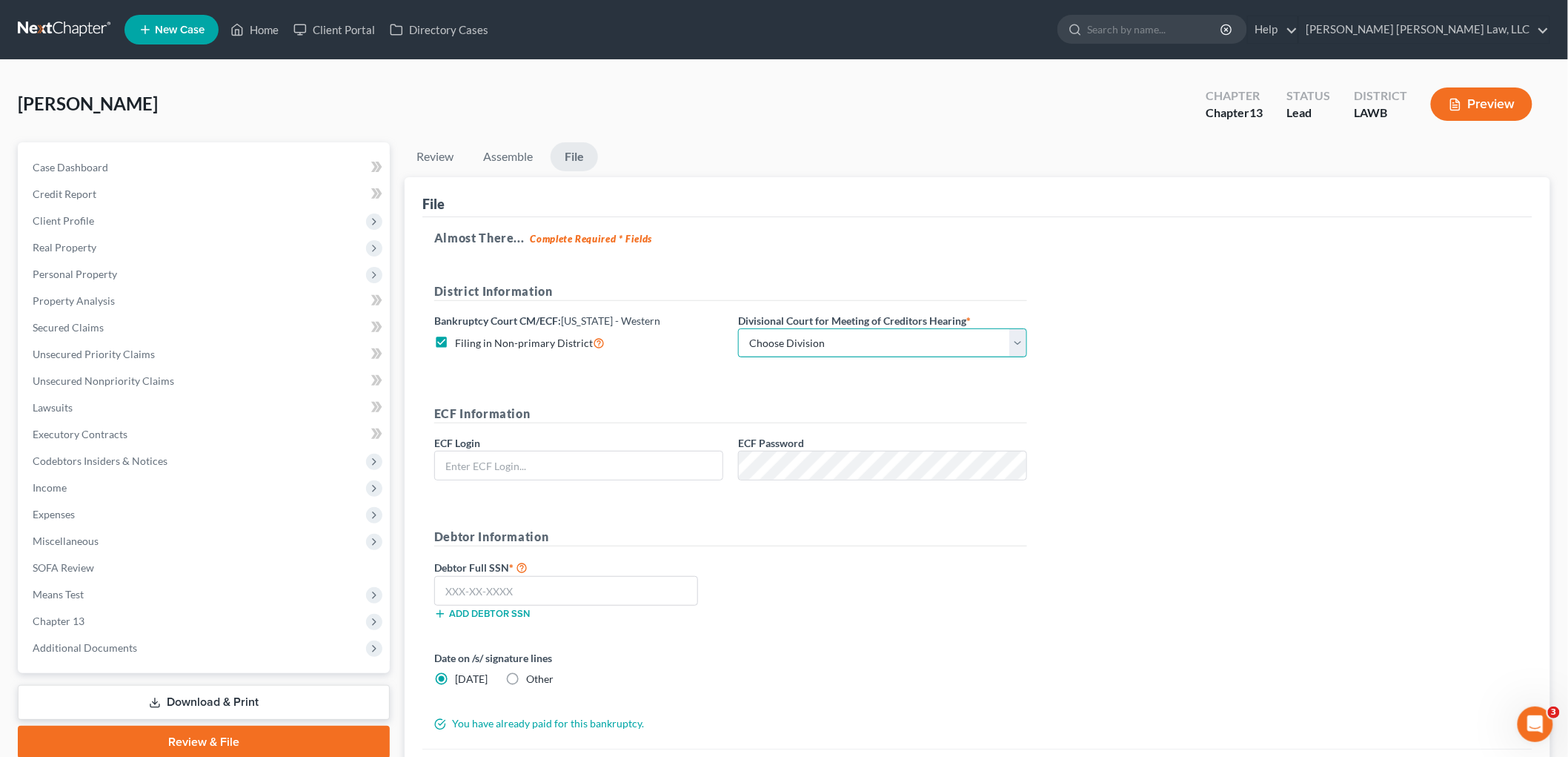
click at [780, 339] on select "Choose Division [GEOGRAPHIC_DATA] [GEOGRAPHIC_DATA]-[GEOGRAPHIC_DATA] Lake [PER…" at bounding box center [882, 344] width 289 height 30
select select "3"
click at [738, 329] on select "Choose Division [GEOGRAPHIC_DATA] [GEOGRAPHIC_DATA]-[GEOGRAPHIC_DATA] Lake [PER…" at bounding box center [882, 344] width 289 height 30
click at [653, 462] on input "text" at bounding box center [578, 466] width 288 height 28
type input "eoyoung3p"
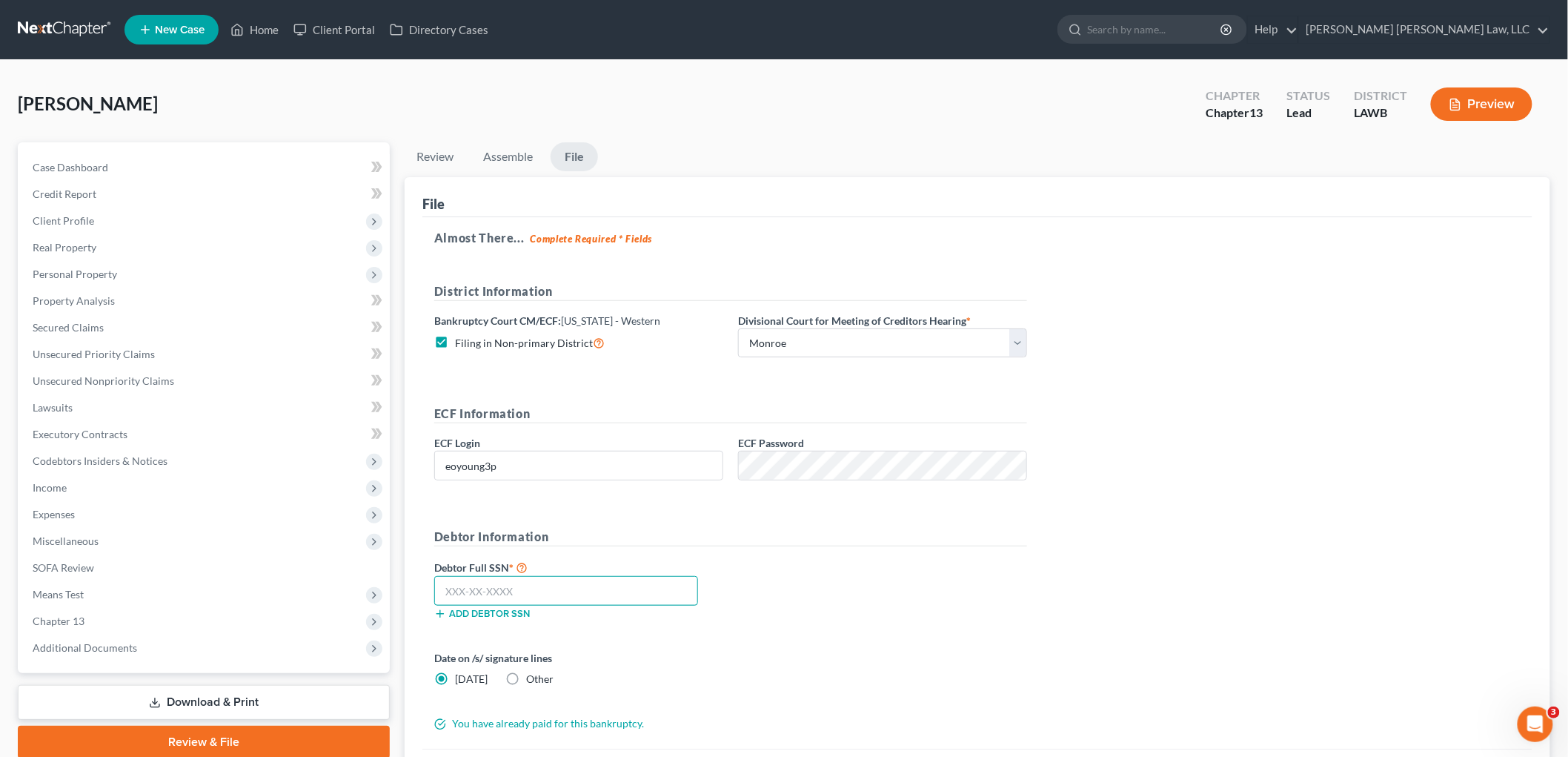
click at [575, 589] on input "text" at bounding box center [566, 591] width 263 height 30
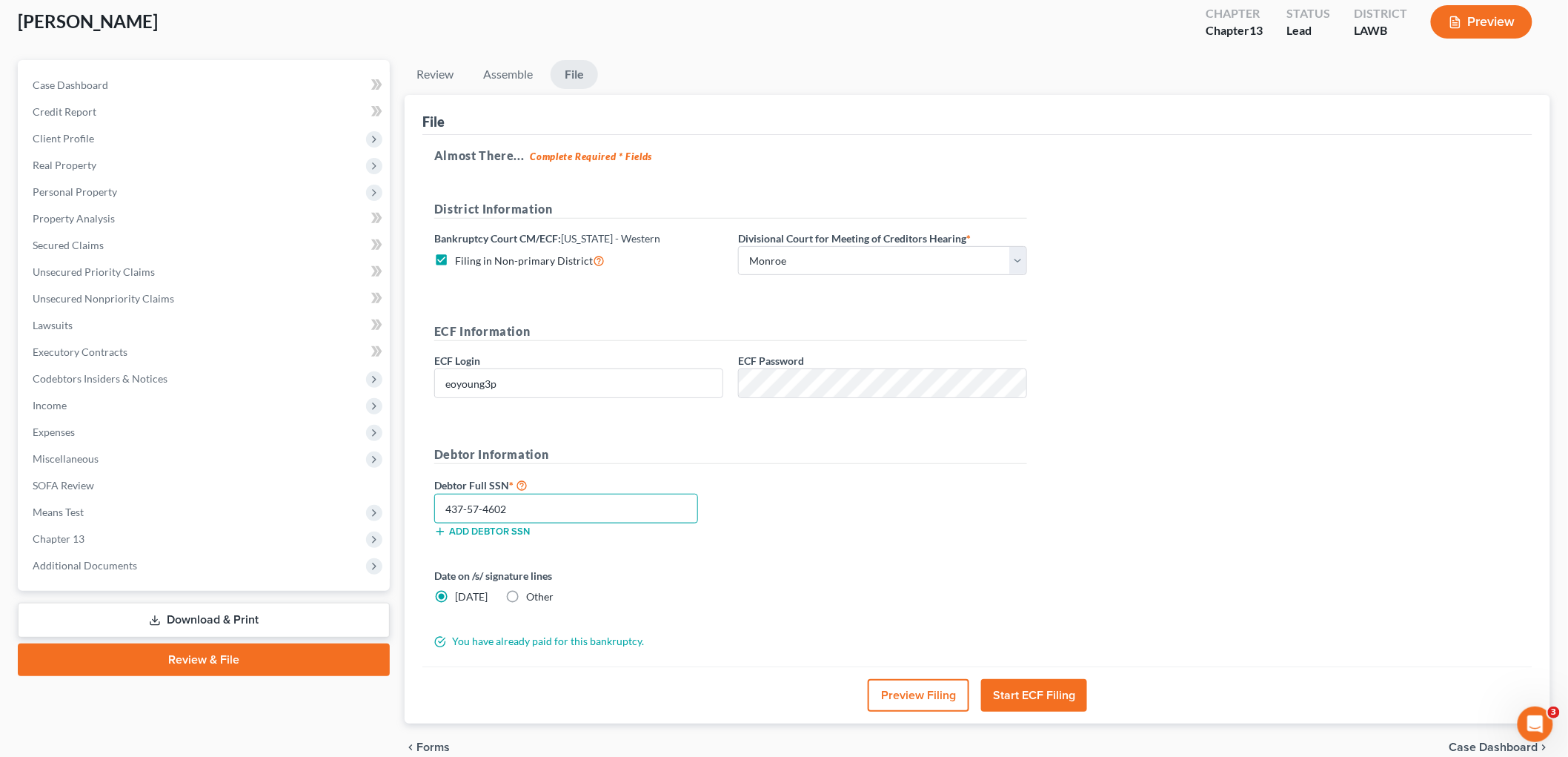
type input "437-57-4602"
click at [1035, 697] on button "Start ECF Filing" at bounding box center [1034, 695] width 106 height 33
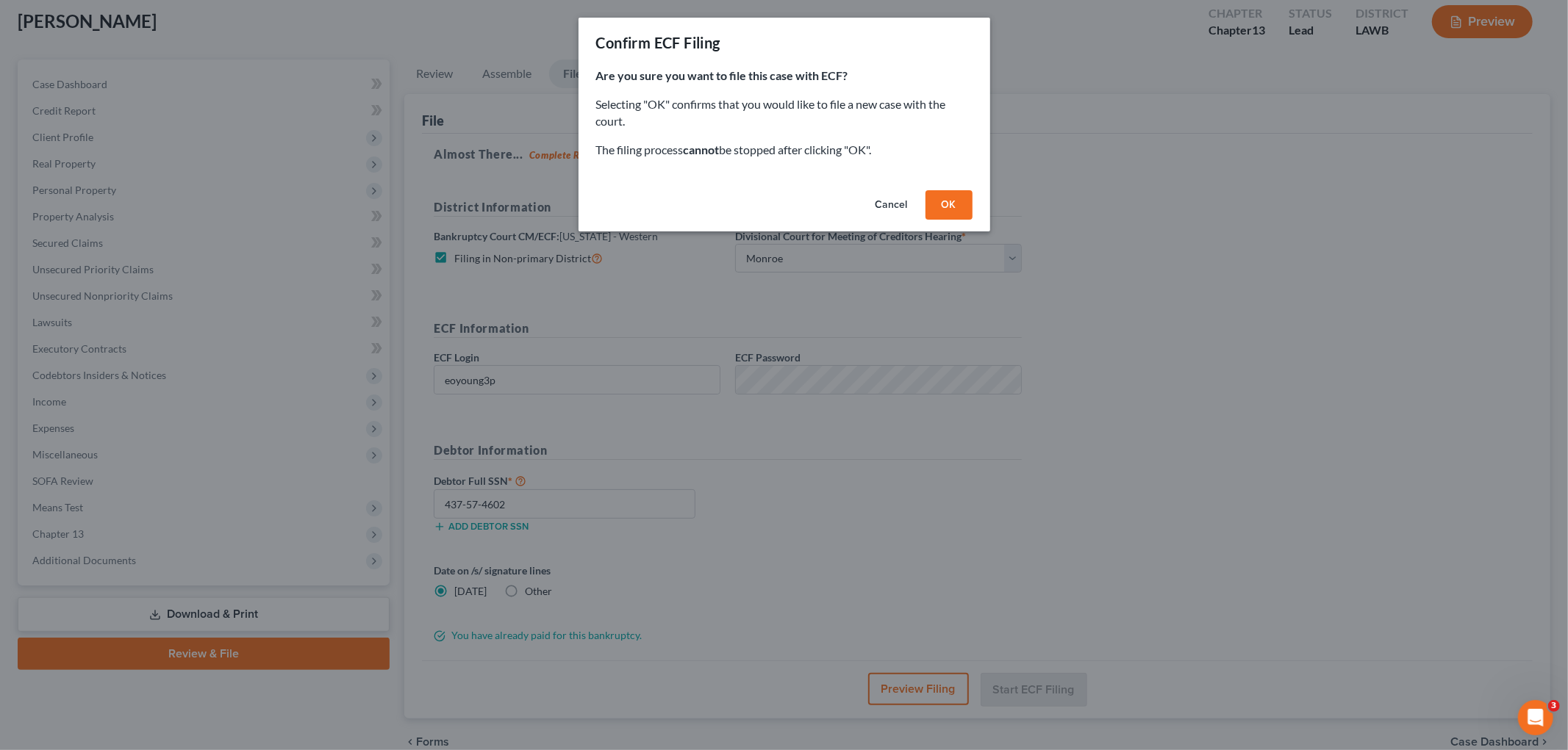
click at [939, 208] on button "OK" at bounding box center [949, 205] width 47 height 30
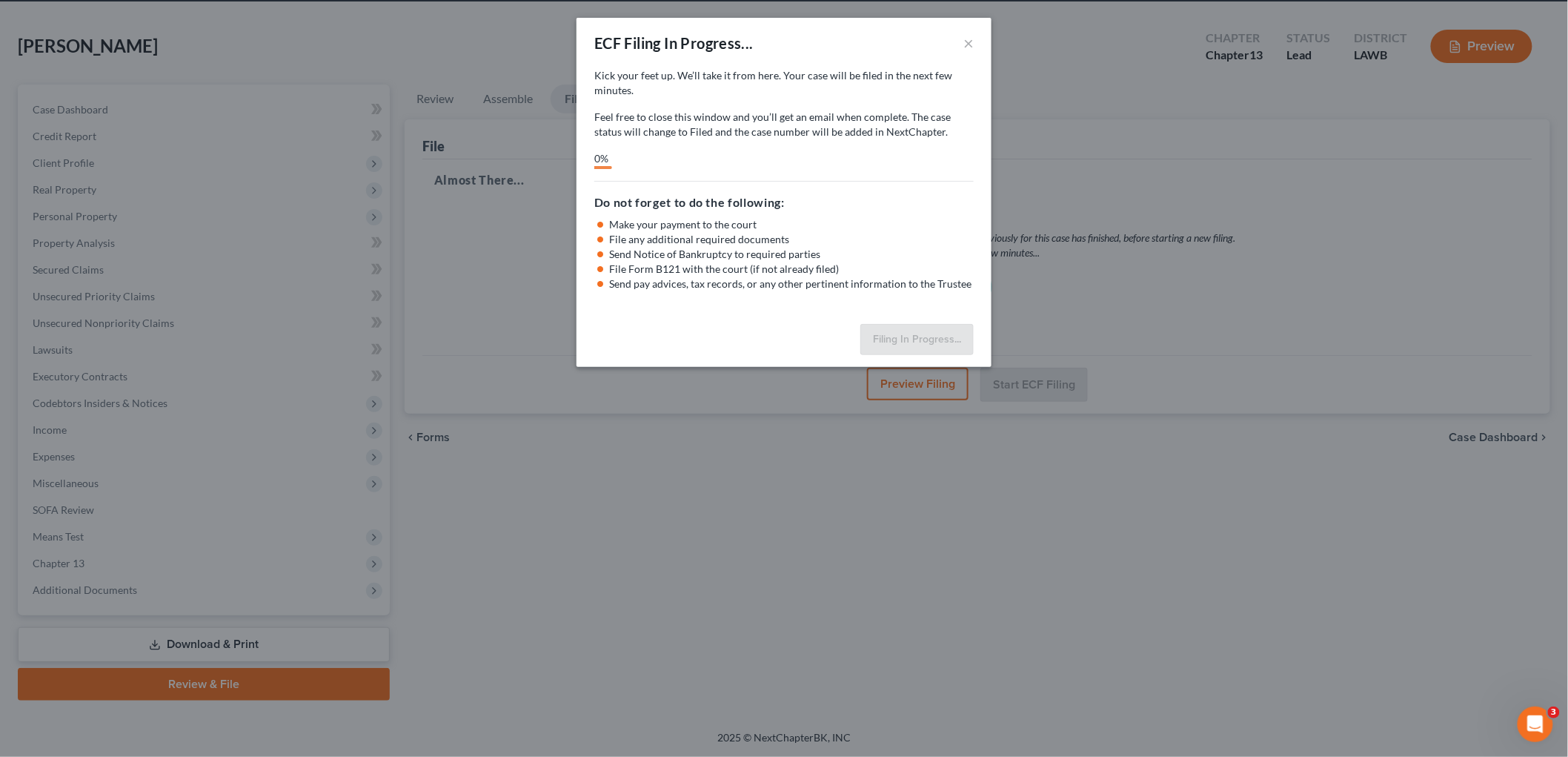
scroll to position [56, 0]
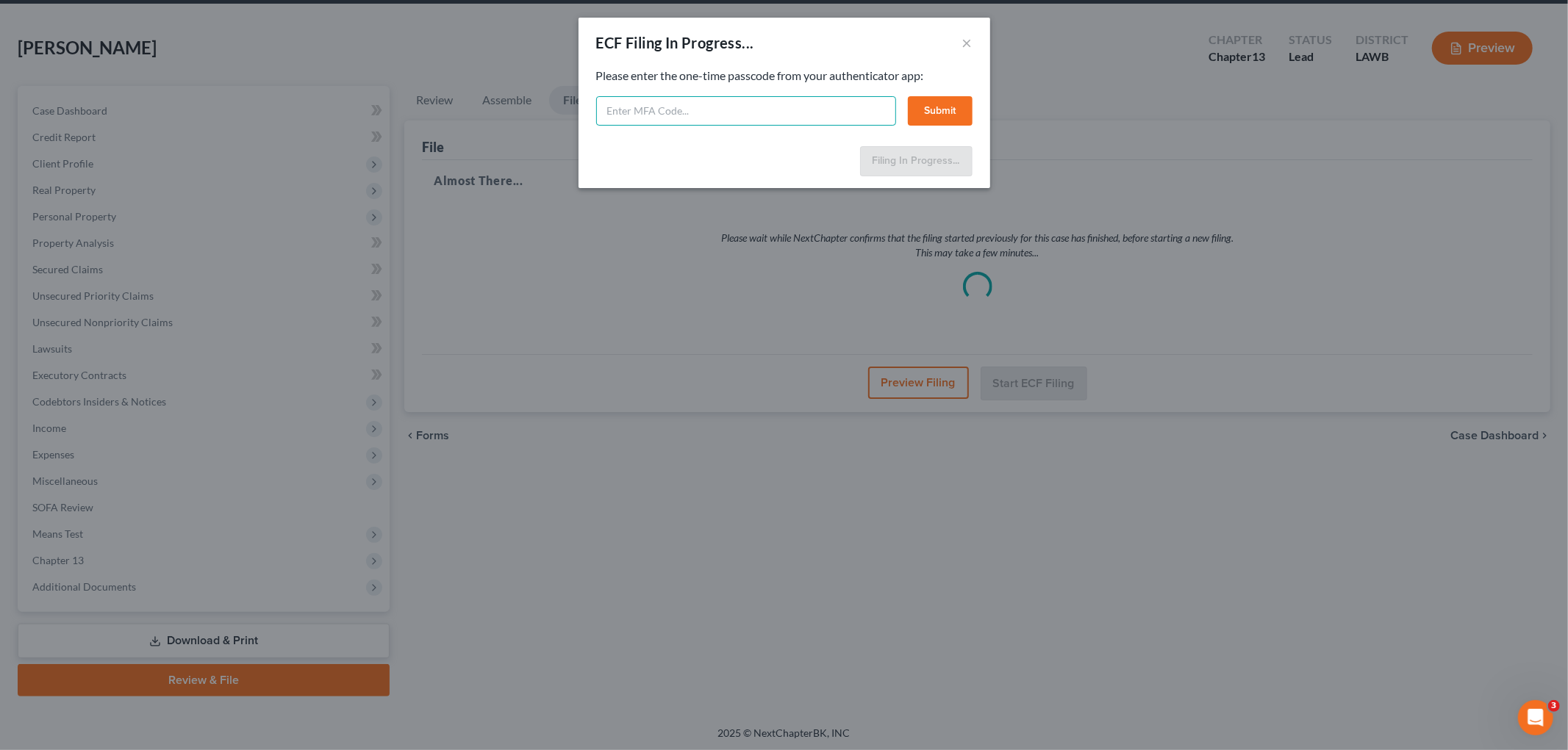
drag, startPoint x: 804, startPoint y: 113, endPoint x: 789, endPoint y: 113, distance: 15.0
click at [803, 113] on input "text" at bounding box center [746, 111] width 300 height 30
type input "936586"
click at [954, 110] on button "Submit" at bounding box center [940, 111] width 65 height 30
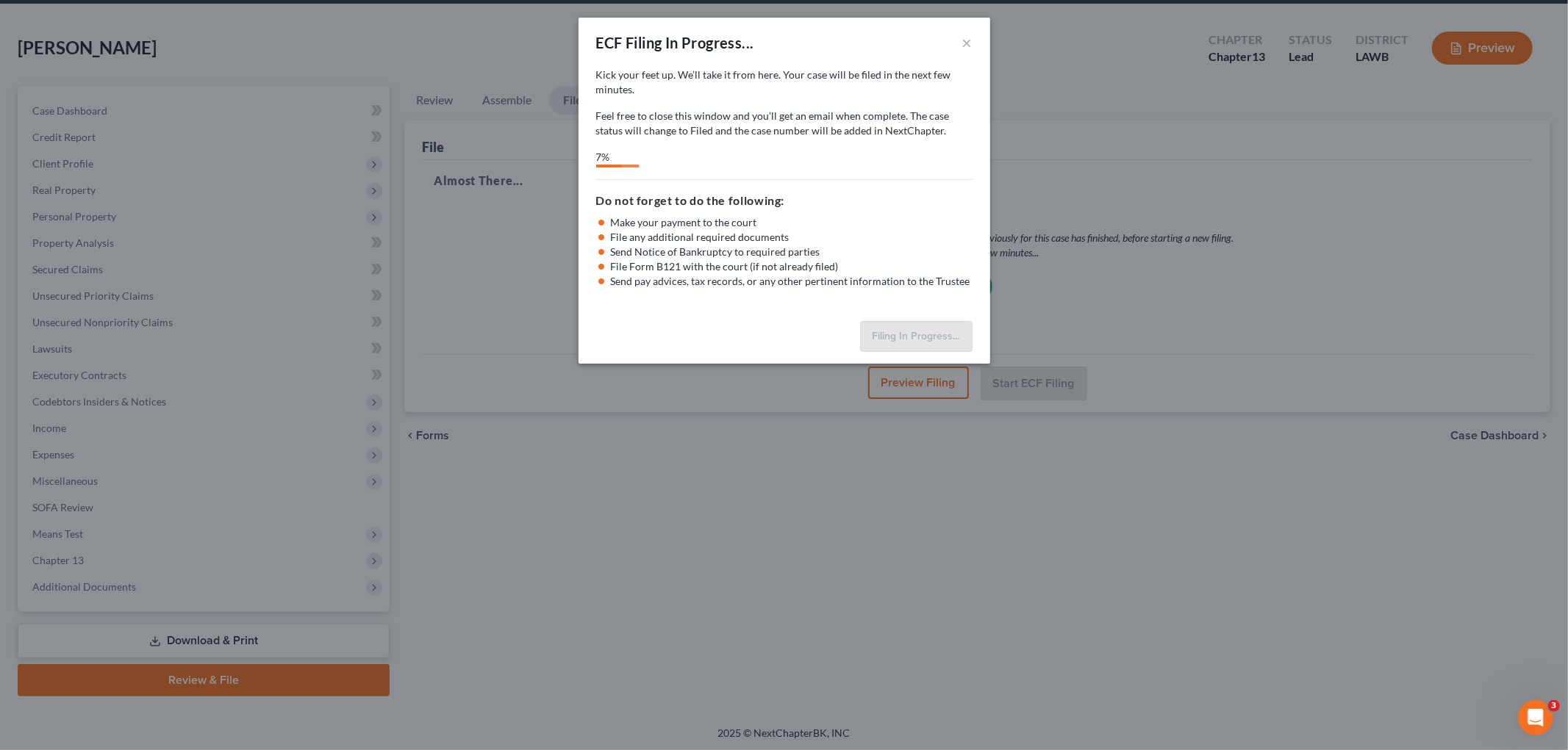
select select "3"
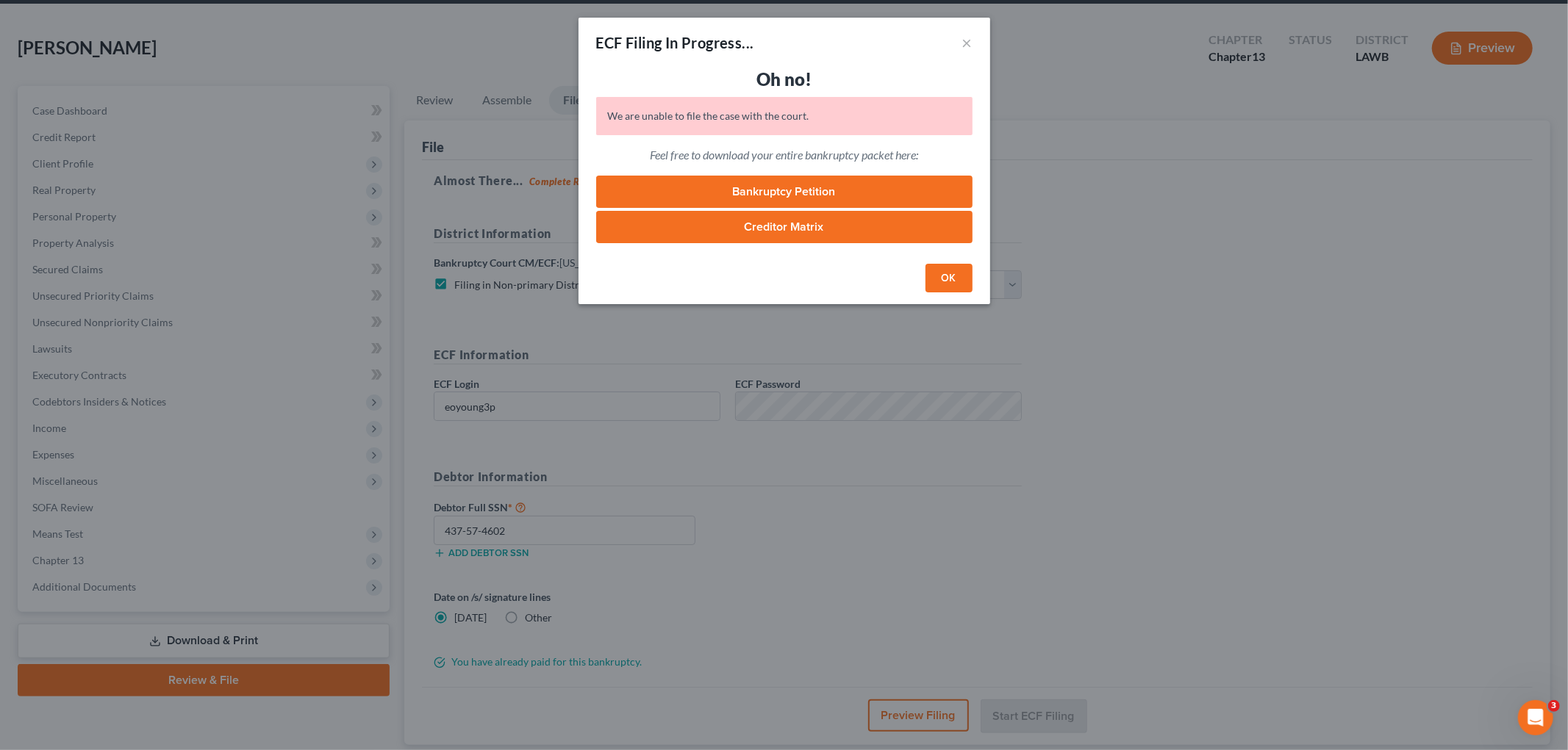
click at [970, 281] on button "OK" at bounding box center [949, 279] width 47 height 30
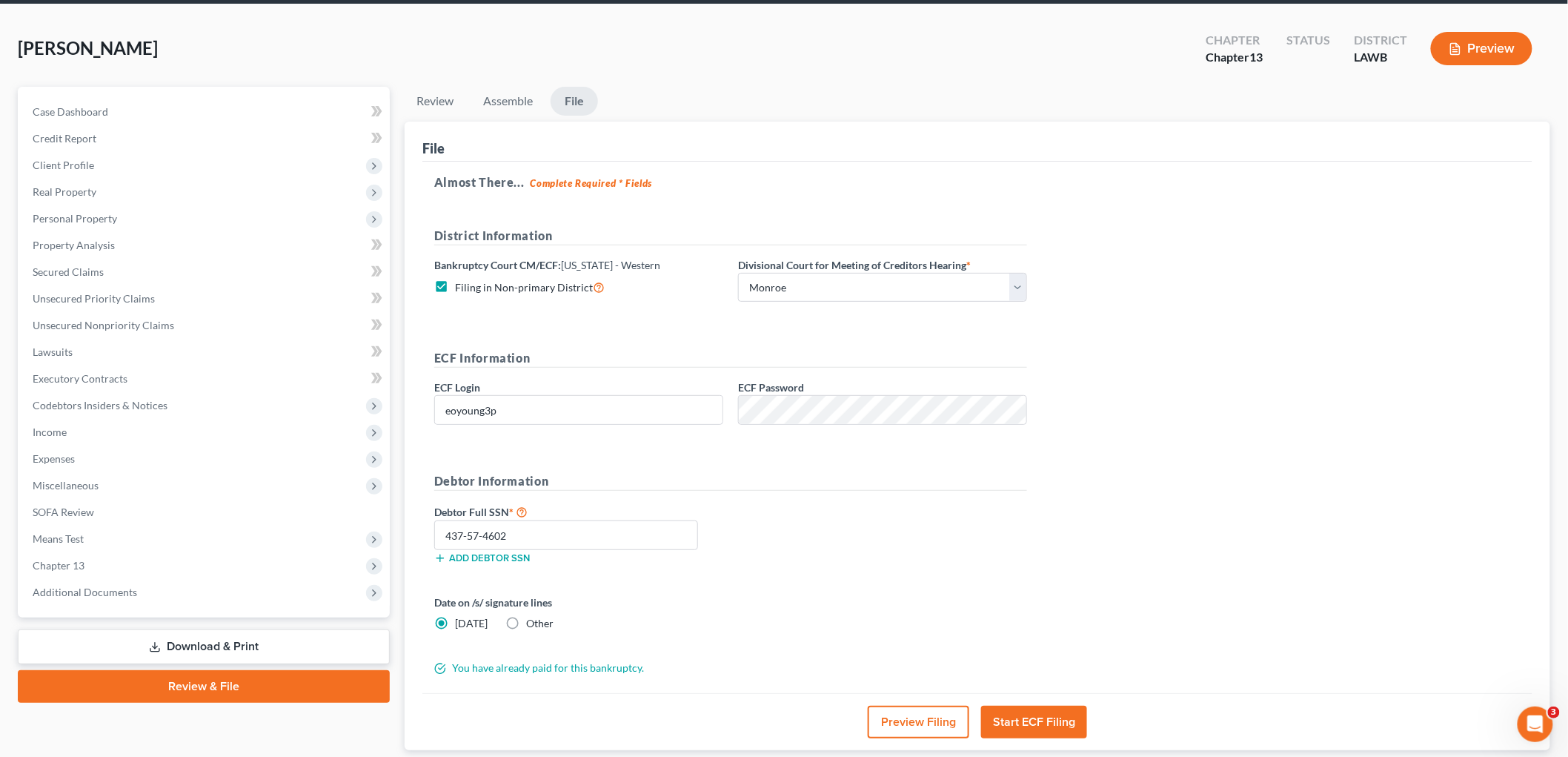
click at [1008, 719] on button "Start ECF Filing" at bounding box center [1034, 722] width 106 height 33
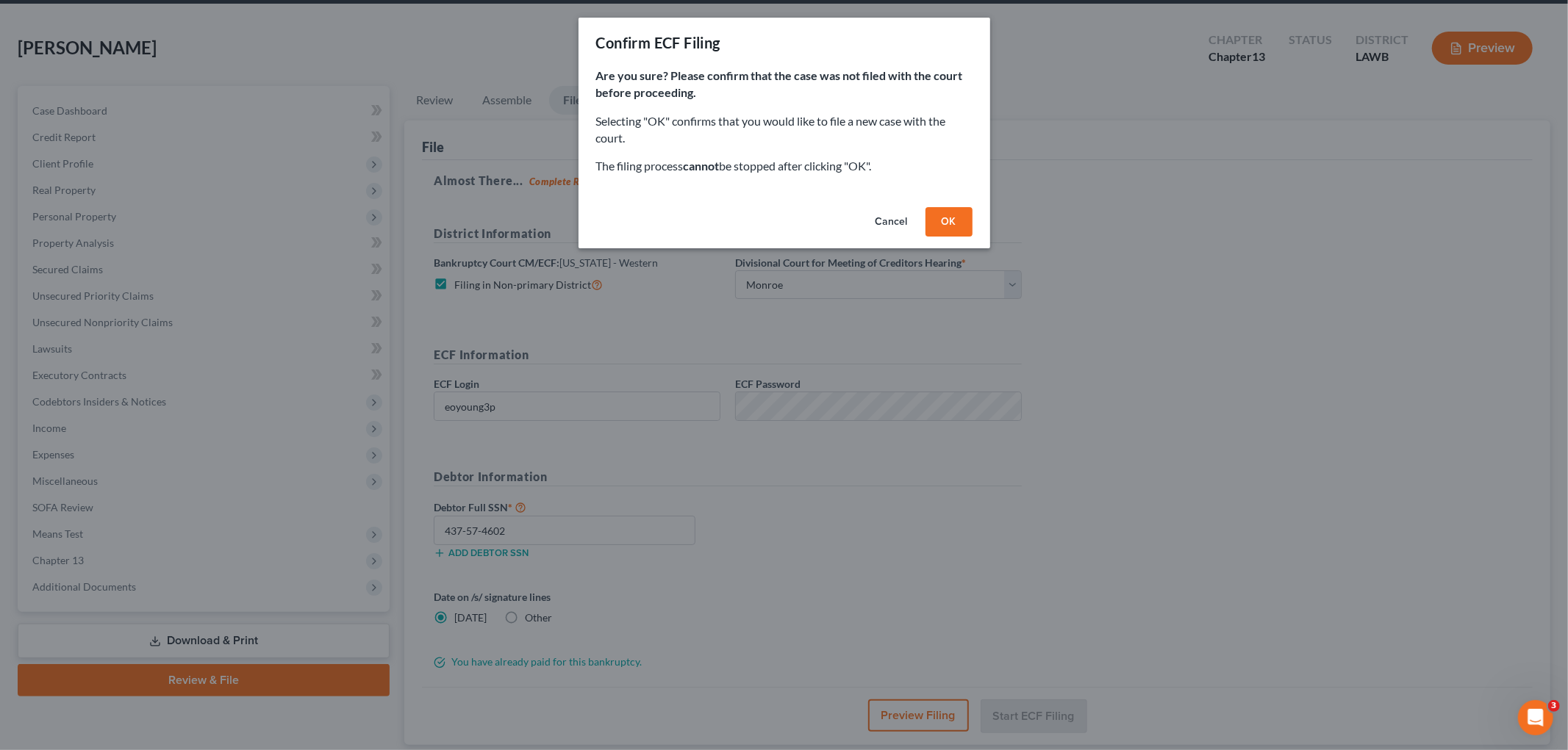
click at [952, 229] on button "OK" at bounding box center [949, 222] width 47 height 30
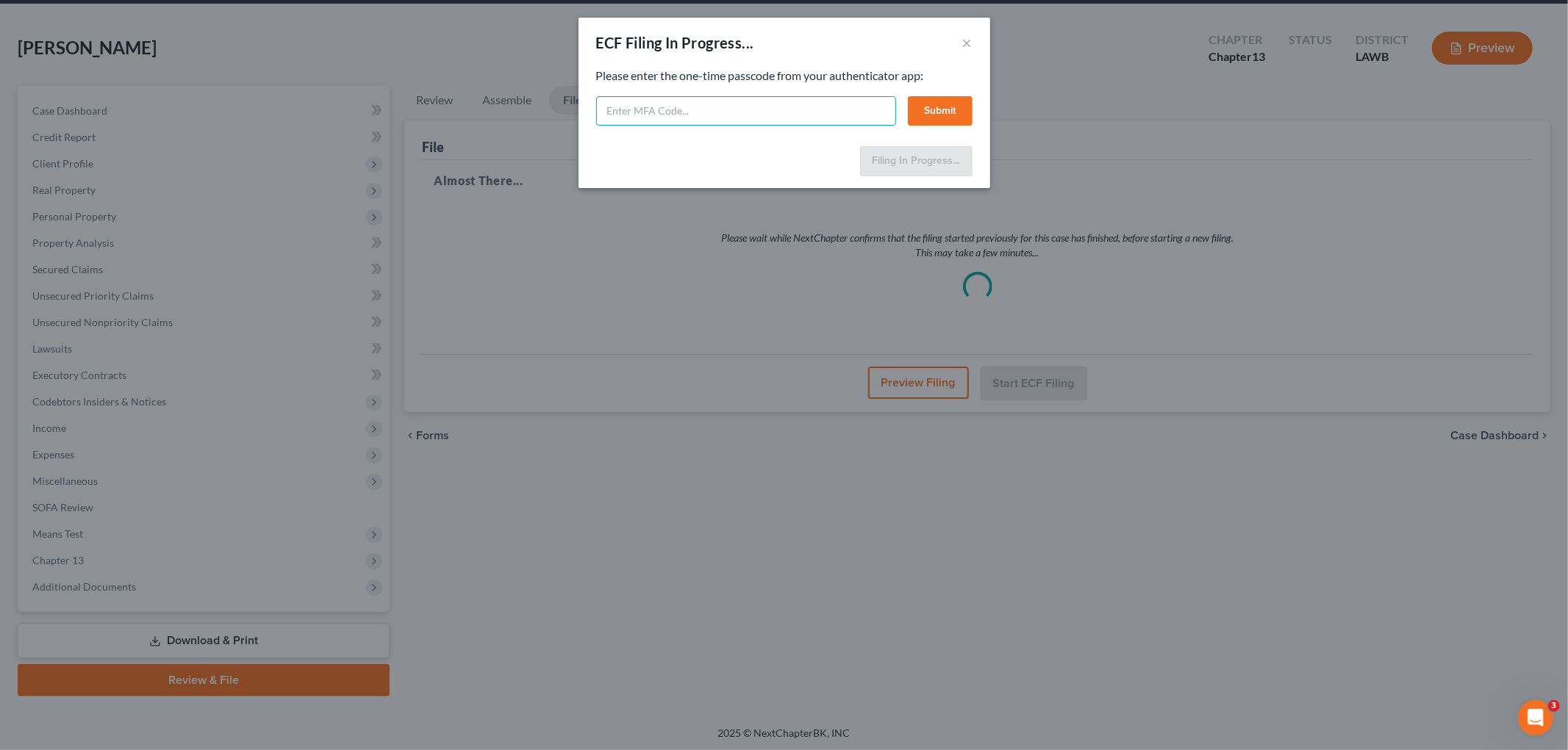
click at [610, 114] on input "text" at bounding box center [746, 111] width 300 height 30
type input "775298"
click at [932, 106] on button "Submit" at bounding box center [940, 111] width 65 height 30
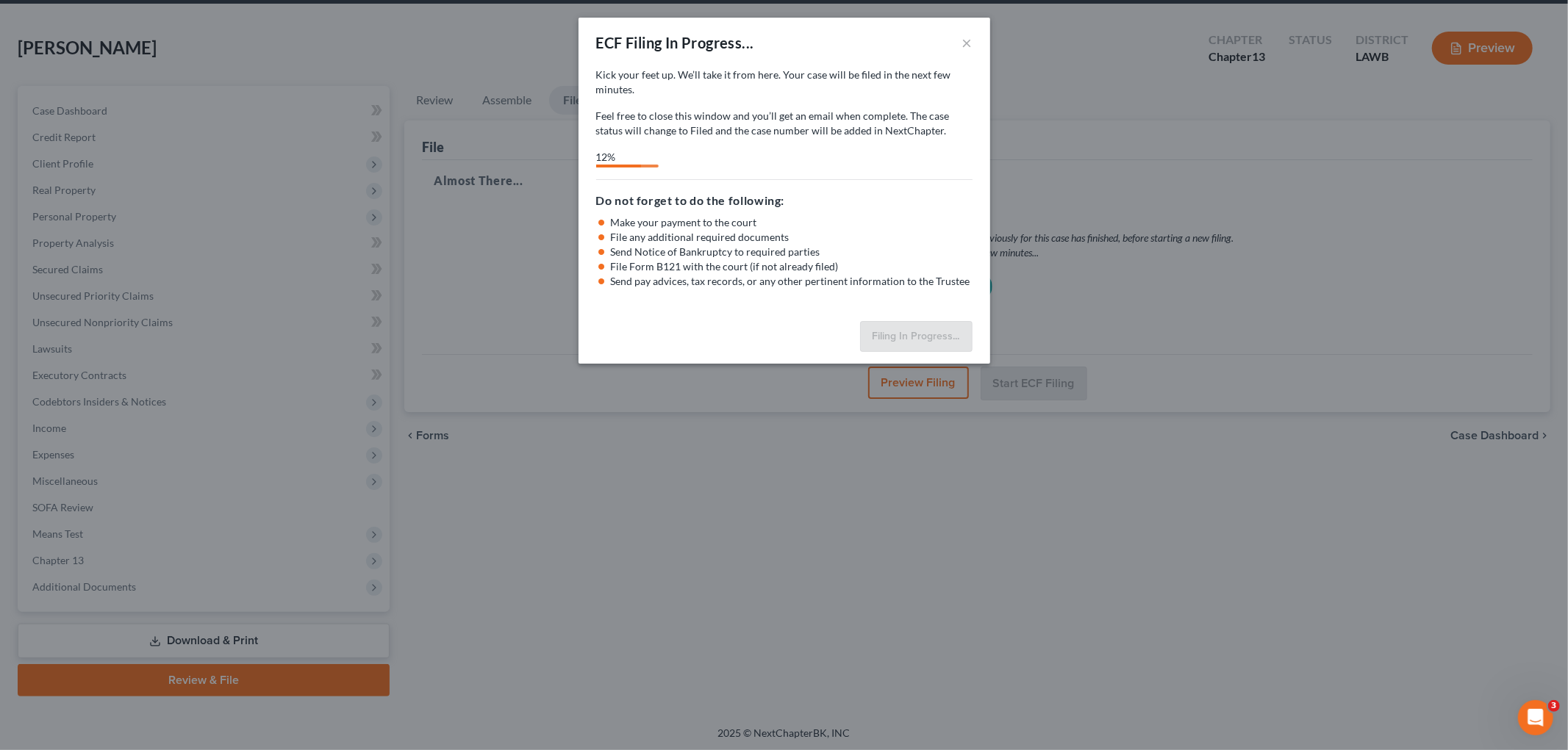
select select "3"
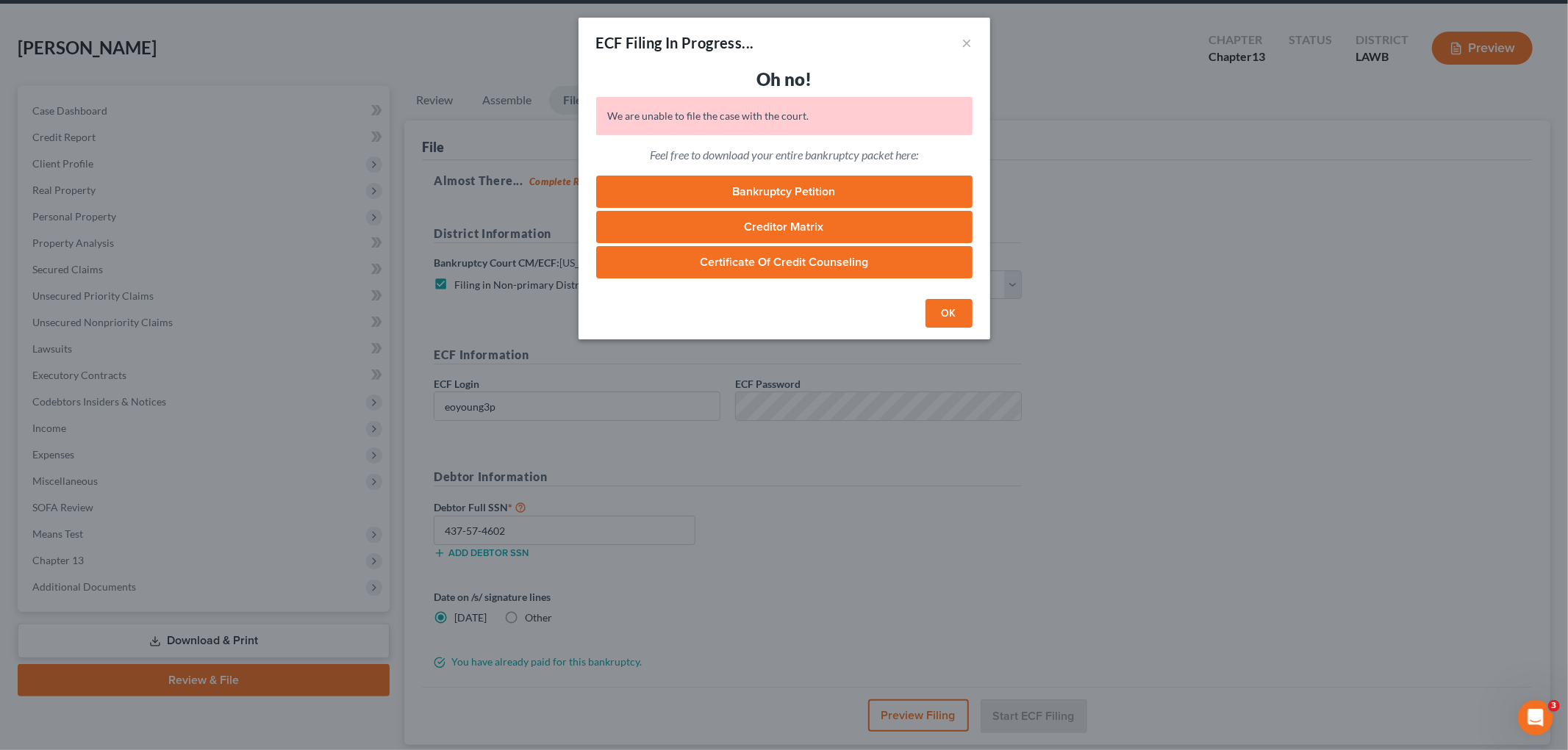
click at [949, 321] on button "OK" at bounding box center [949, 314] width 47 height 30
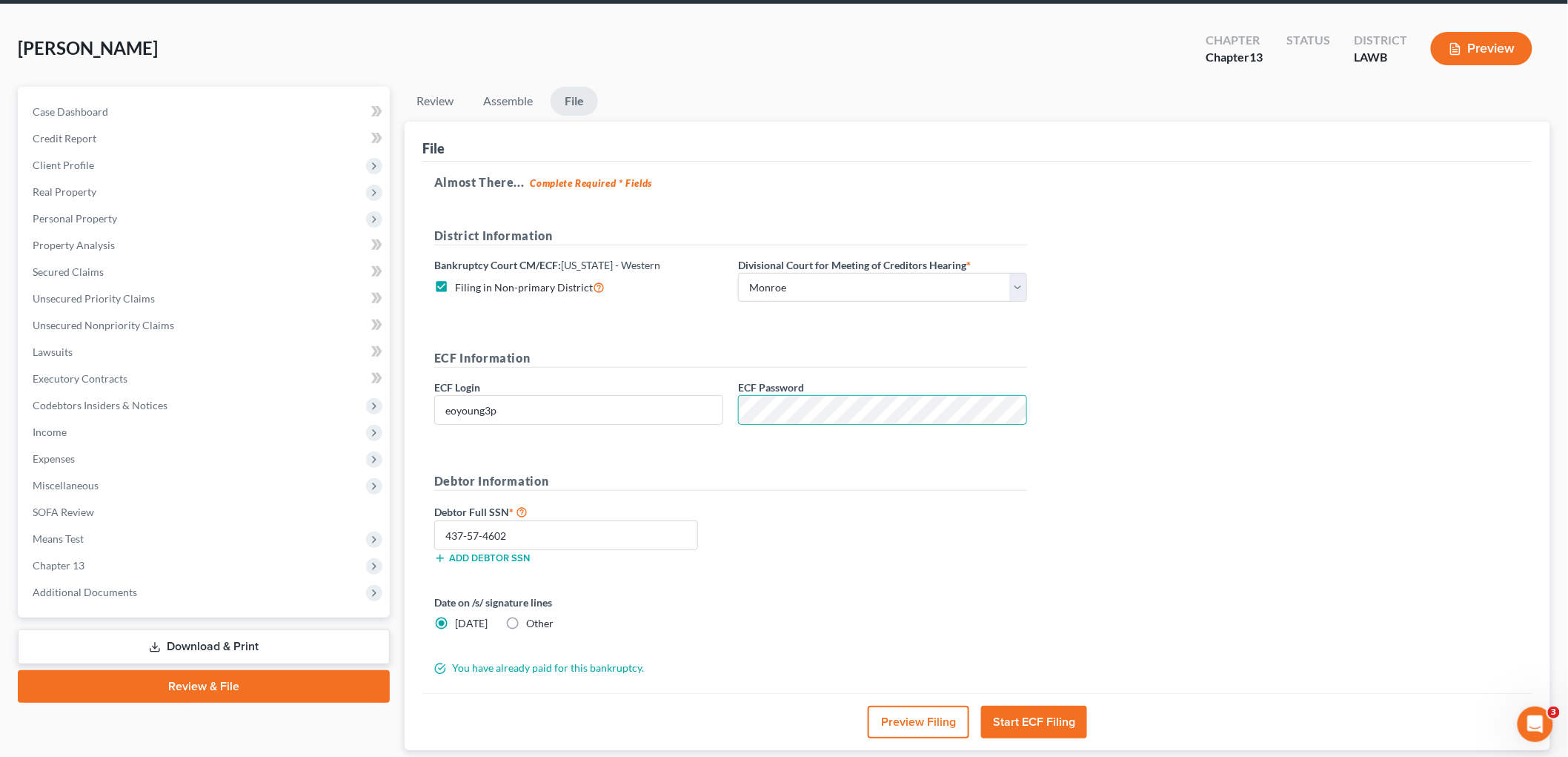
click at [1064, 723] on button "Start ECF Filing" at bounding box center [1034, 722] width 106 height 33
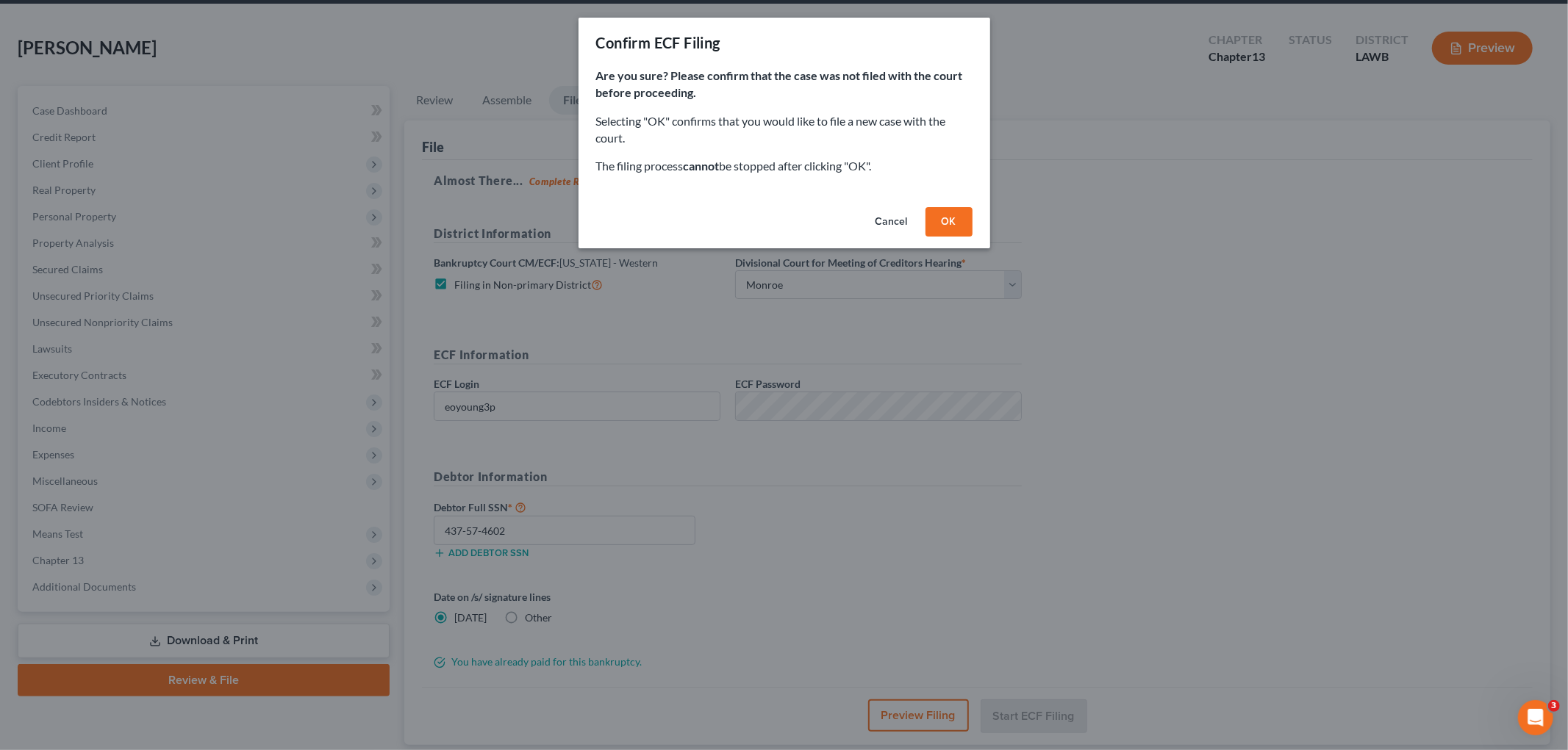
click at [951, 223] on button "OK" at bounding box center [949, 222] width 47 height 30
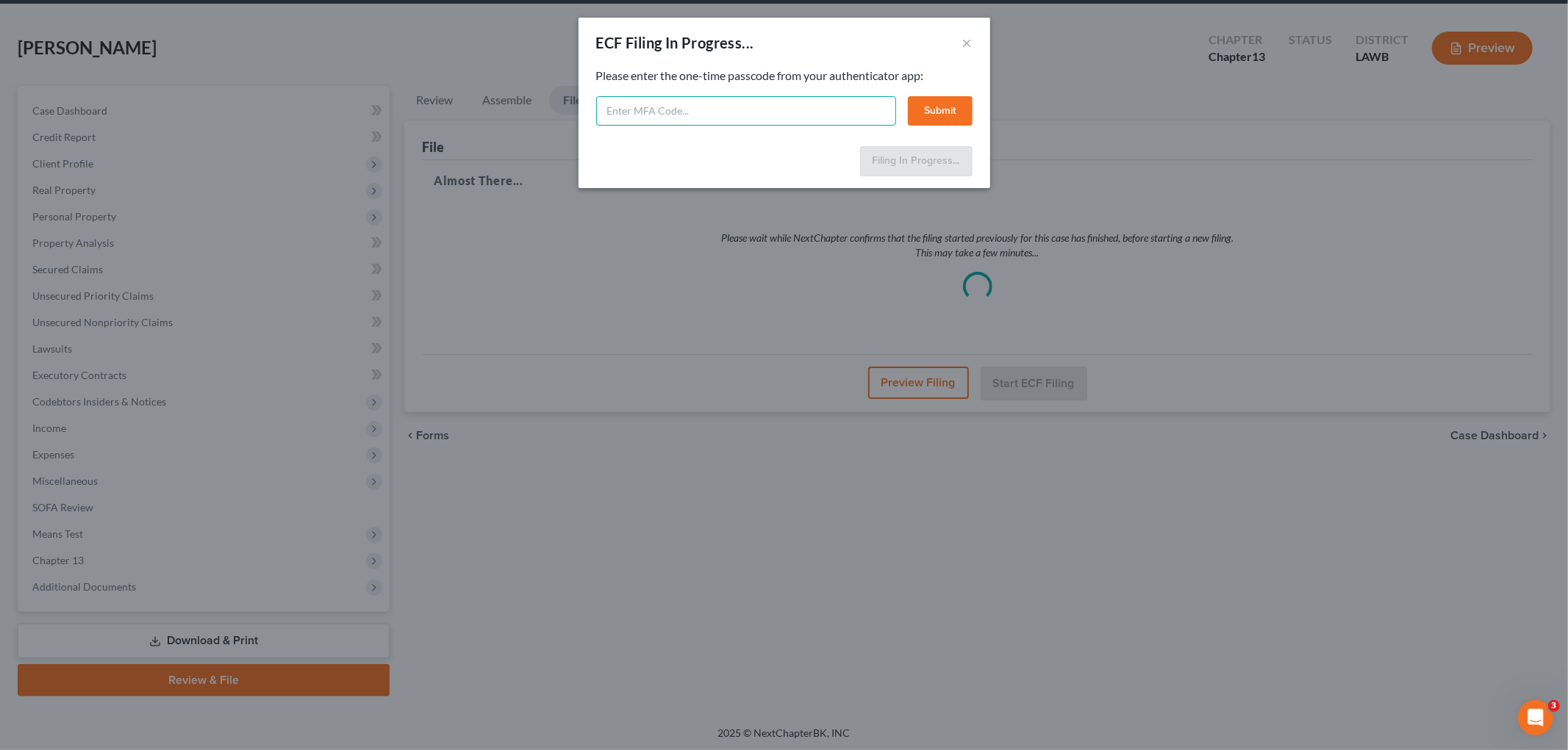
click at [760, 108] on input "text" at bounding box center [746, 111] width 300 height 30
type input "834344"
click at [953, 111] on button "Submit" at bounding box center [940, 111] width 65 height 30
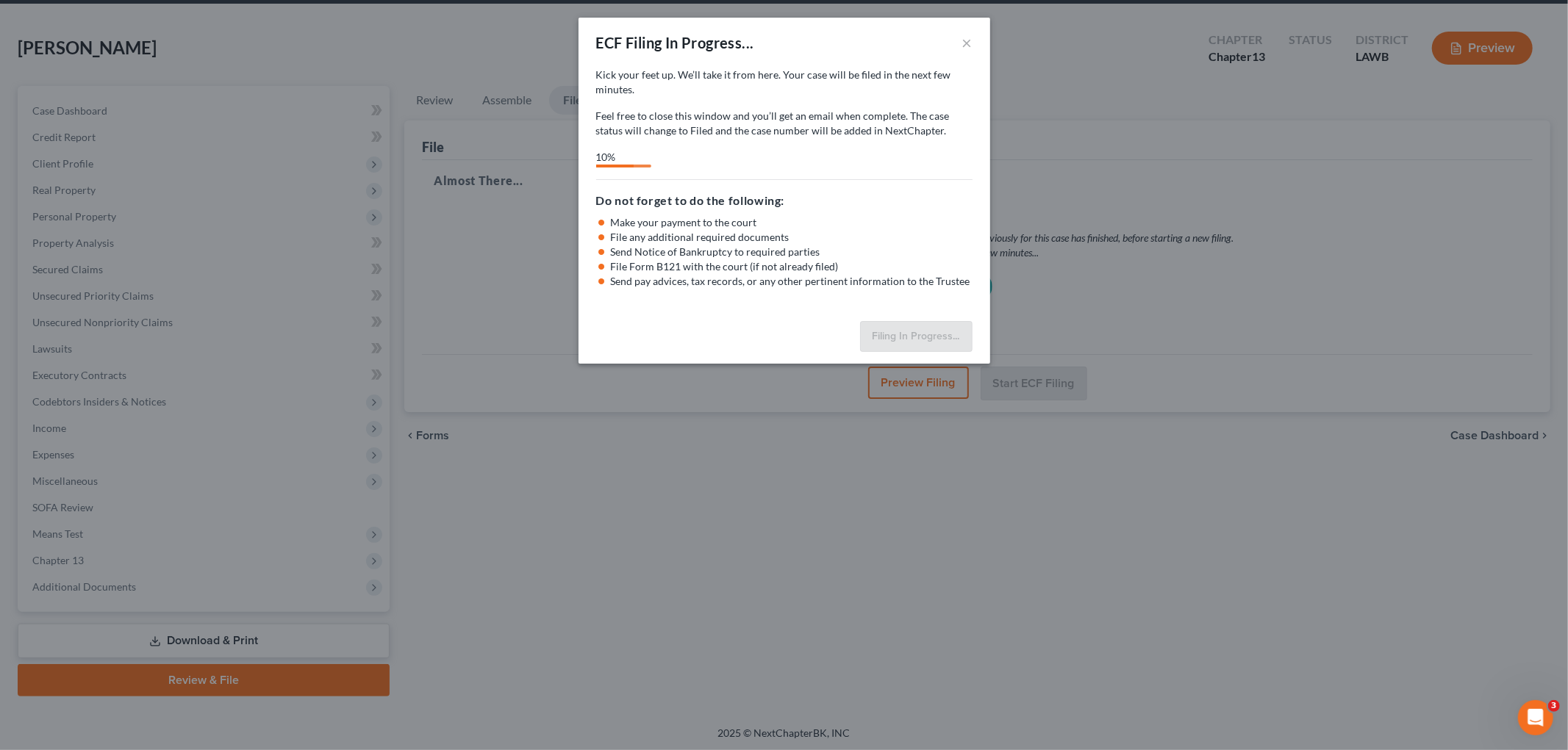
select select "3"
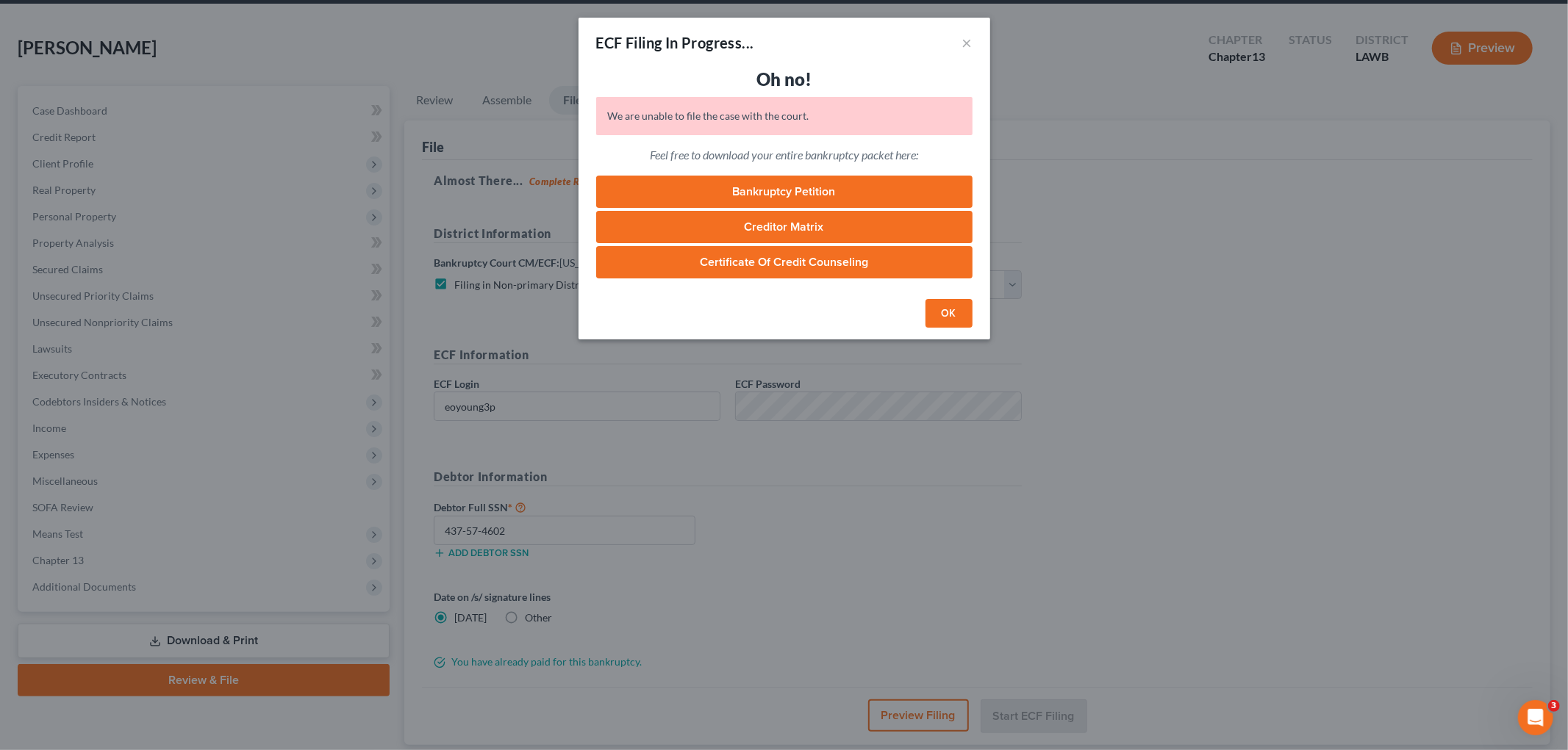
click at [946, 315] on button "OK" at bounding box center [949, 314] width 47 height 30
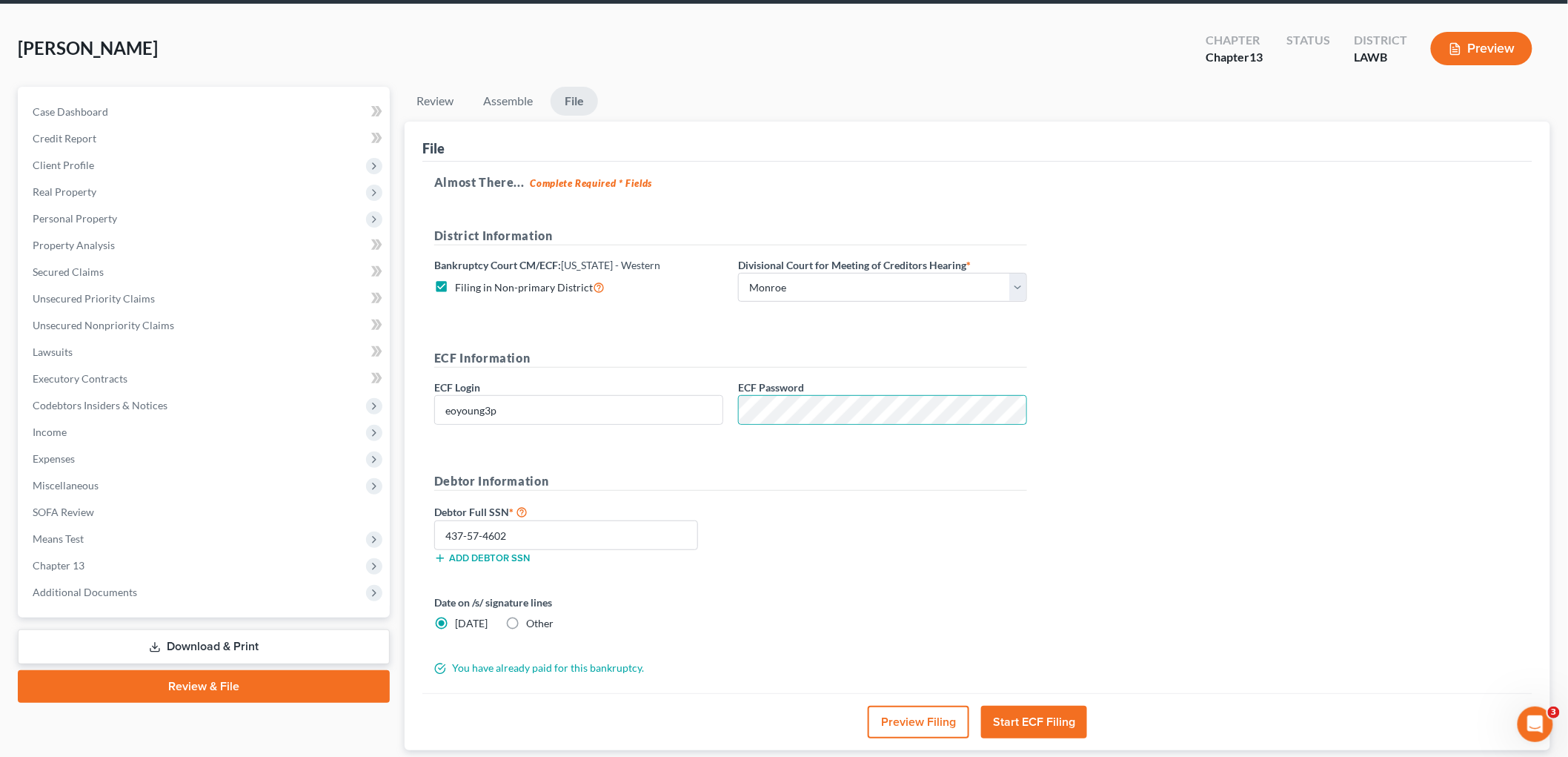
click at [1035, 715] on button "Start ECF Filing" at bounding box center [1034, 722] width 106 height 33
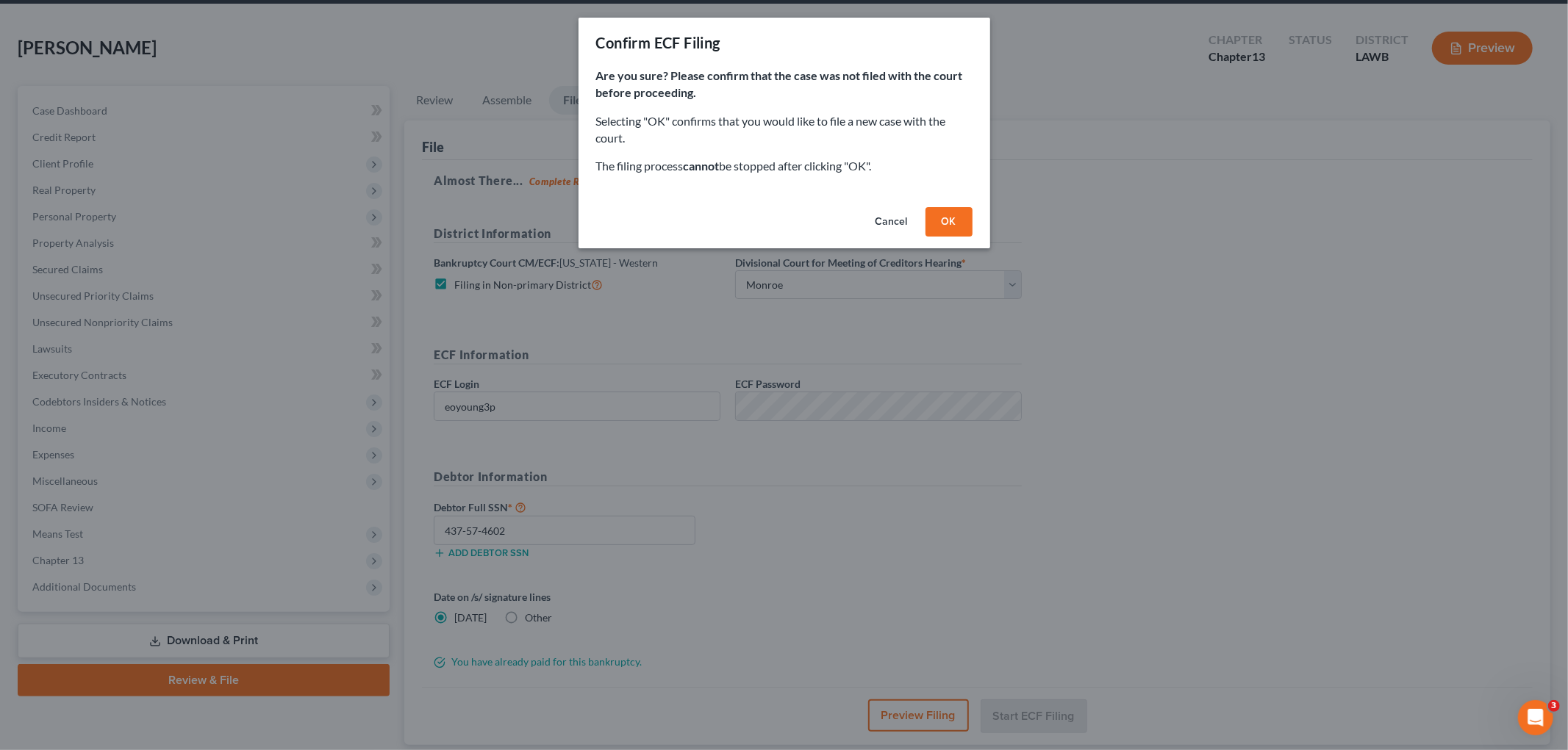
click at [955, 218] on button "OK" at bounding box center [949, 222] width 47 height 30
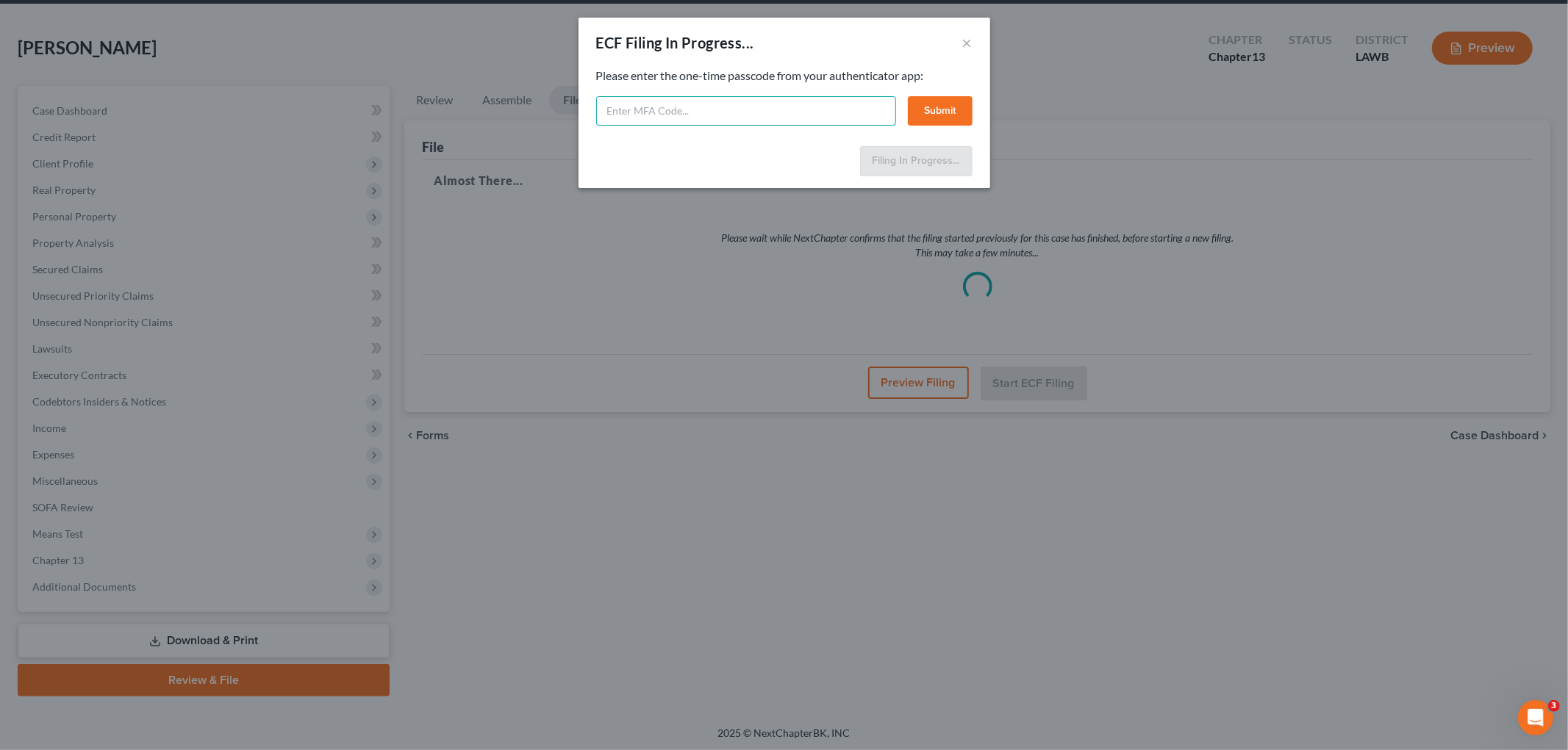
click at [676, 112] on input "text" at bounding box center [746, 111] width 300 height 30
type input "236214"
click at [952, 117] on button "Submit" at bounding box center [940, 111] width 65 height 30
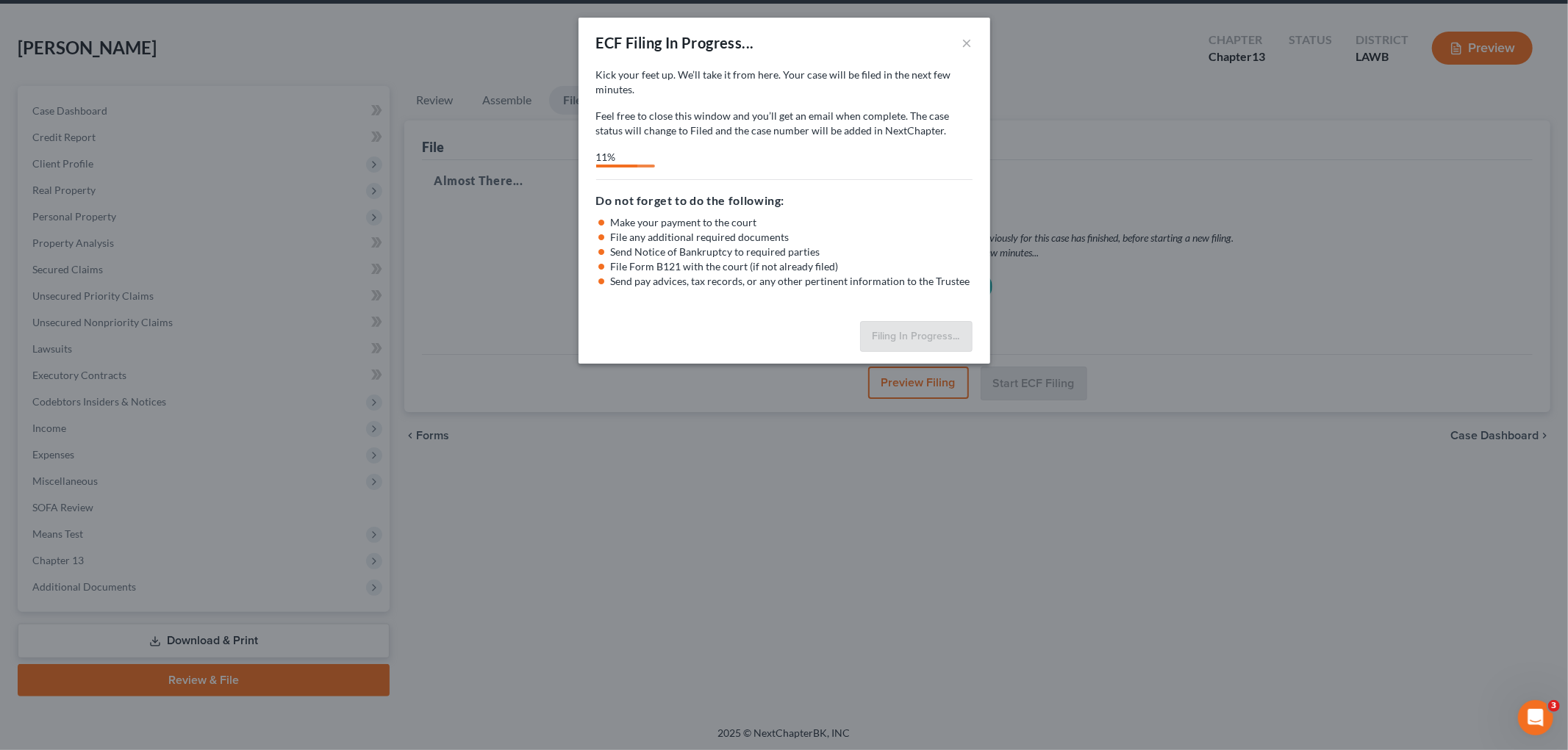
select select "3"
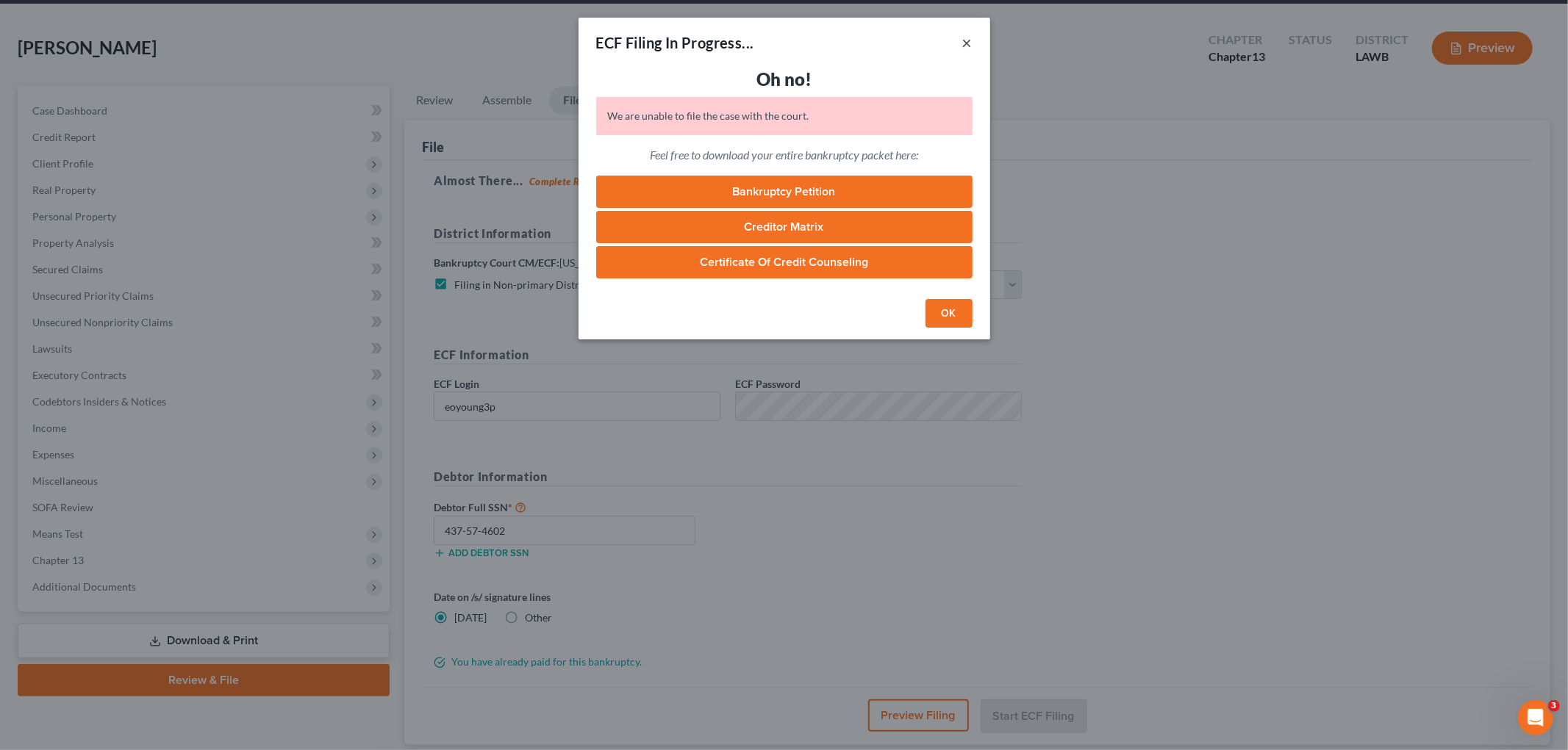
click at [967, 47] on button "×" at bounding box center [966, 42] width 10 height 18
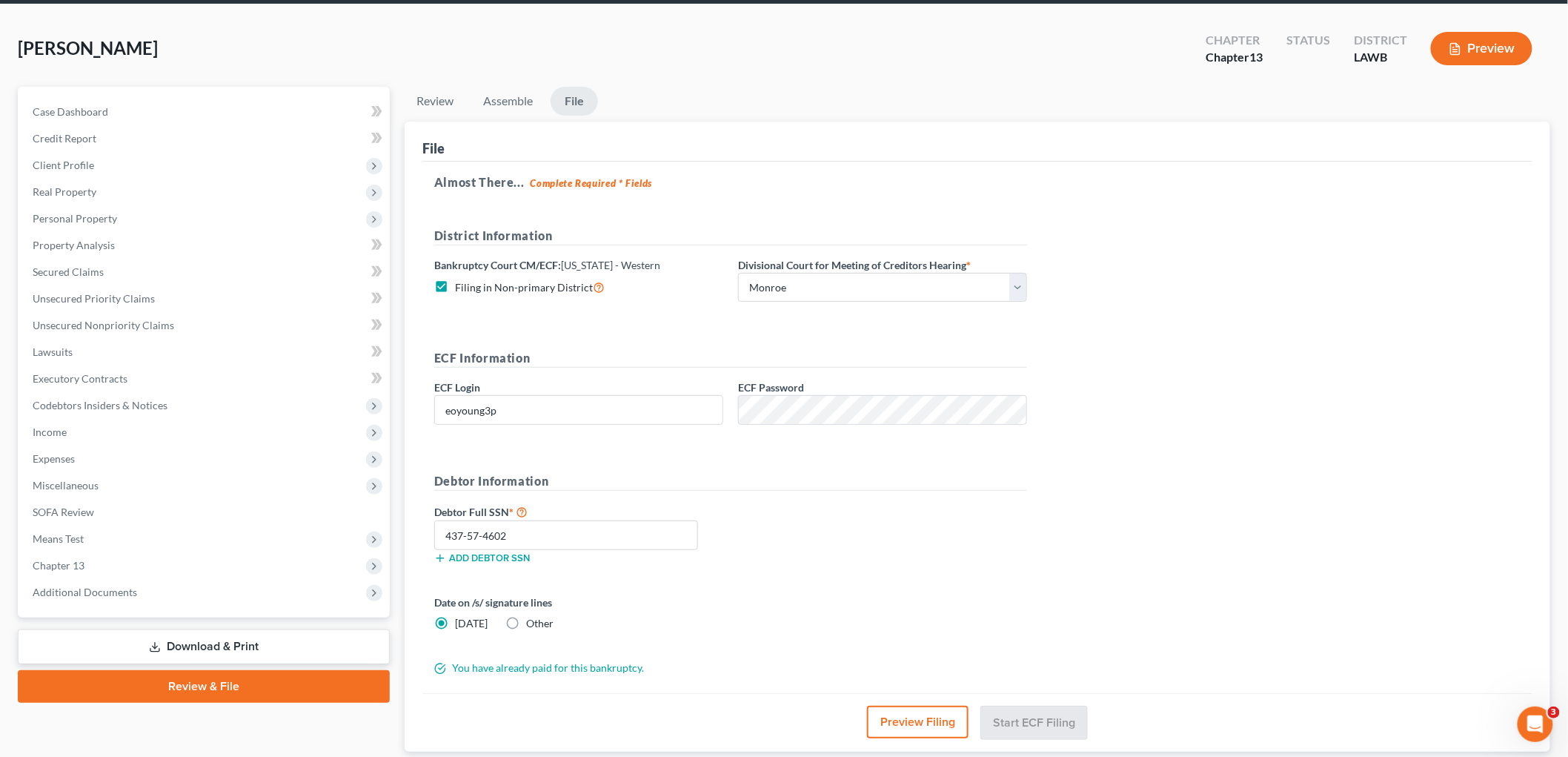
click at [795, 609] on div "Date on /s/ signature lines [DATE] Other" at bounding box center [730, 619] width 608 height 48
click at [612, 537] on input "437-57-4602" at bounding box center [566, 535] width 263 height 30
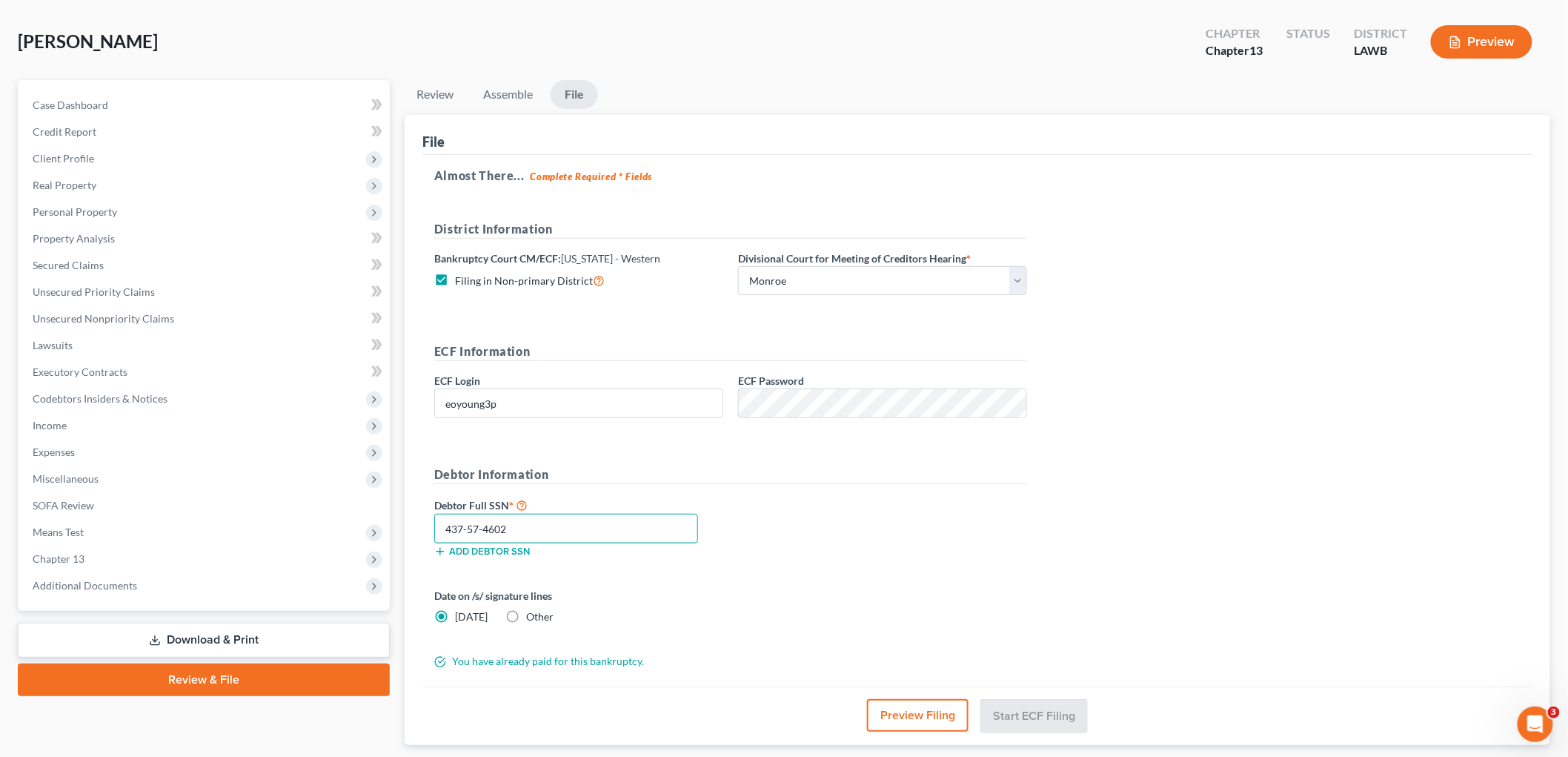
scroll to position [0, 0]
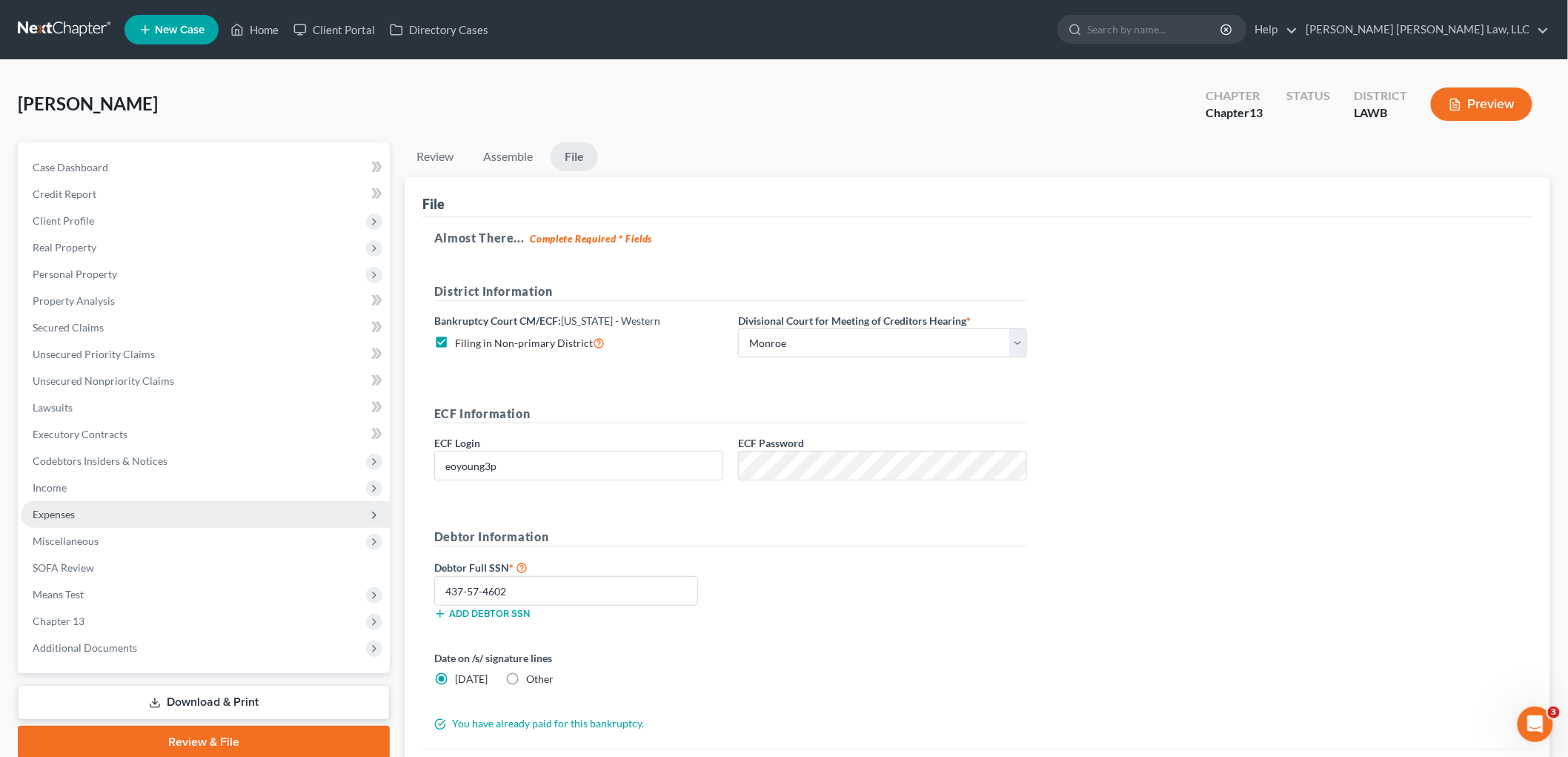
click at [114, 515] on span "Expenses" at bounding box center [205, 514] width 369 height 27
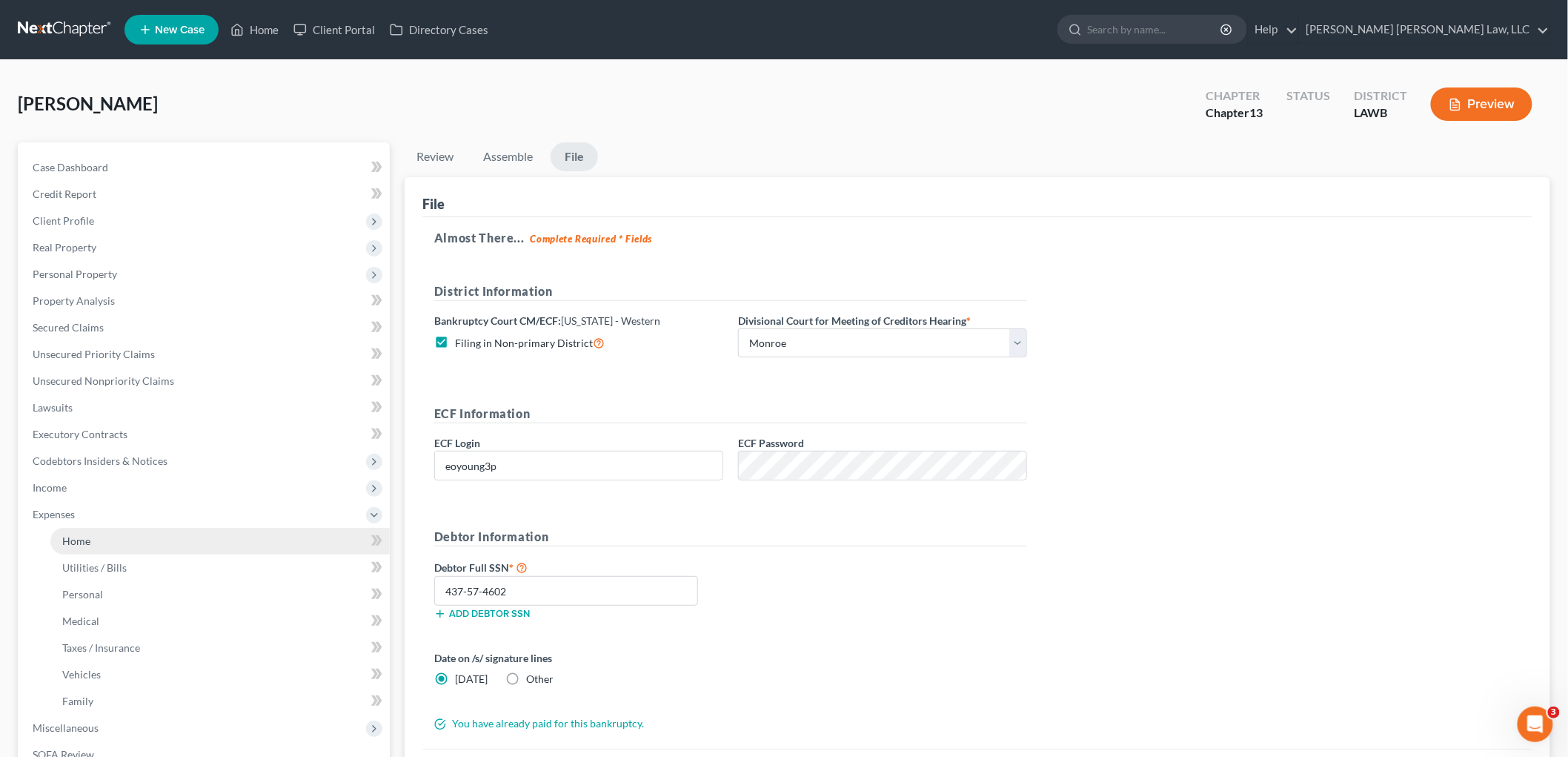
click at [111, 548] on link "Home" at bounding box center [220, 541] width 340 height 27
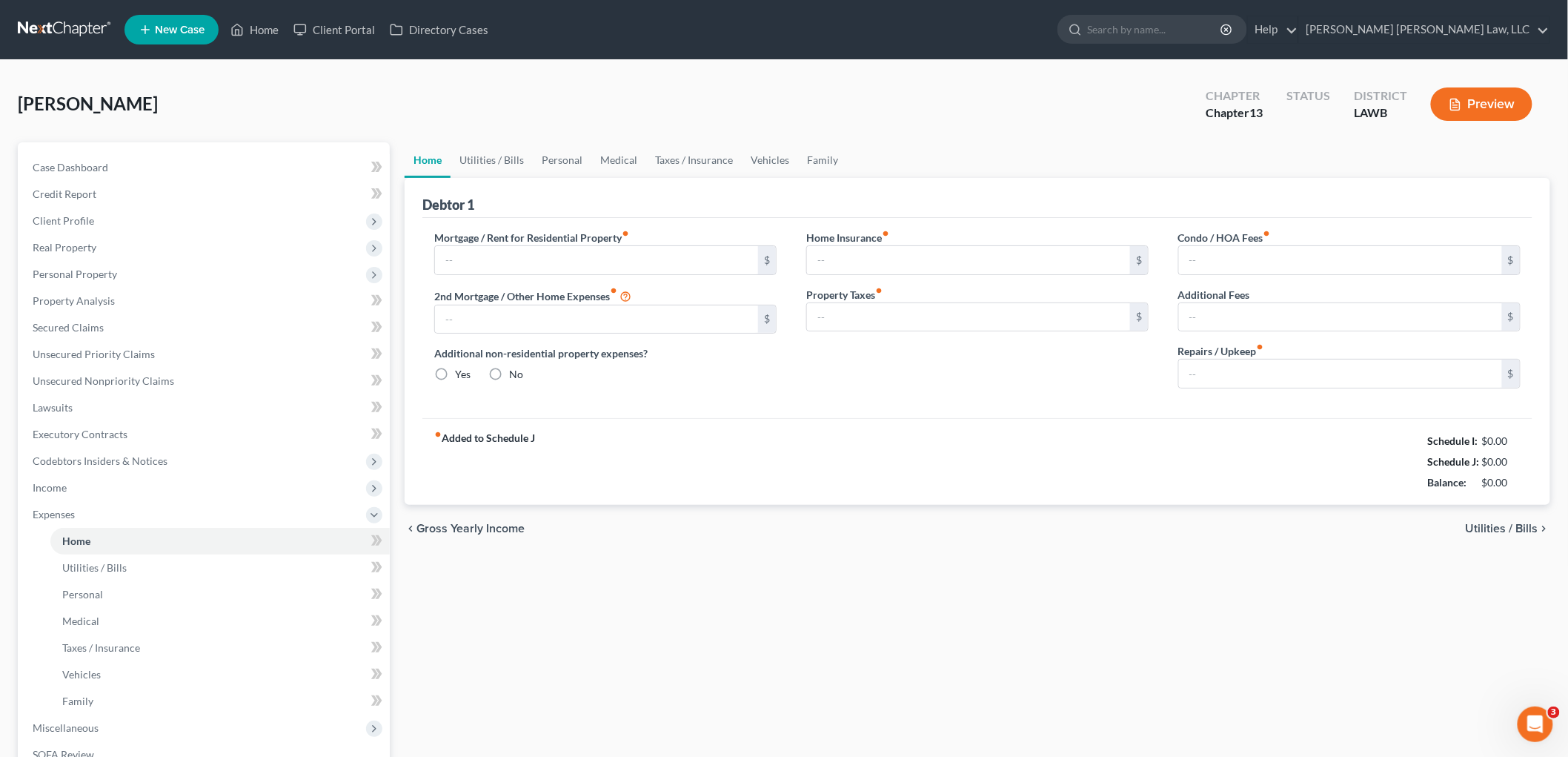
type input "575.00"
type input "0.00"
radio input "true"
type input "0.00"
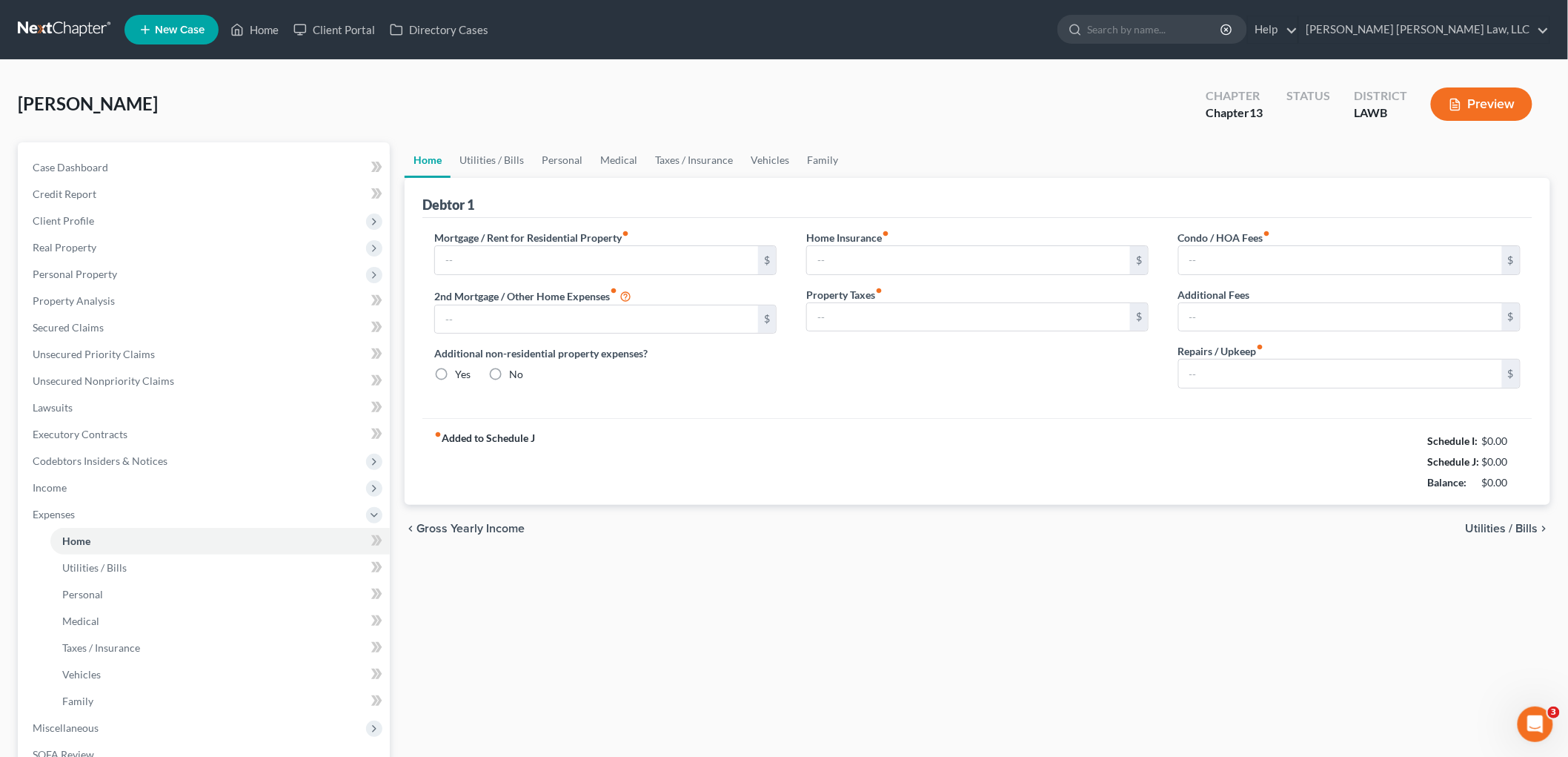
type input "0.00"
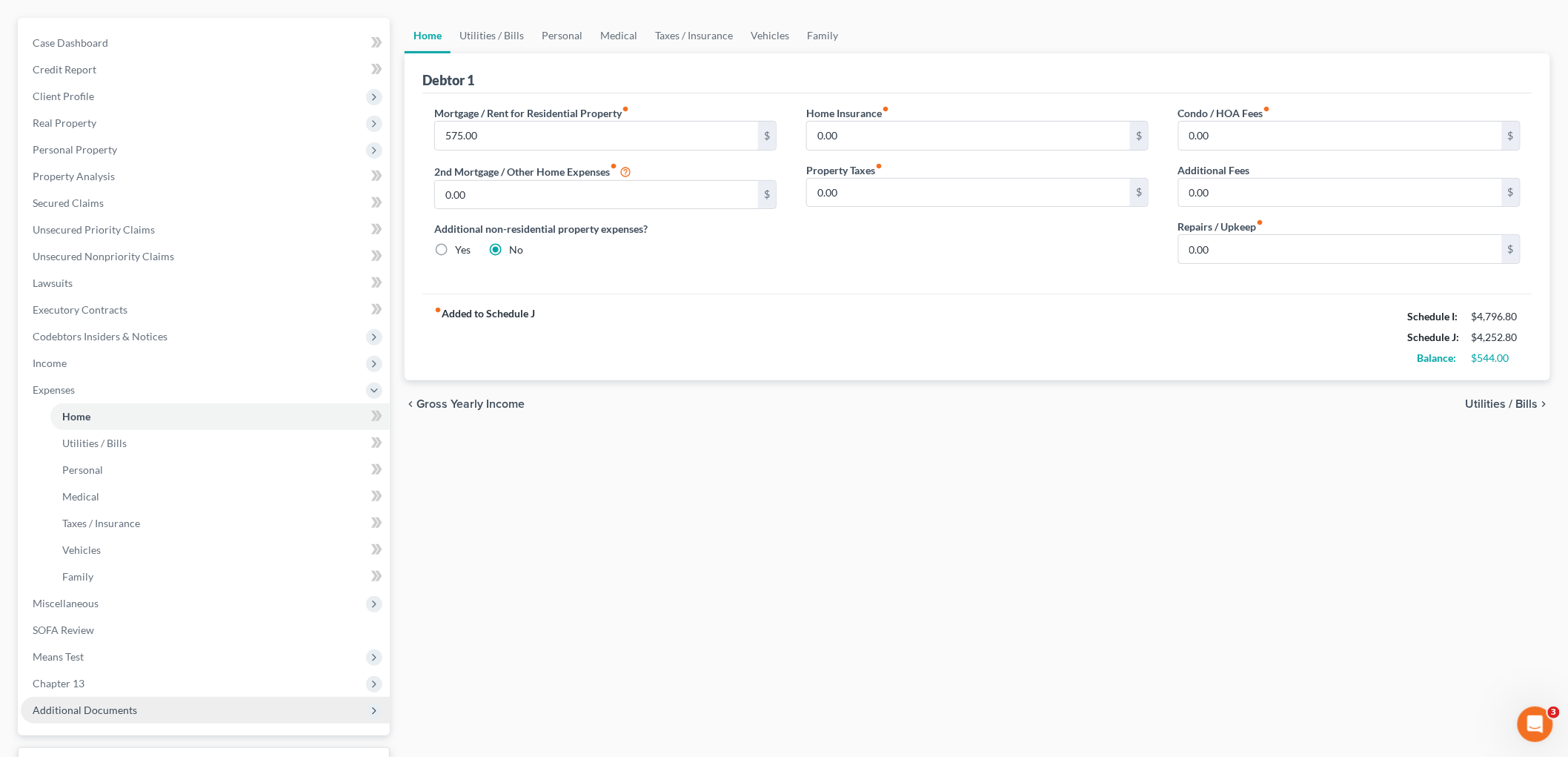
scroll to position [242, 0]
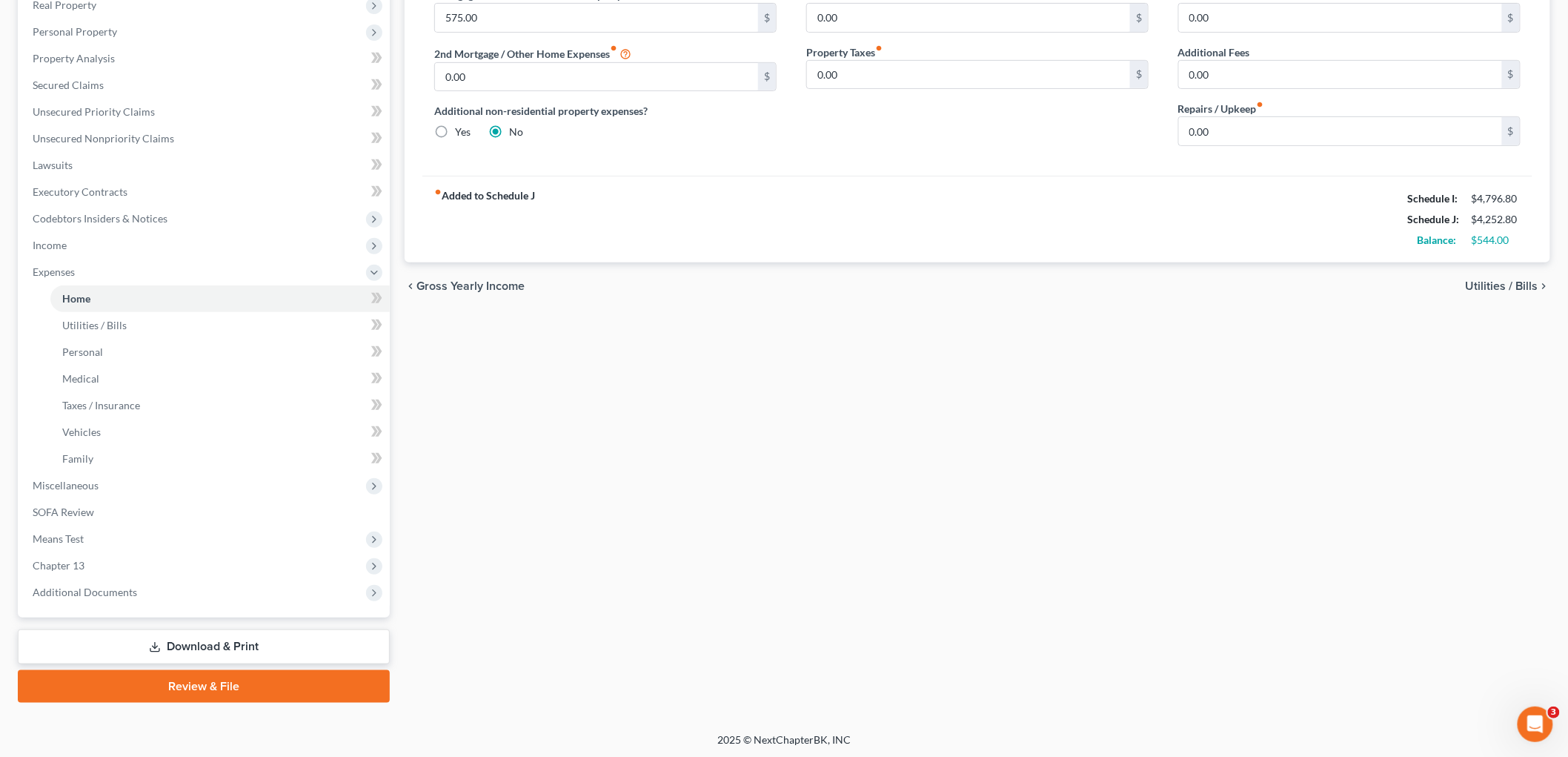
click at [173, 690] on link "Review & File" at bounding box center [204, 686] width 372 height 33
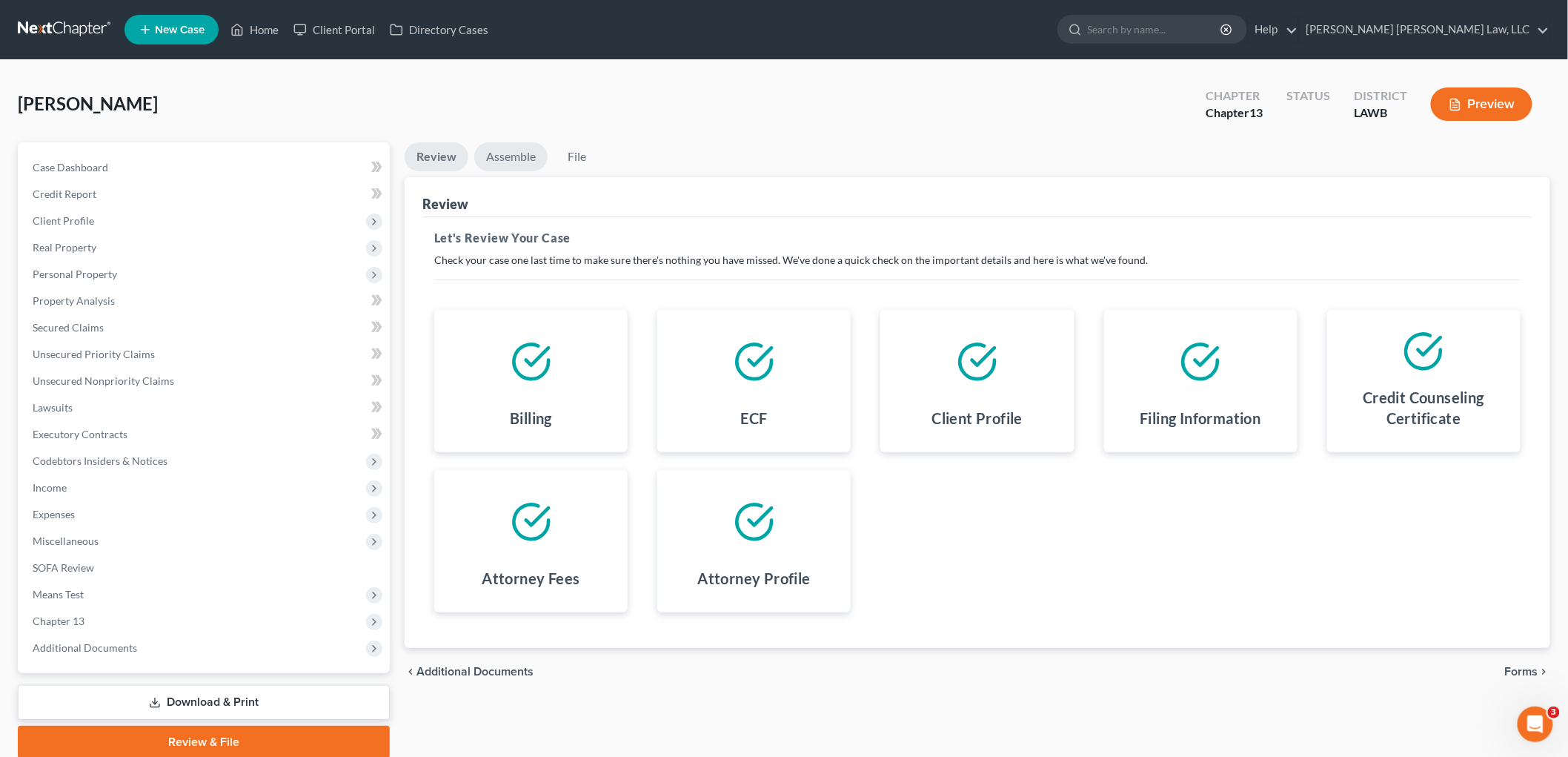
click at [501, 144] on link "Assemble" at bounding box center [511, 156] width 74 height 29
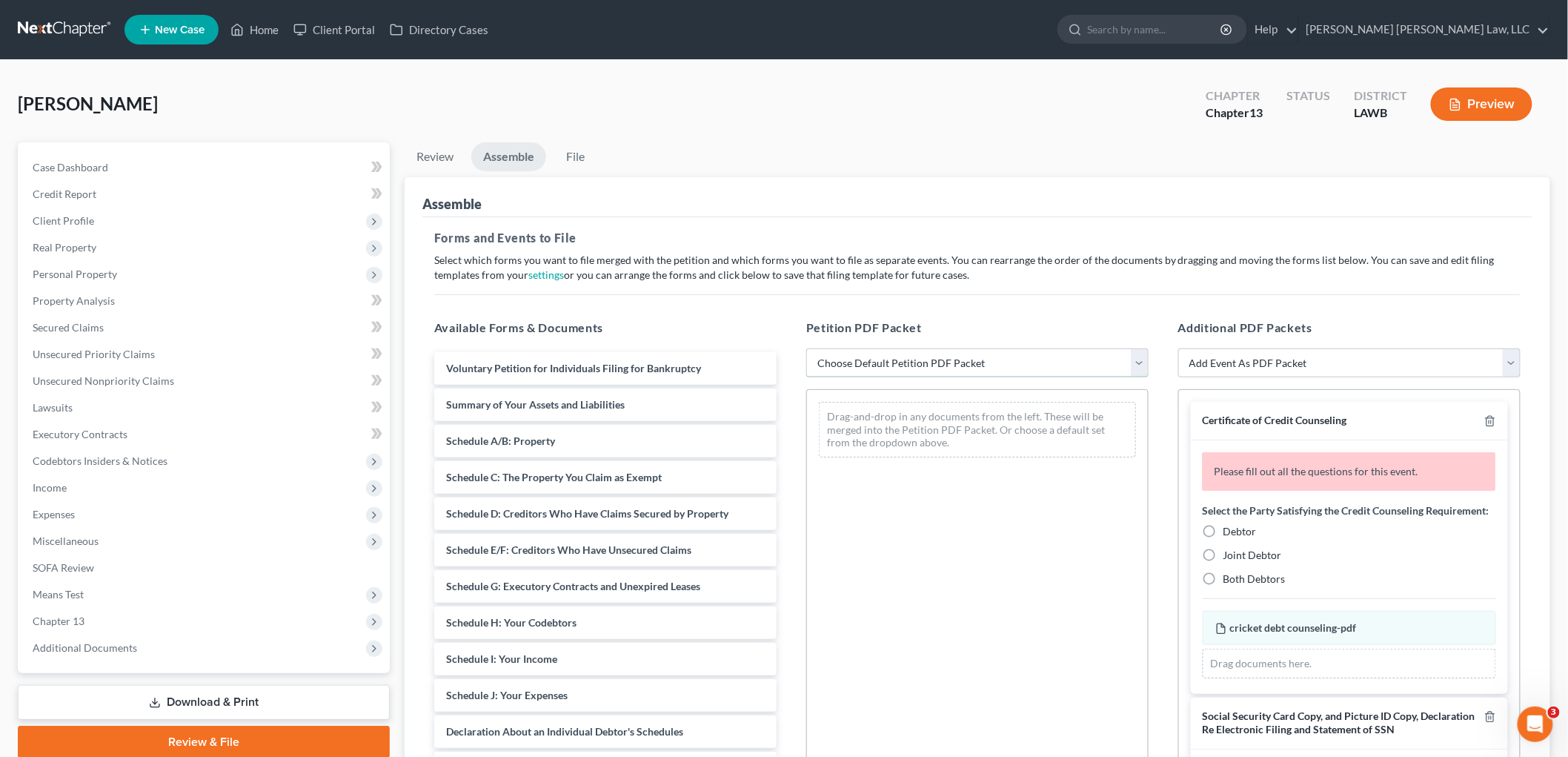
click at [860, 364] on select "Choose Default Petition PDF Packet Complete Bankruptcy Petition (all forms and …" at bounding box center [977, 363] width 342 height 30
select select "0"
click at [806, 348] on select "Choose Default Petition PDF Packet Complete Bankruptcy Petition (all forms and …" at bounding box center [977, 363] width 342 height 30
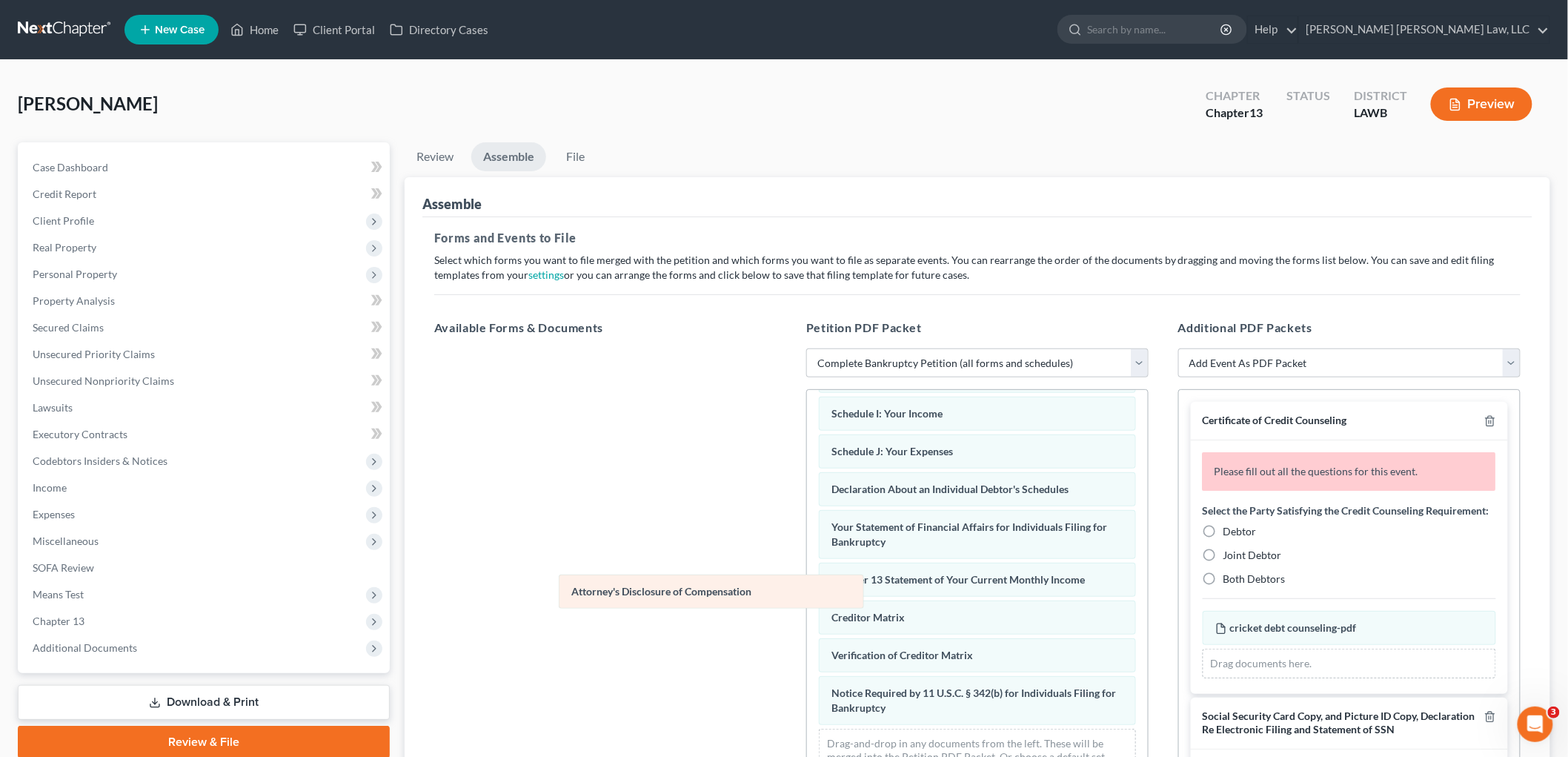
drag, startPoint x: 937, startPoint y: 711, endPoint x: 620, endPoint y: 574, distance: 345.3
click at [807, 581] on div "Attorney's Disclosure of Compensation Voluntary Petition for Individuals Filing…" at bounding box center [977, 439] width 341 height 714
click at [1224, 539] on label "Debtor" at bounding box center [1240, 532] width 34 height 15
click at [1229, 534] on input "Debtor" at bounding box center [1234, 529] width 9 height 9
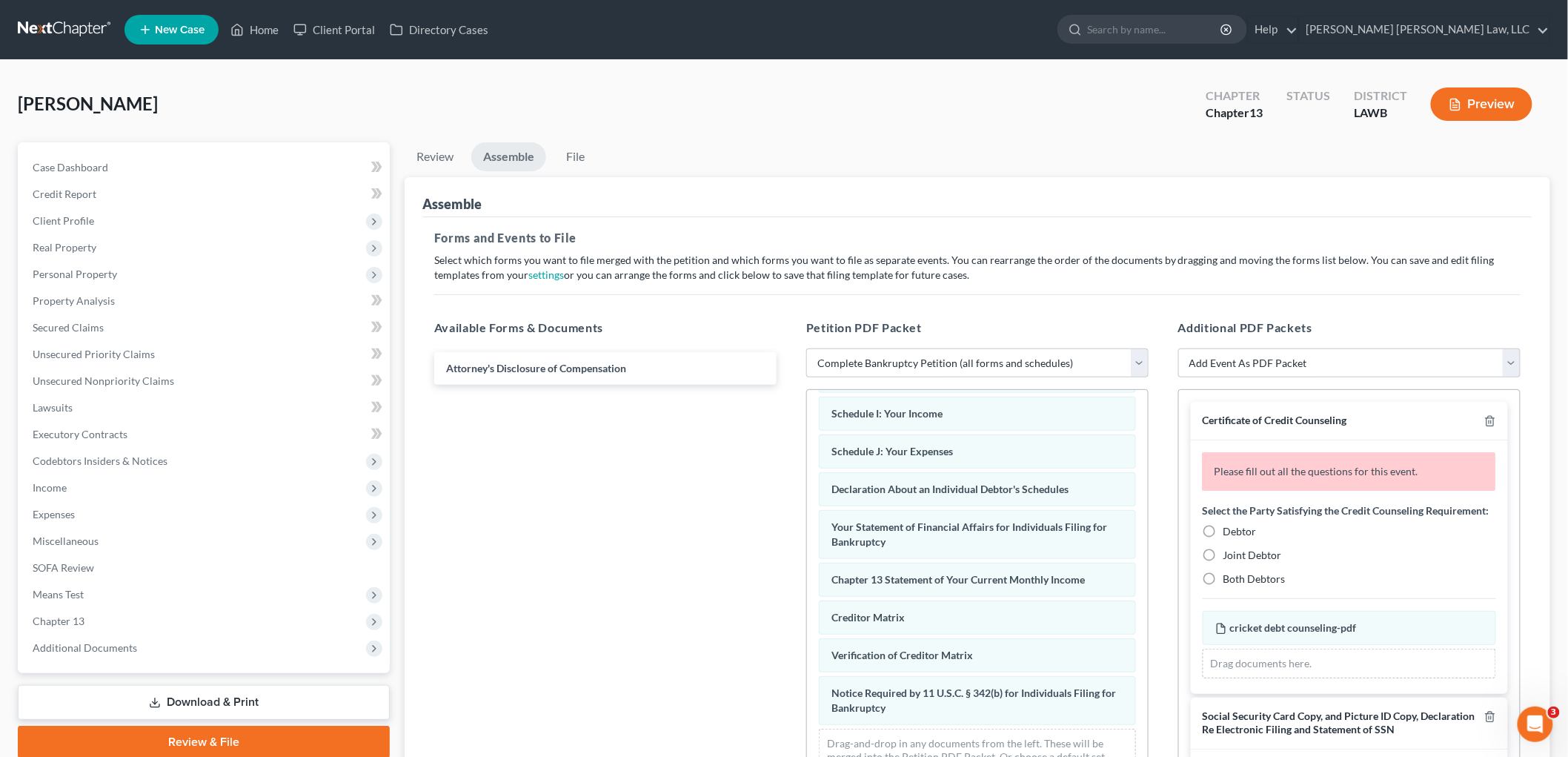
radio input "true"
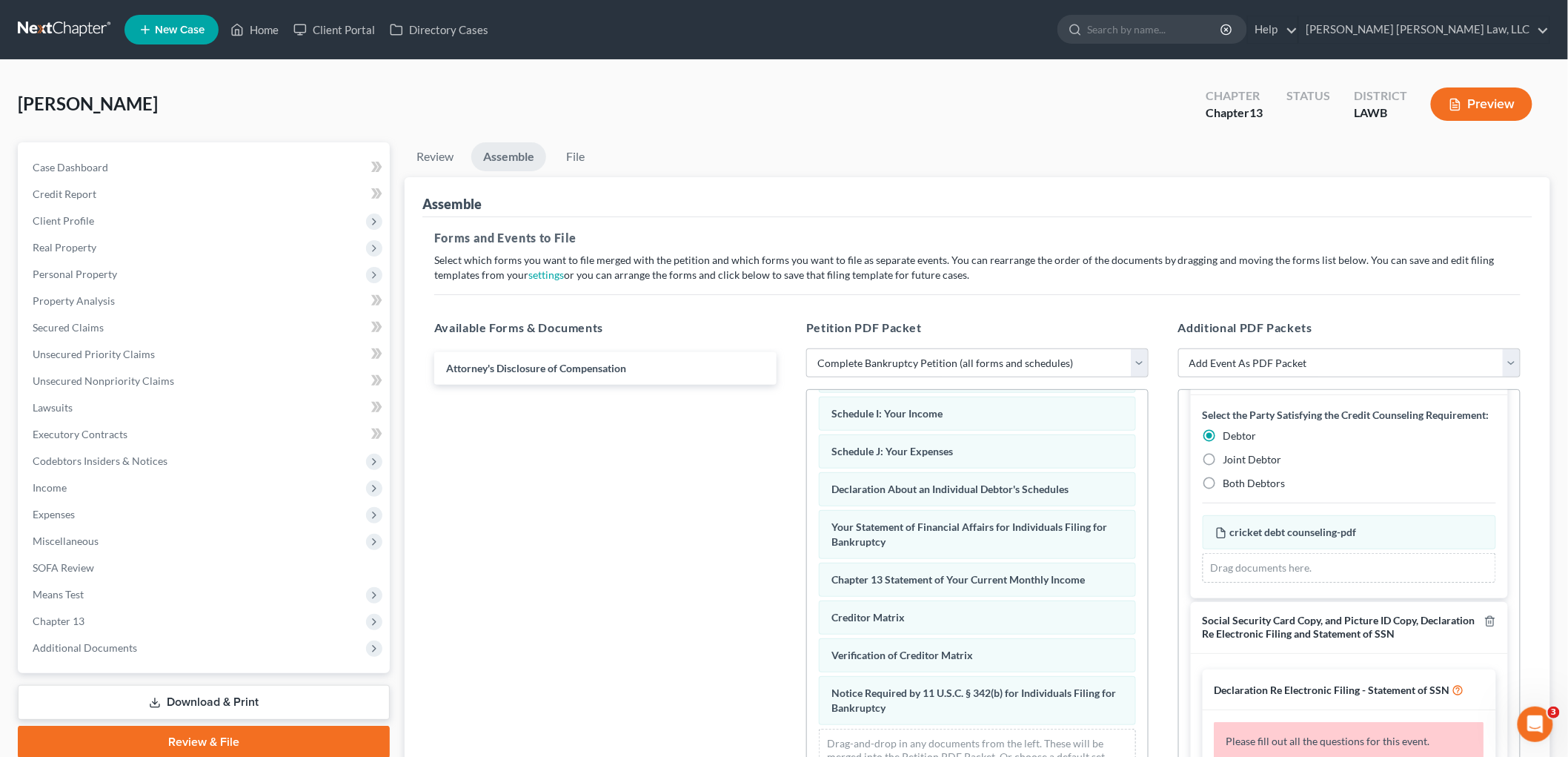
scroll to position [82, 0]
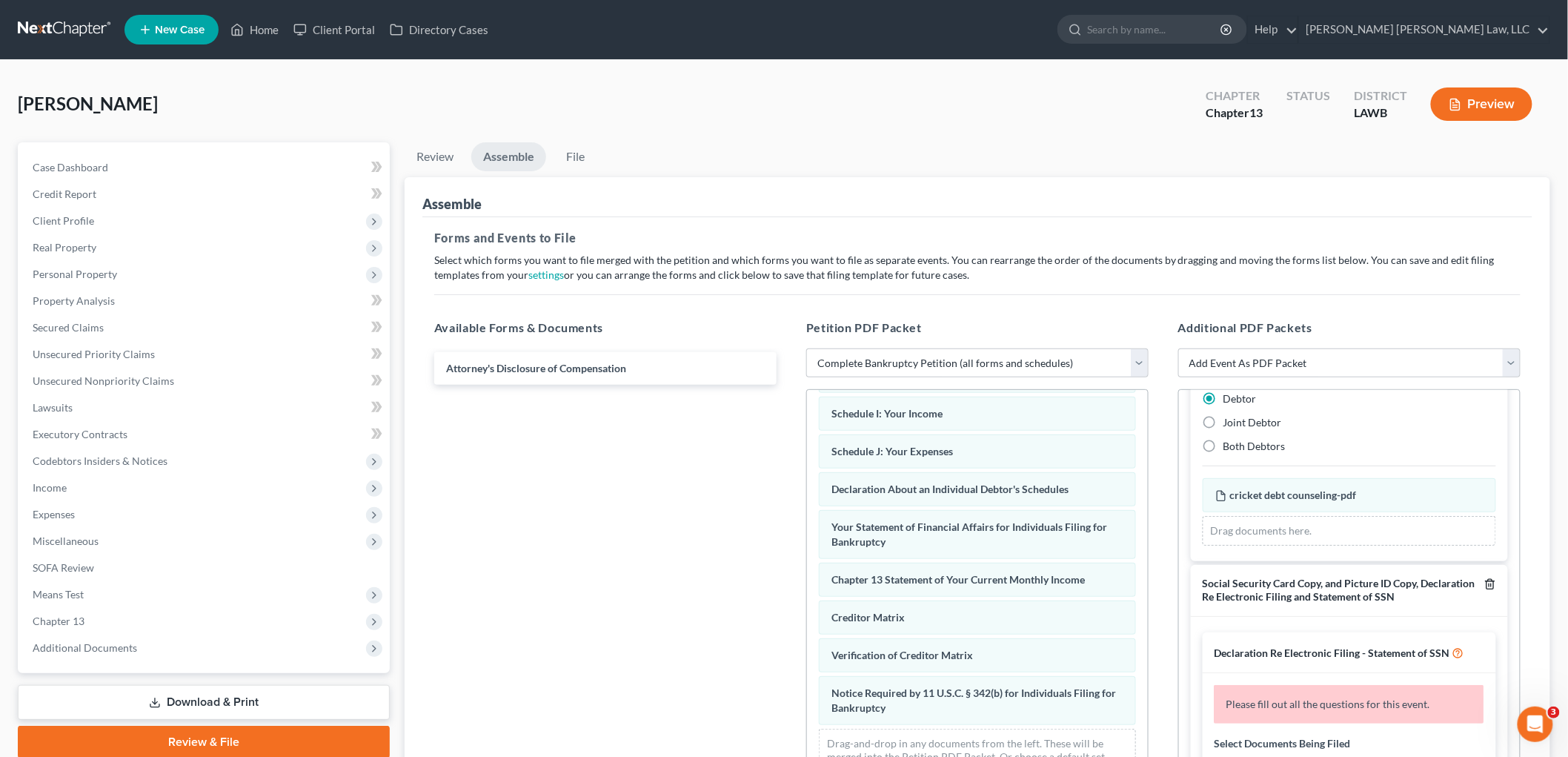
click at [1484, 590] on icon "button" at bounding box center [1490, 584] width 12 height 12
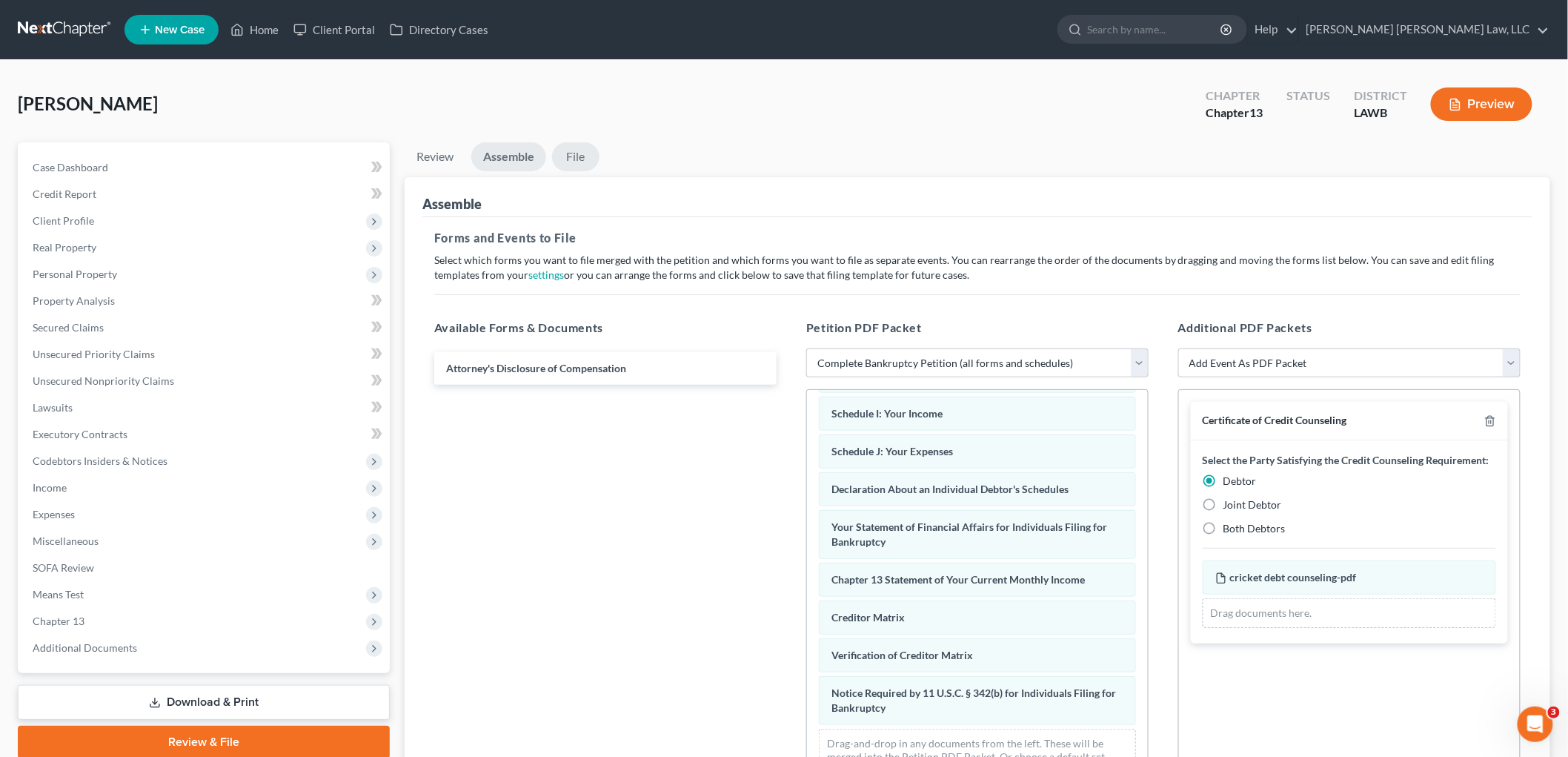
click at [574, 147] on link "File" at bounding box center [575, 156] width 47 height 29
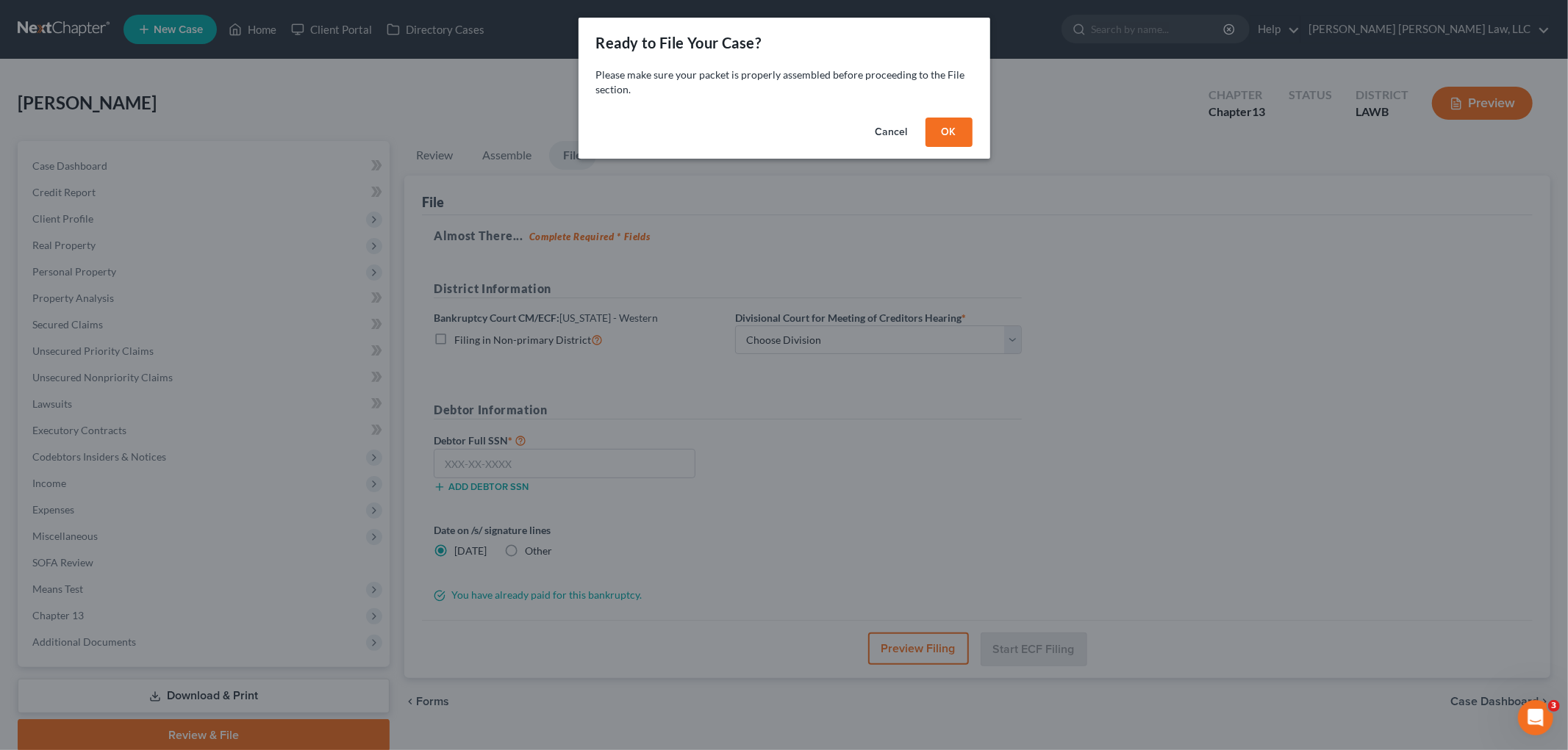
click at [945, 133] on button "OK" at bounding box center [949, 132] width 47 height 30
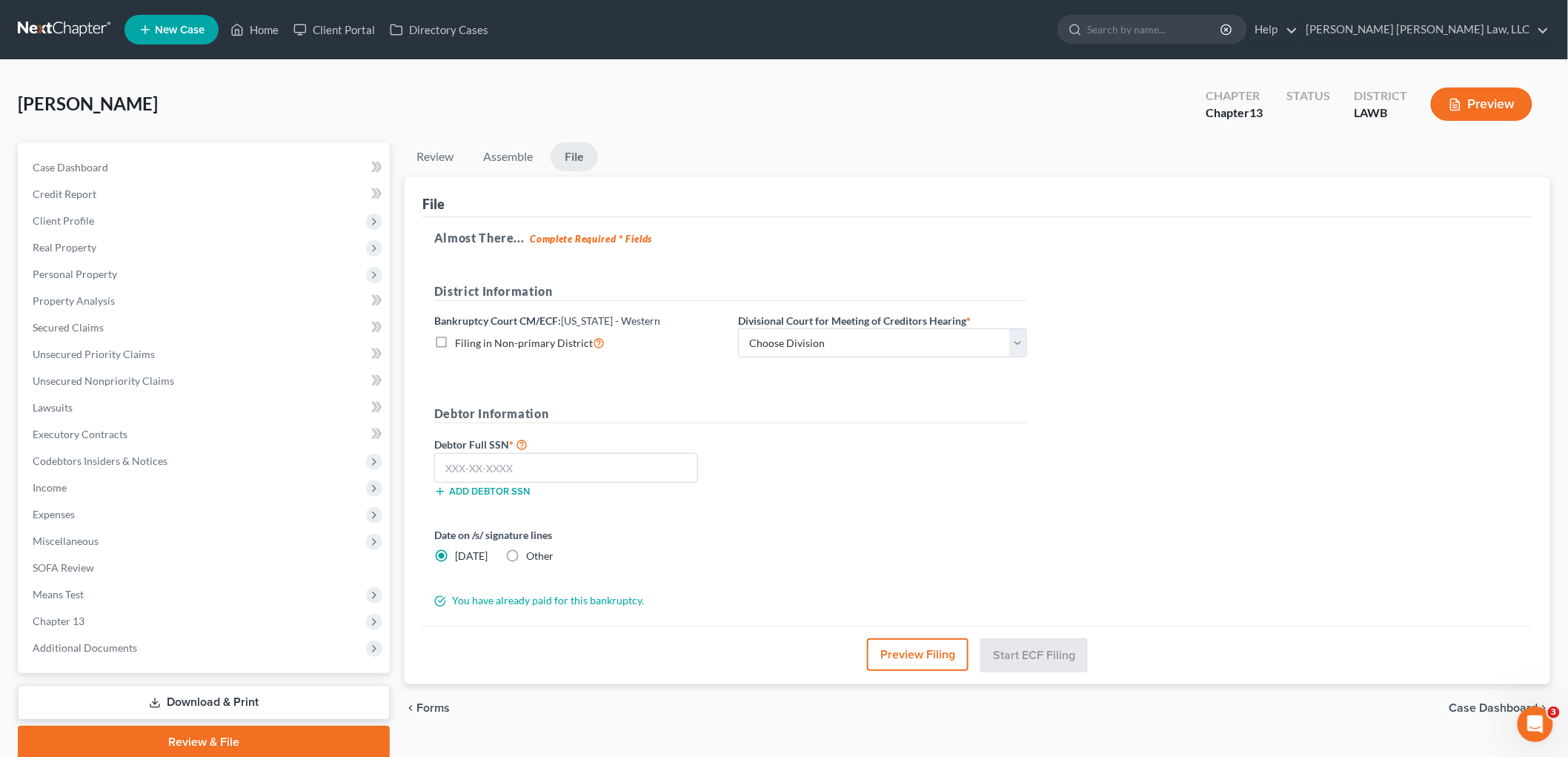
click at [455, 342] on label "Filing in Non-primary District" at bounding box center [529, 343] width 150 height 17
click at [461, 342] on input "Filing in Non-primary District" at bounding box center [465, 339] width 9 height 9
checkbox input "true"
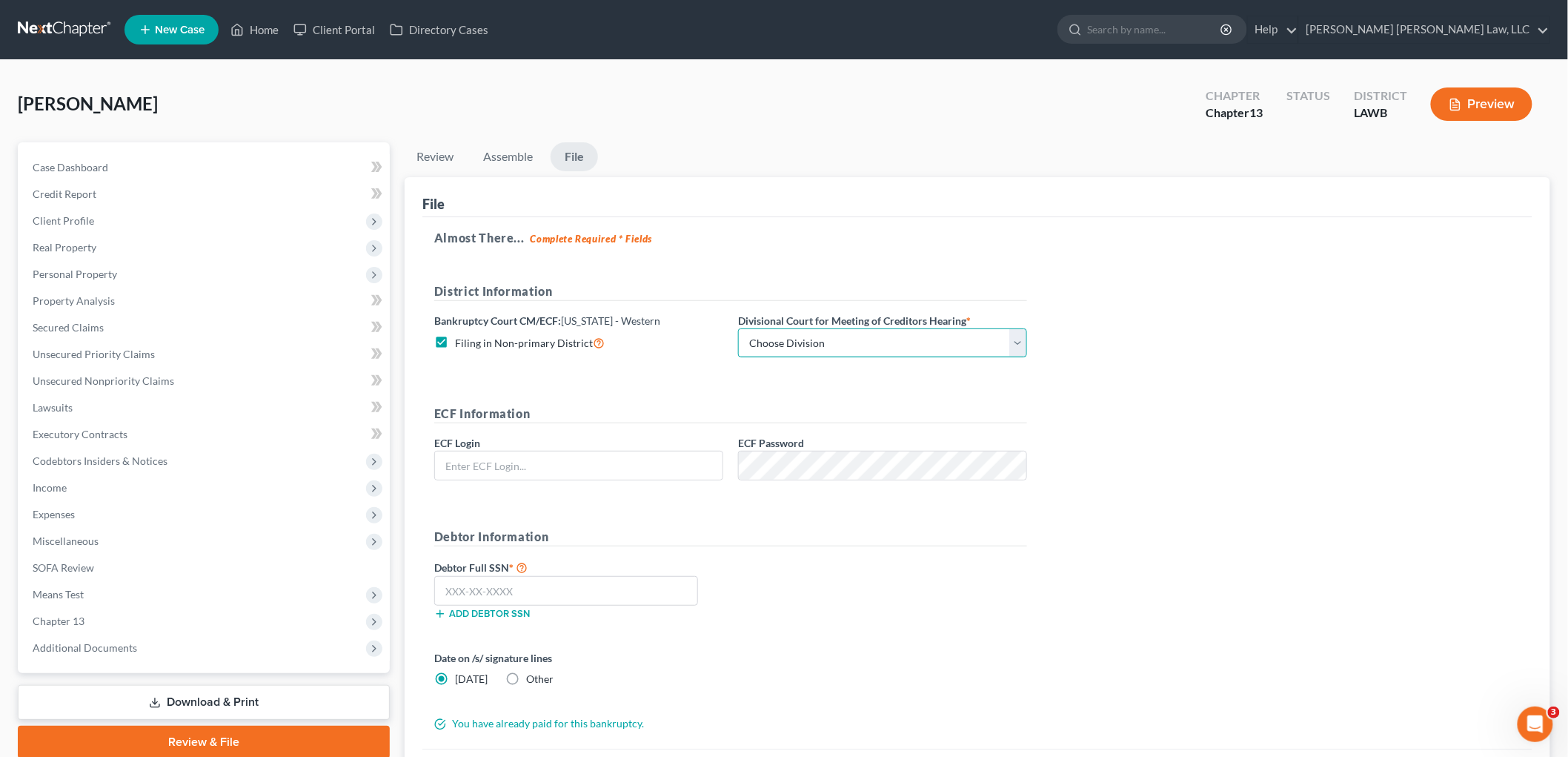
click at [846, 342] on select "Choose Division [GEOGRAPHIC_DATA] [GEOGRAPHIC_DATA]-[GEOGRAPHIC_DATA] Lake [PER…" at bounding box center [882, 344] width 289 height 30
select select "3"
click at [738, 329] on select "Choose Division [GEOGRAPHIC_DATA] [GEOGRAPHIC_DATA]-[GEOGRAPHIC_DATA] Lake [PER…" at bounding box center [882, 344] width 289 height 30
click at [658, 472] on input "text" at bounding box center [578, 466] width 288 height 28
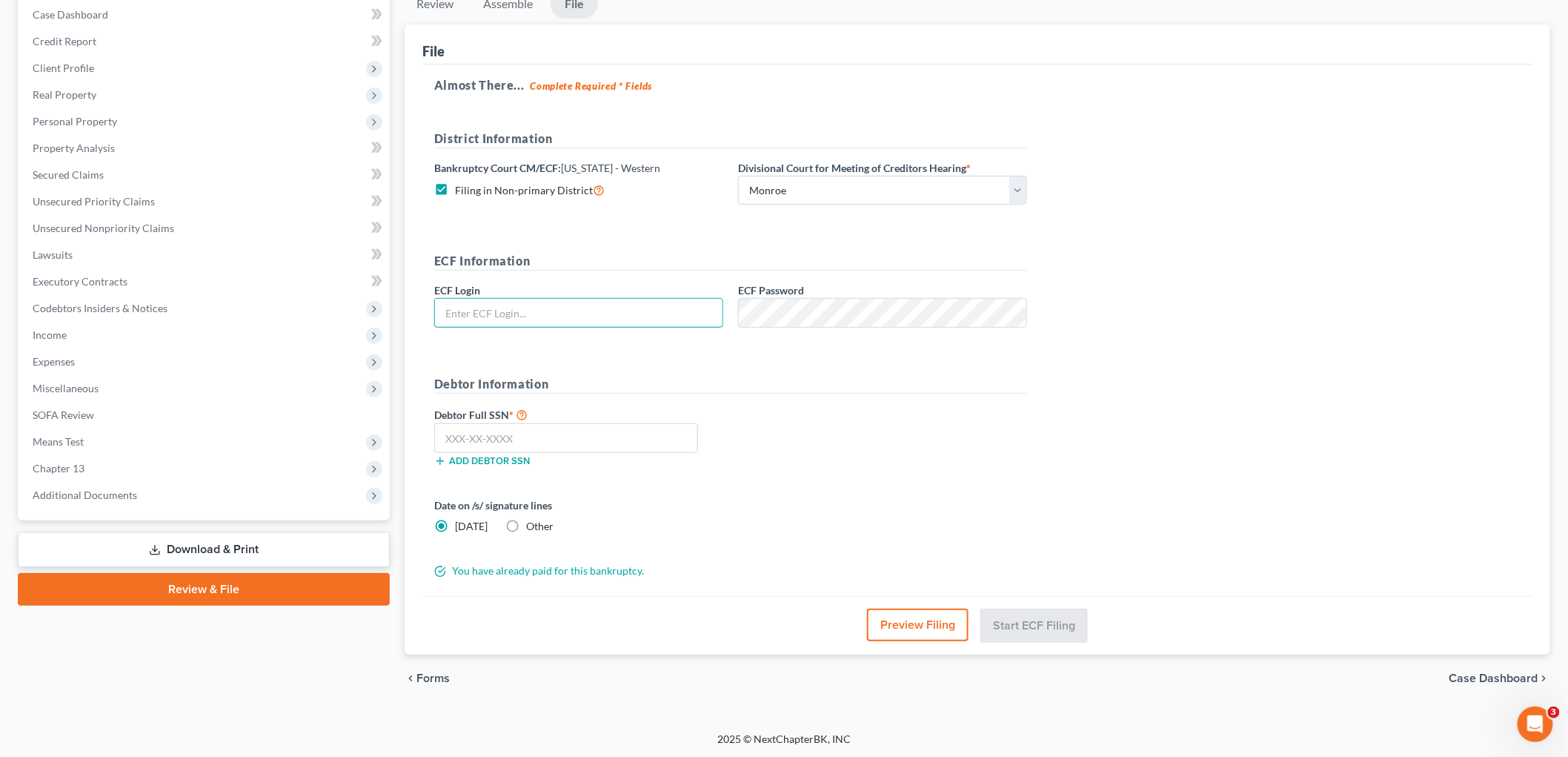
scroll to position [155, 0]
type input "L"
type input "eoyoung3p"
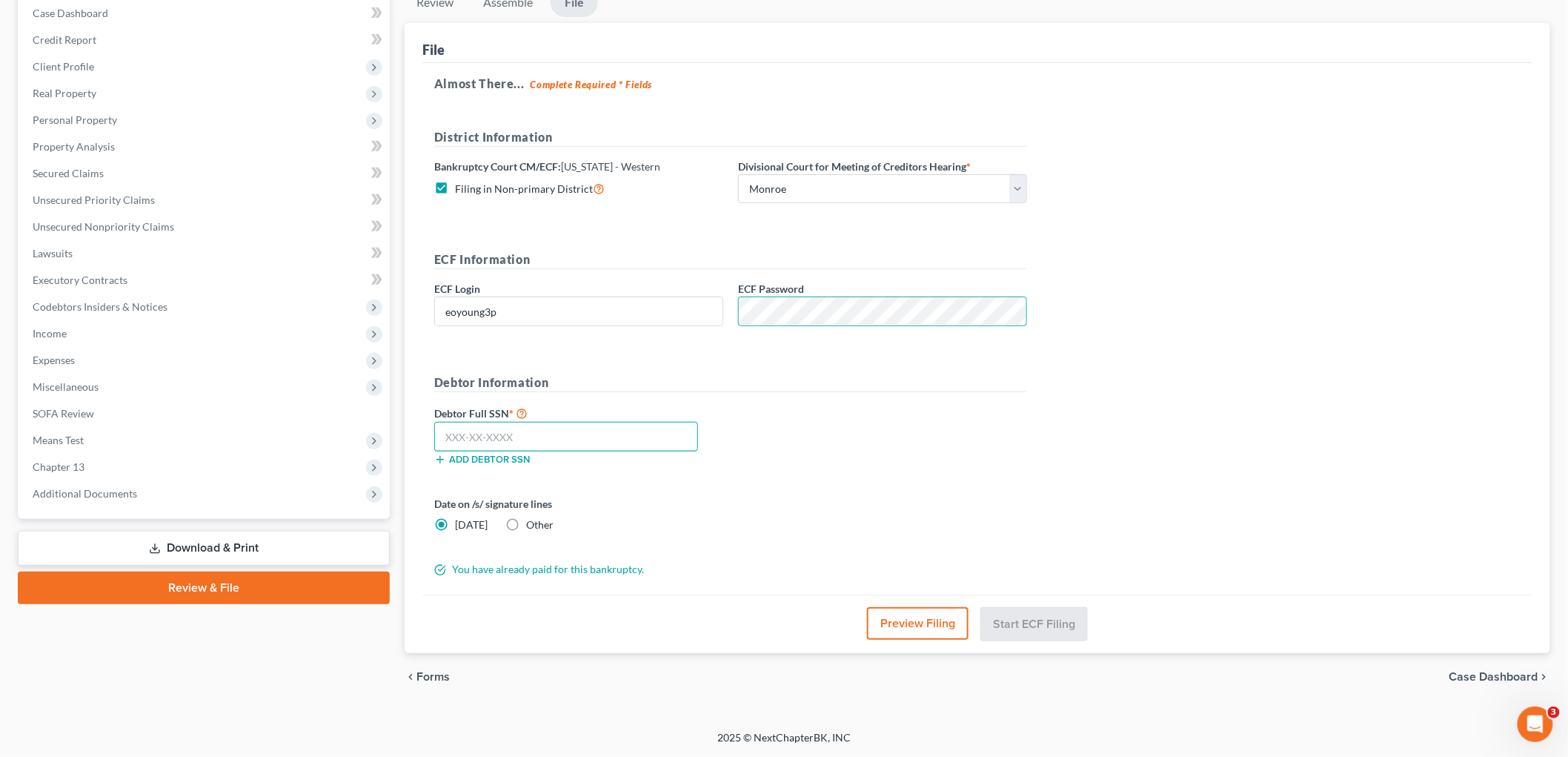
click at [570, 448] on input "text" at bounding box center [566, 437] width 263 height 30
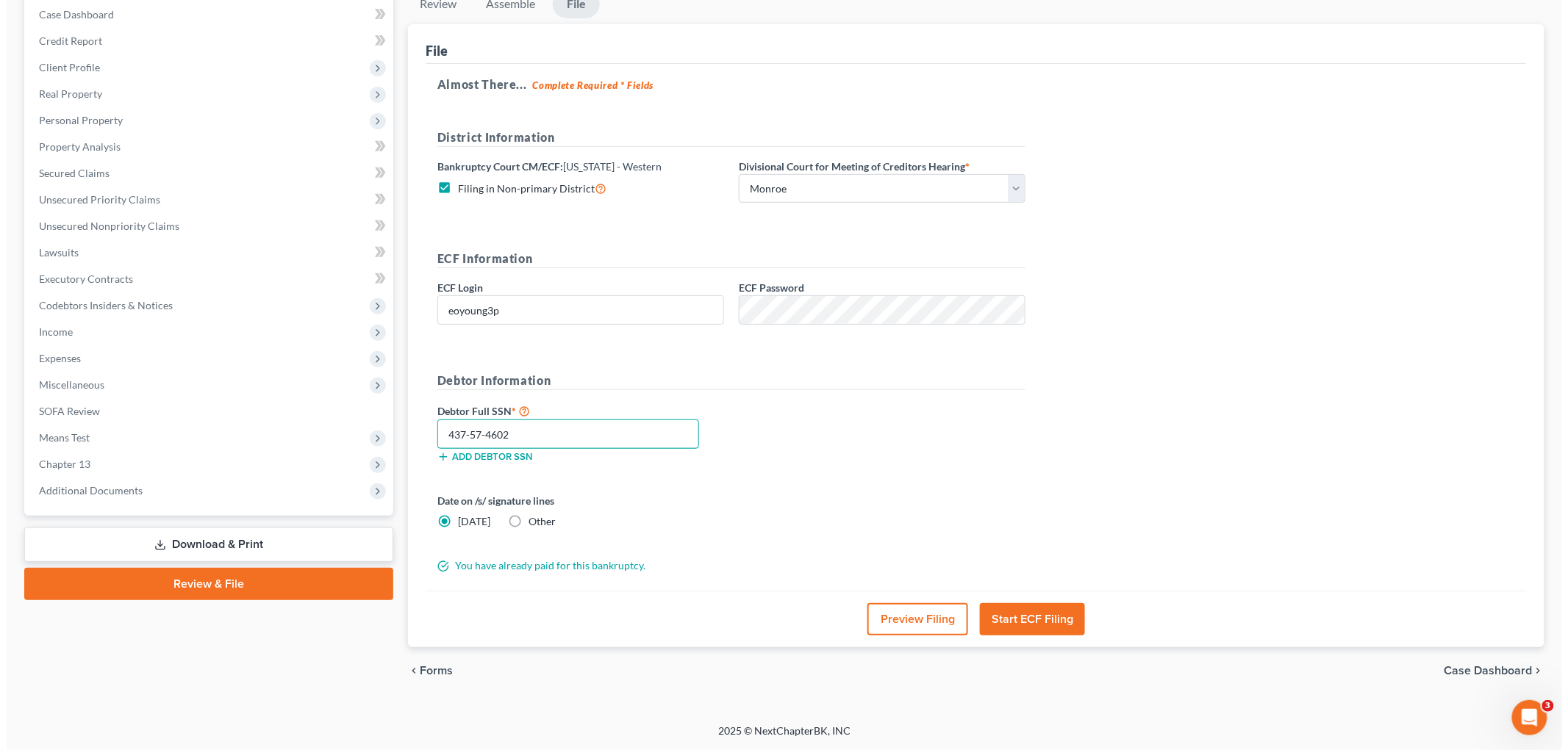
scroll to position [151, 0]
type input "437-57-4602"
click at [1035, 613] on button "Start ECF Filing" at bounding box center [1025, 619] width 105 height 32
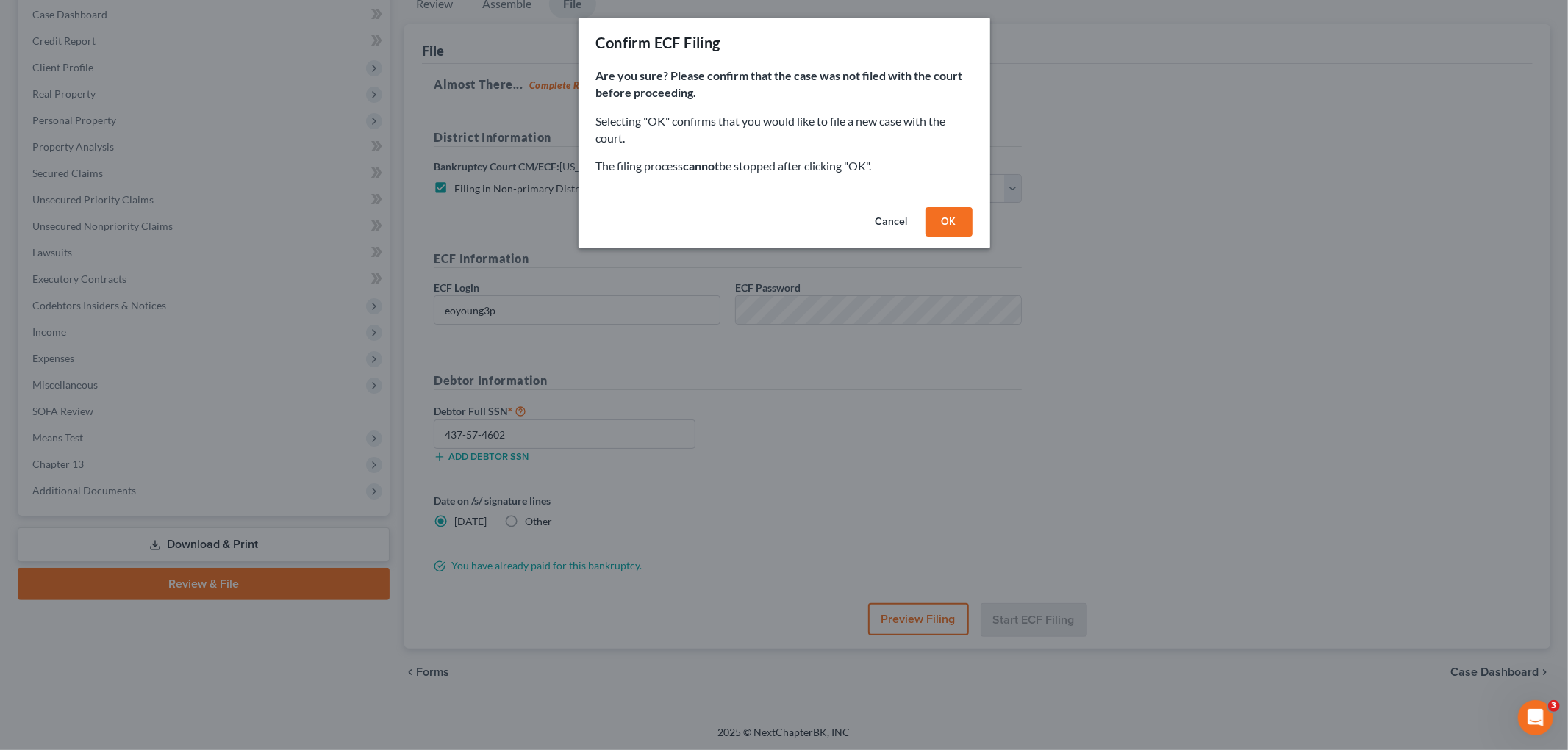
click at [945, 221] on button "OK" at bounding box center [949, 222] width 47 height 30
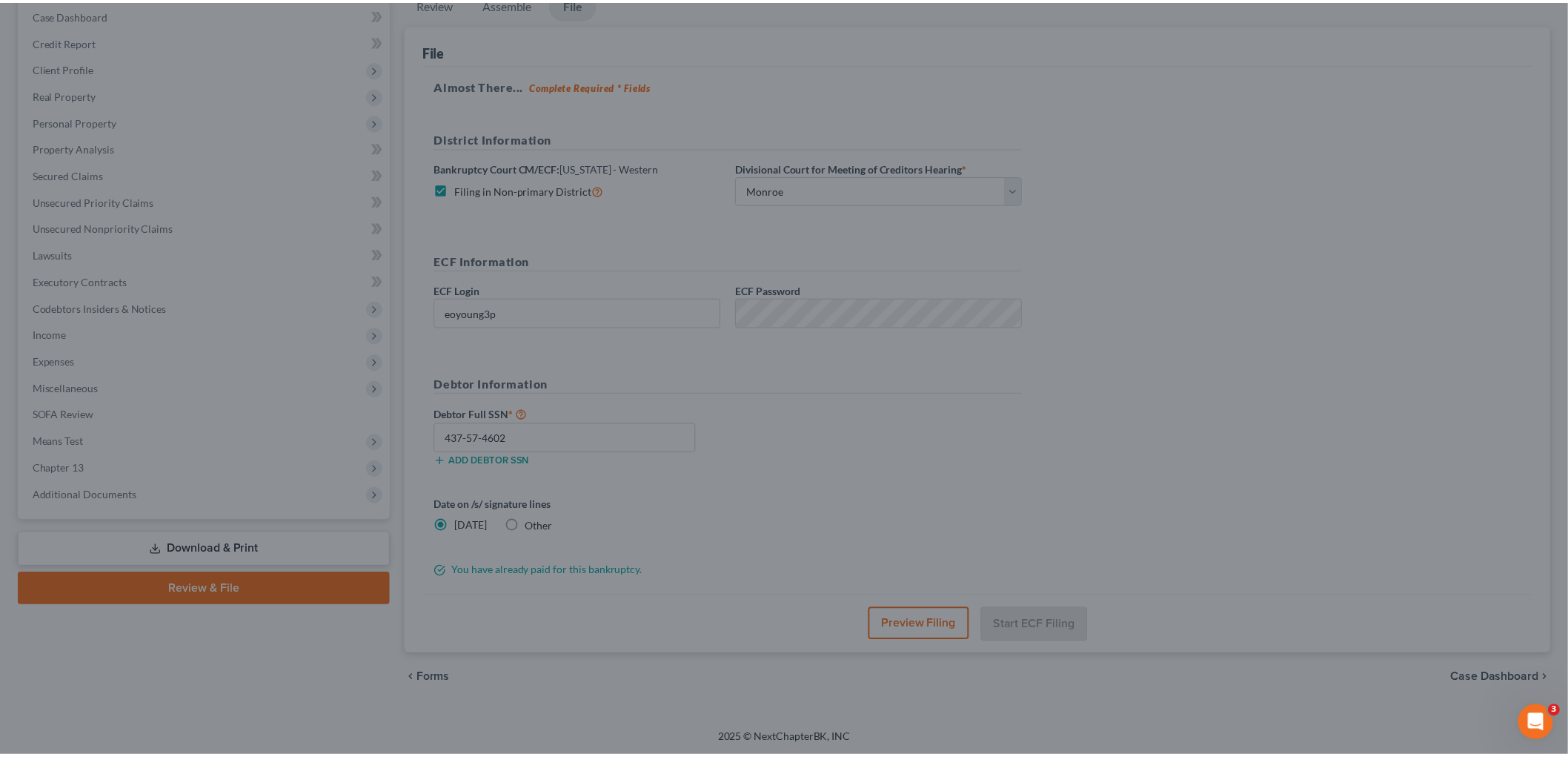
scroll to position [56, 0]
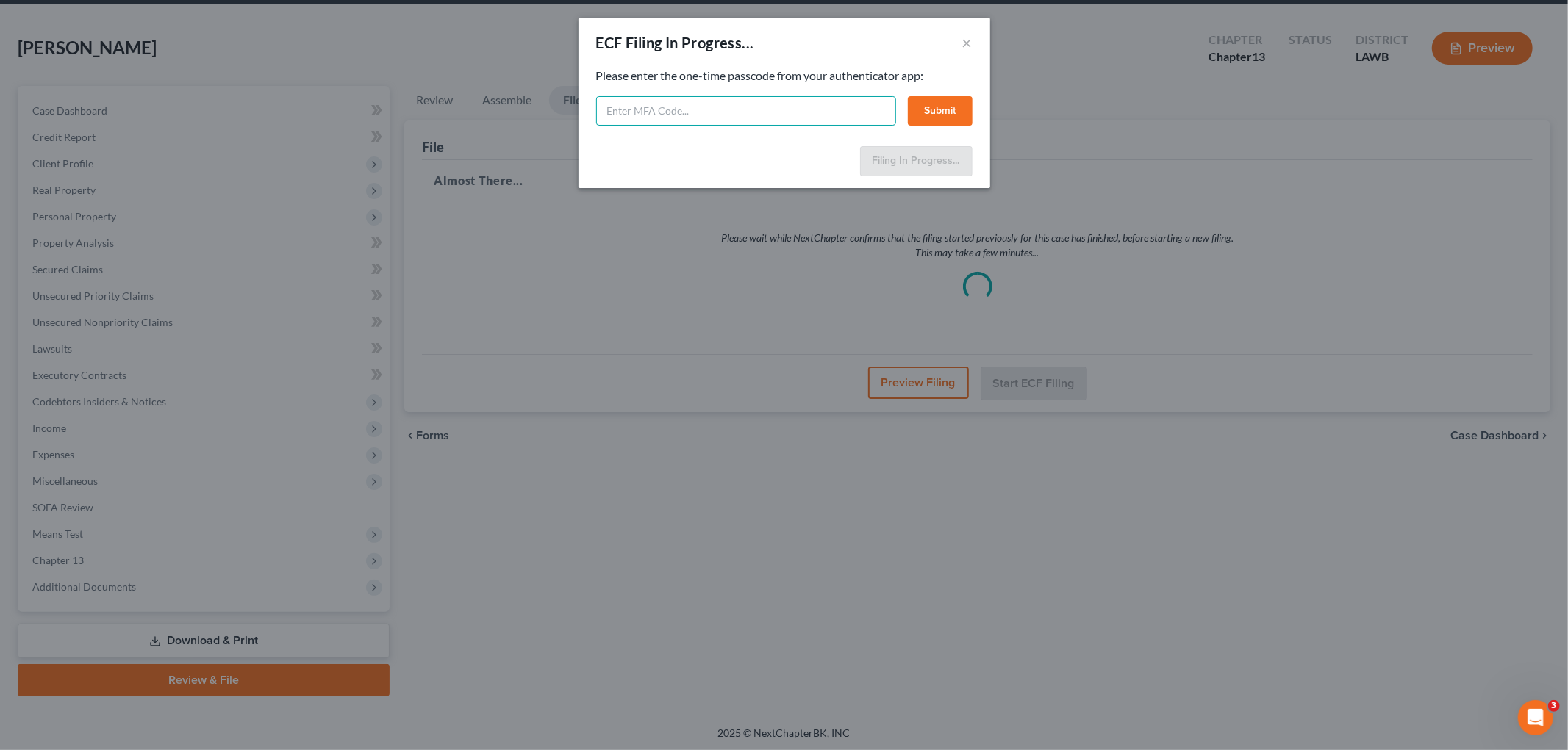
click at [617, 113] on input "text" at bounding box center [746, 111] width 300 height 30
type input "123768"
click at [943, 107] on button "Submit" at bounding box center [940, 111] width 65 height 30
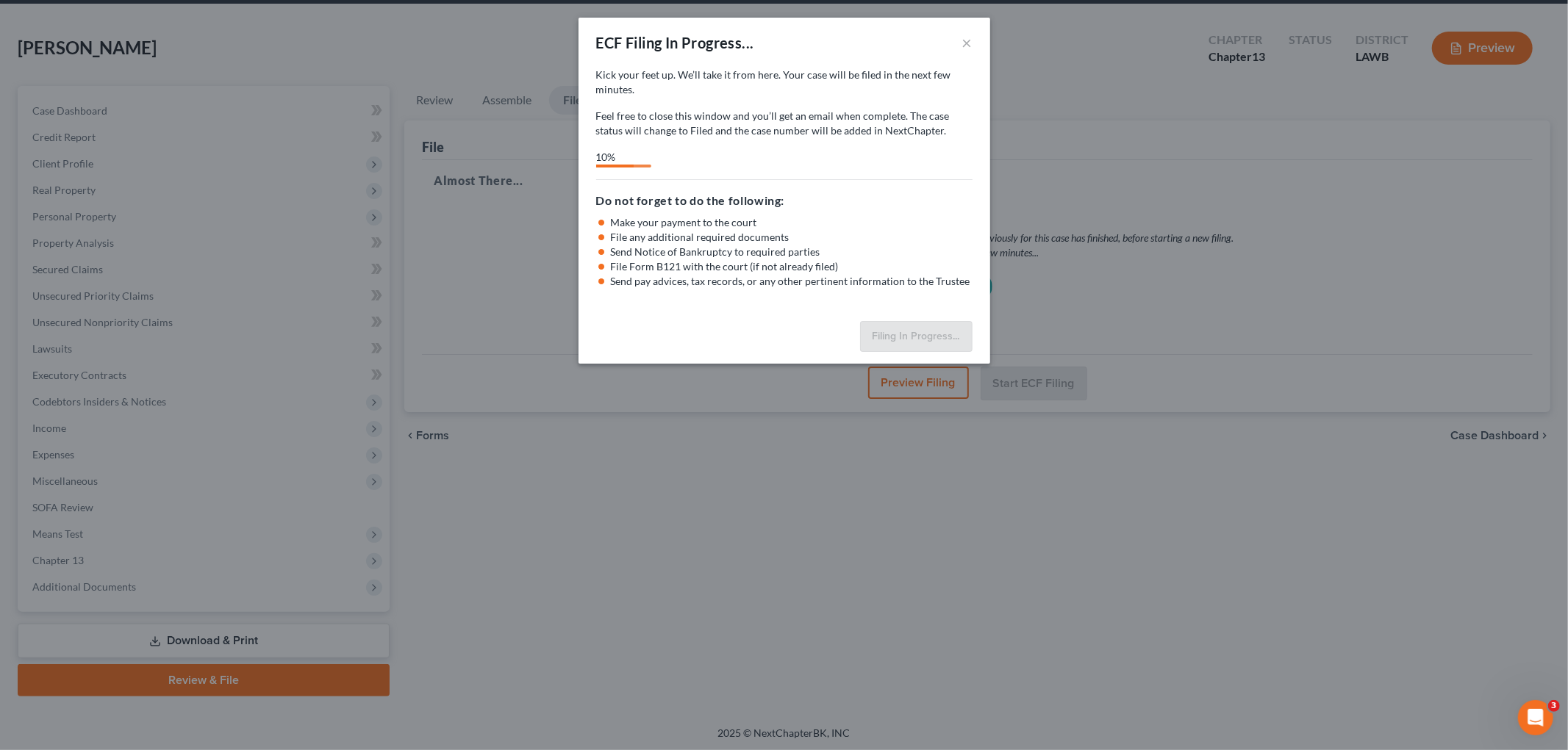
select select "3"
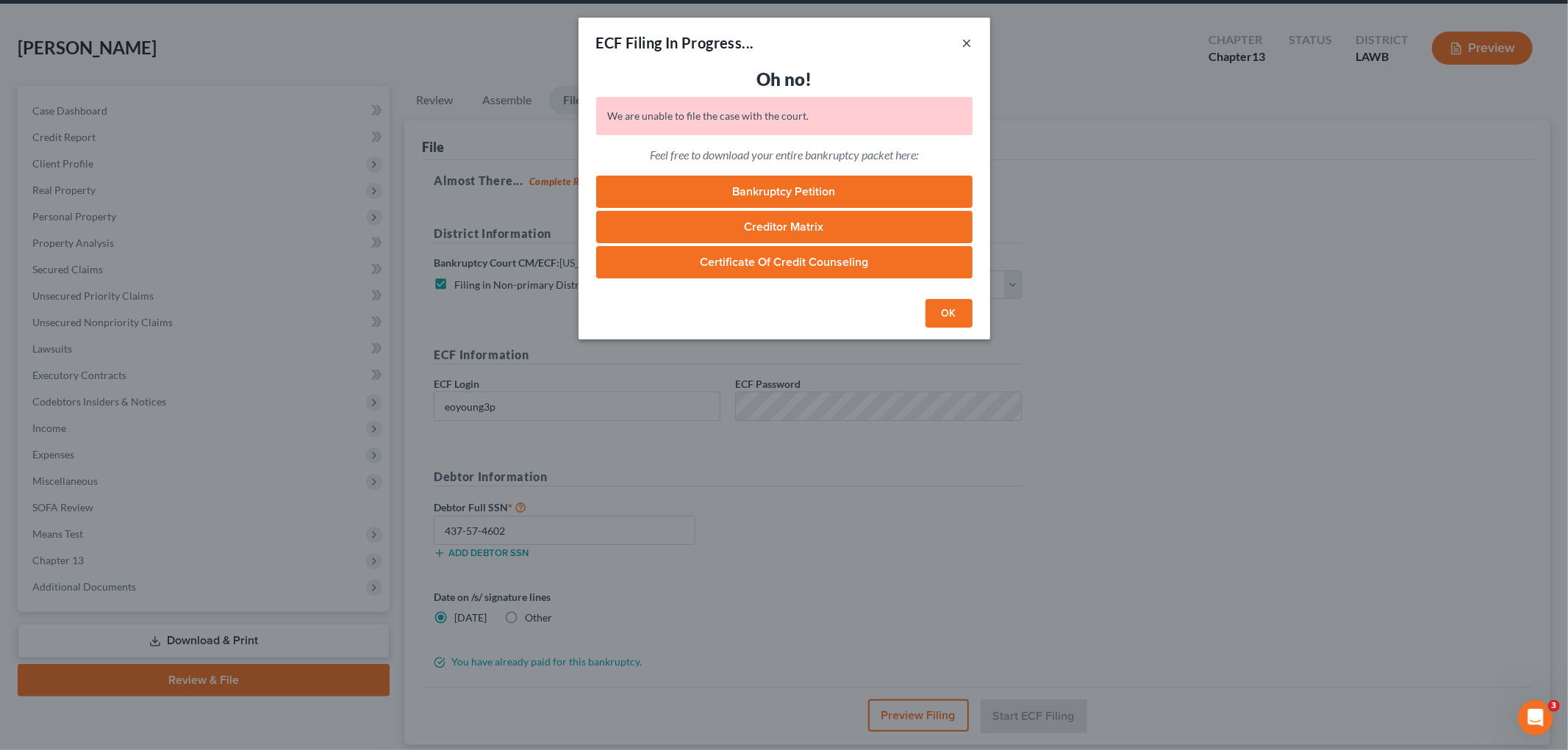
click at [966, 41] on button "×" at bounding box center [966, 42] width 10 height 18
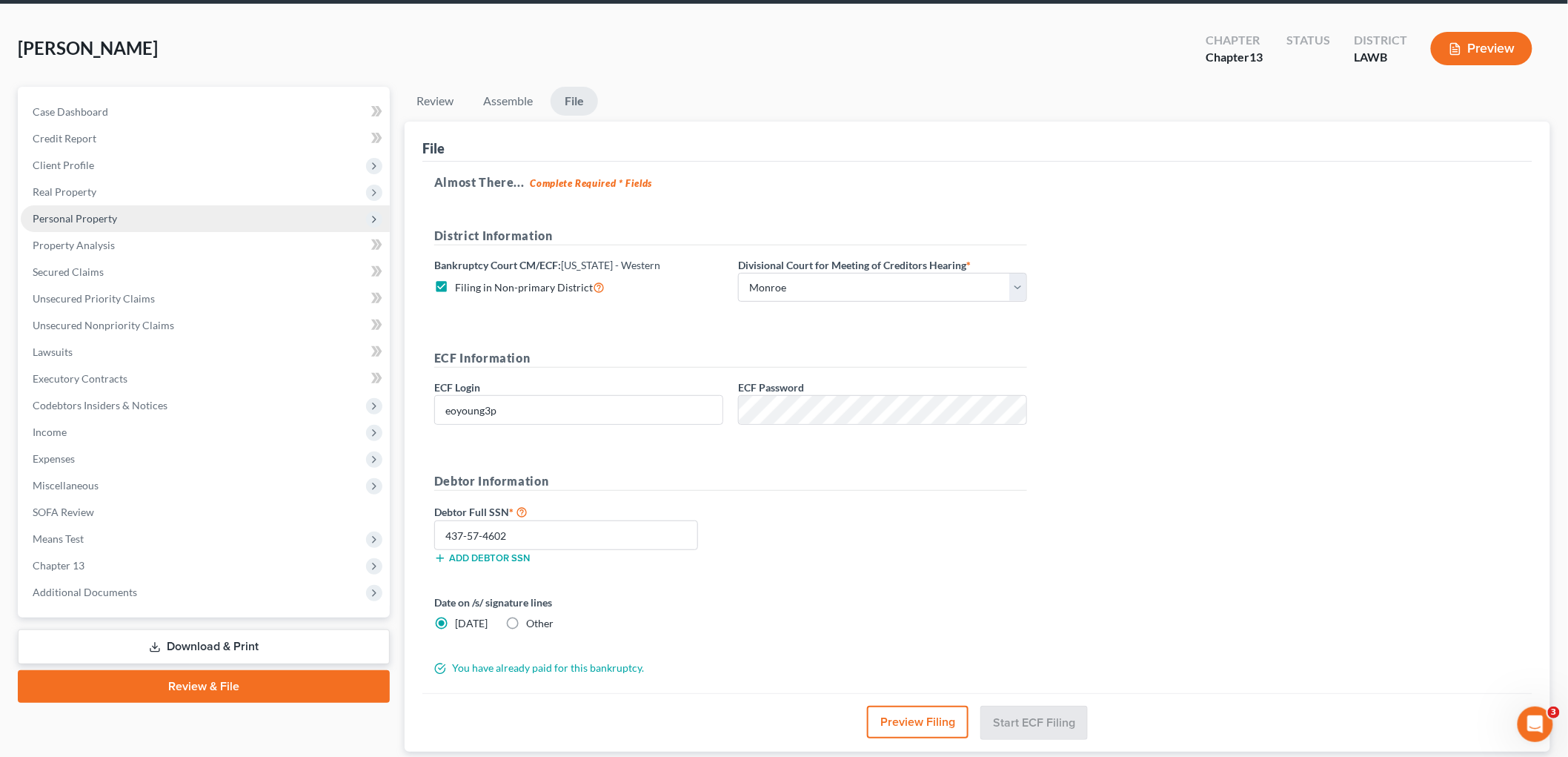
click at [83, 209] on span "Personal Property" at bounding box center [205, 219] width 369 height 27
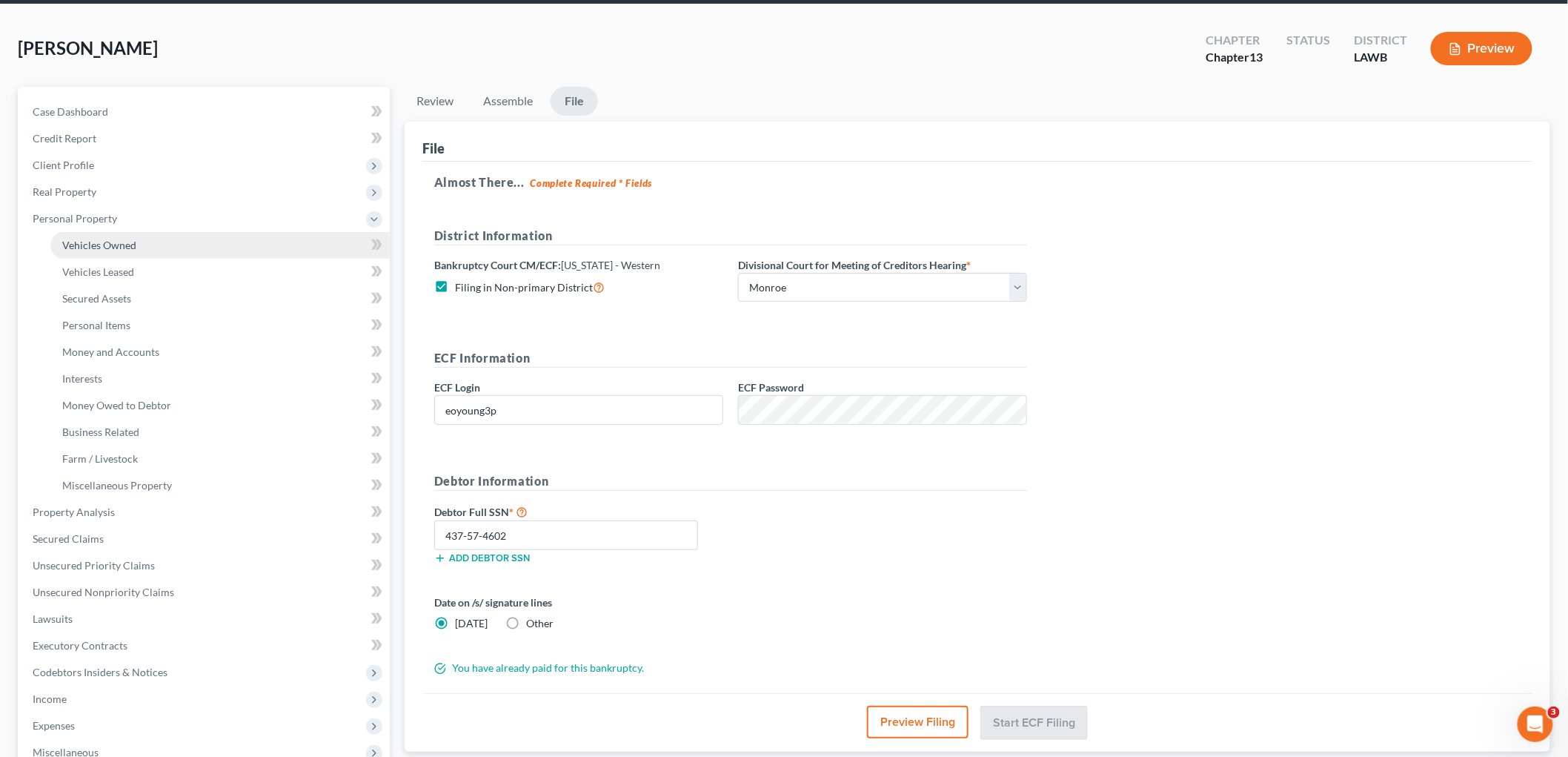
click at [90, 240] on span "Vehicles Owned" at bounding box center [100, 245] width 74 height 13
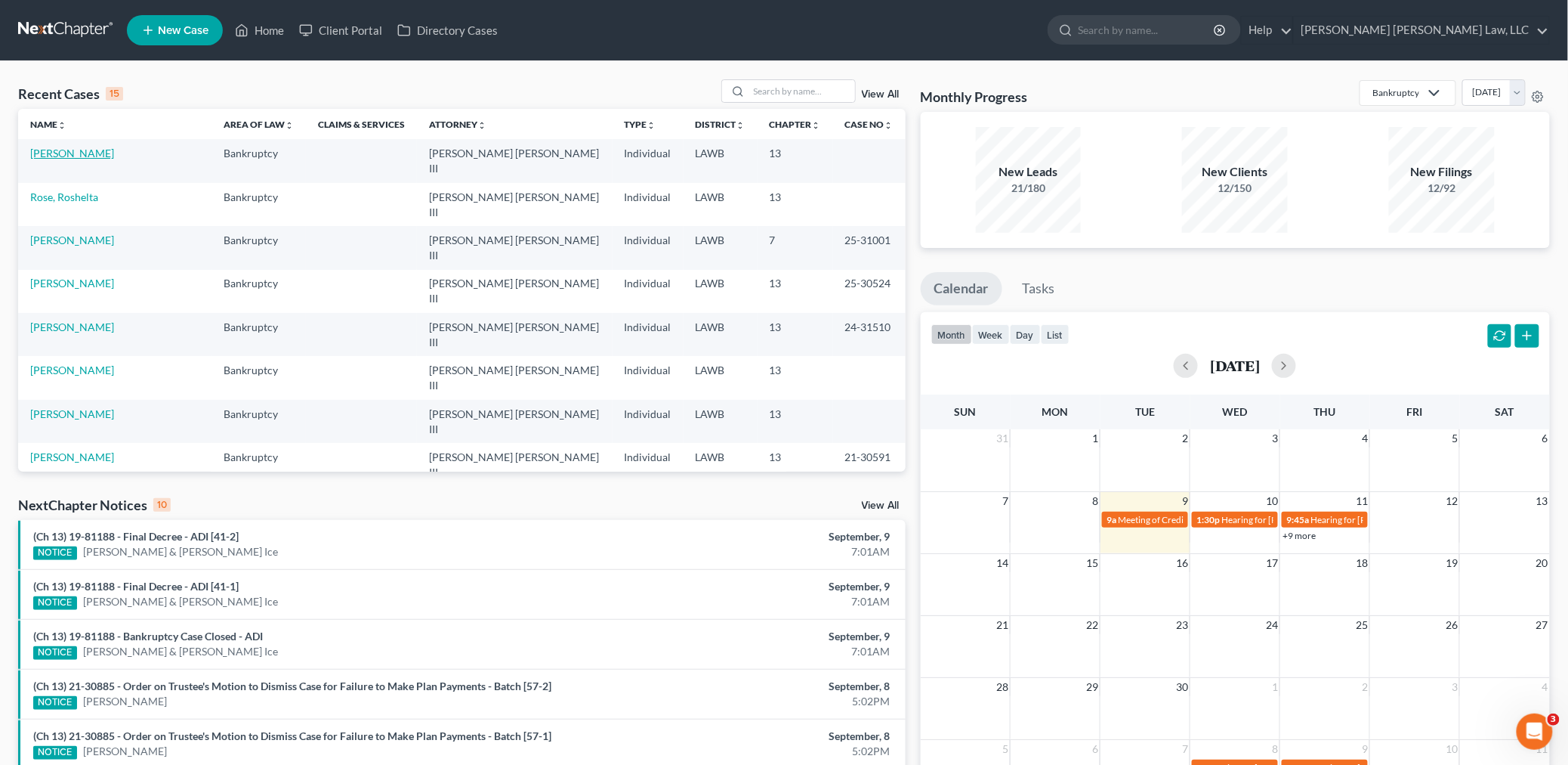
click at [69, 154] on link "[PERSON_NAME]" at bounding box center [72, 153] width 83 height 13
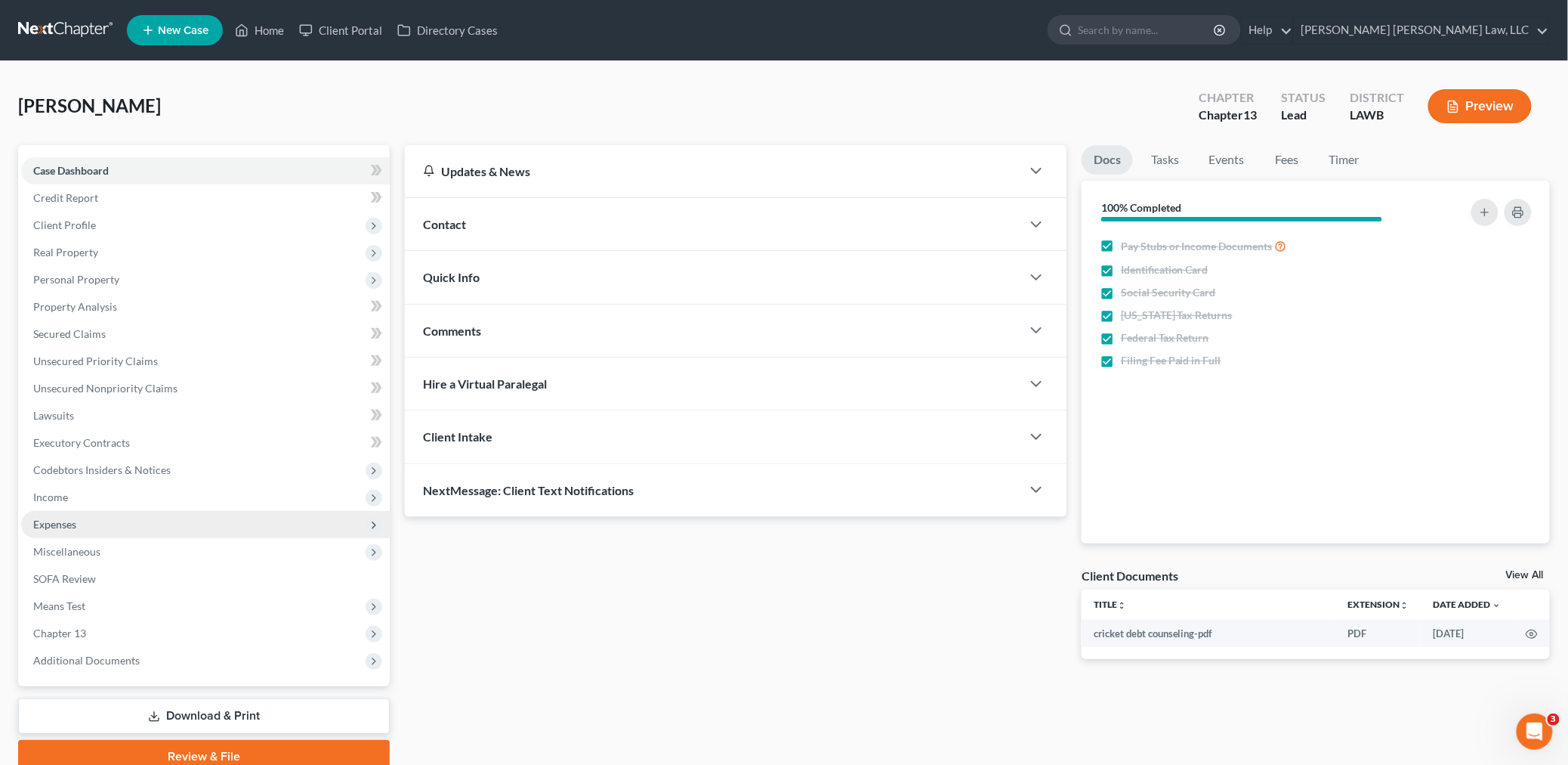
click at [77, 525] on span "Expenses" at bounding box center [205, 524] width 369 height 28
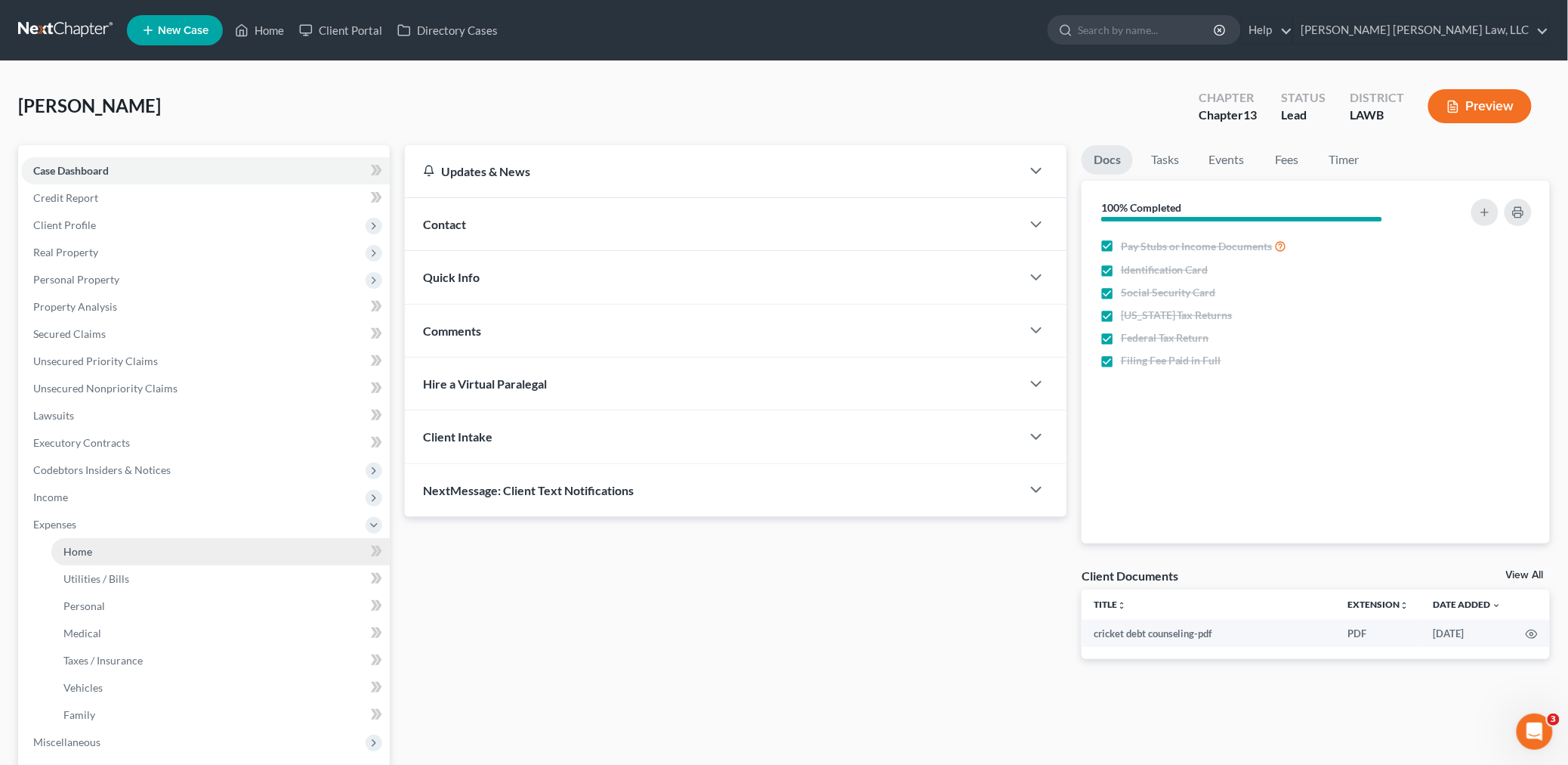
click at [88, 558] on link "Home" at bounding box center [220, 551] width 339 height 28
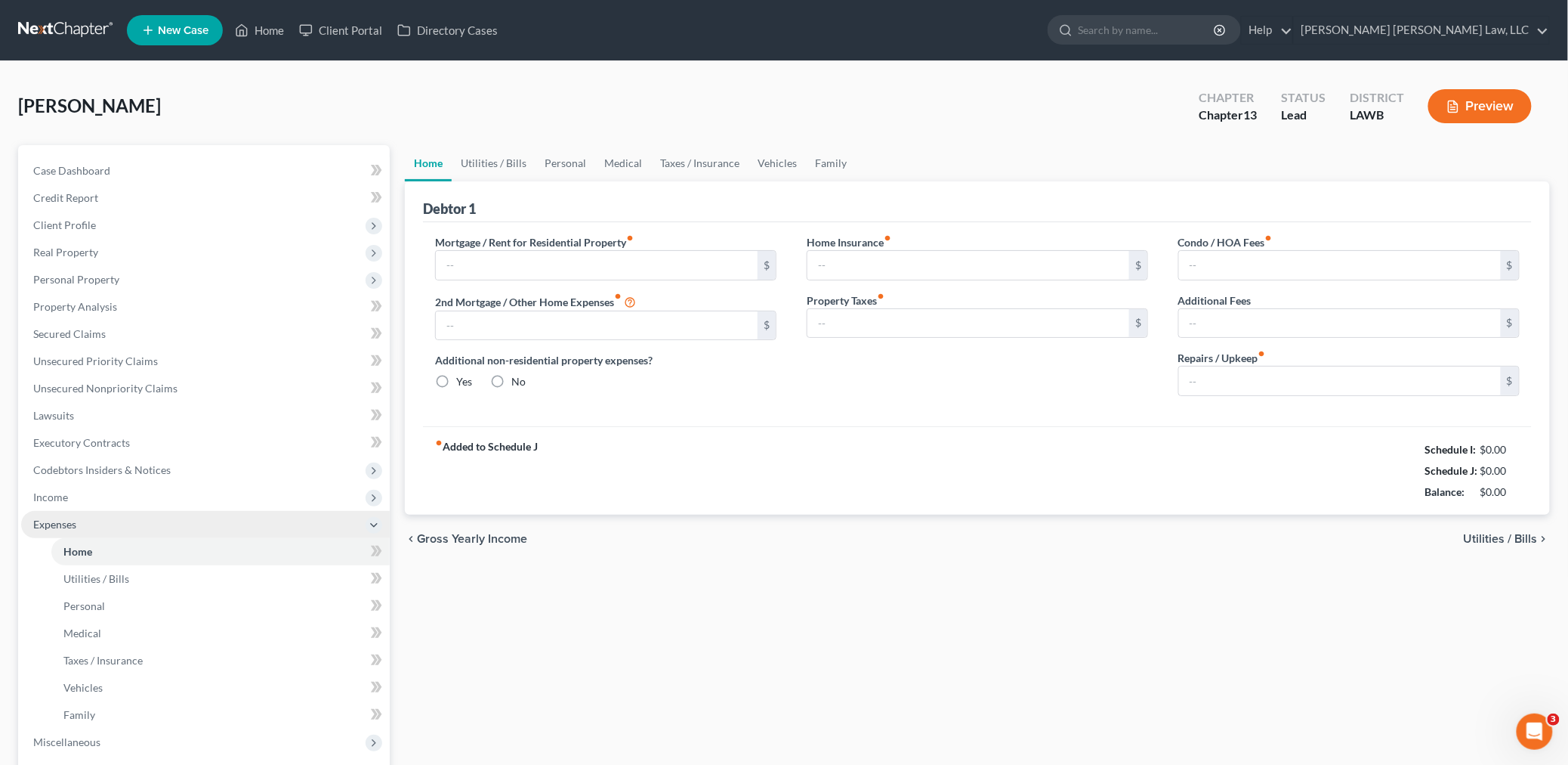
type input "575.00"
type input "0.00"
radio input "true"
type input "0.00"
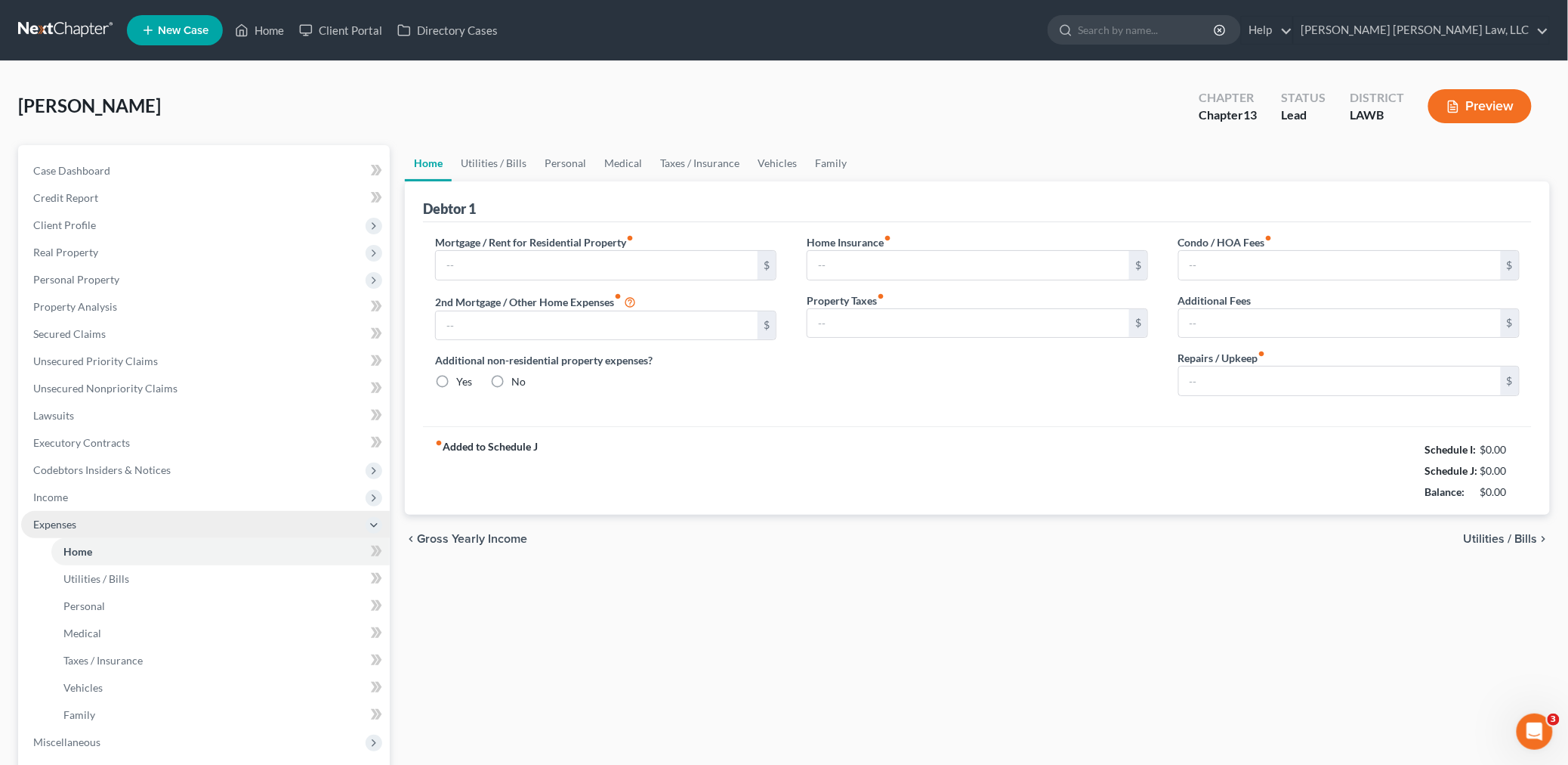
type input "0.00"
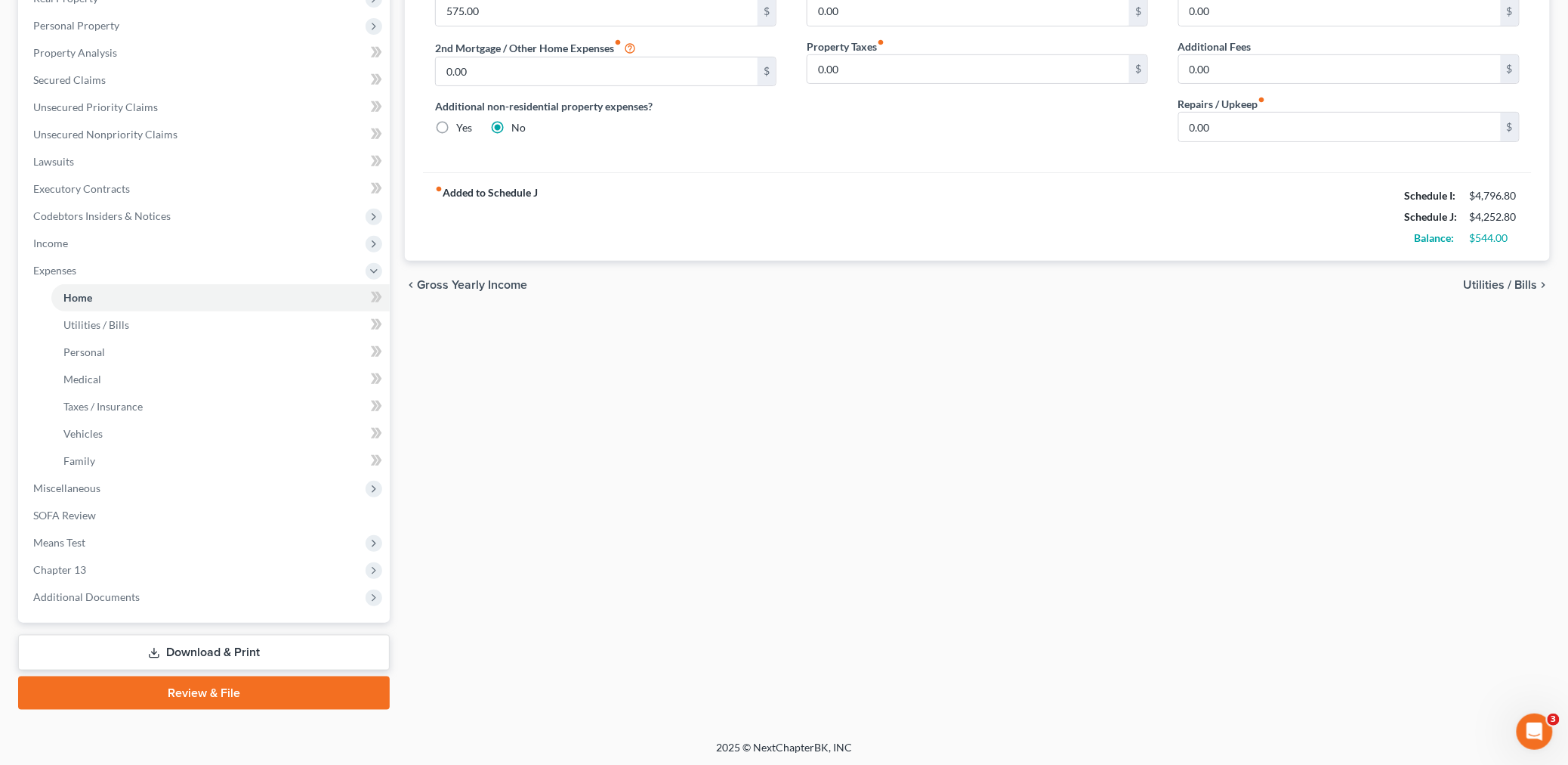
click at [231, 678] on link "Review & File" at bounding box center [204, 693] width 372 height 33
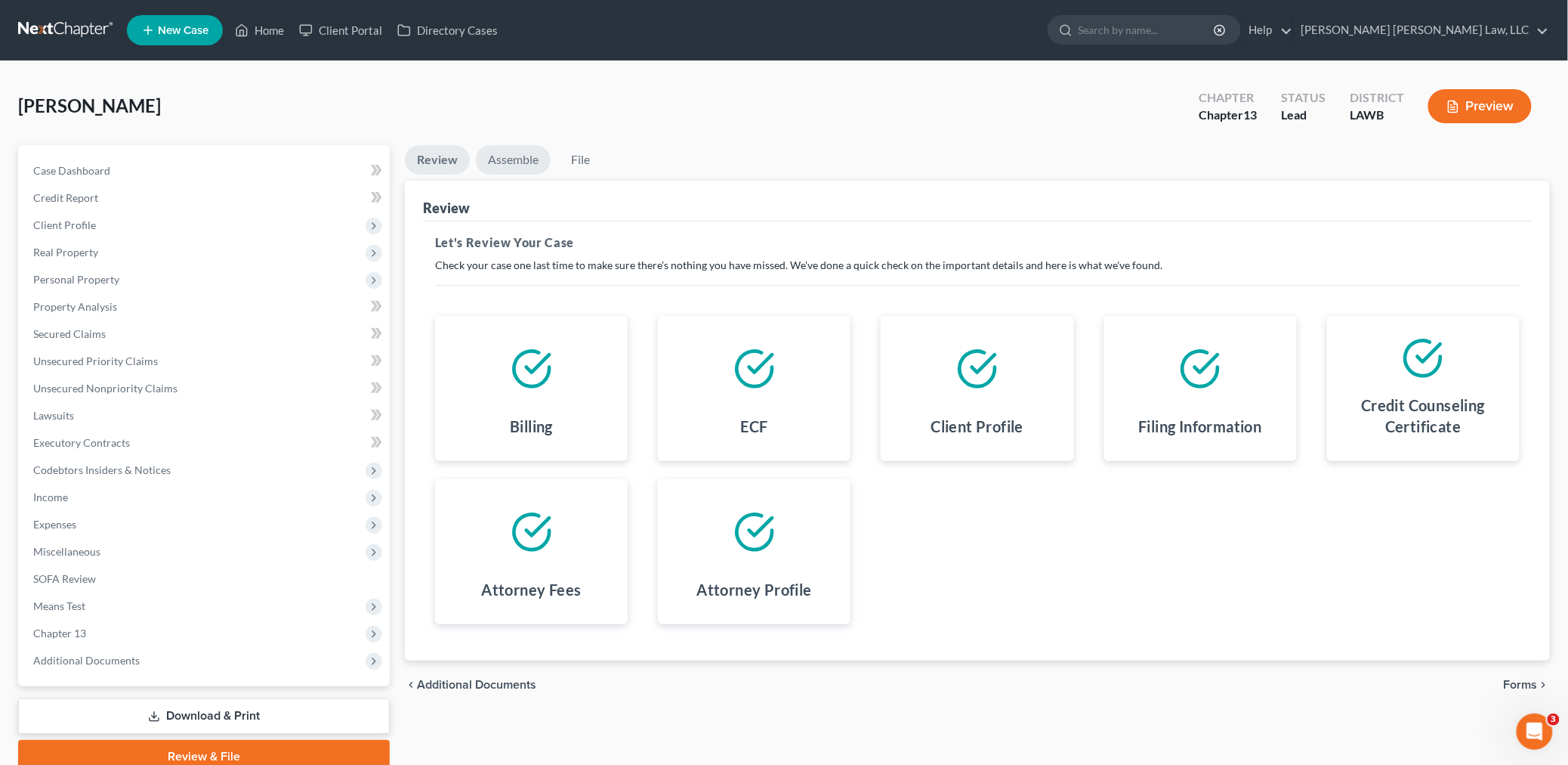
click at [512, 150] on link "Assemble" at bounding box center [513, 159] width 75 height 29
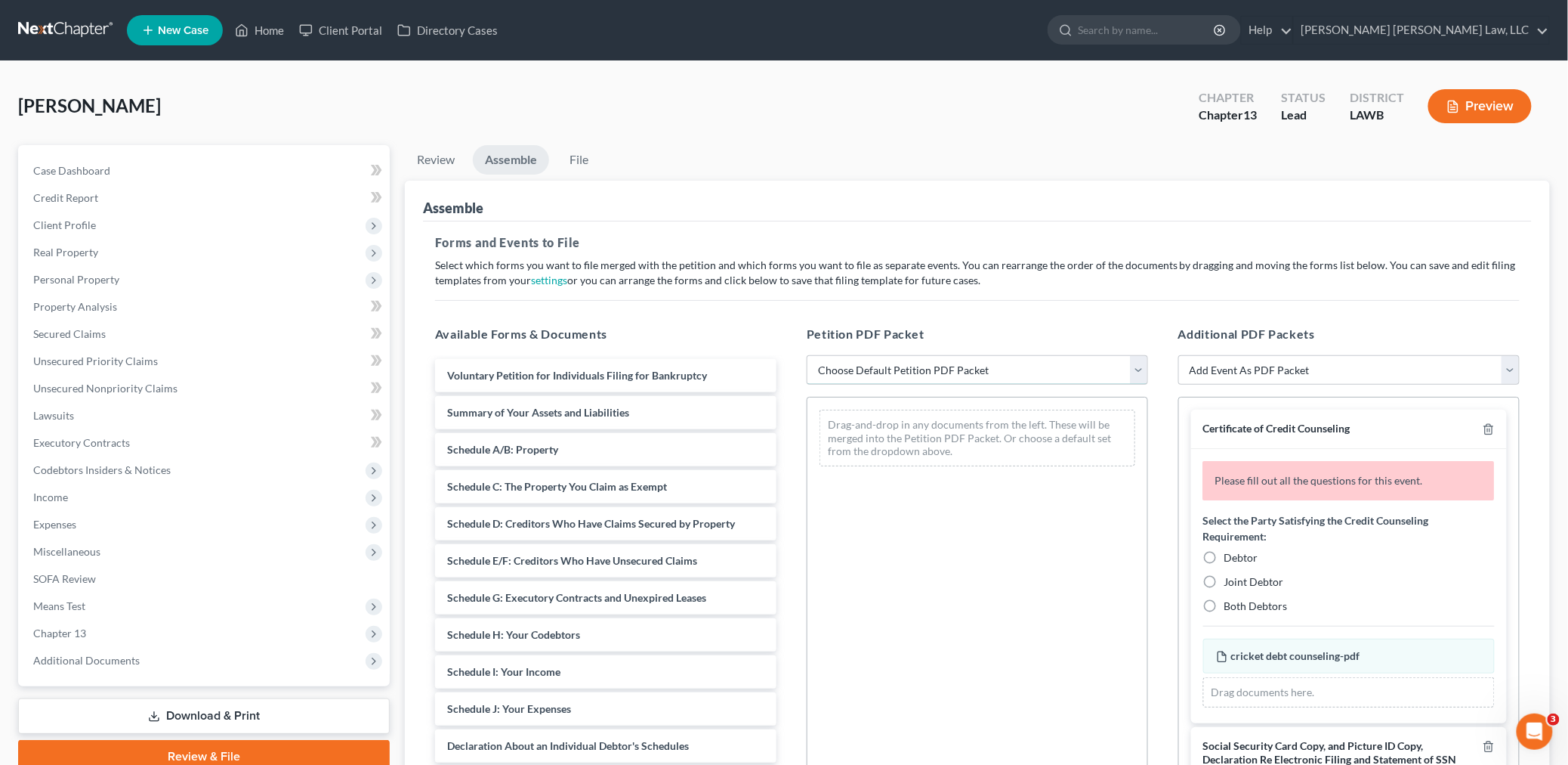
click at [841, 362] on select "Choose Default Petition PDF Packet Complete Bankruptcy Petition (all forms and …" at bounding box center [977, 370] width 341 height 30
select select "0"
click at [806, 355] on select "Choose Default Petition PDF Packet Complete Bankruptcy Petition (all forms and …" at bounding box center [977, 370] width 341 height 30
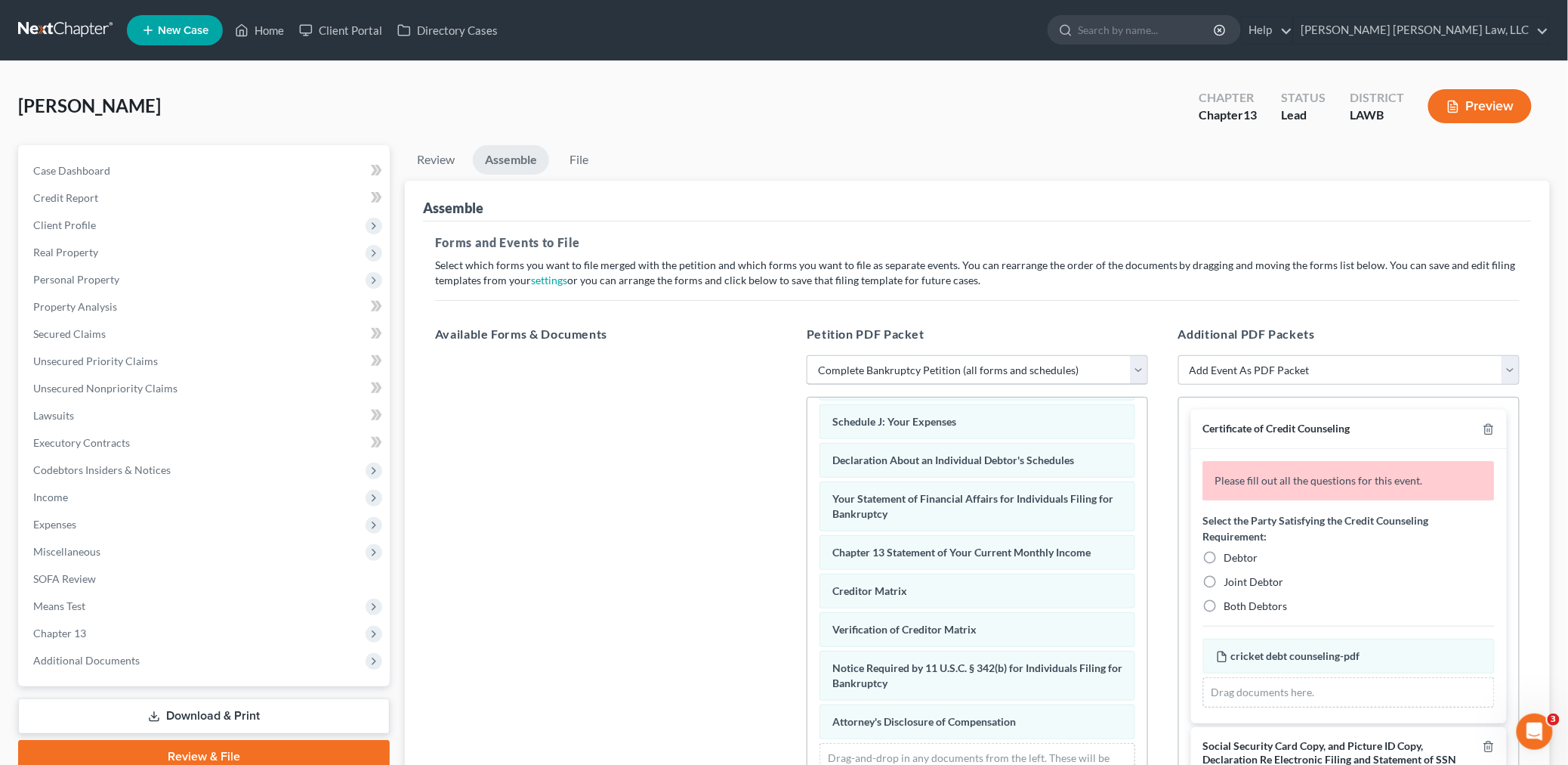
scroll to position [184, 0]
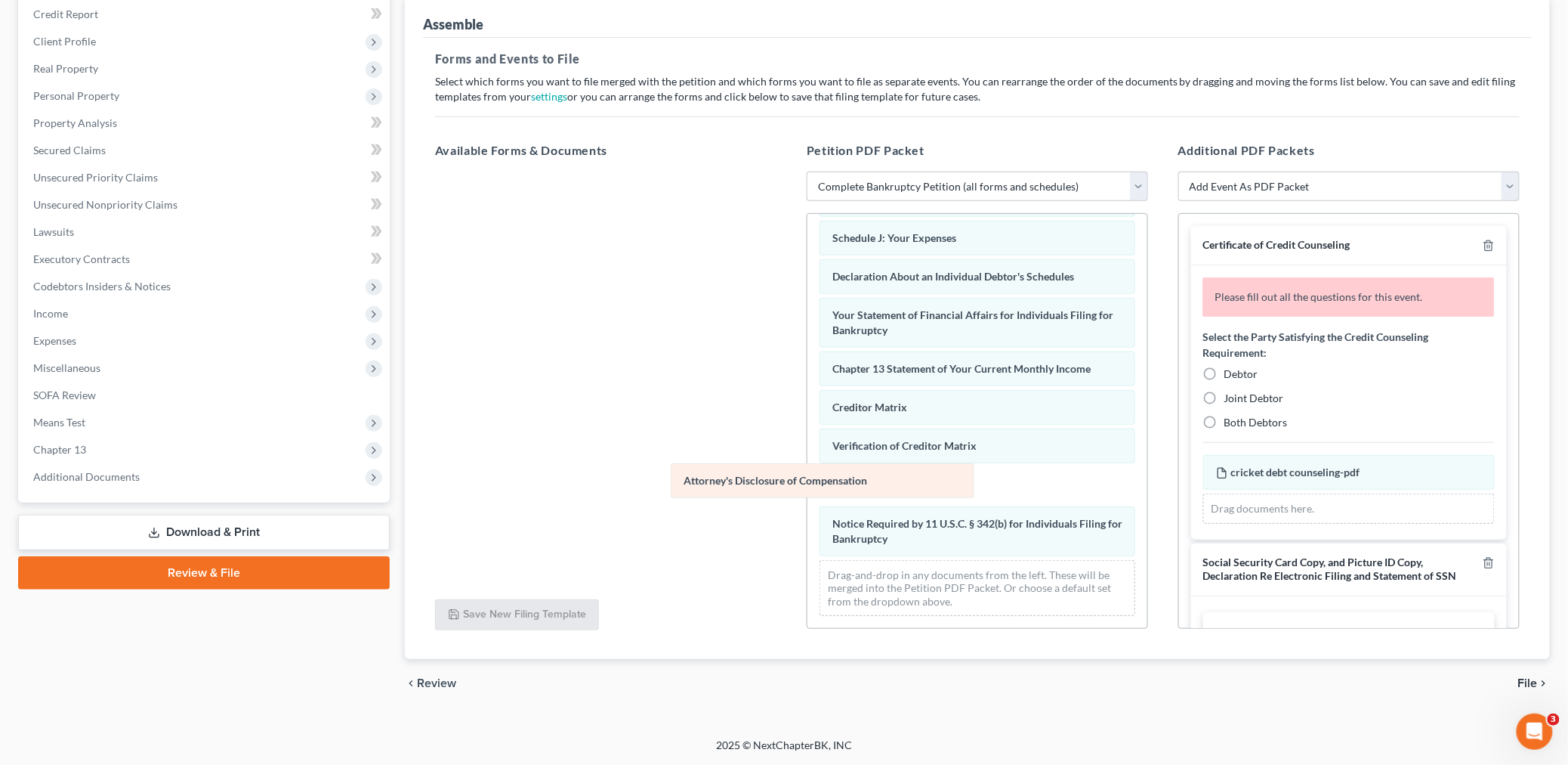
drag, startPoint x: 908, startPoint y: 548, endPoint x: 630, endPoint y: 452, distance: 294.1
click at [807, 458] on div "Attorney's Disclosure of Compensation Voluntary Petition for Individuals Filing…" at bounding box center [977, 244] width 340 height 766
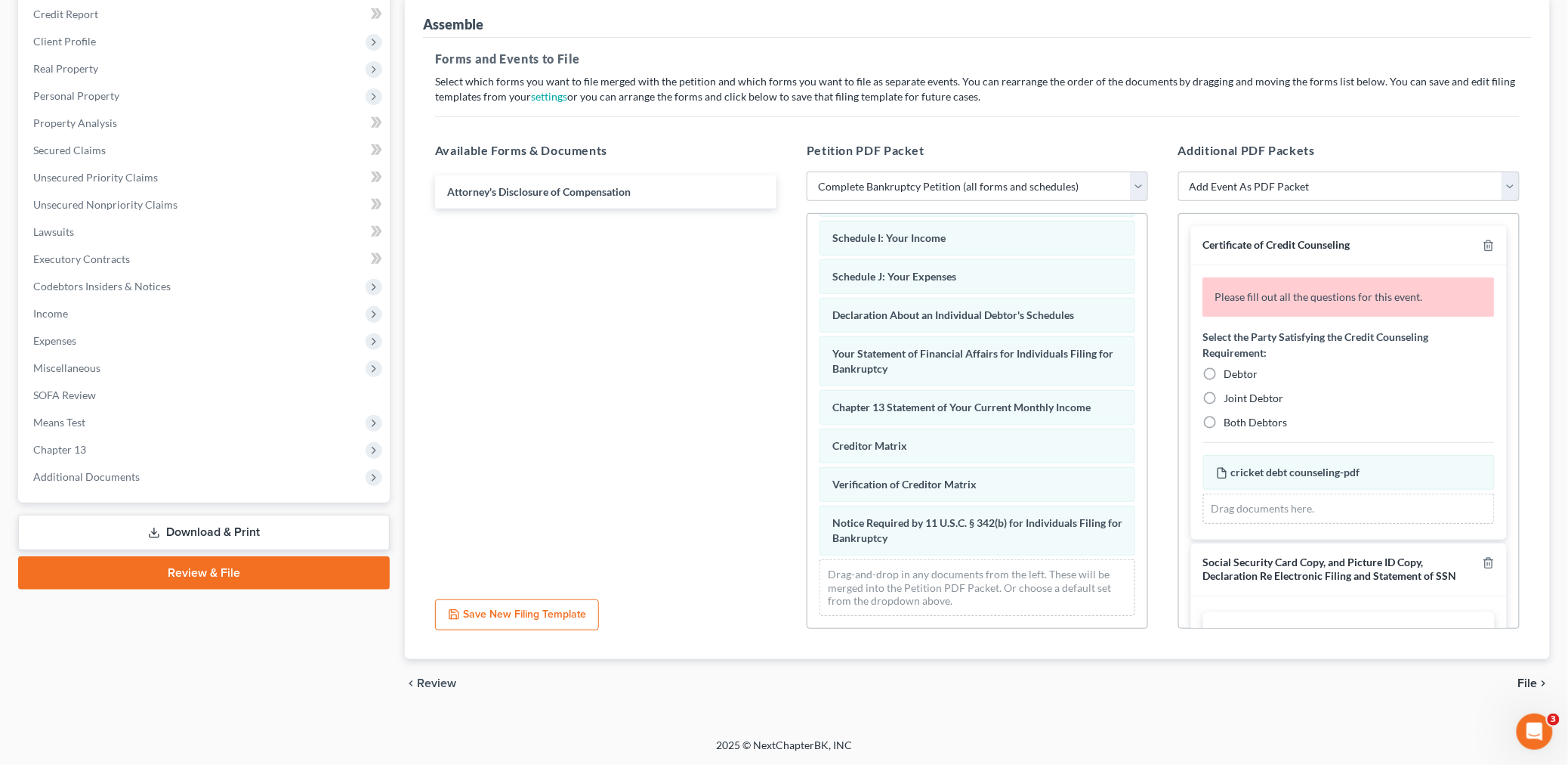
click at [1225, 373] on label "Debtor" at bounding box center [1242, 374] width 34 height 15
click at [1230, 373] on input "Debtor" at bounding box center [1235, 371] width 9 height 9
radio input "true"
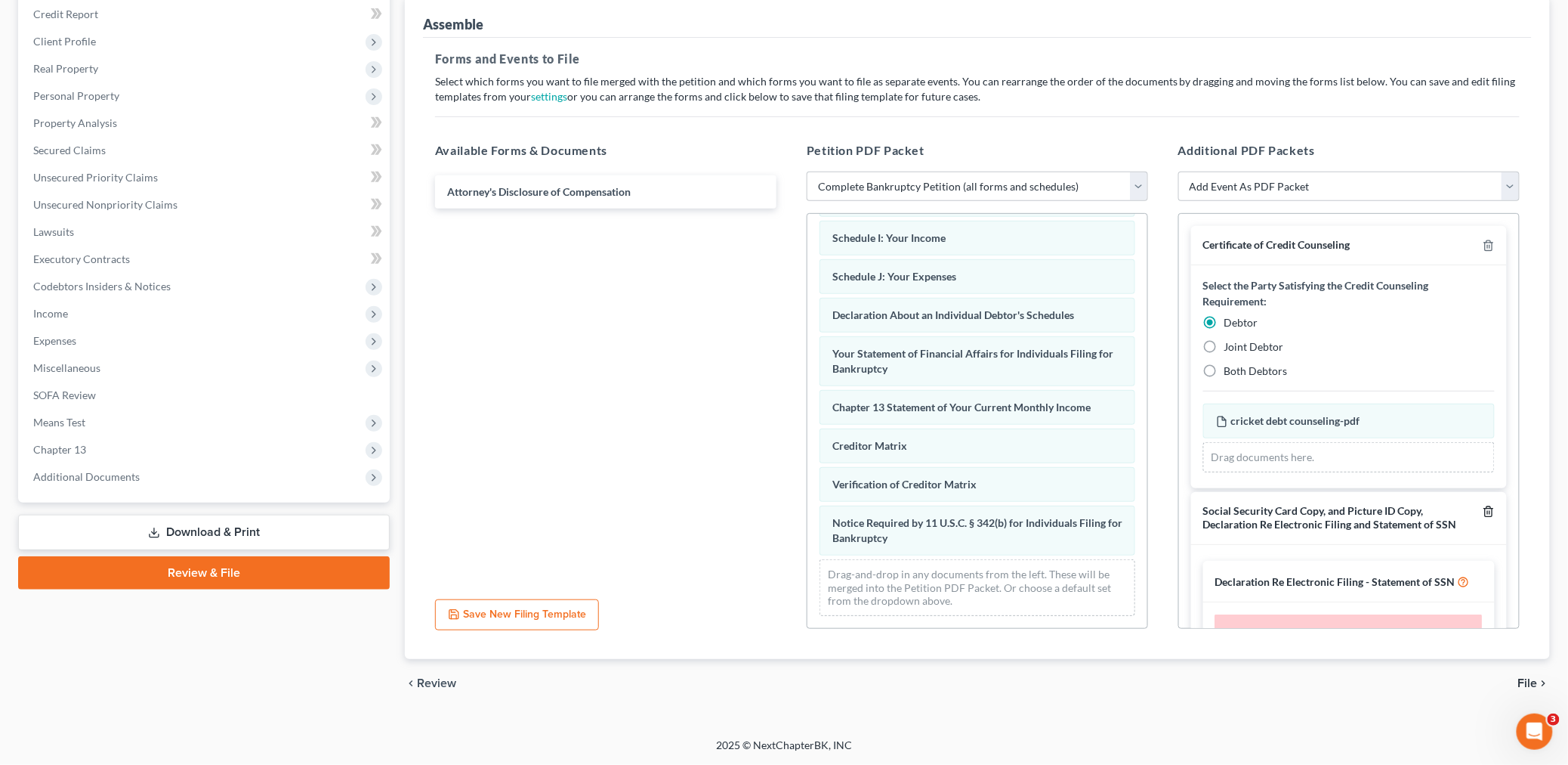
click at [1483, 513] on icon "button" at bounding box center [1488, 512] width 12 height 12
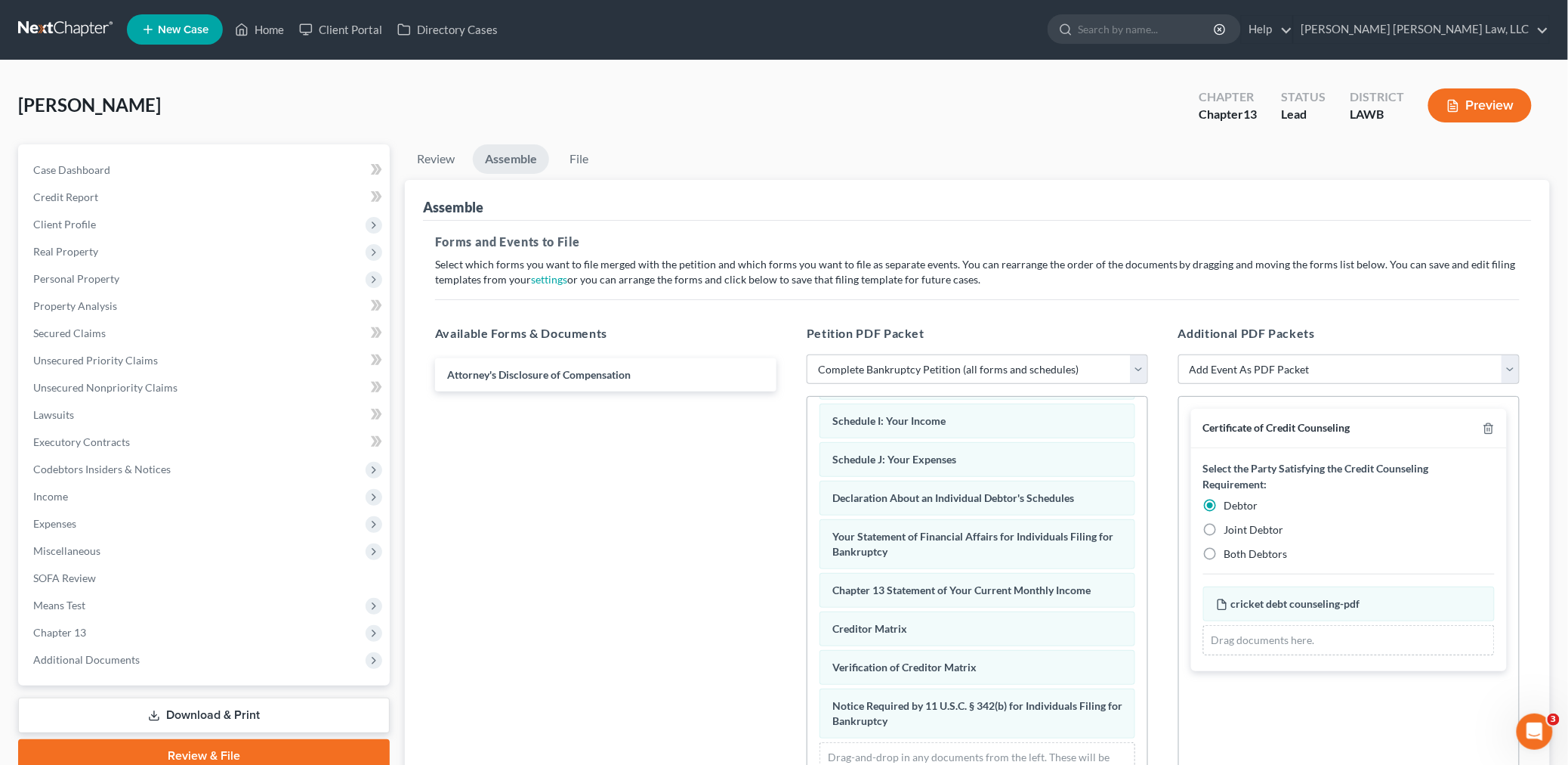
scroll to position [0, 0]
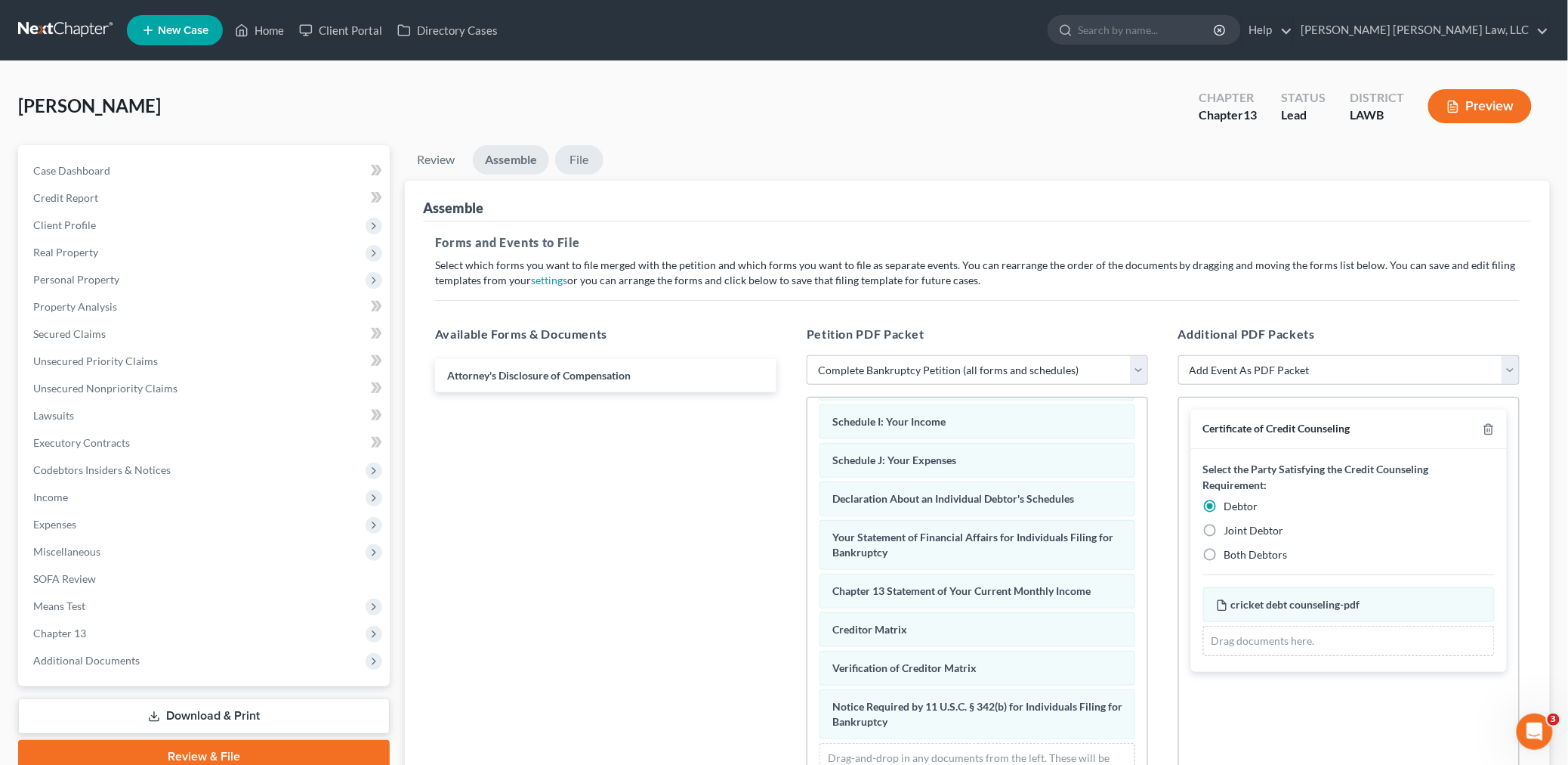
click at [592, 159] on link "File" at bounding box center [579, 159] width 48 height 29
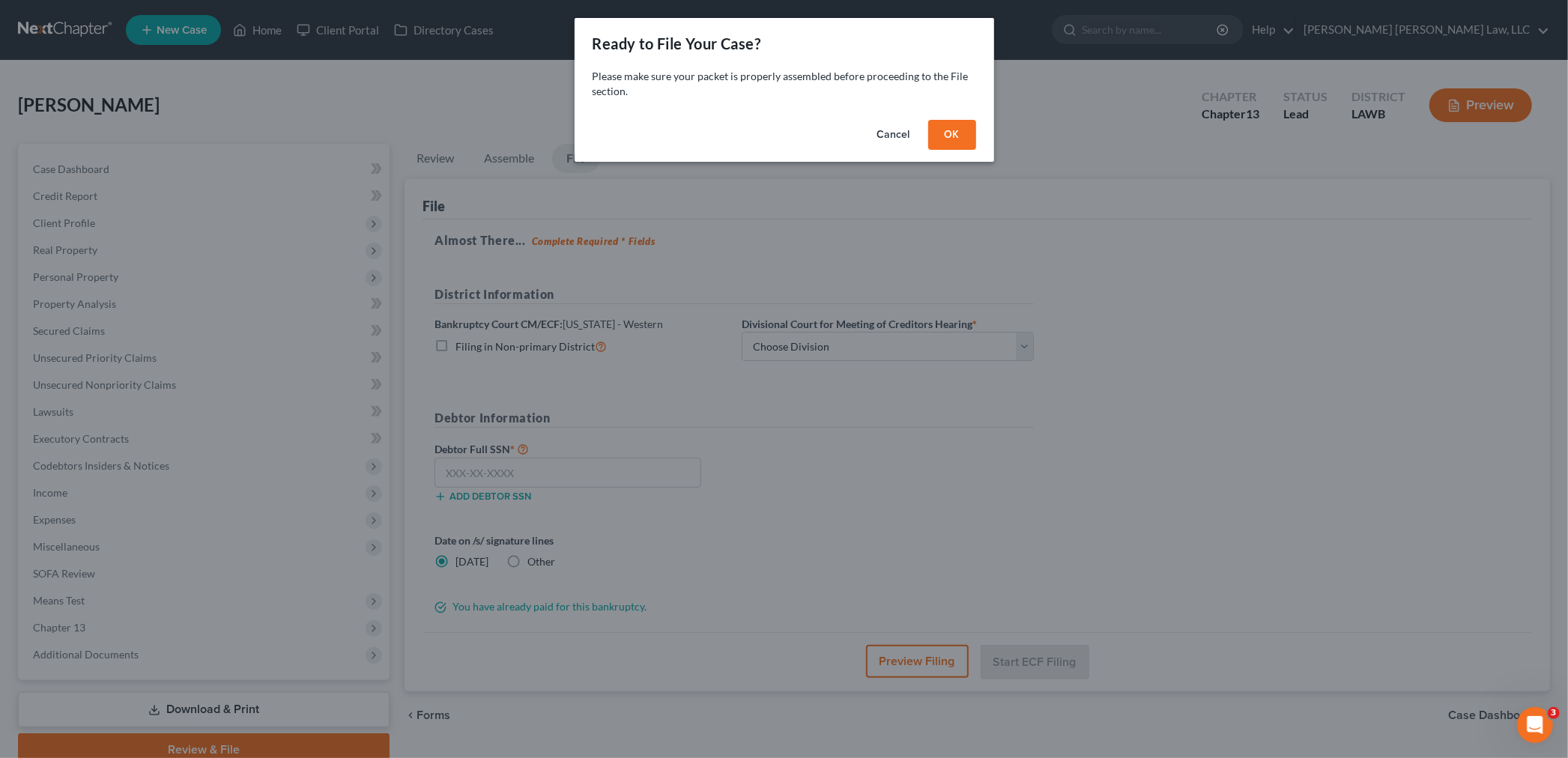
click at [941, 139] on button "OK" at bounding box center [952, 134] width 48 height 30
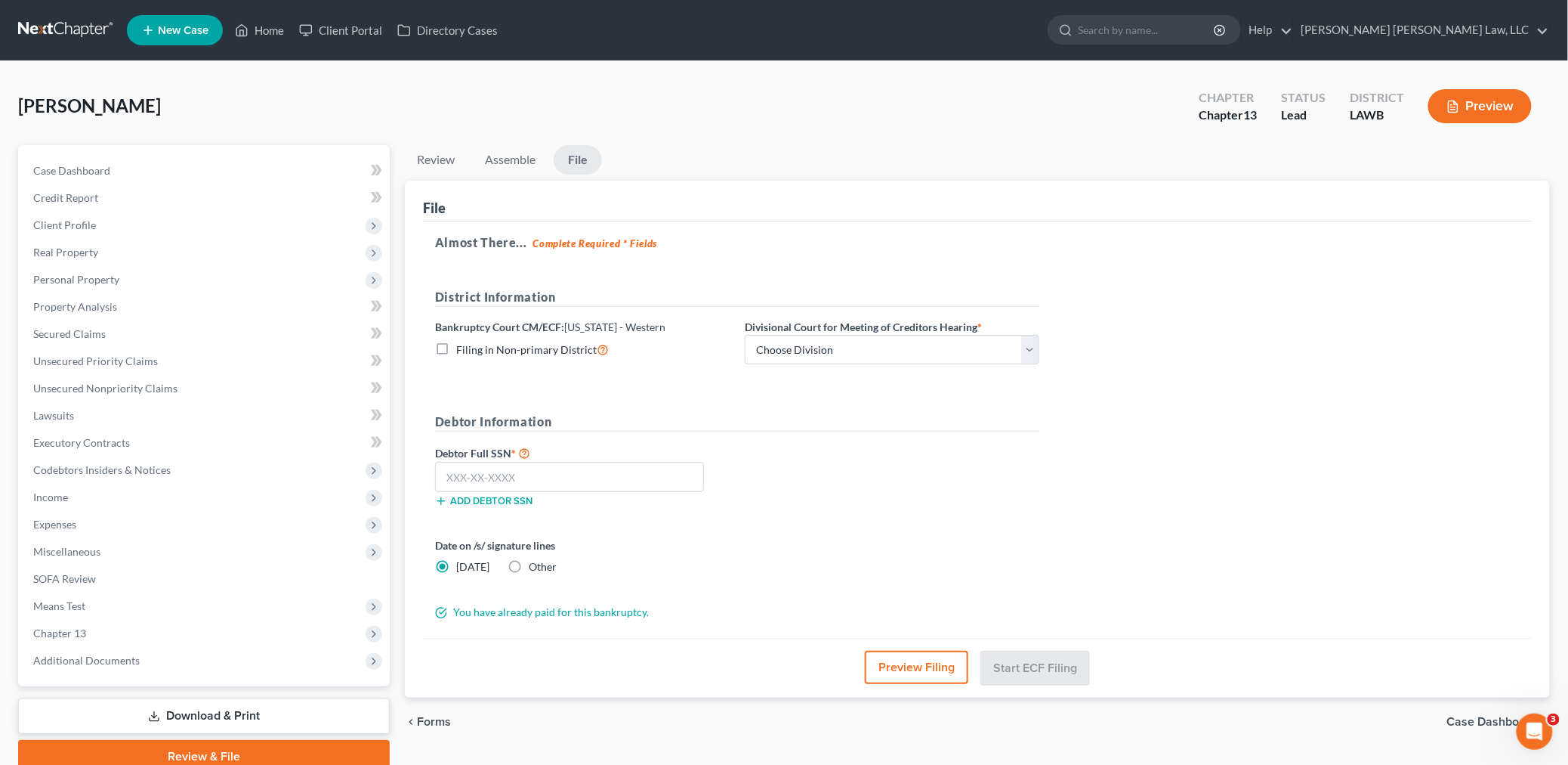
click at [456, 347] on label "Filing in Non-primary District" at bounding box center [532, 349] width 153 height 17
click at [462, 347] on input "Filing in Non-primary District" at bounding box center [467, 345] width 9 height 9
checkbox input "true"
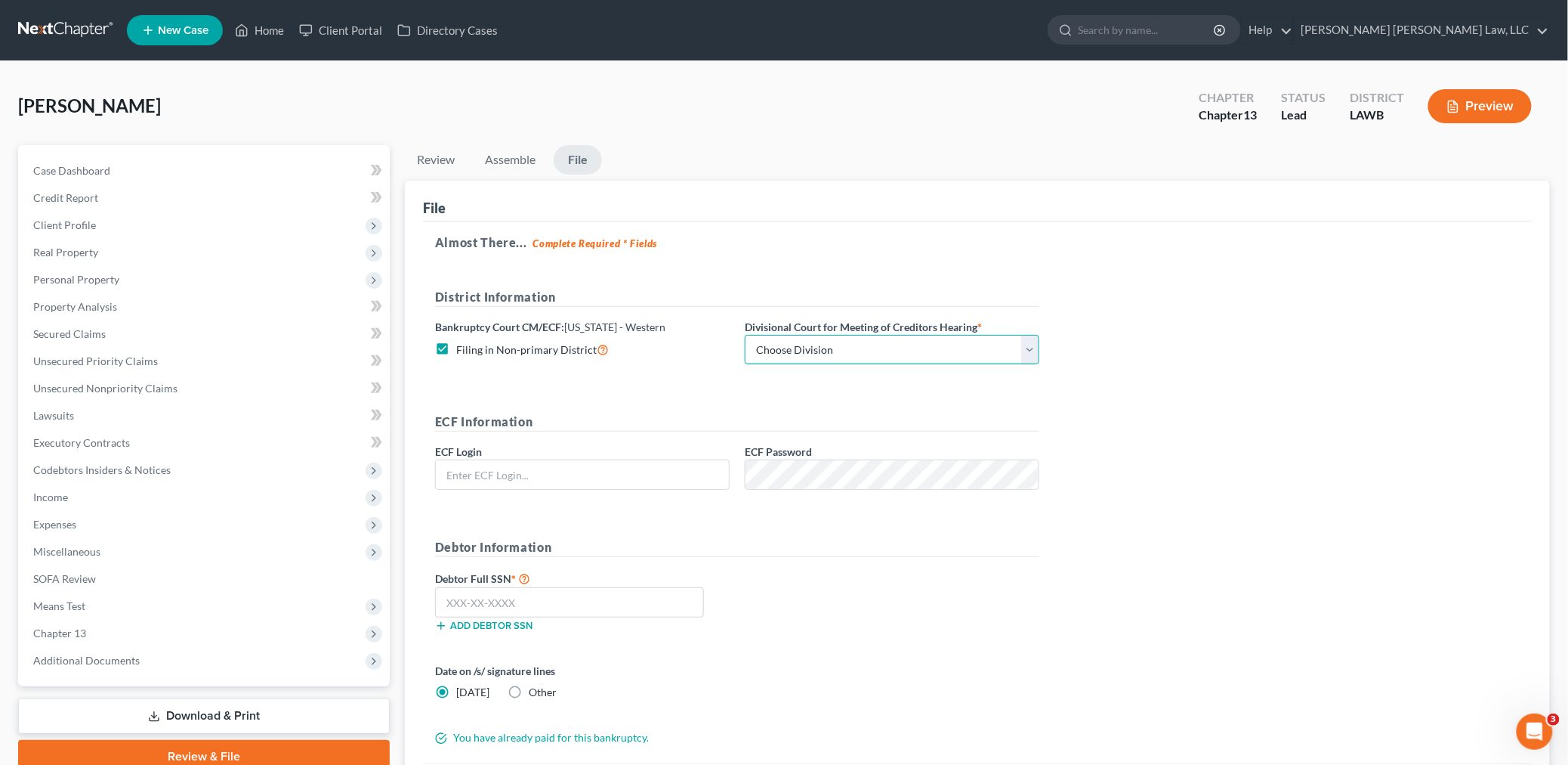
click at [796, 352] on select "Choose Division [GEOGRAPHIC_DATA] [GEOGRAPHIC_DATA]-[GEOGRAPHIC_DATA] Lake [PER…" at bounding box center [892, 350] width 295 height 30
select select "3"
click at [745, 335] on select "Choose Division [GEOGRAPHIC_DATA] [GEOGRAPHIC_DATA]-[GEOGRAPHIC_DATA] Lake [PER…" at bounding box center [892, 350] width 295 height 30
click at [681, 470] on input "text" at bounding box center [581, 475] width 293 height 28
type input "eoyoung3p"
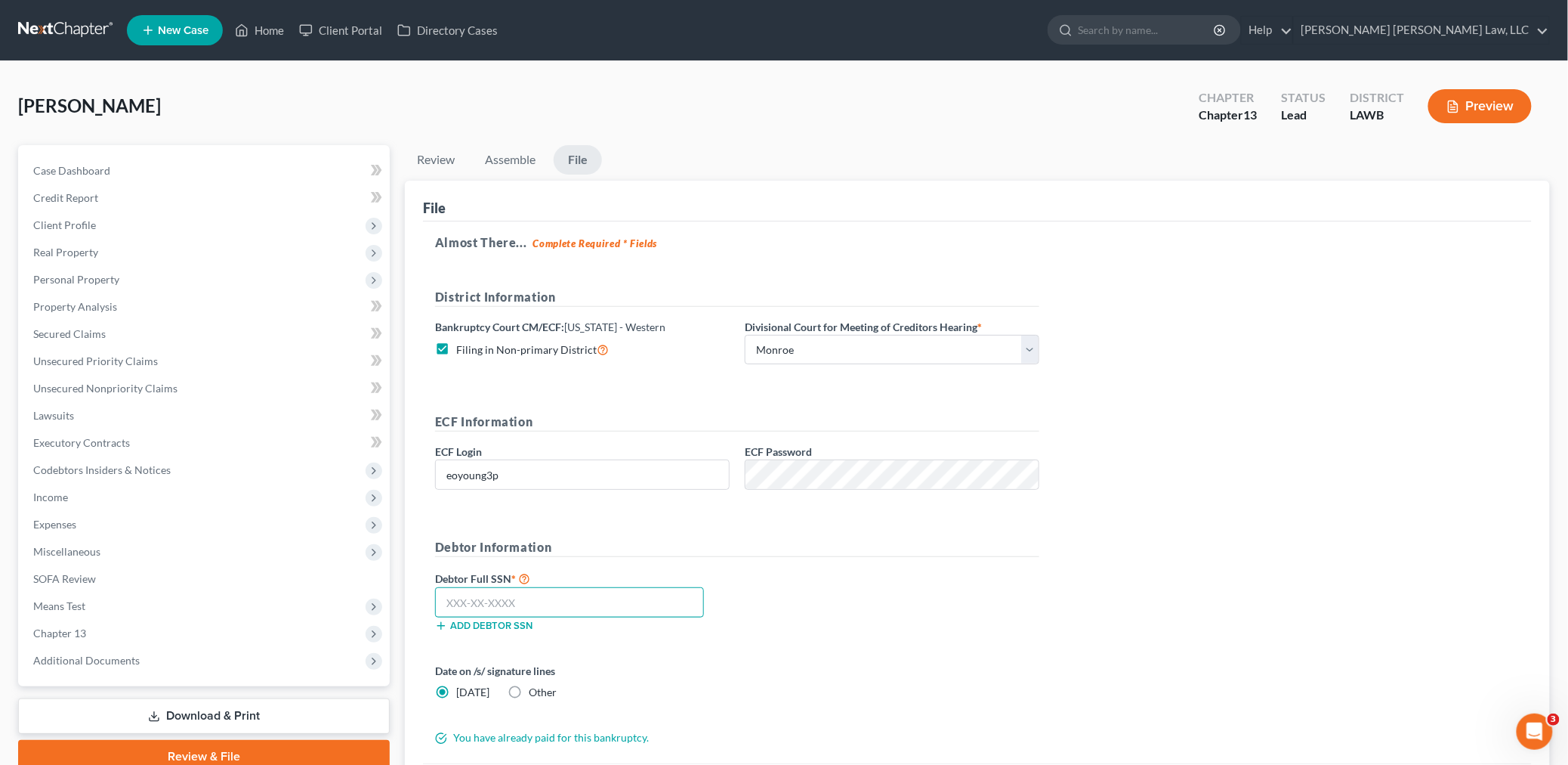
click at [580, 607] on input "text" at bounding box center [569, 603] width 268 height 30
click at [692, 629] on div "Add debtor SSN" at bounding box center [582, 625] width 309 height 15
click at [620, 602] on input "437-57-4602" at bounding box center [569, 603] width 268 height 30
type input "437-57-4602"
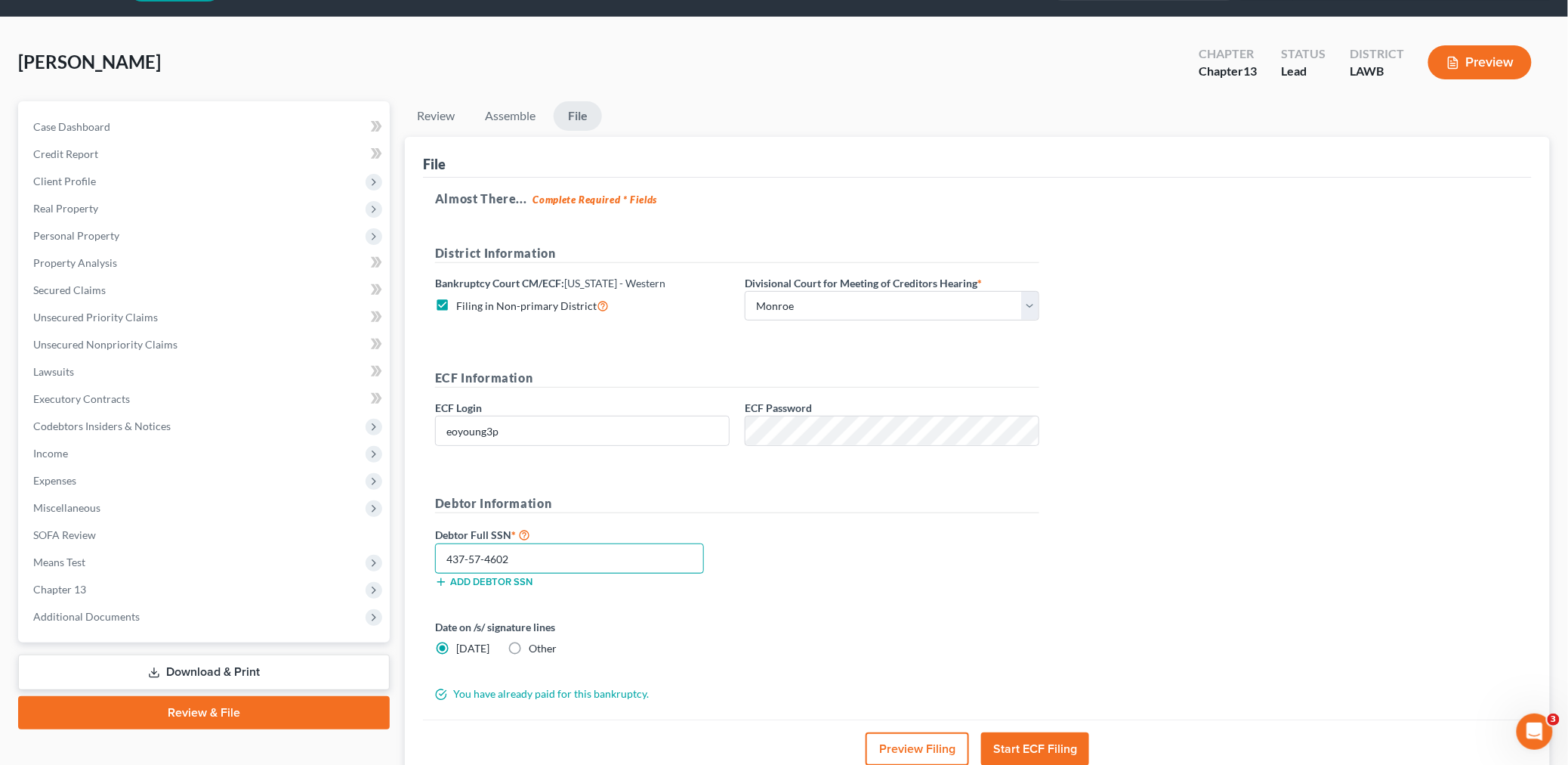
scroll to position [162, 0]
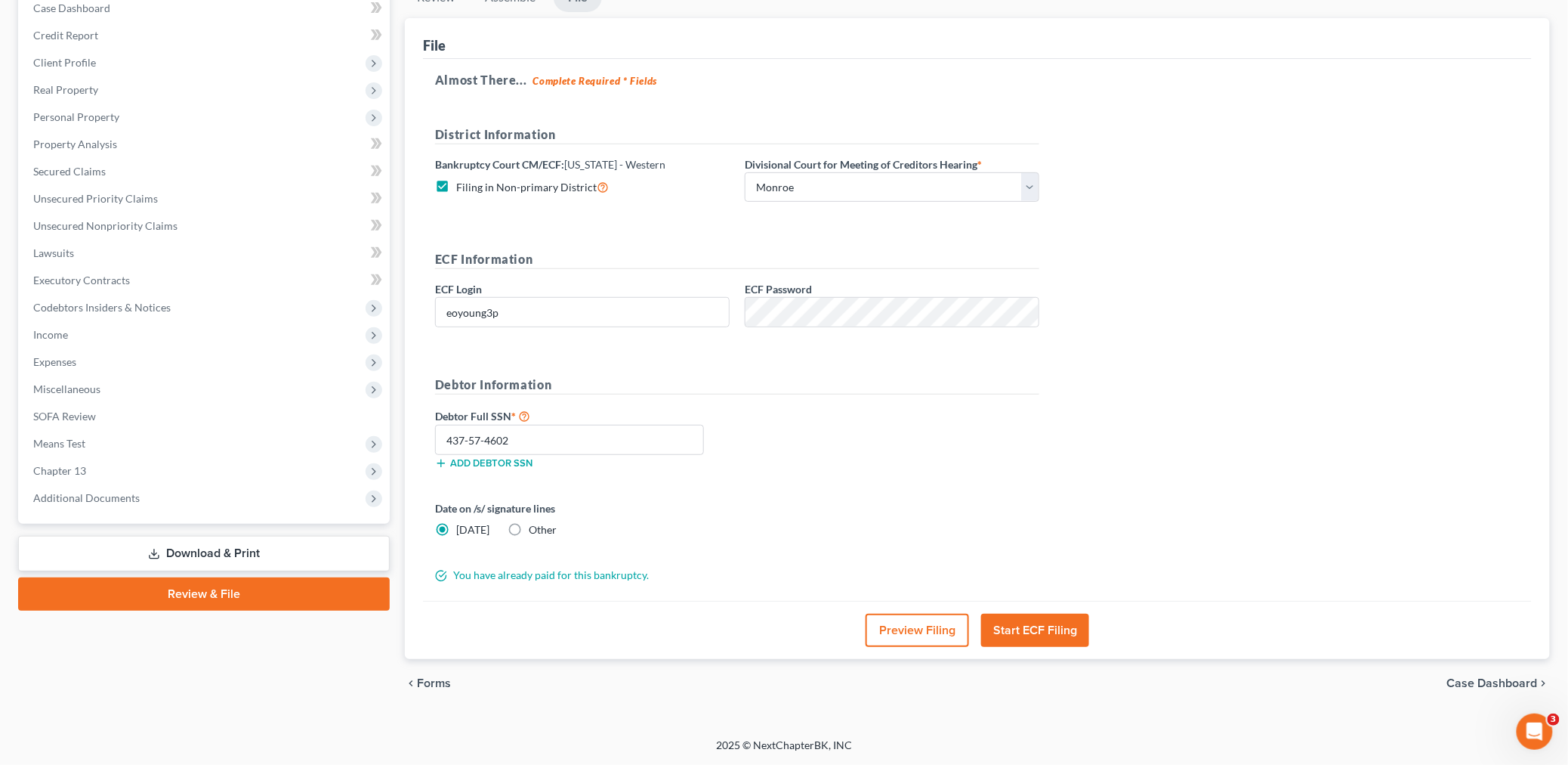
click at [1010, 627] on button "Start ECF Filing" at bounding box center [1035, 630] width 108 height 33
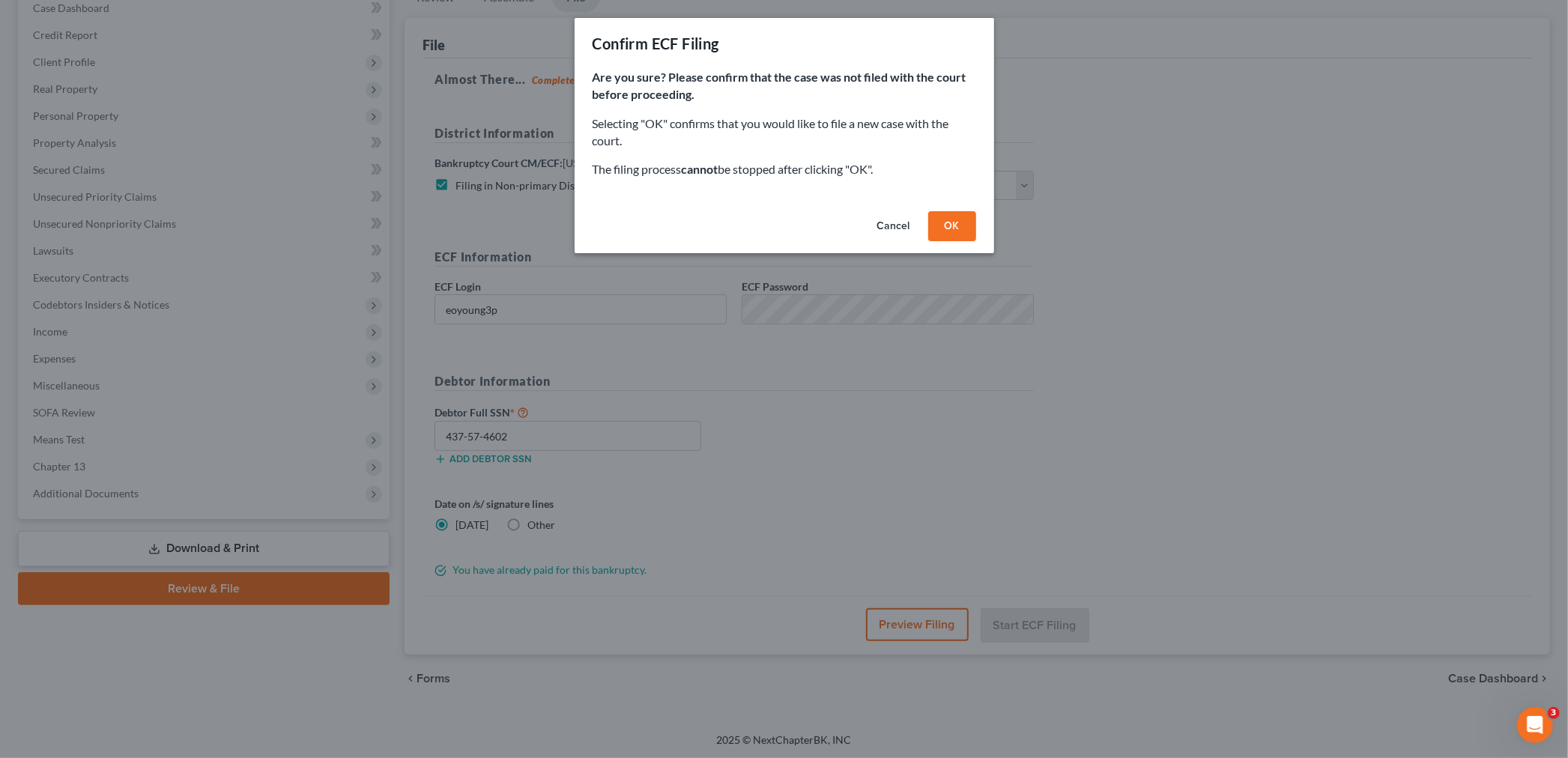
click at [950, 232] on button "OK" at bounding box center [952, 227] width 48 height 30
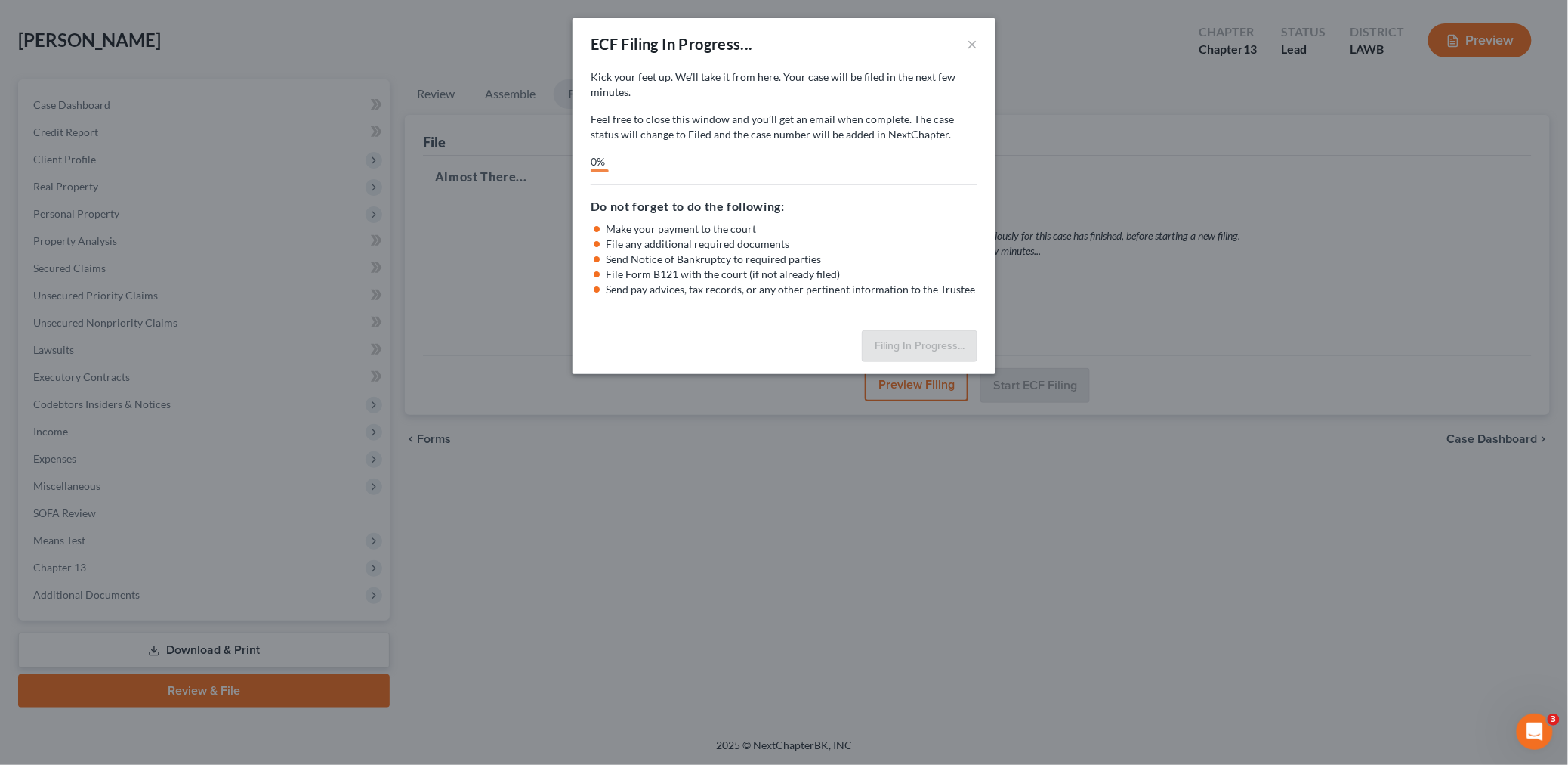
scroll to position [64, 0]
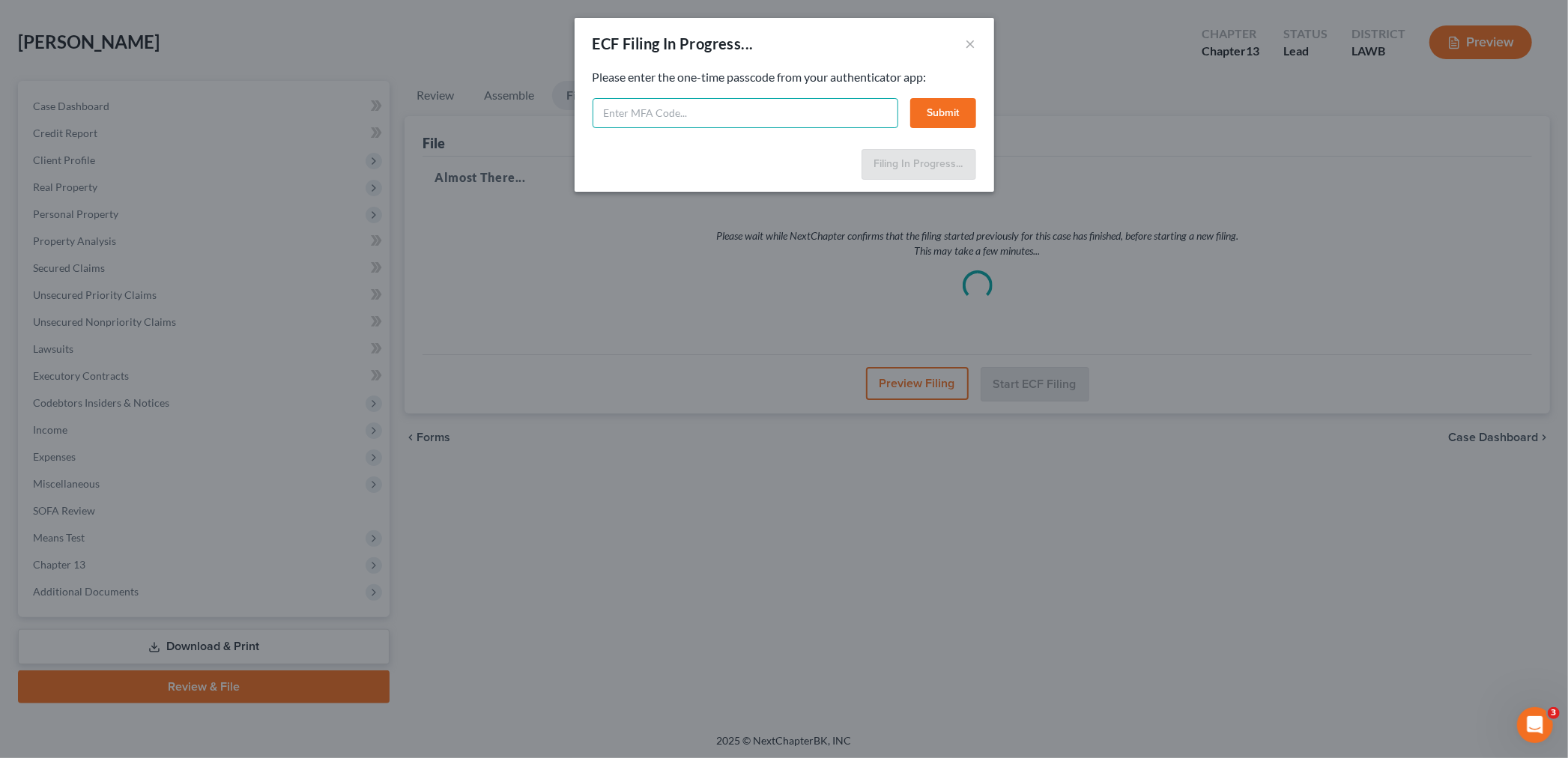
click at [790, 108] on input "text" at bounding box center [745, 113] width 306 height 30
click at [660, 114] on input "203112" at bounding box center [745, 113] width 306 height 30
type input "203112"
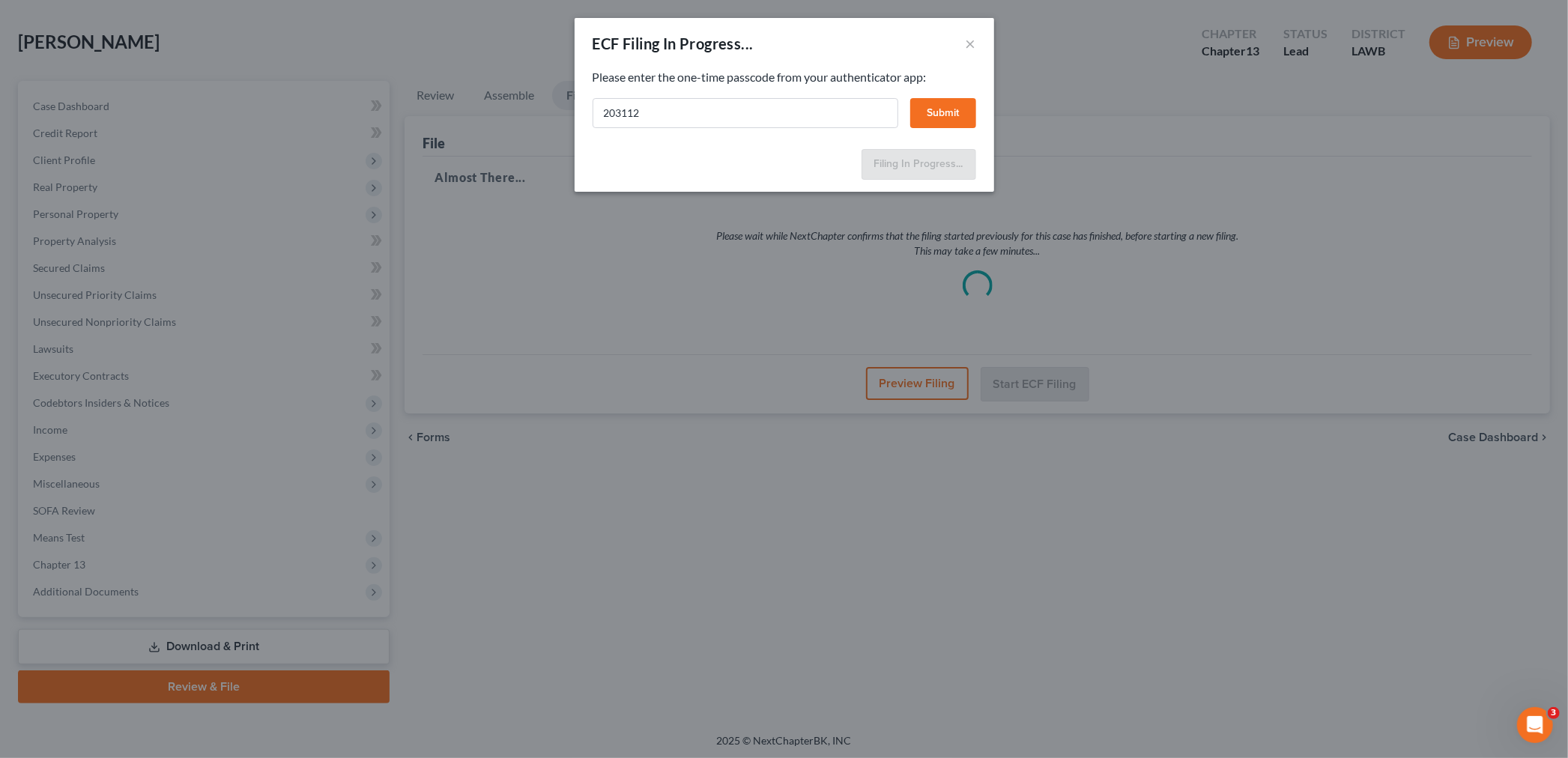
click at [932, 102] on button "Submit" at bounding box center [943, 113] width 66 height 30
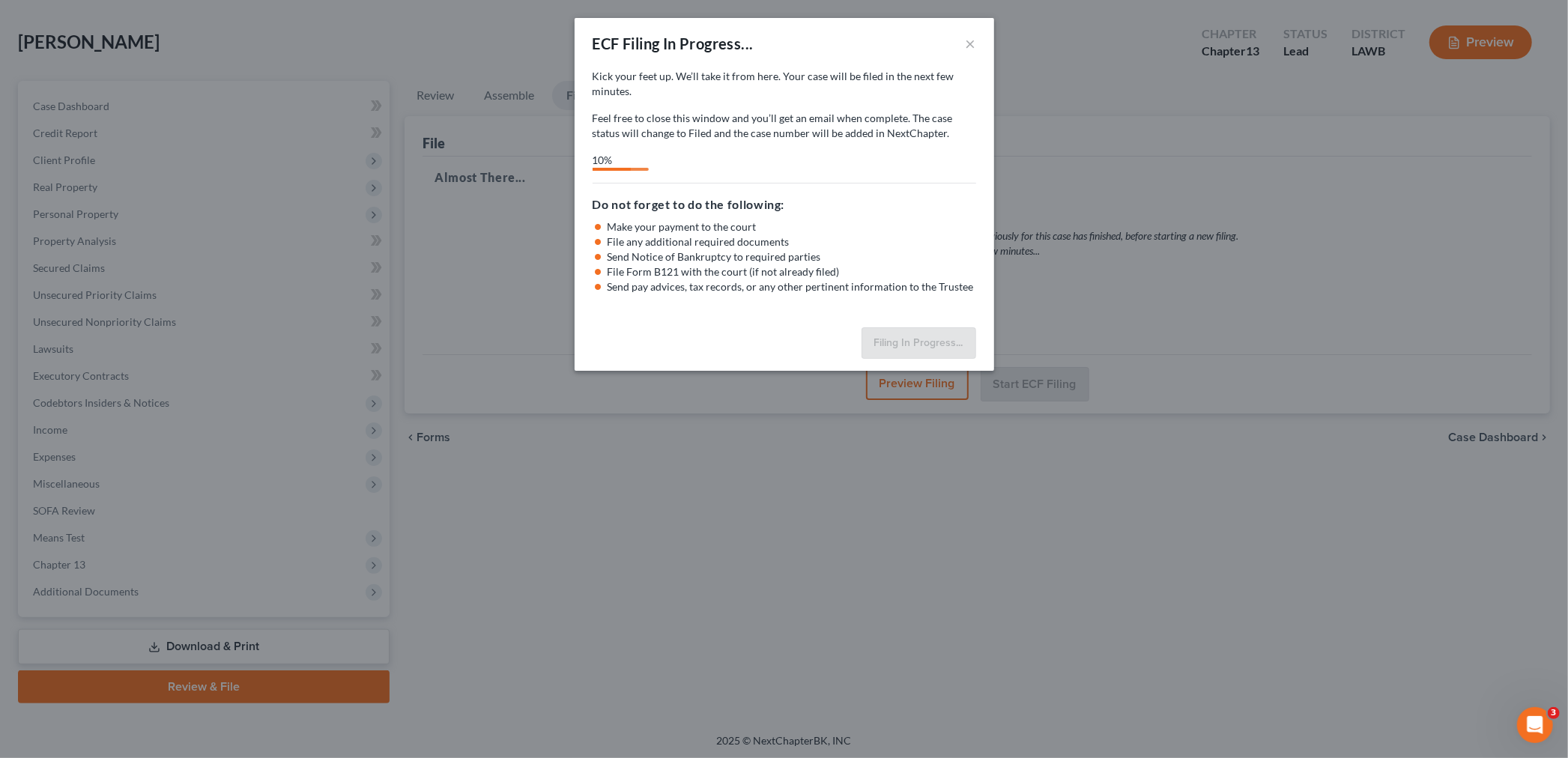
select select "3"
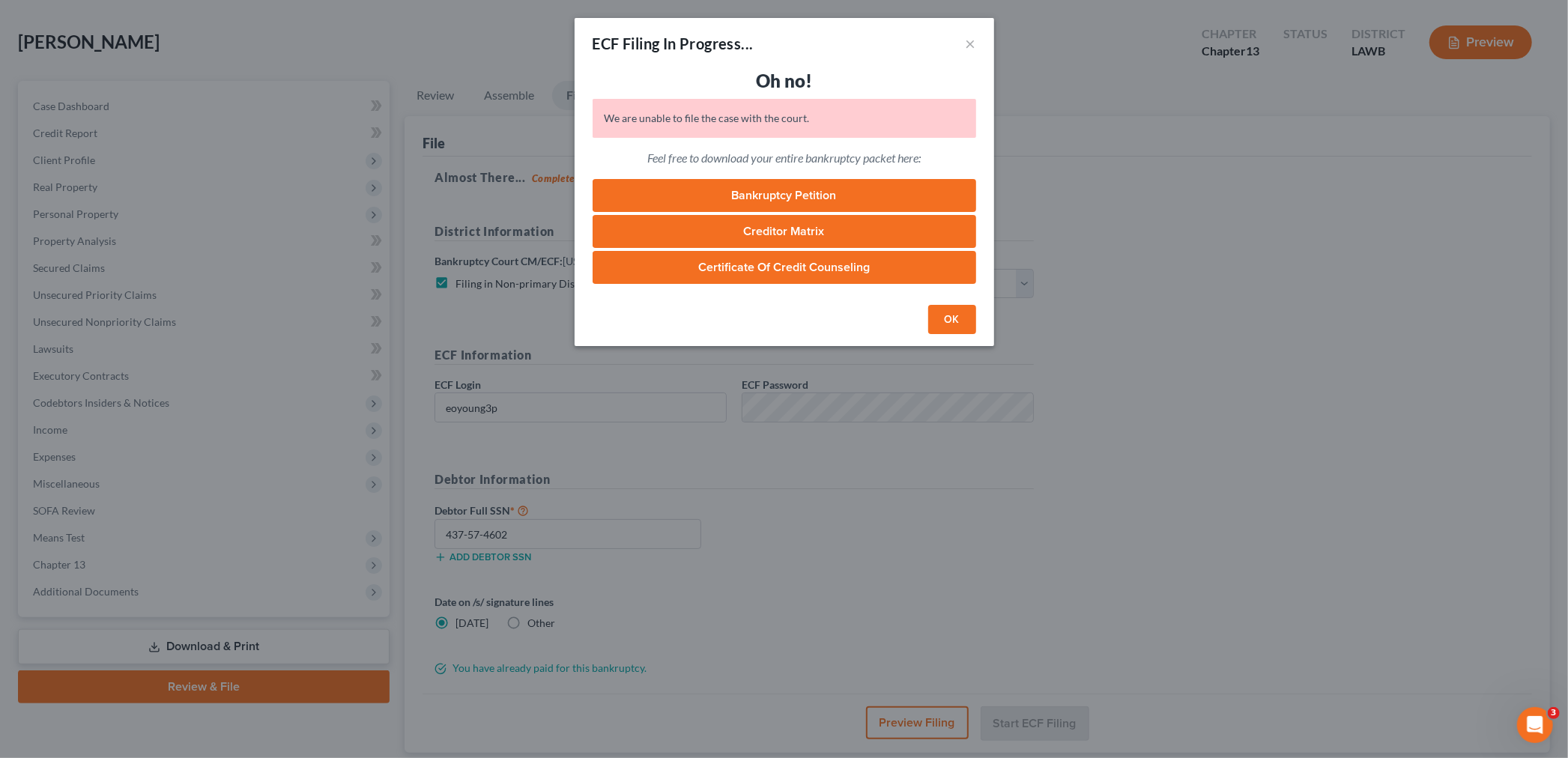
click at [961, 325] on button "OK" at bounding box center [952, 320] width 48 height 30
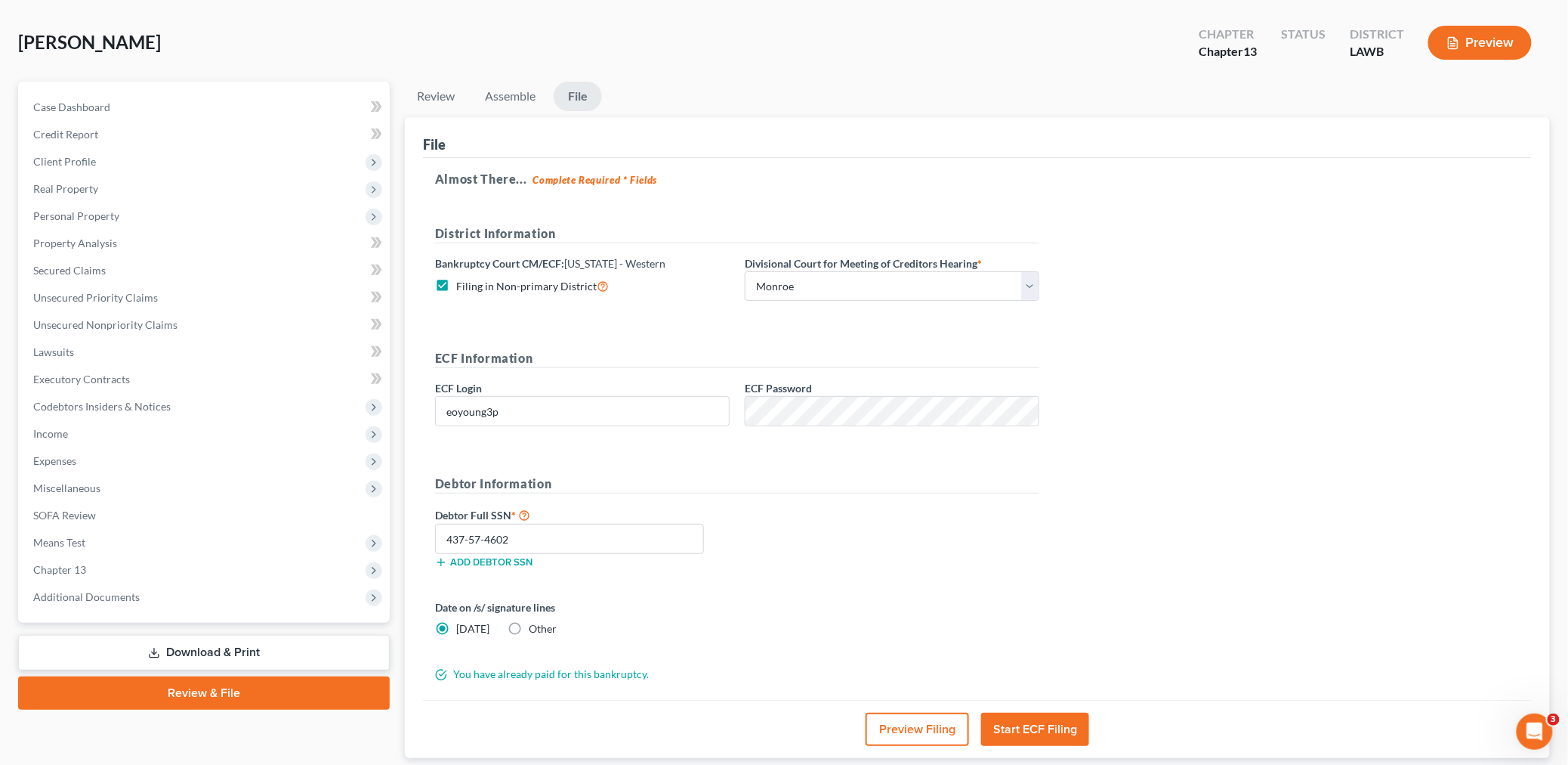
click at [1051, 729] on button "Start ECF Filing" at bounding box center [1035, 729] width 108 height 33
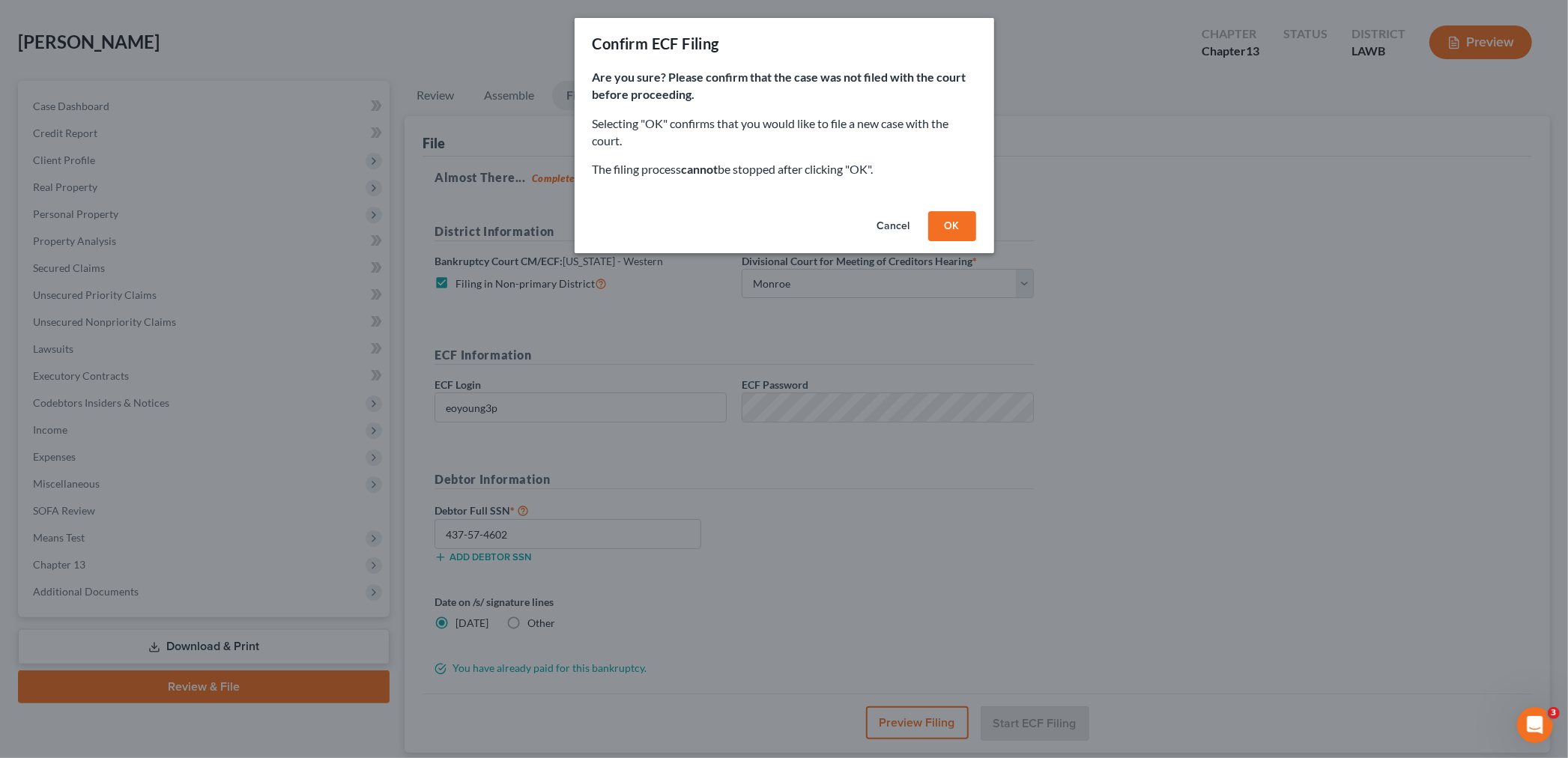
click at [956, 218] on button "OK" at bounding box center [952, 227] width 48 height 30
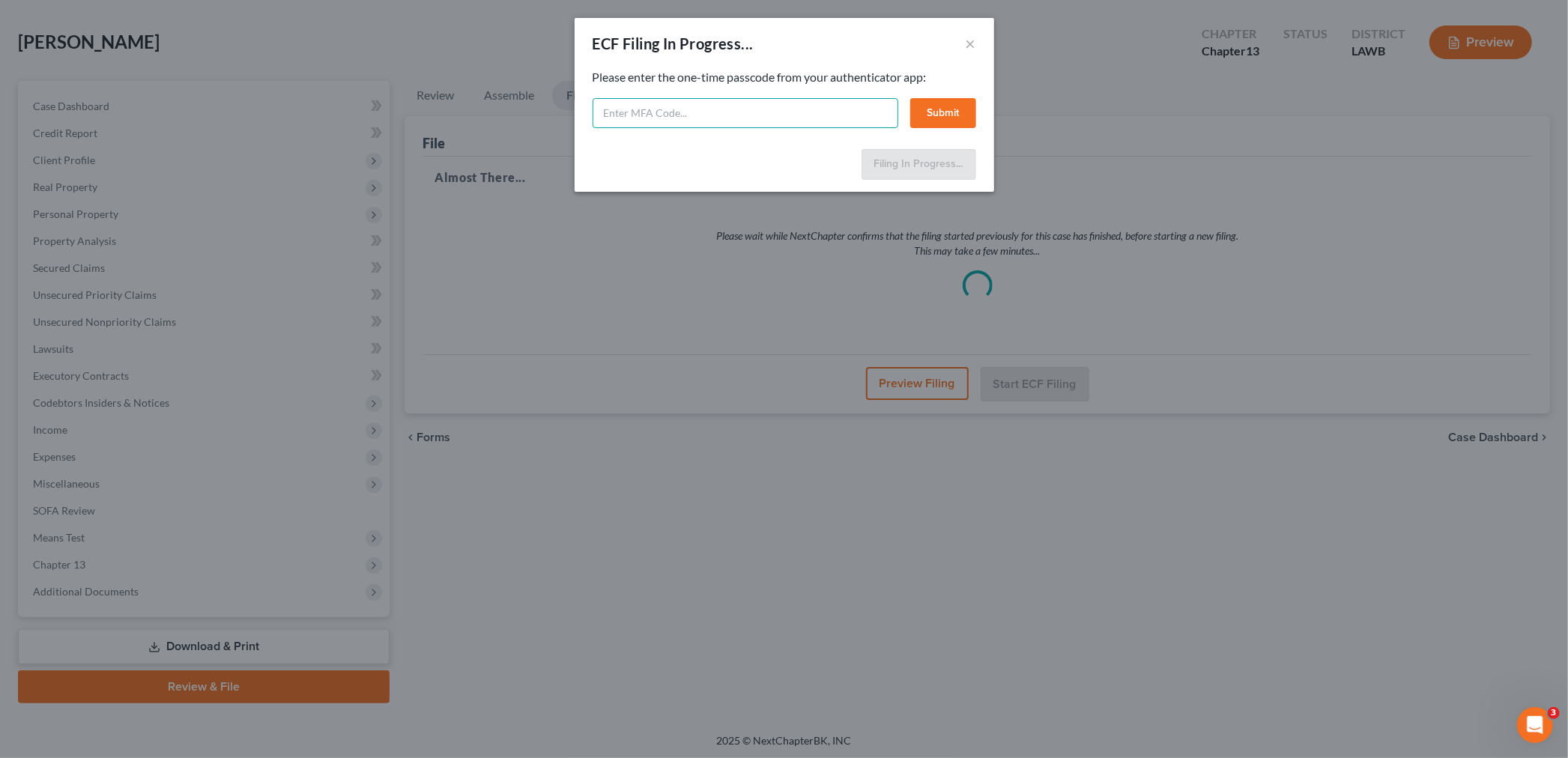
click at [733, 109] on input "text" at bounding box center [745, 113] width 306 height 30
type input "797492"
click at [954, 108] on button "Submit" at bounding box center [943, 113] width 66 height 30
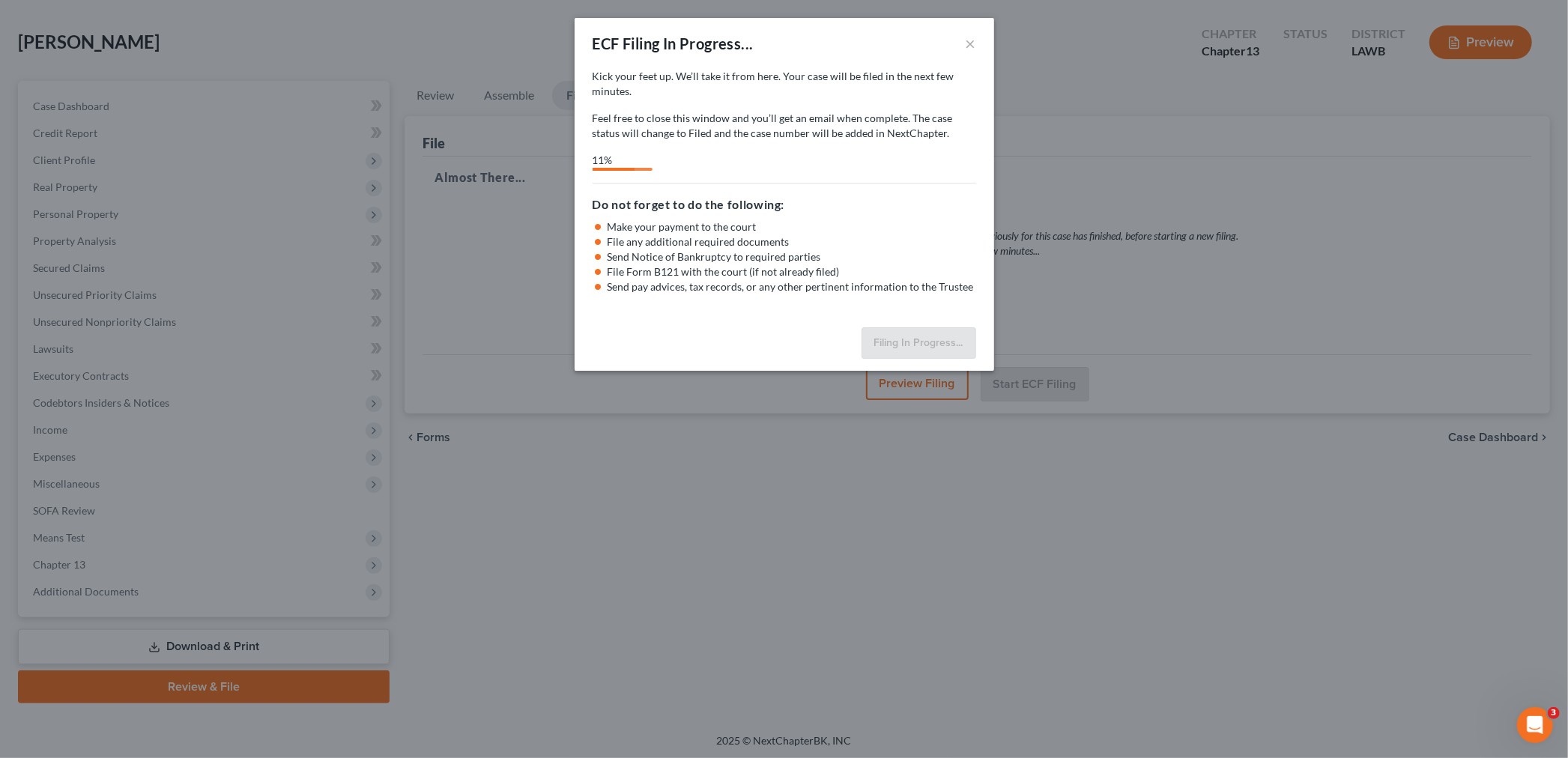
select select "3"
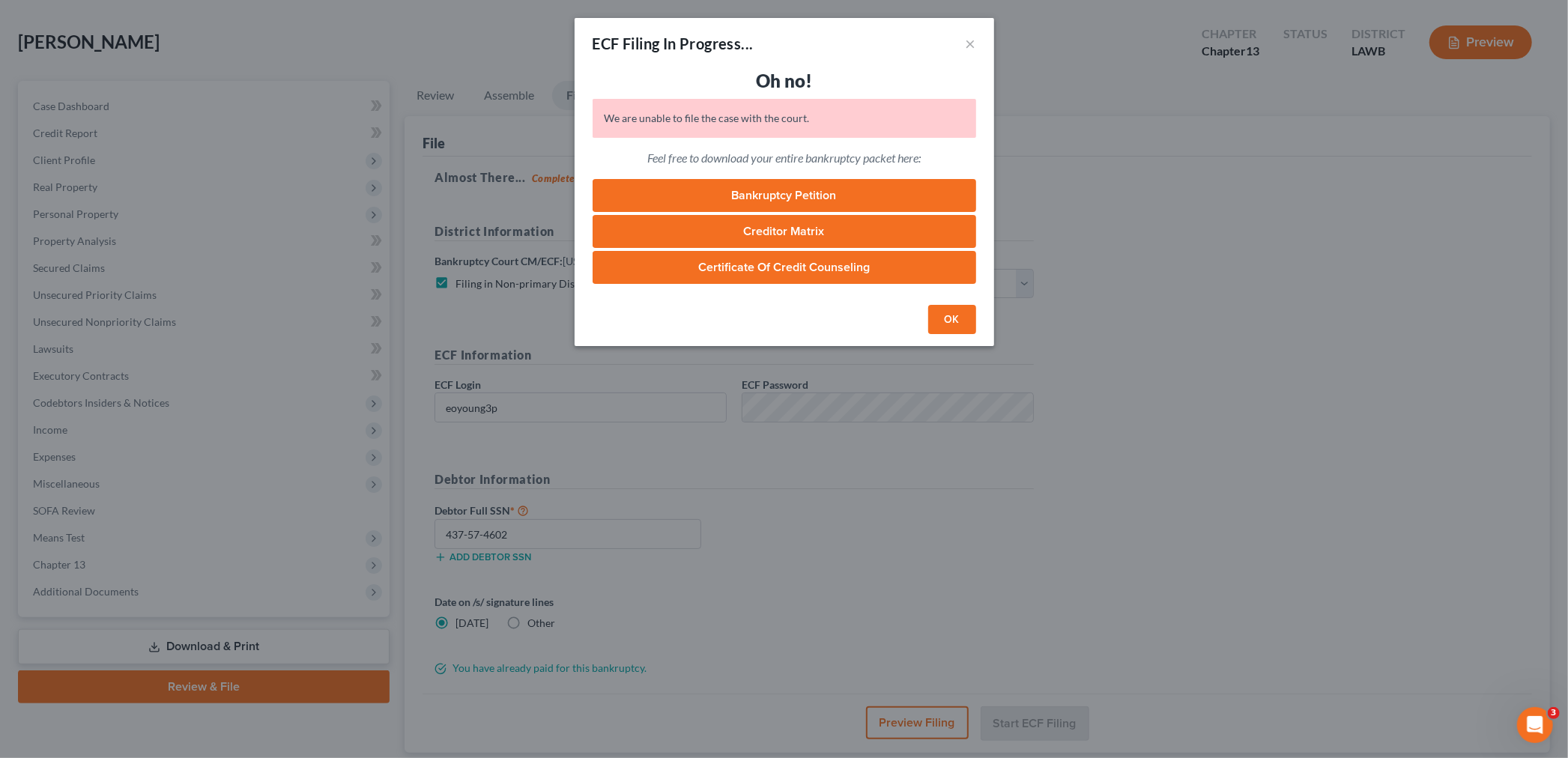
click at [949, 308] on button "OK" at bounding box center [952, 320] width 48 height 30
